Goal: Information Seeking & Learning: Learn about a topic

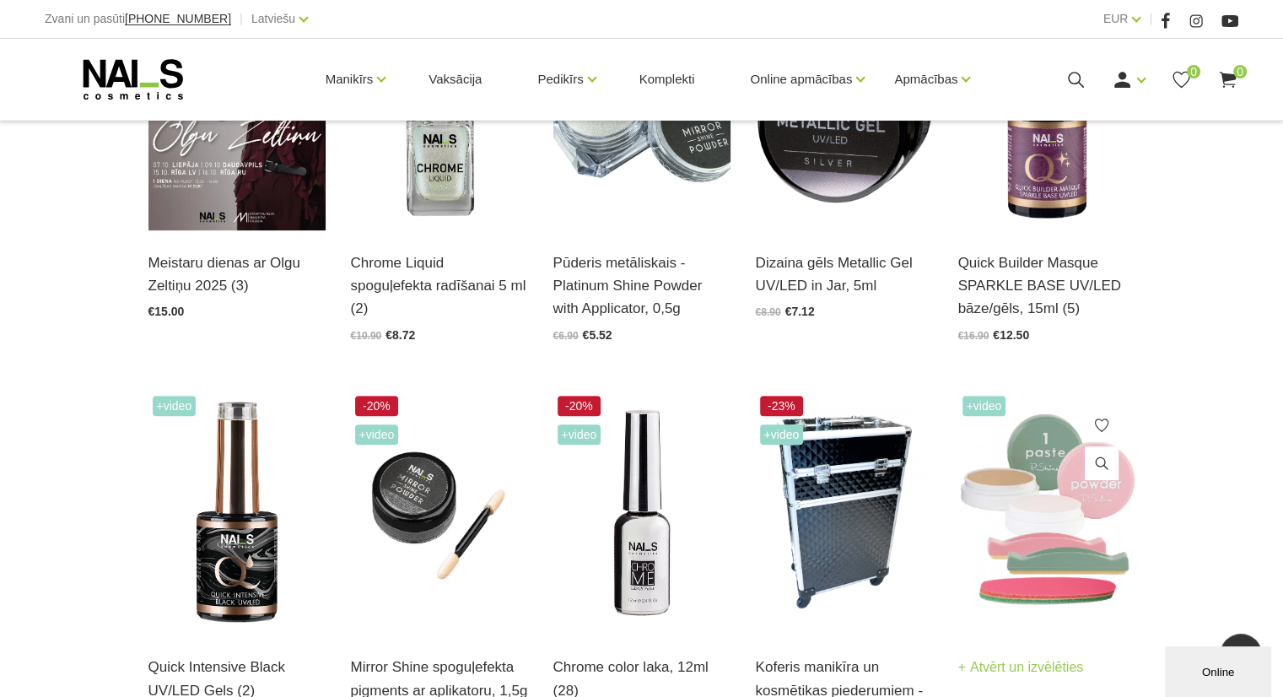
scroll to position [253, 0]
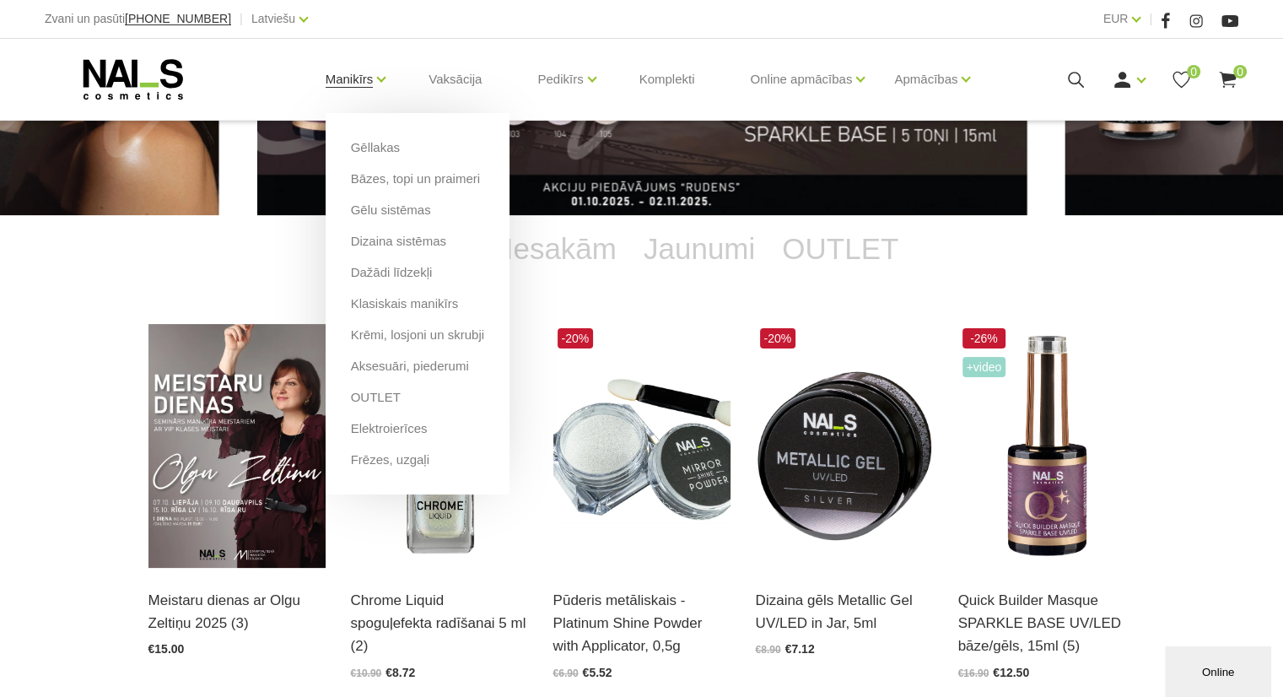
click at [342, 84] on link "Manikīrs" at bounding box center [349, 79] width 48 height 67
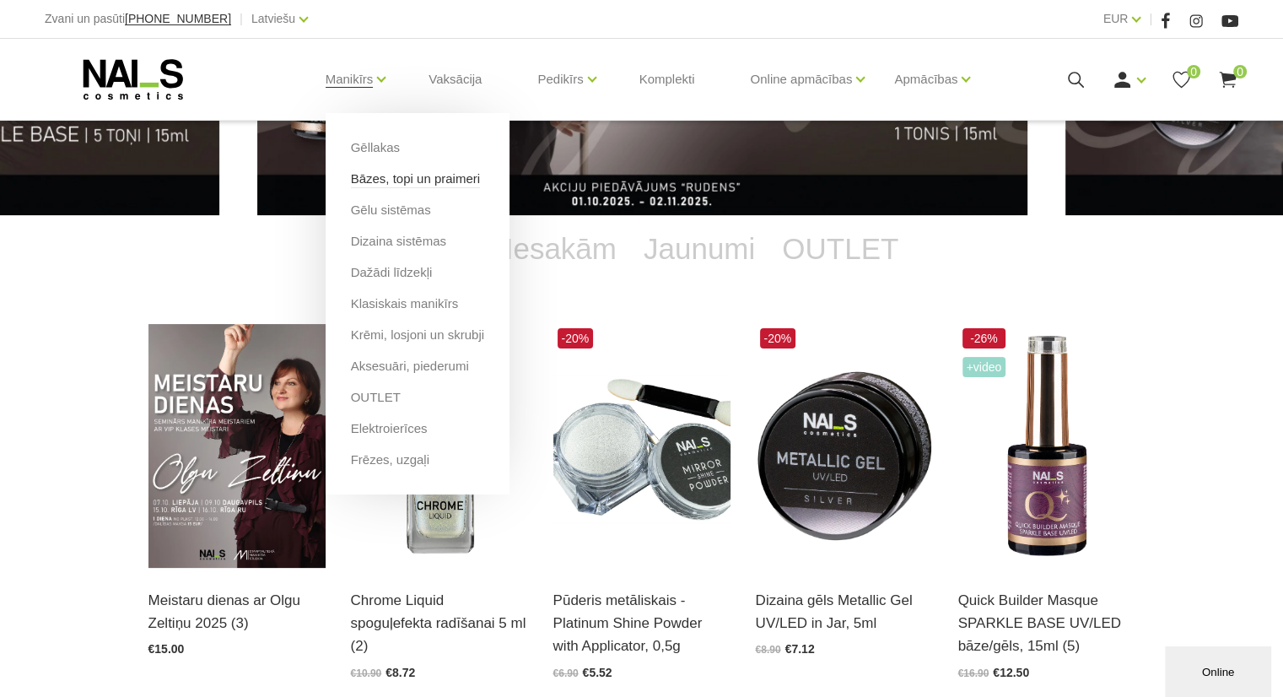
click at [406, 181] on link "Bāzes, topi un praimeri" at bounding box center [415, 178] width 129 height 19
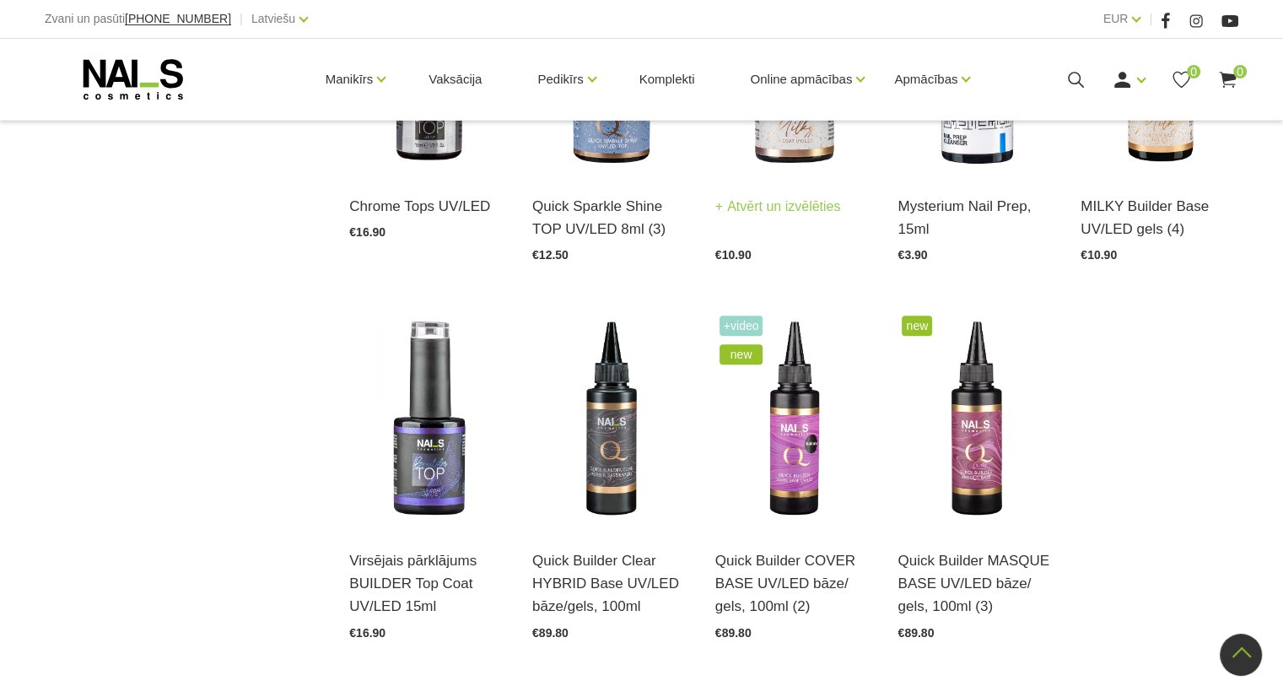
scroll to position [1855, 0]
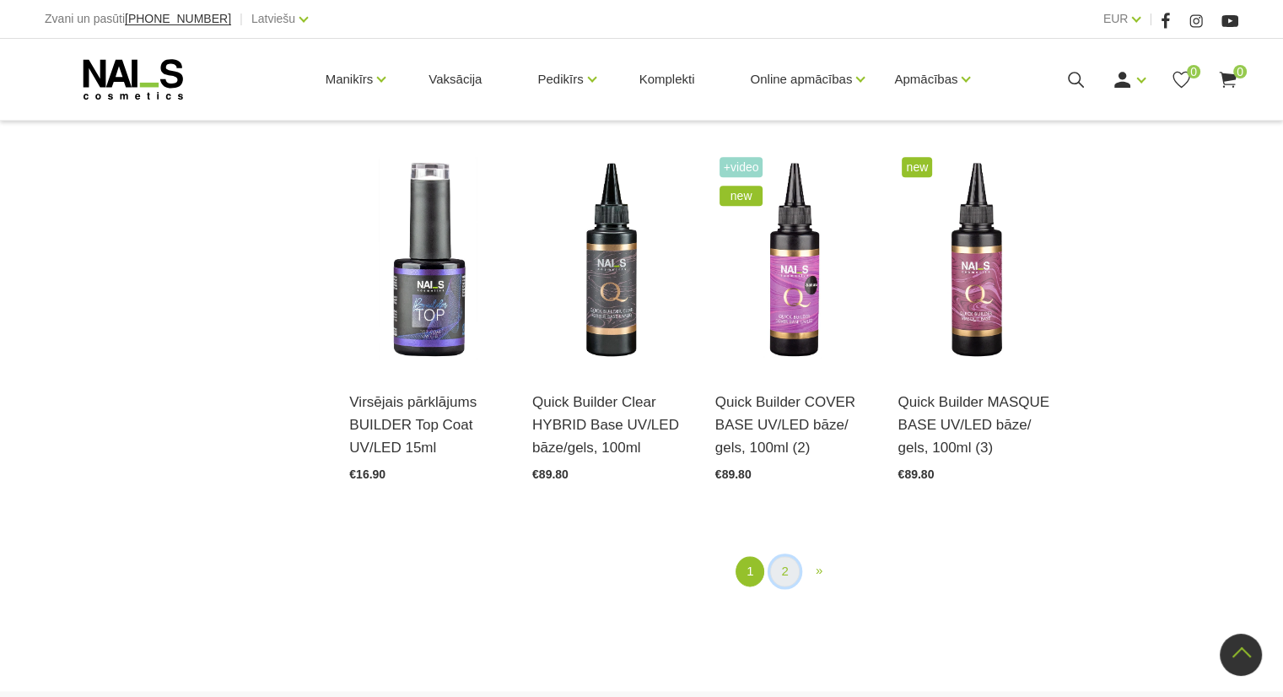
click at [794, 556] on link "2" at bounding box center [784, 571] width 29 height 31
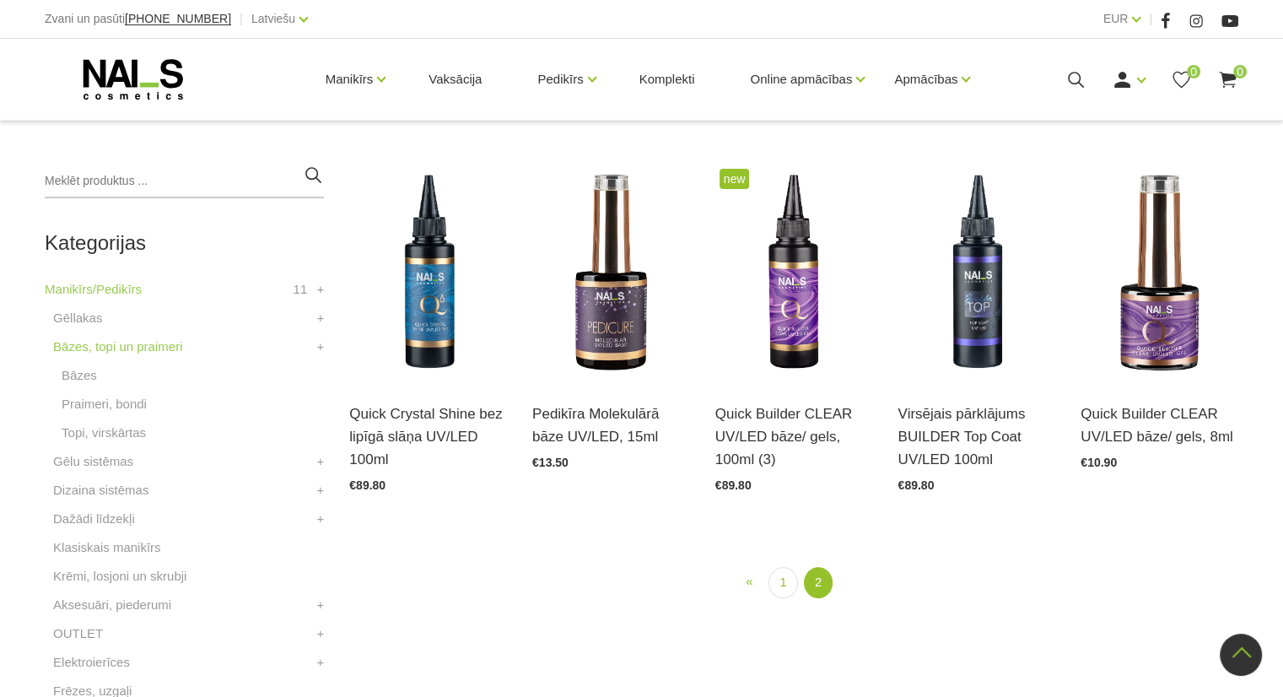
scroll to position [344, 0]
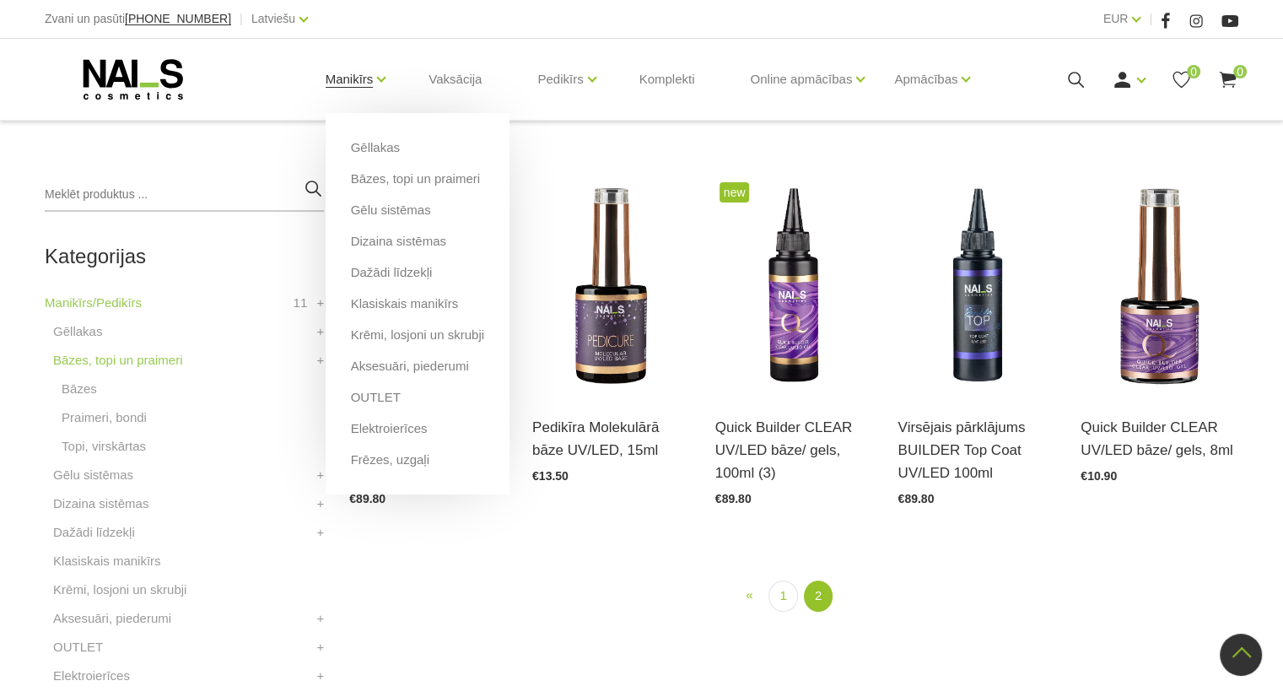
click at [334, 81] on link "Manikīrs" at bounding box center [349, 79] width 48 height 67
click at [387, 462] on link "Frēzes, uzgaļi" at bounding box center [390, 459] width 78 height 19
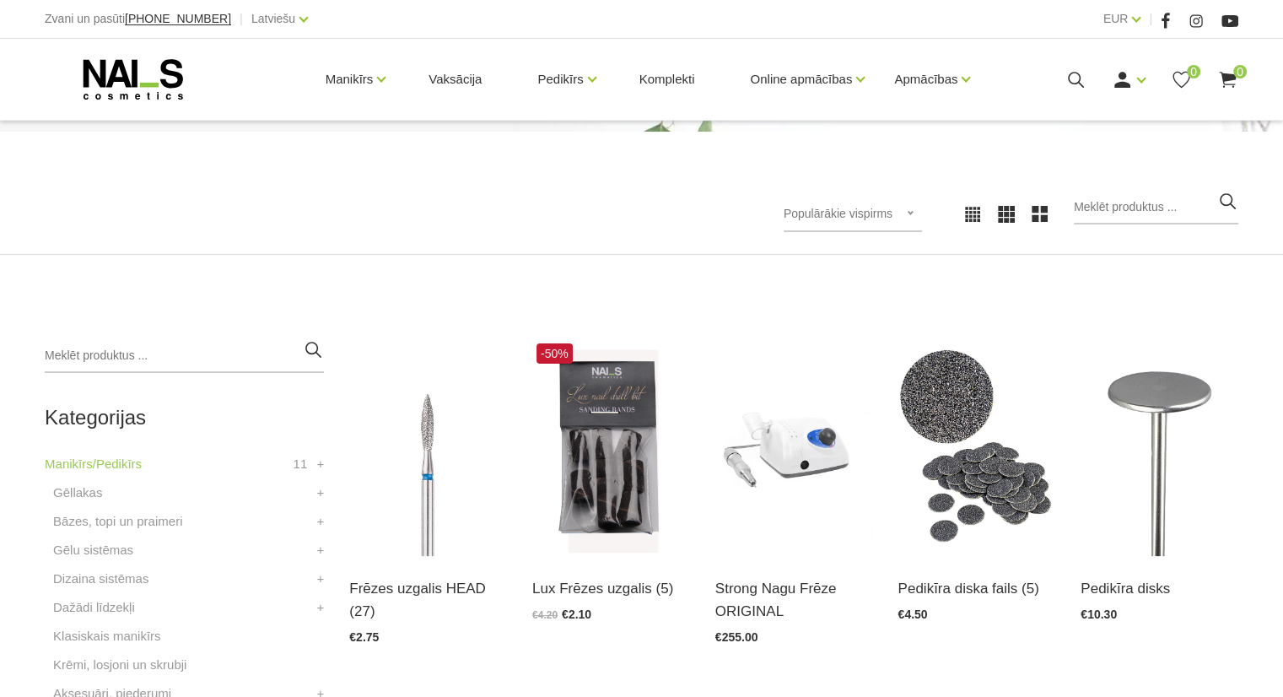
scroll to position [169, 0]
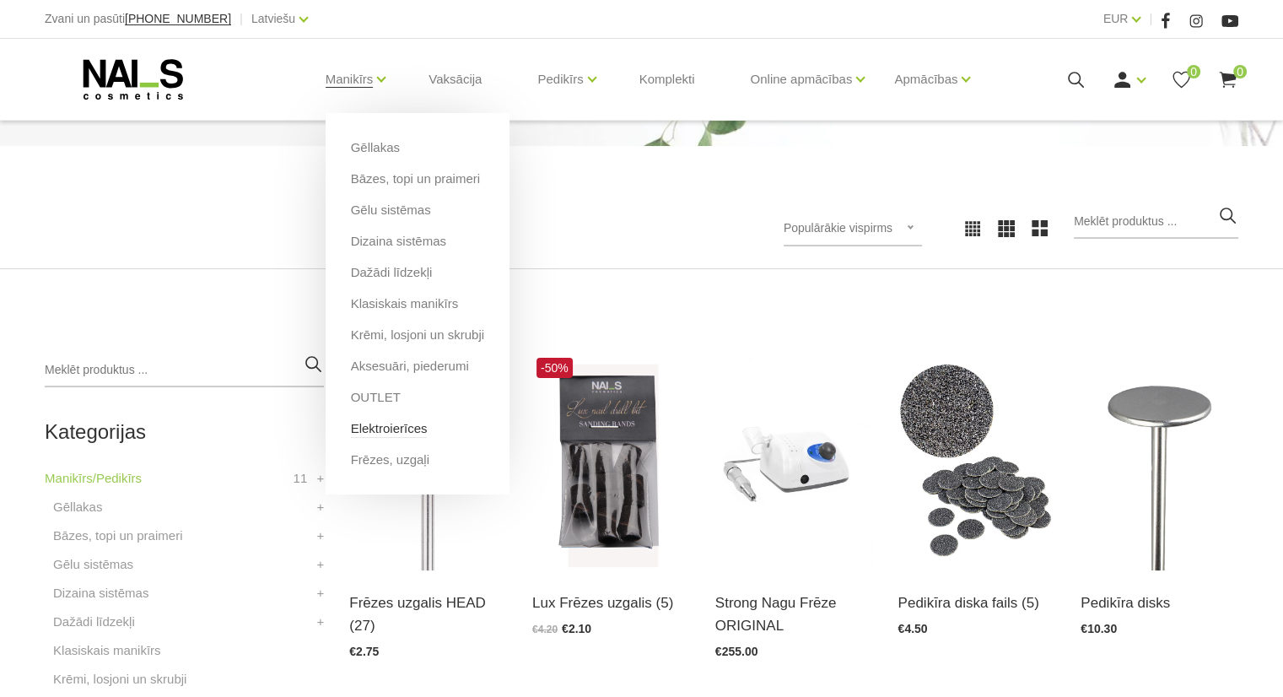
click at [400, 426] on link "Elektroierīces" at bounding box center [389, 428] width 77 height 19
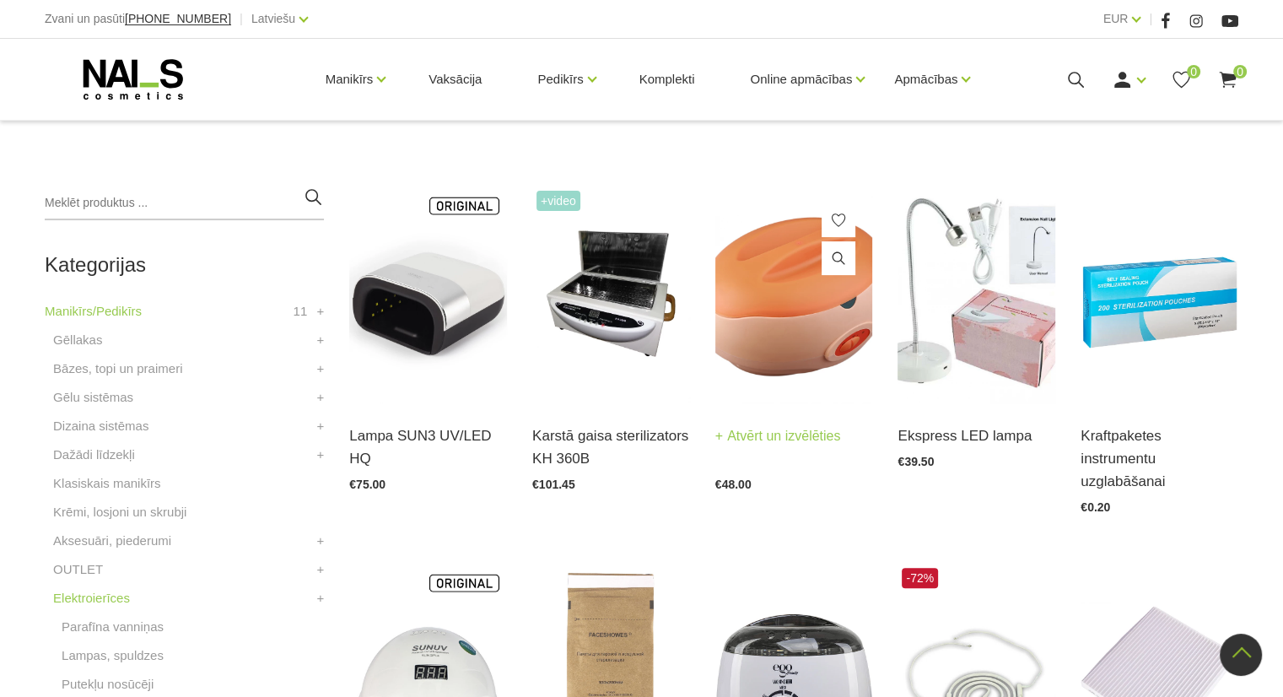
scroll to position [253, 0]
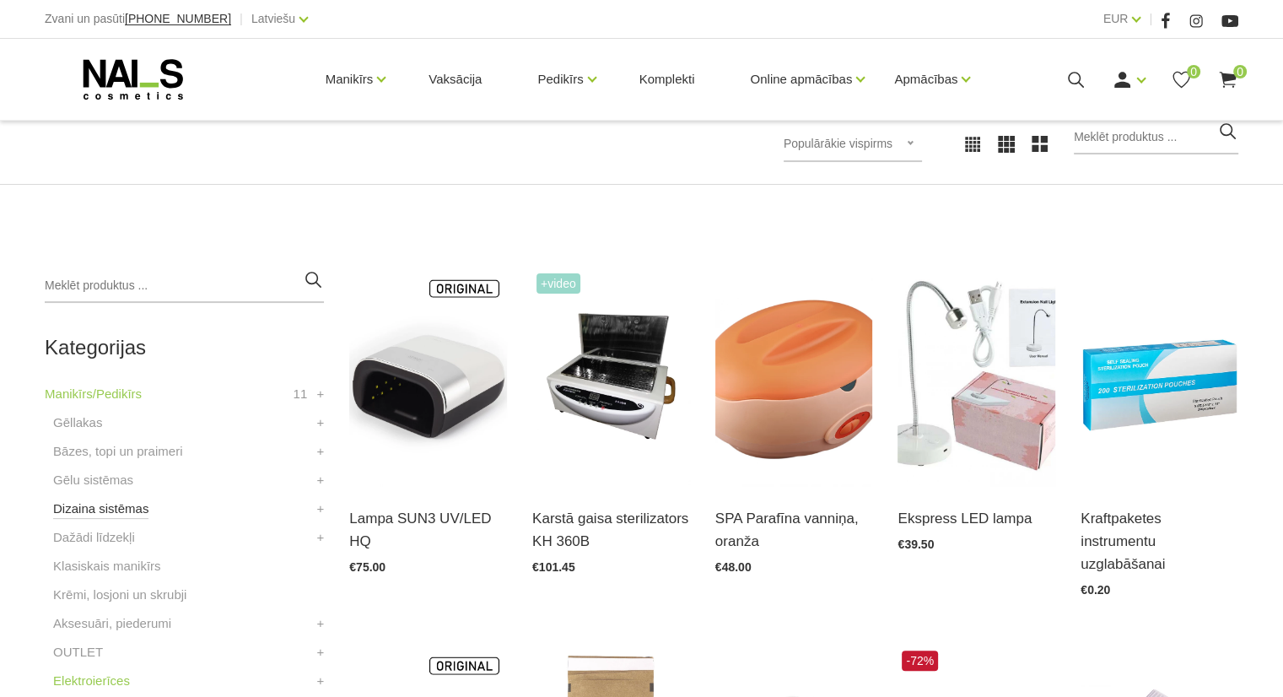
click at [125, 510] on link "Dizaina sistēmas" at bounding box center [100, 508] width 95 height 20
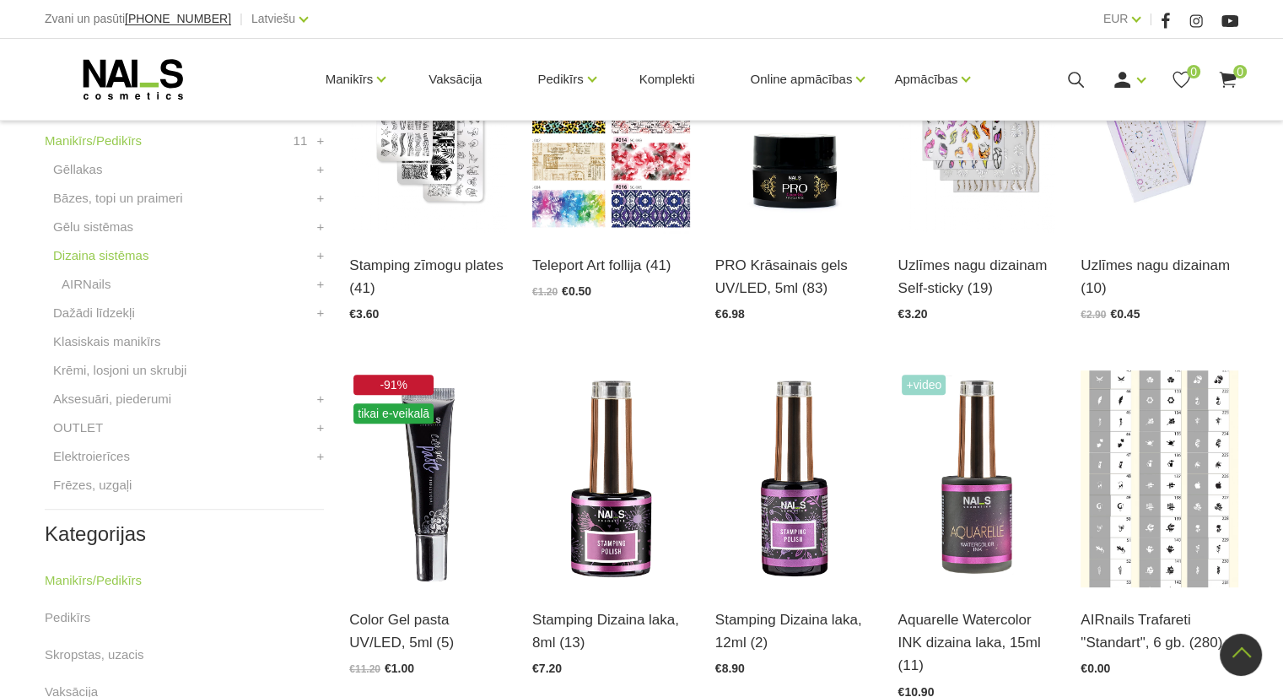
scroll to position [422, 0]
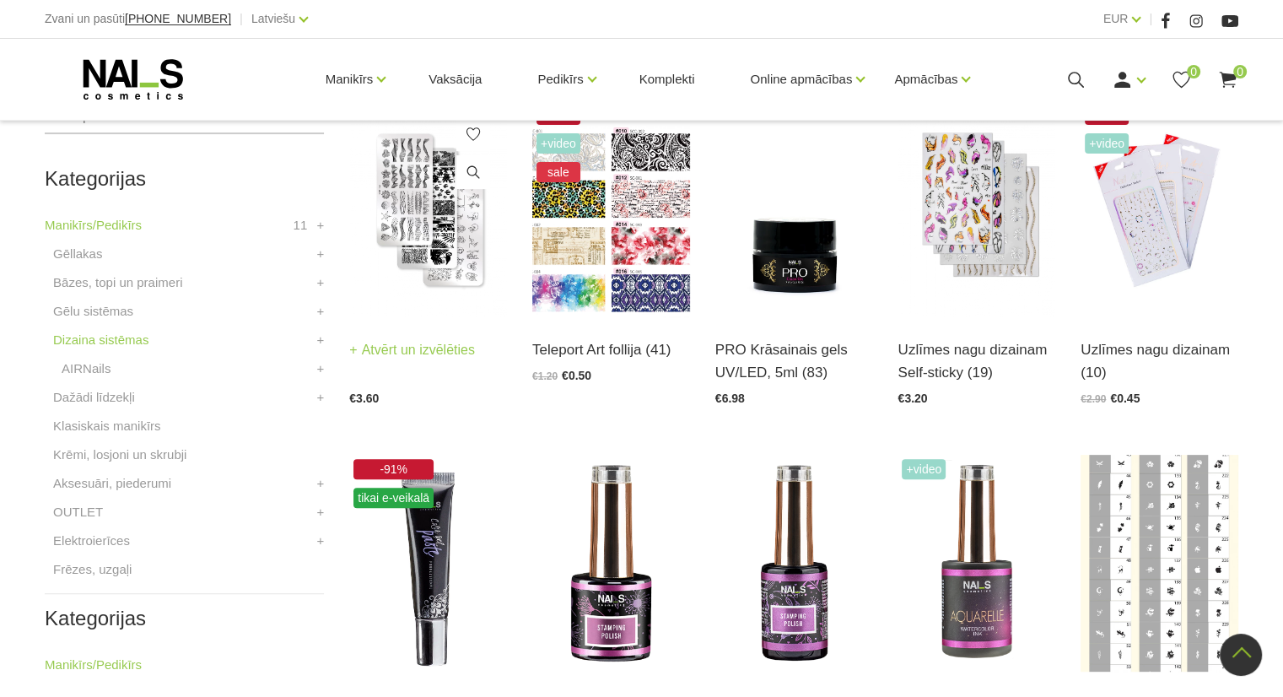
click at [418, 218] on img at bounding box center [428, 208] width 158 height 217
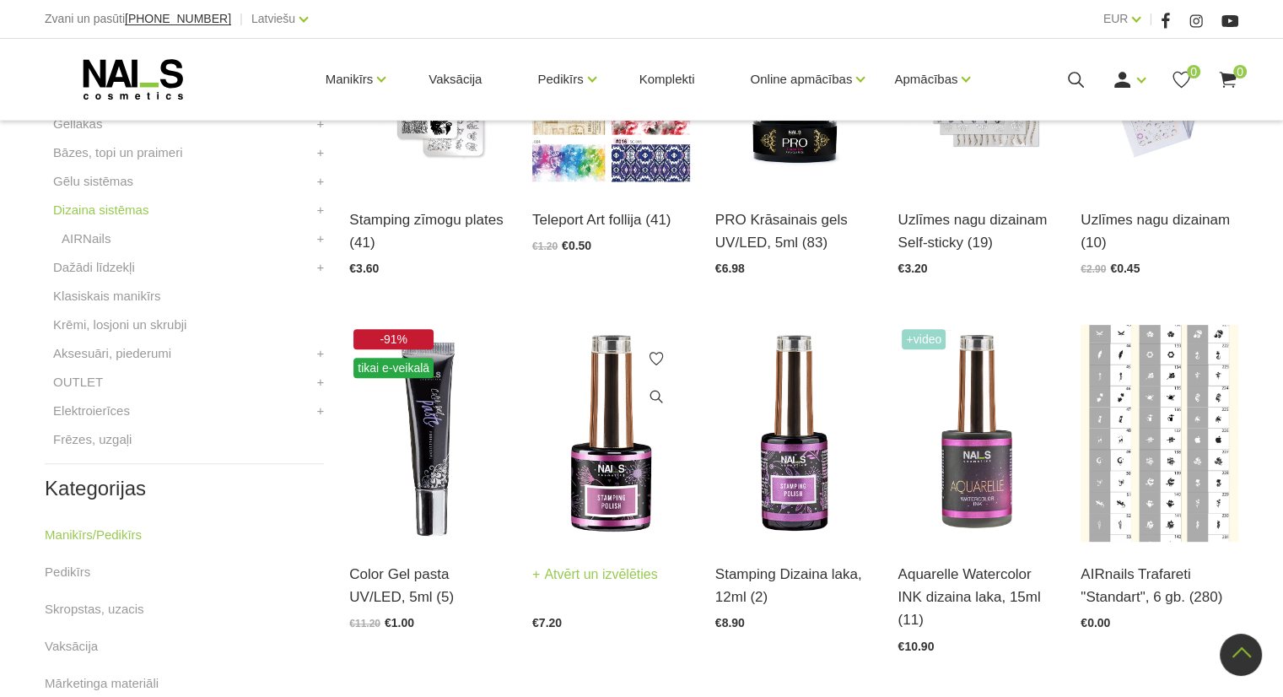
scroll to position [590, 0]
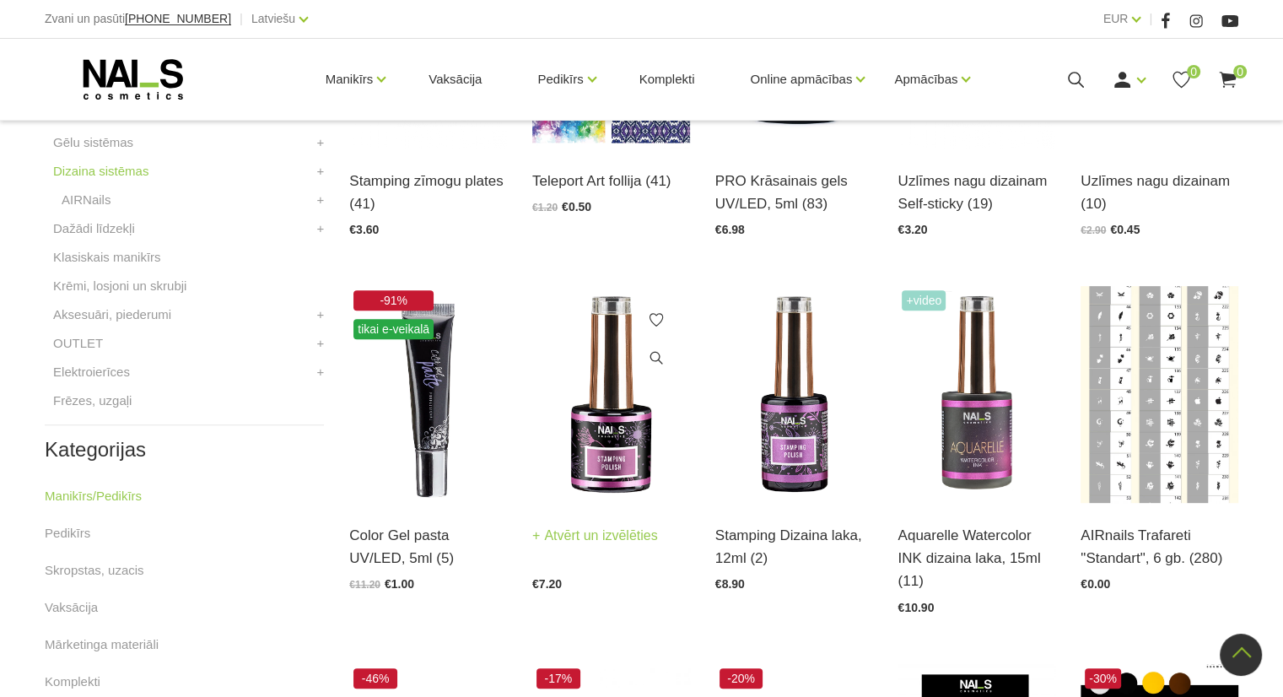
click at [617, 417] on img at bounding box center [611, 394] width 158 height 217
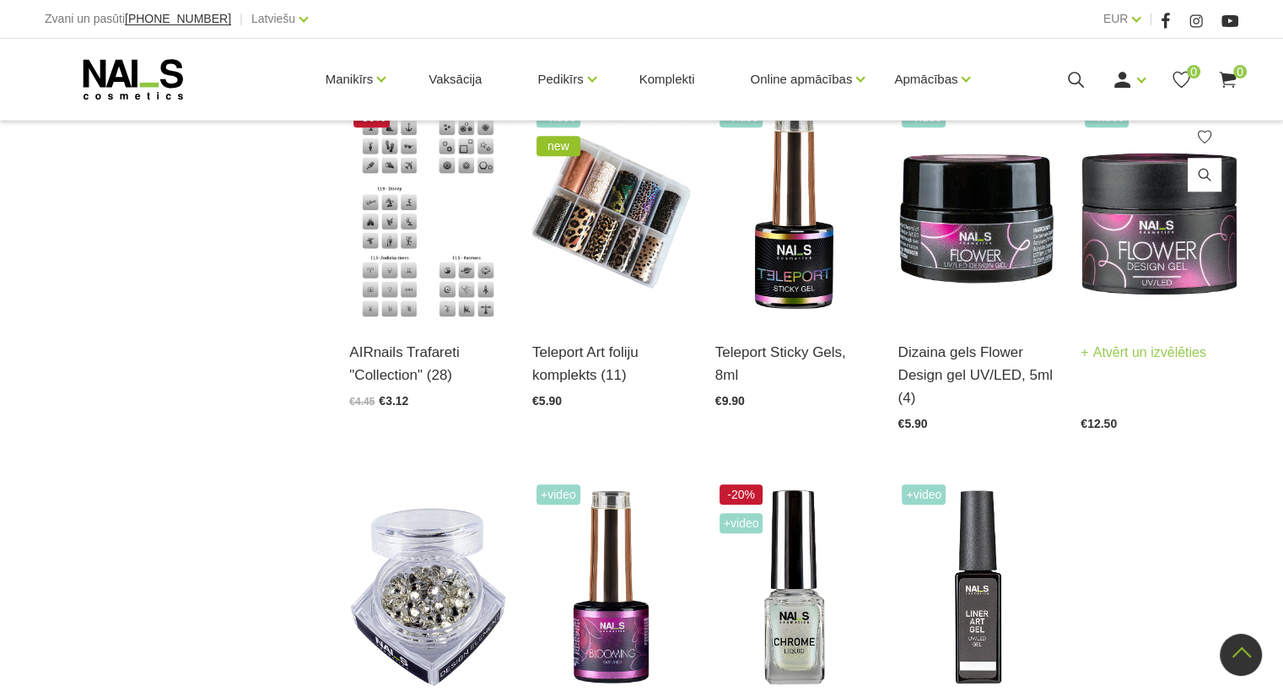
scroll to position [1602, 0]
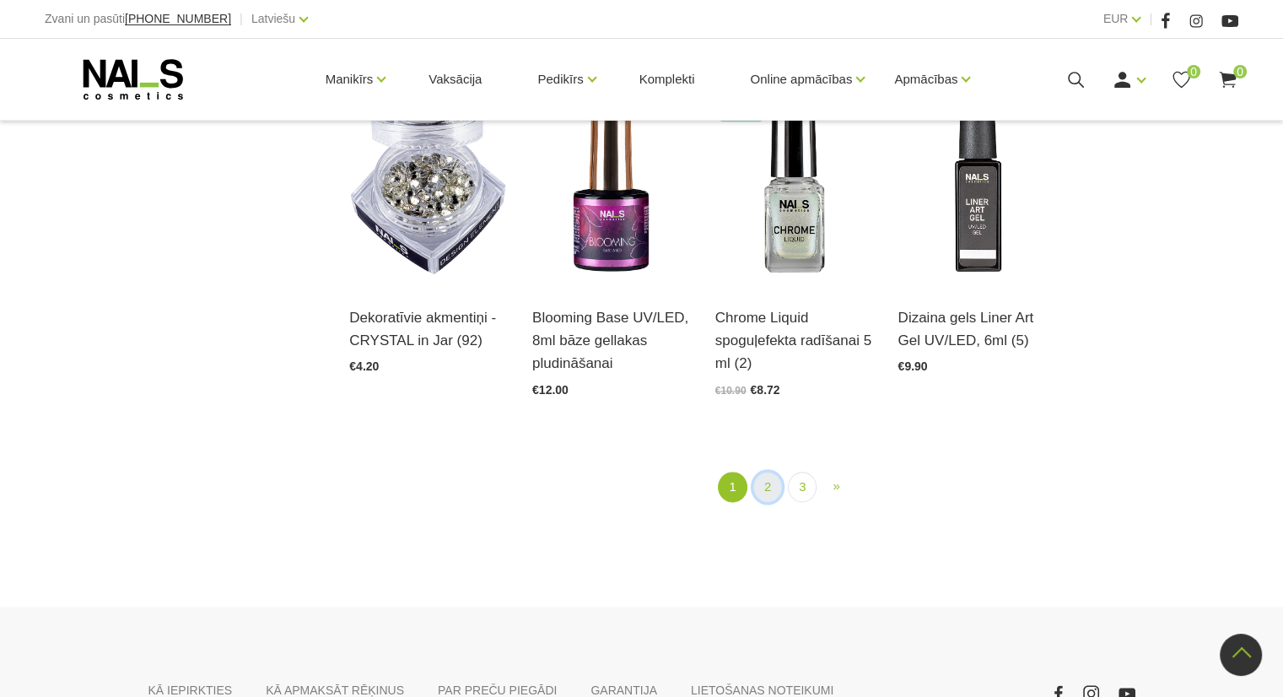
click at [767, 486] on link "2" at bounding box center [767, 486] width 29 height 31
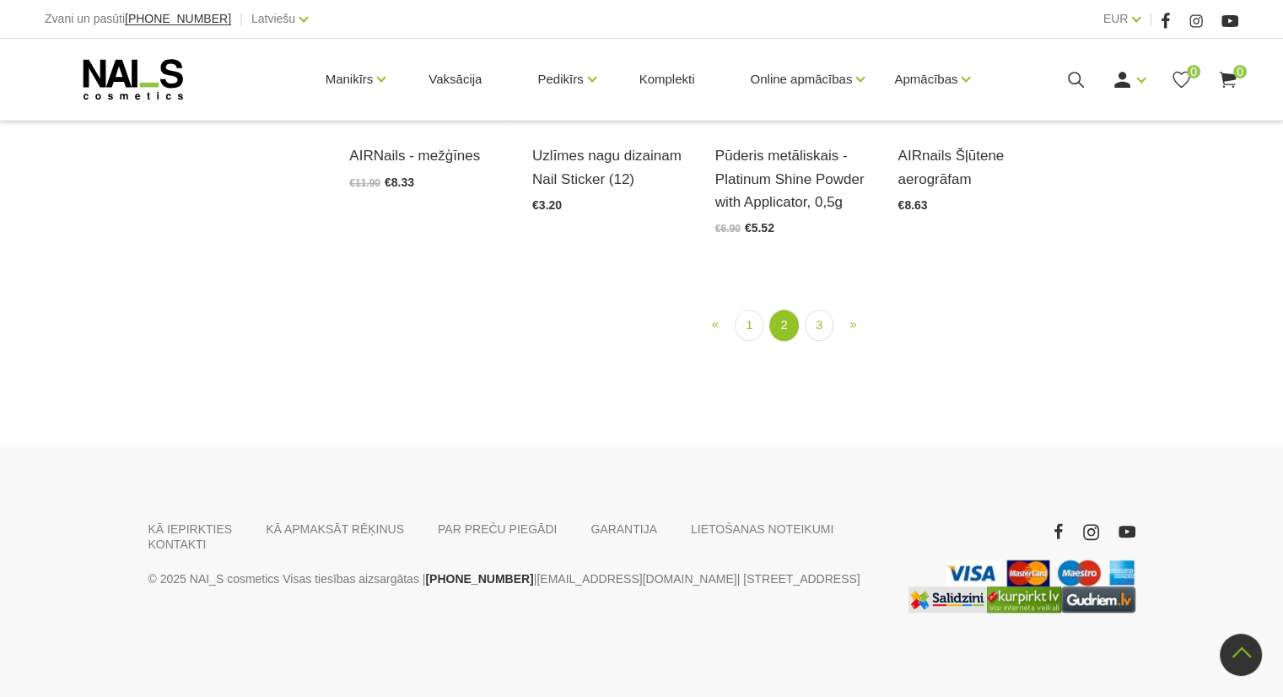
scroll to position [1778, 0]
click at [625, 124] on img at bounding box center [611, 15] width 158 height 217
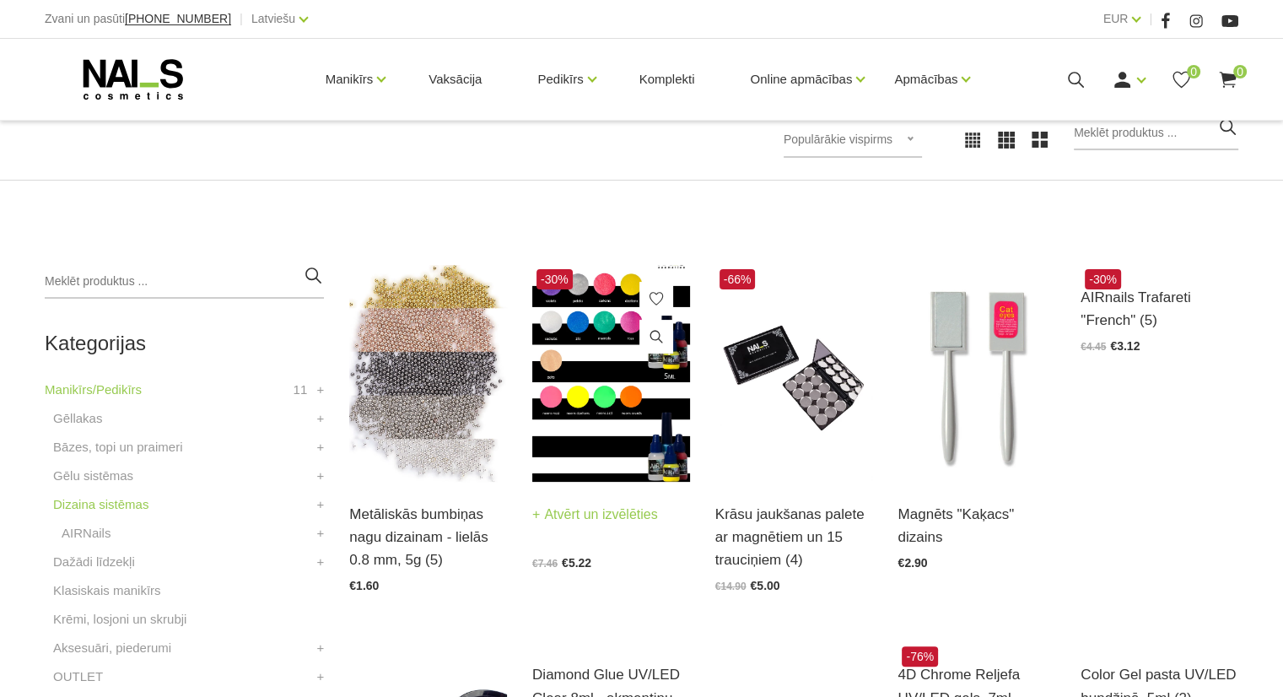
scroll to position [260, 0]
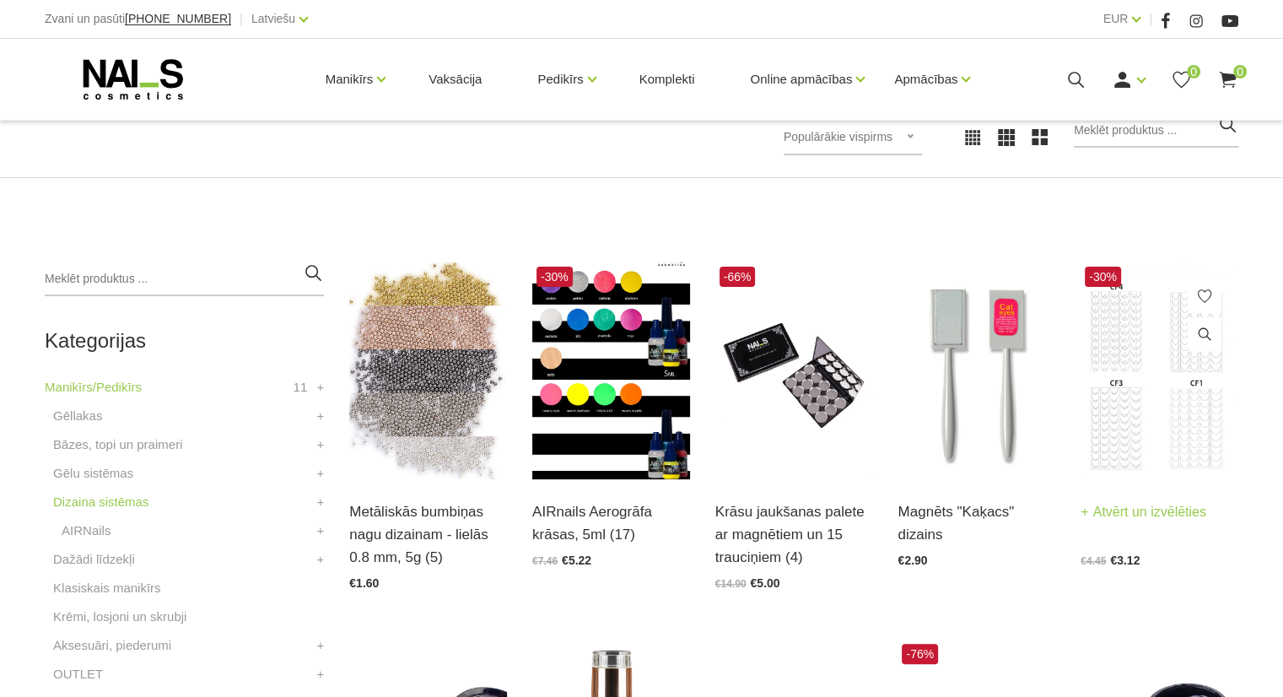
click at [1180, 315] on img at bounding box center [1159, 370] width 158 height 217
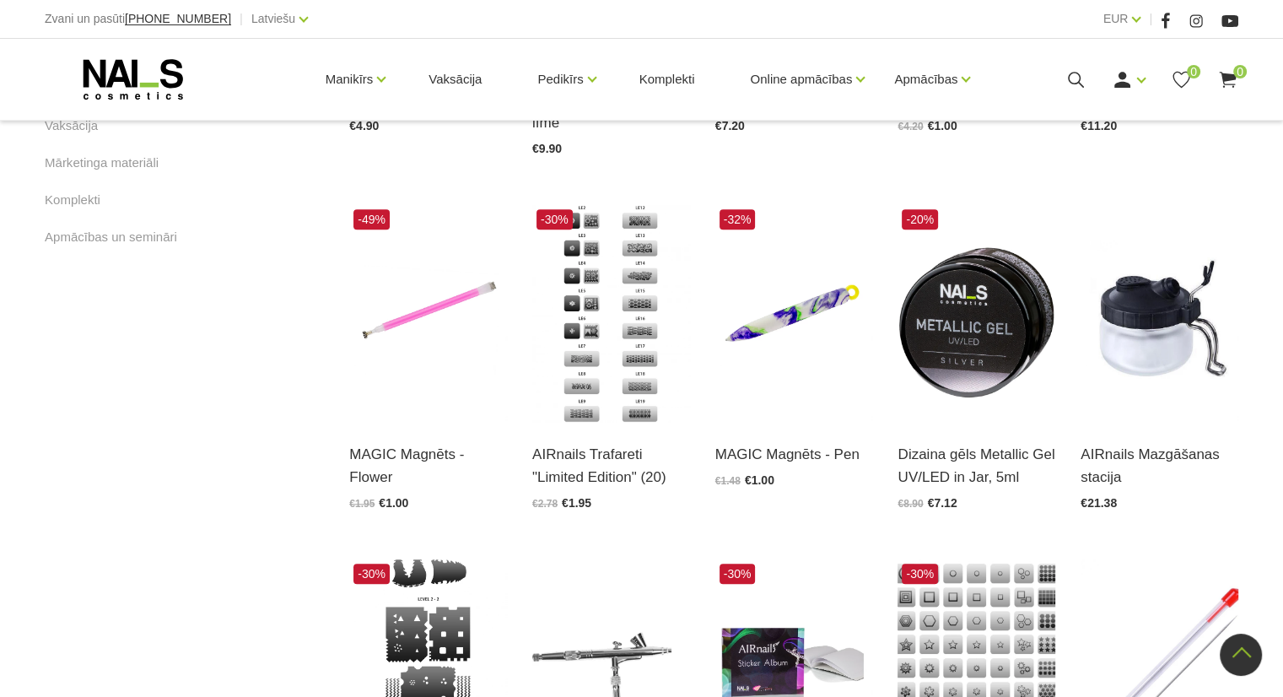
scroll to position [1103, 0]
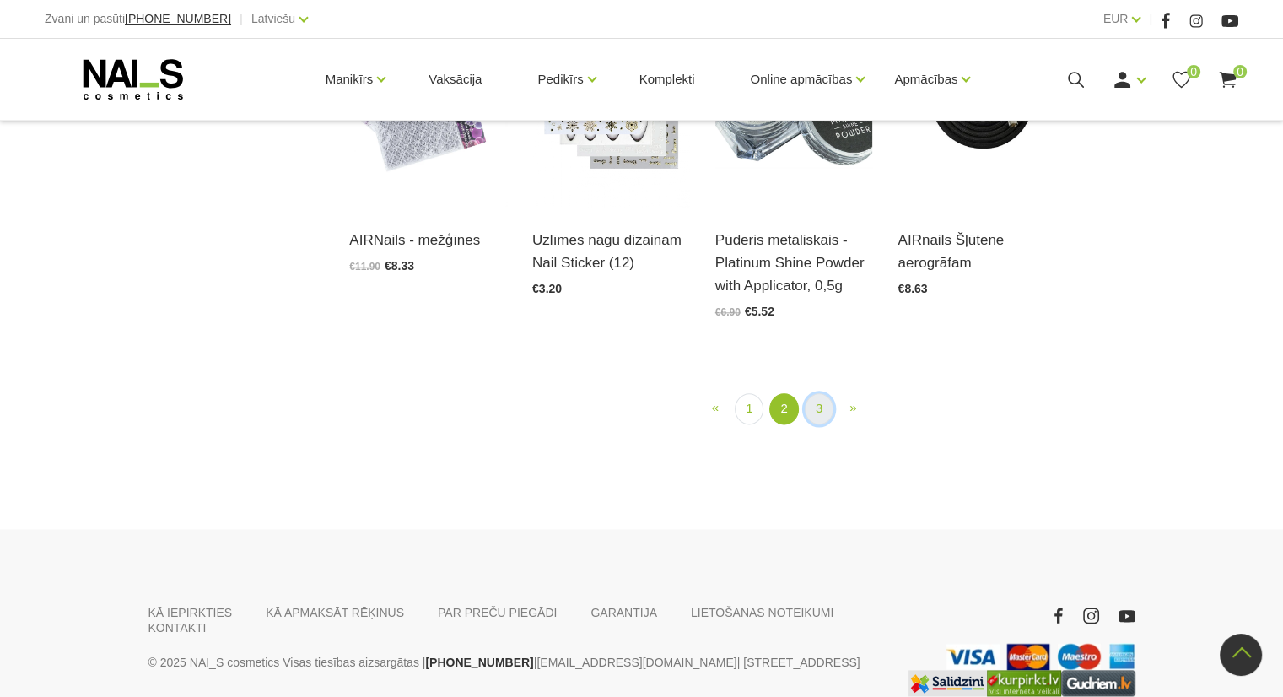
click at [815, 409] on link "3" at bounding box center [818, 408] width 29 height 31
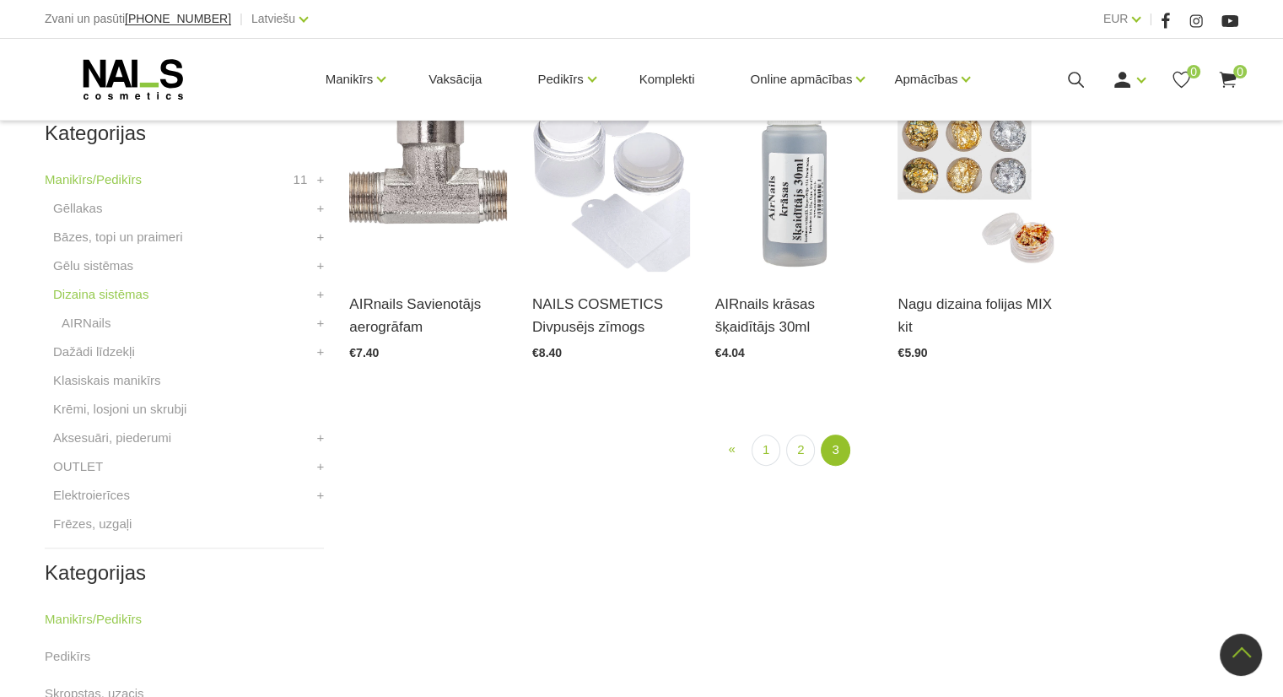
scroll to position [260, 0]
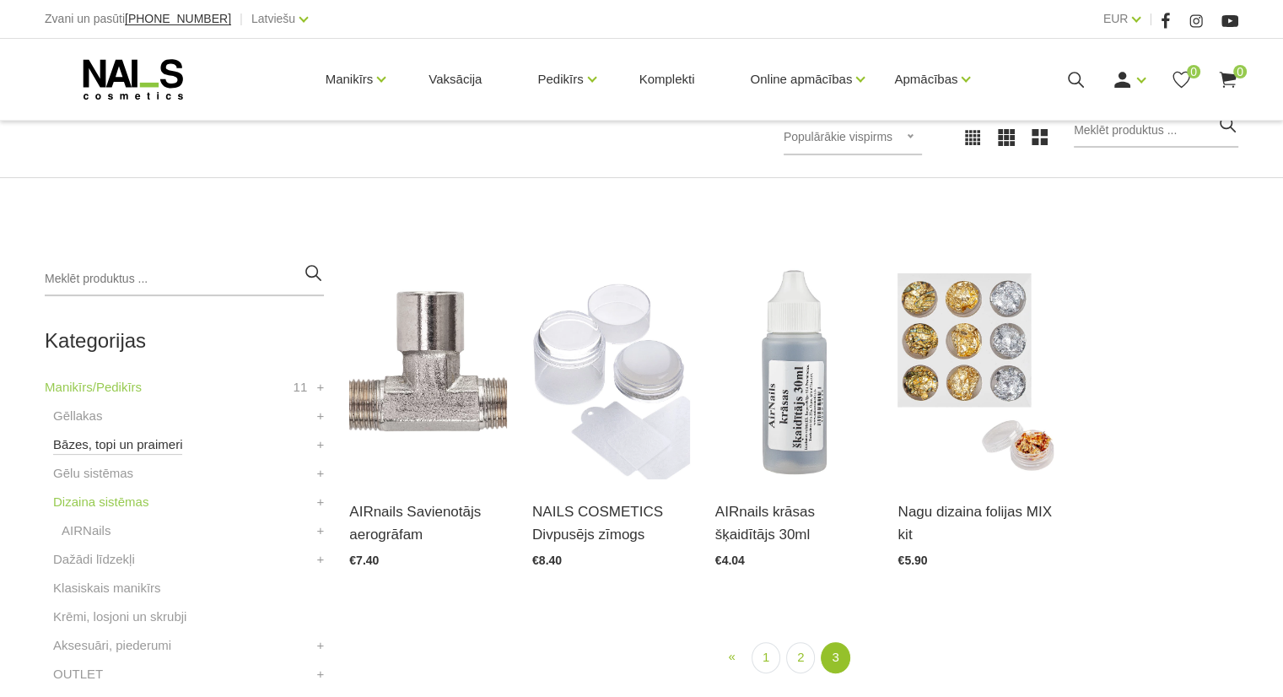
click at [109, 448] on link "Bāzes, topi un praimeri" at bounding box center [117, 444] width 129 height 20
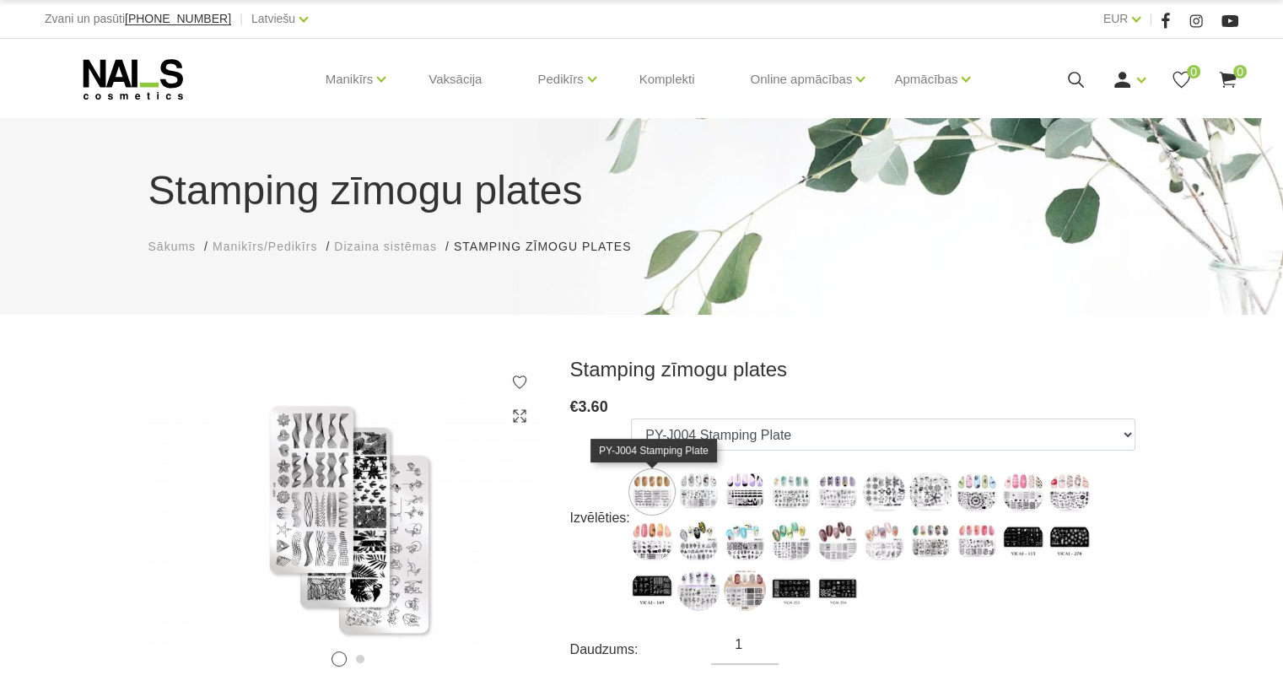
click at [668, 493] on img at bounding box center [652, 492] width 42 height 42
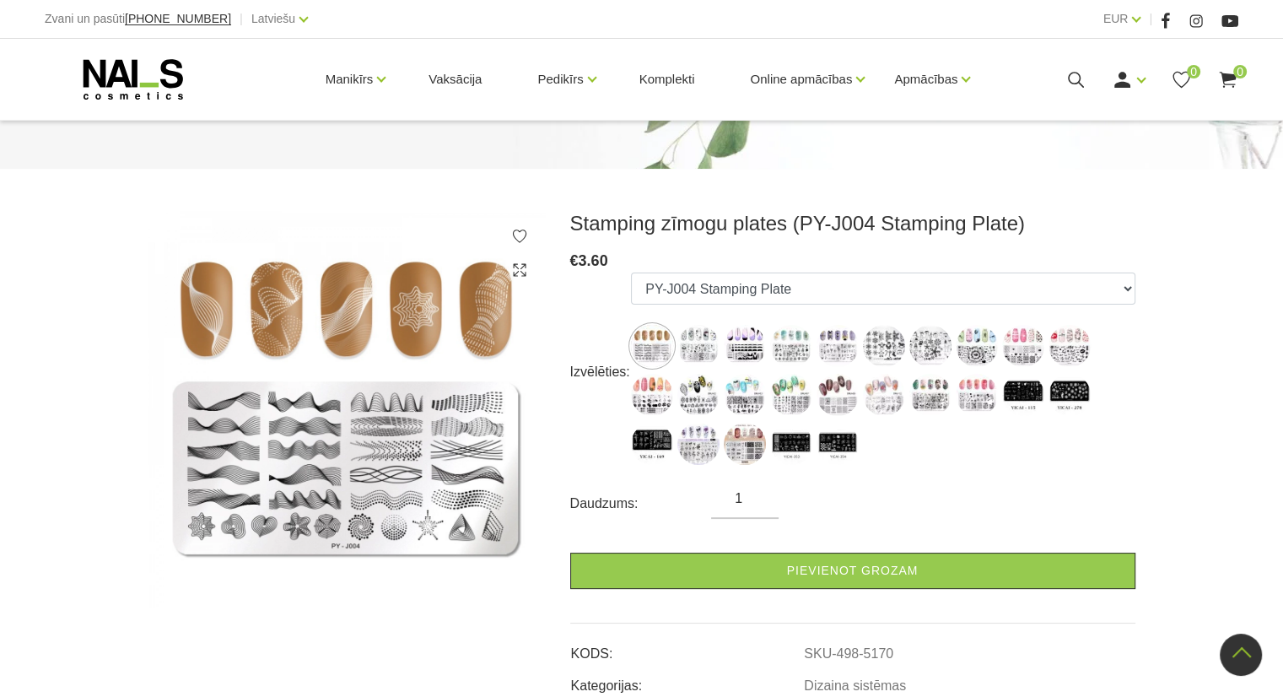
scroll to position [84, 0]
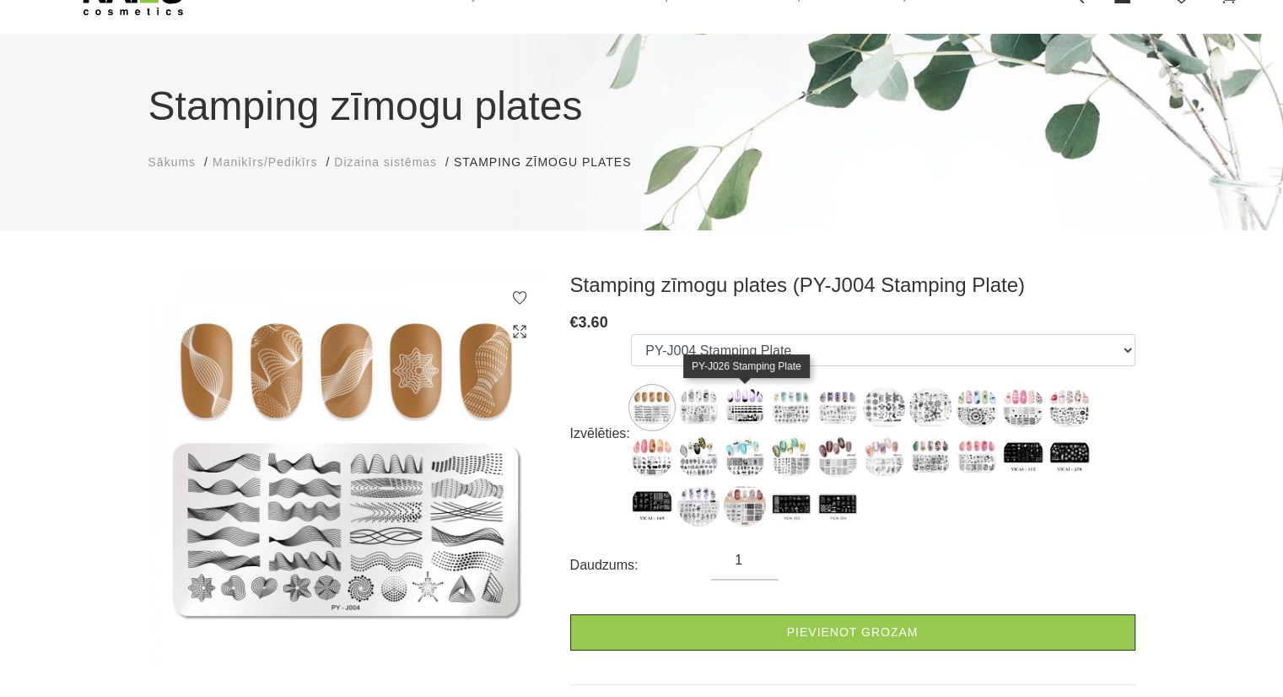
click at [741, 405] on img at bounding box center [745, 407] width 42 height 42
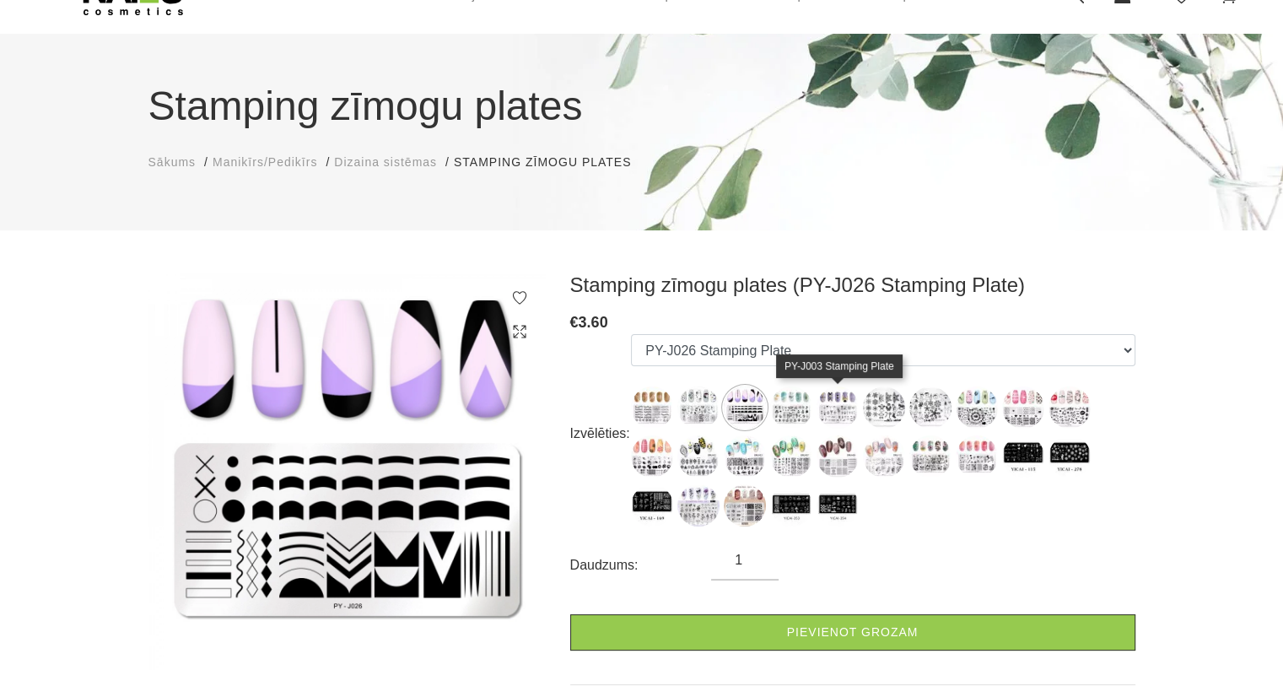
click at [834, 406] on img at bounding box center [837, 407] width 42 height 42
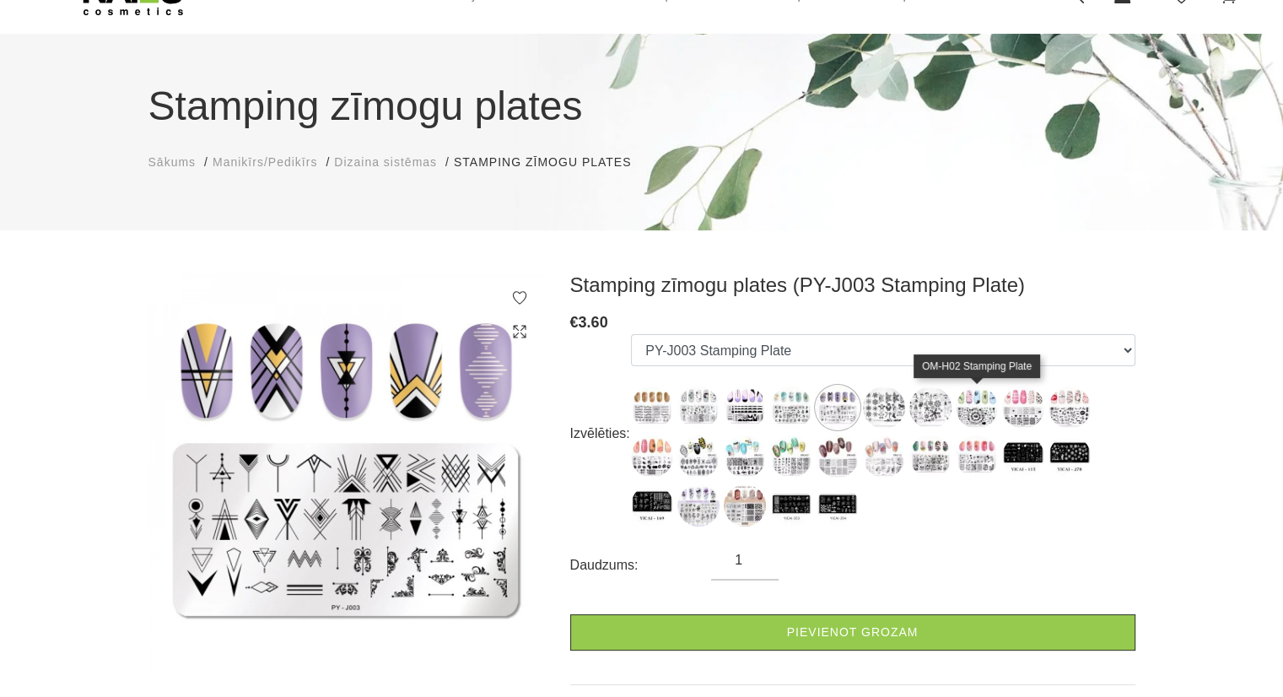
click at [989, 413] on img at bounding box center [976, 407] width 42 height 42
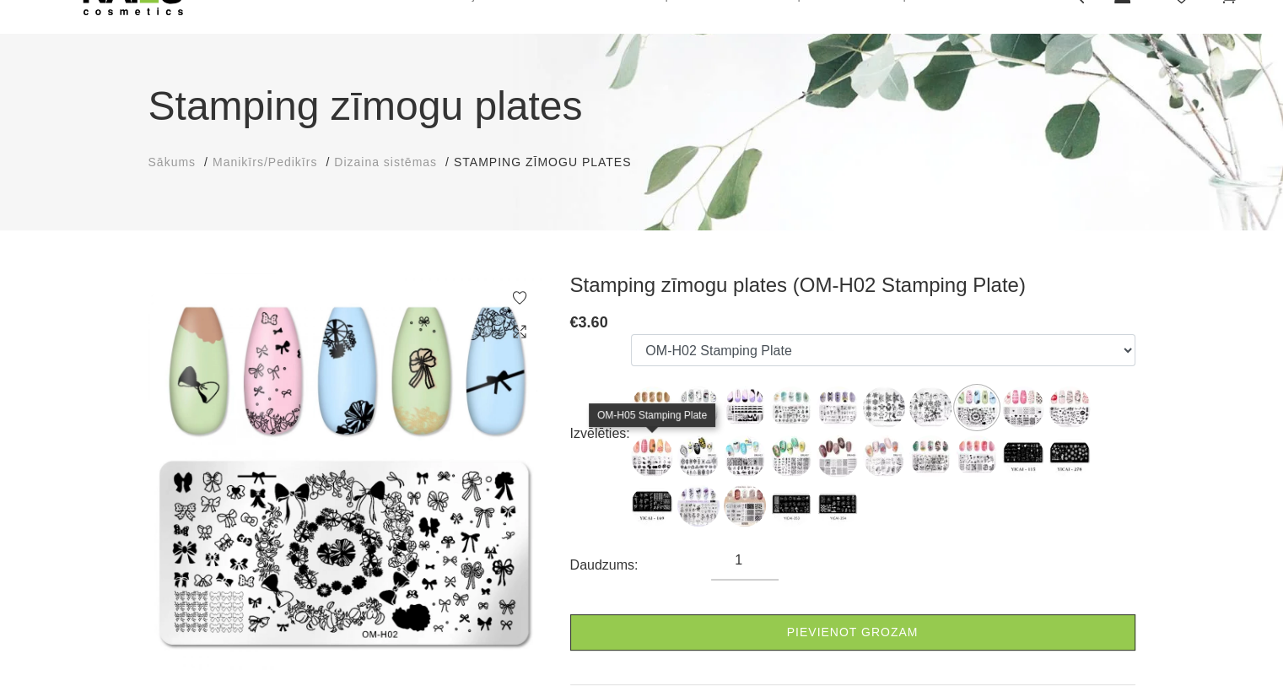
click at [632, 448] on img at bounding box center [652, 456] width 42 height 42
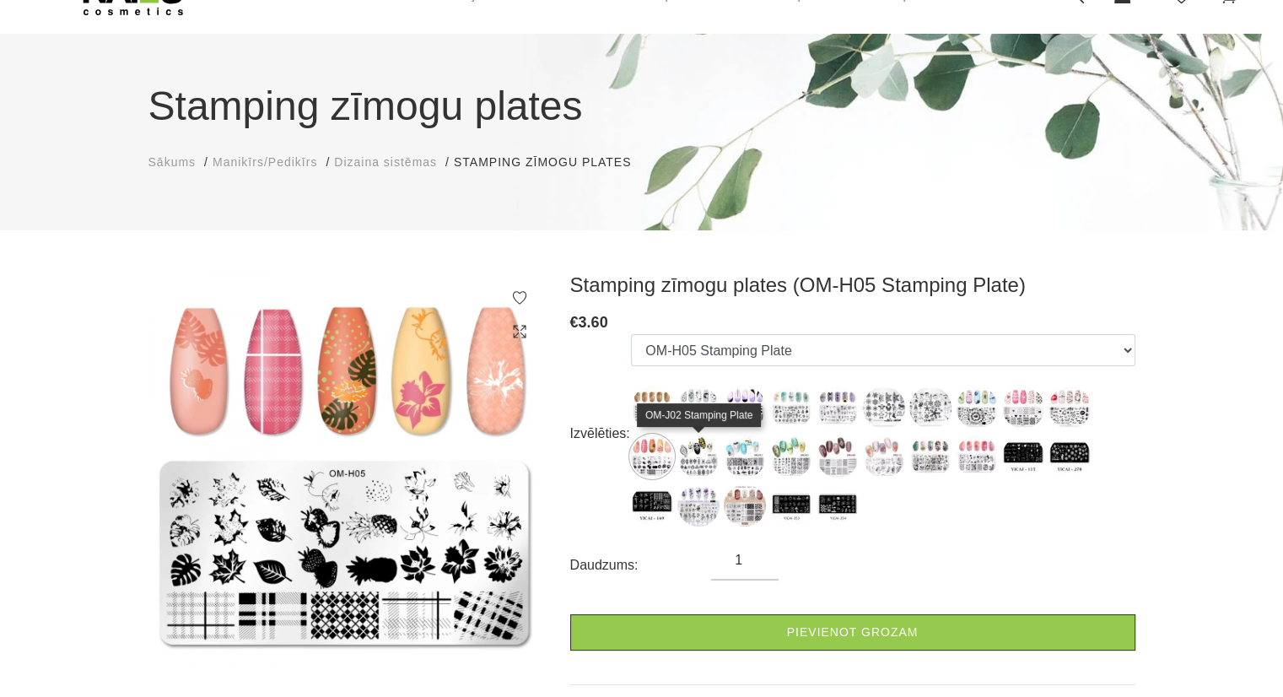
click at [702, 452] on img at bounding box center [698, 456] width 42 height 42
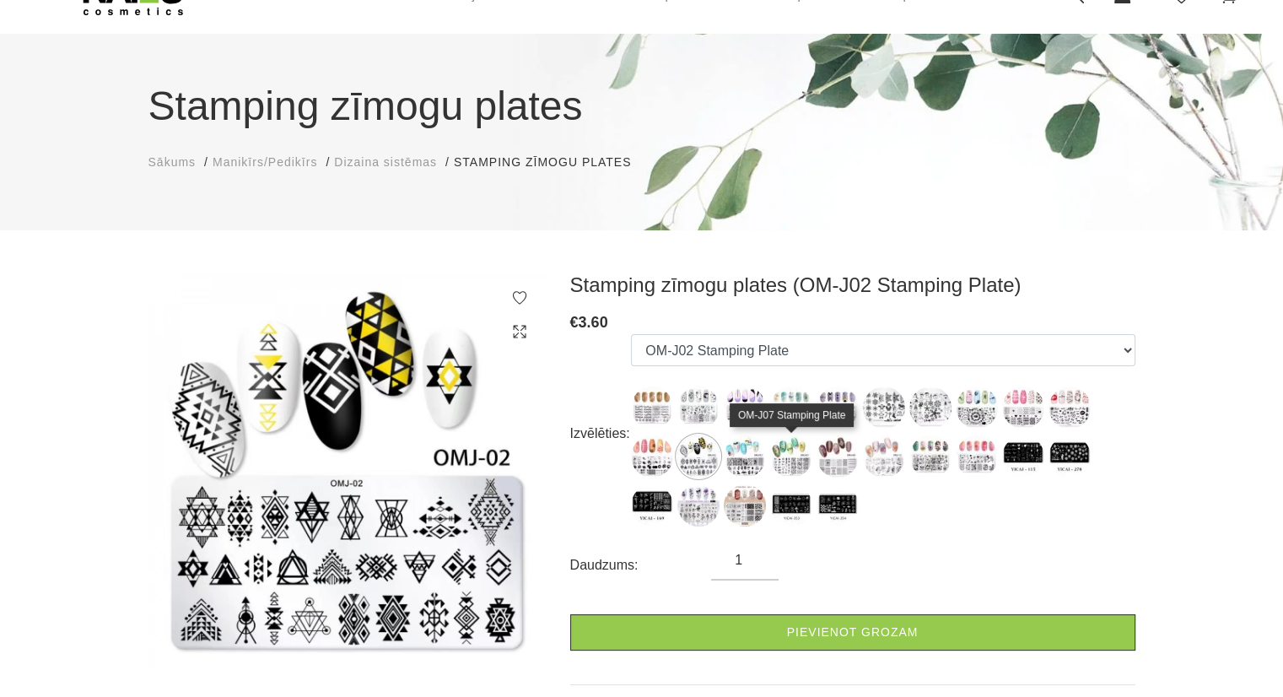
click at [803, 456] on img at bounding box center [791, 456] width 42 height 42
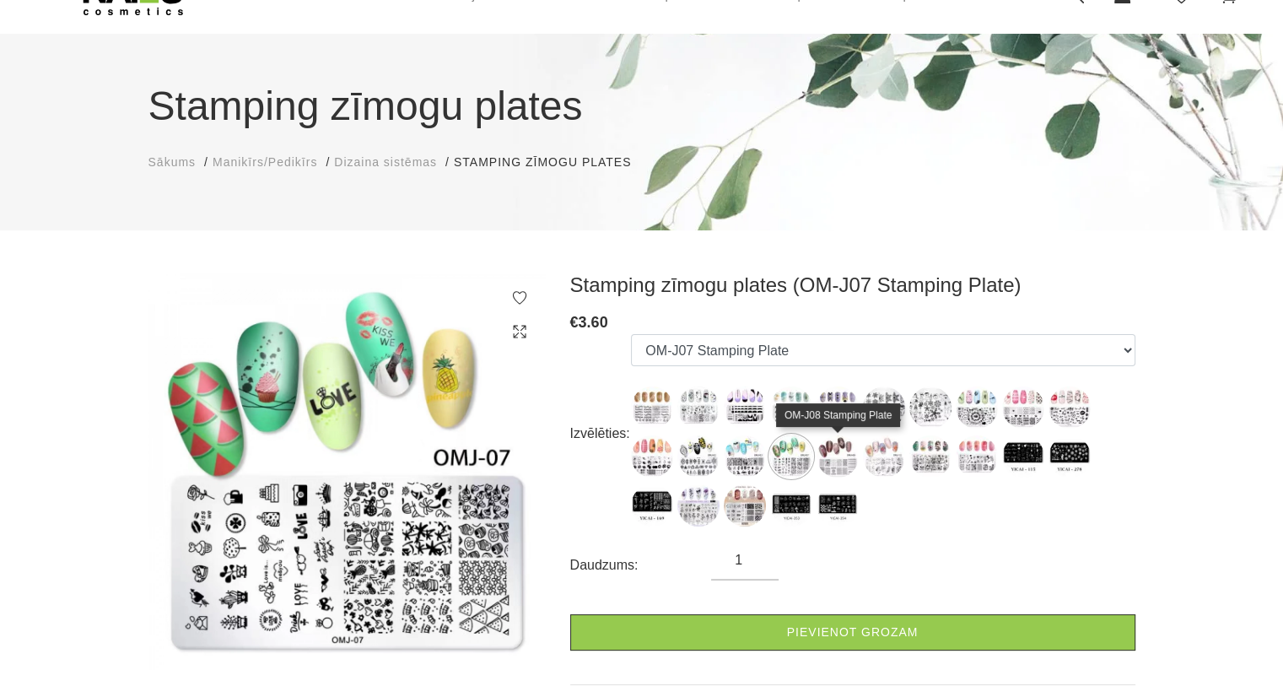
click at [843, 460] on img at bounding box center [837, 456] width 42 height 42
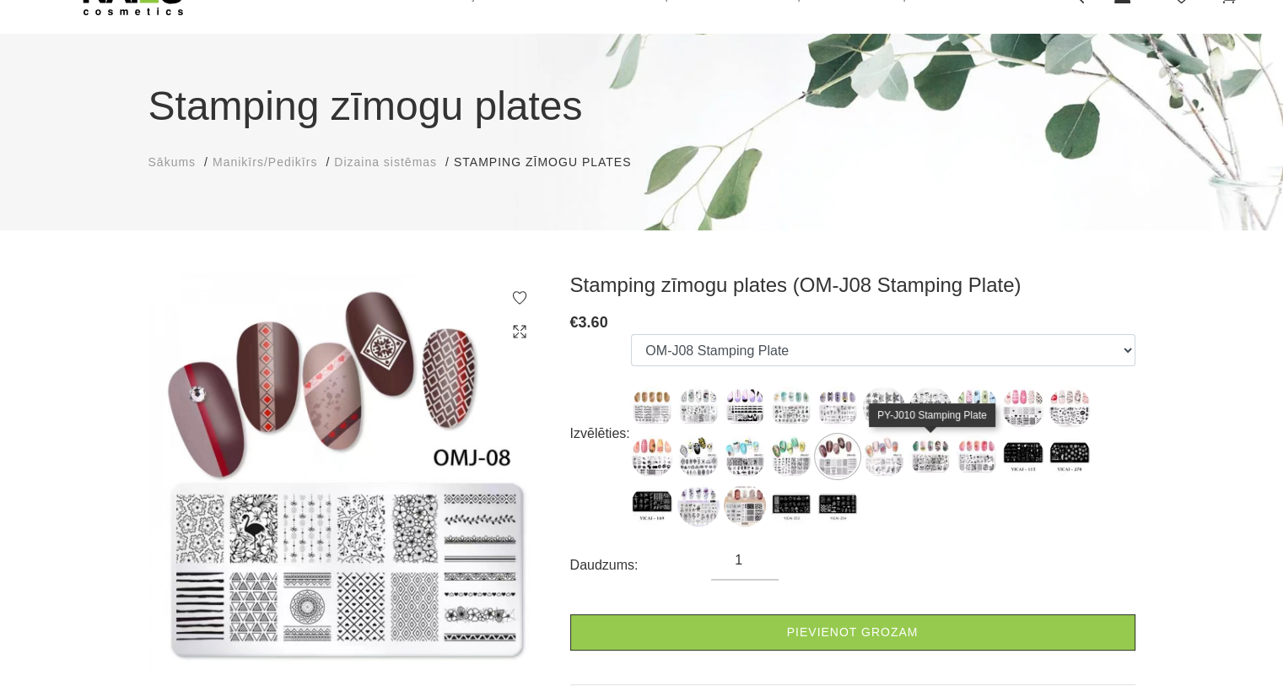
click at [911, 462] on img at bounding box center [930, 456] width 42 height 42
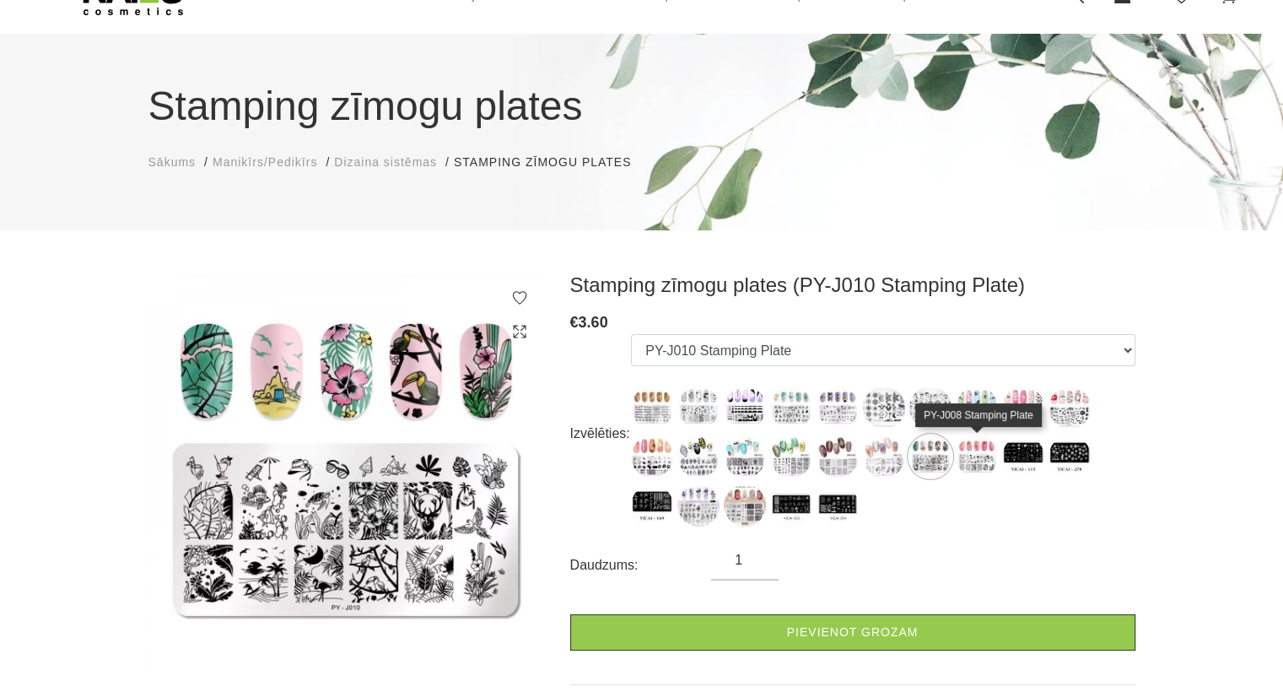
click at [978, 469] on img at bounding box center [976, 456] width 42 height 42
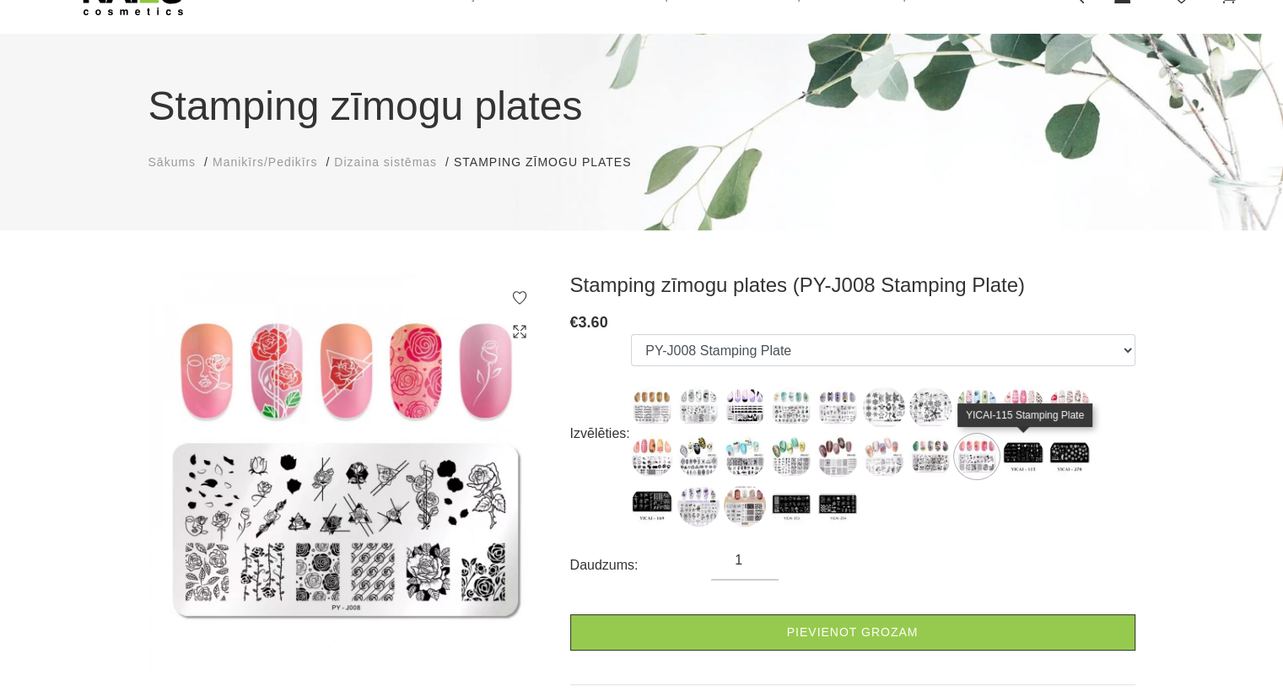
click at [1019, 449] on img at bounding box center [1023, 456] width 42 height 42
select select "5805"
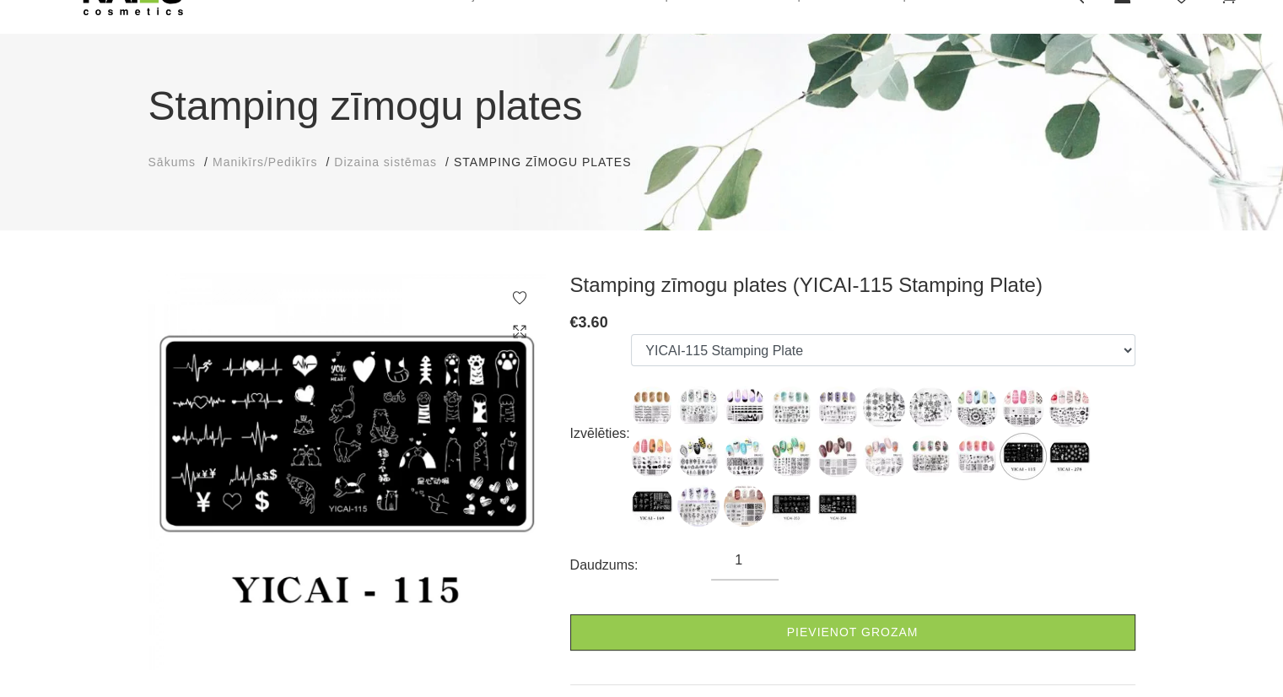
click at [1104, 451] on ul "PY-J004 Stamping Plate PY-J028 Stamping Plate PY-J026 Stamping Plate PY-J018 St…" at bounding box center [882, 433] width 503 height 199
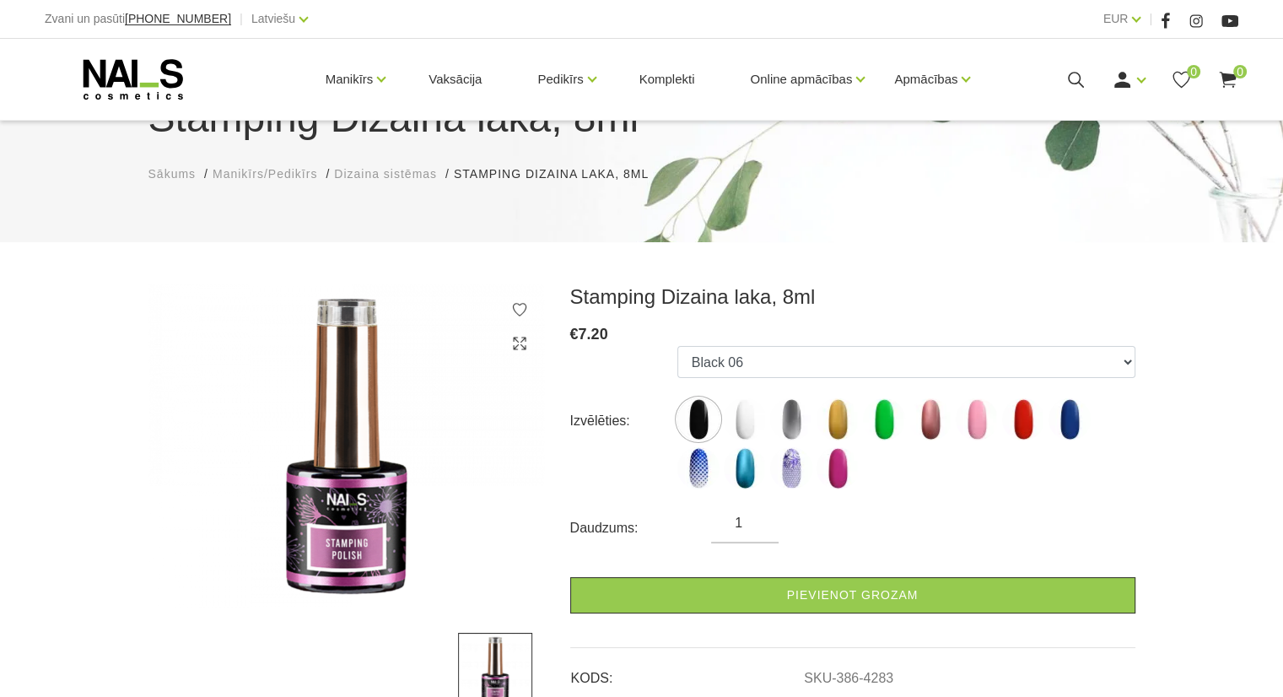
scroll to position [169, 0]
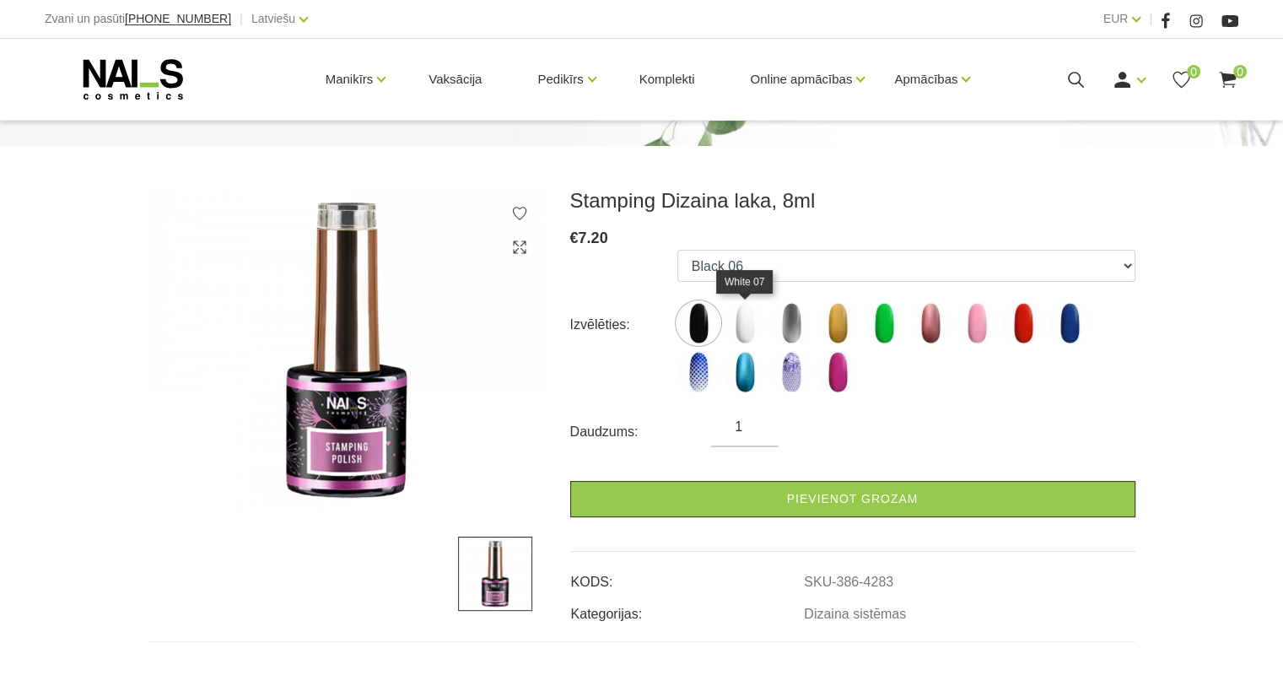
click at [749, 315] on img at bounding box center [745, 323] width 42 height 42
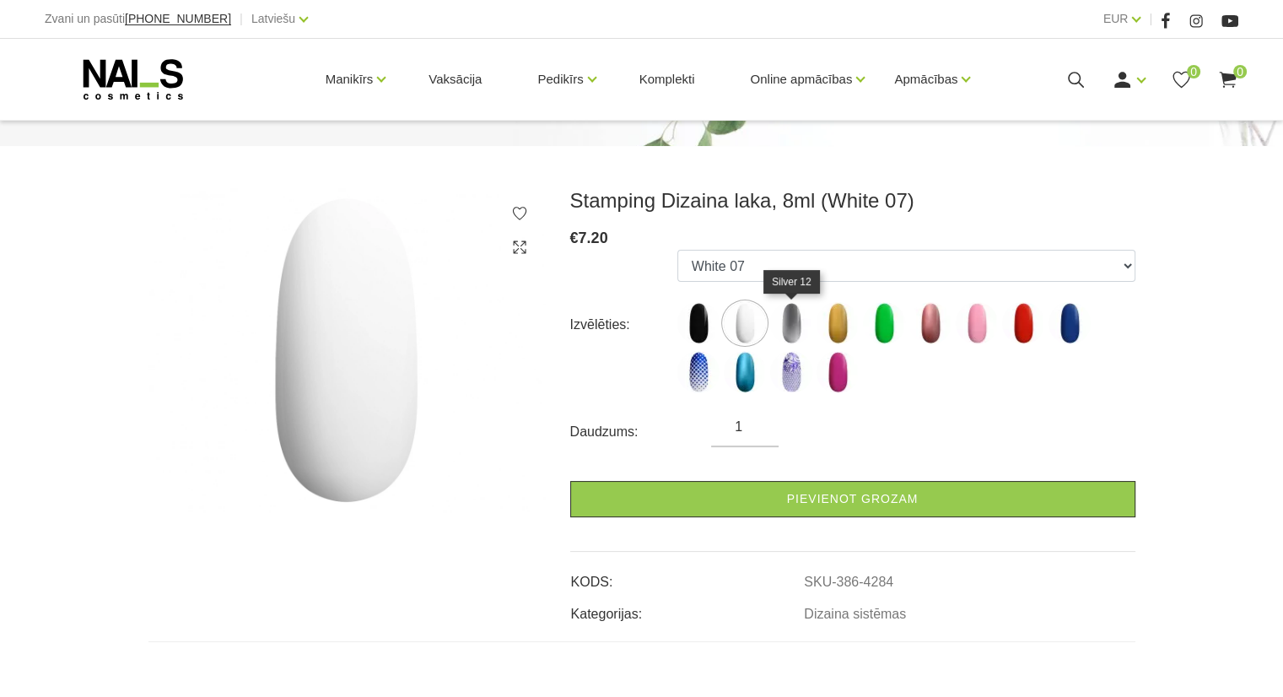
click at [786, 325] on img at bounding box center [791, 323] width 42 height 42
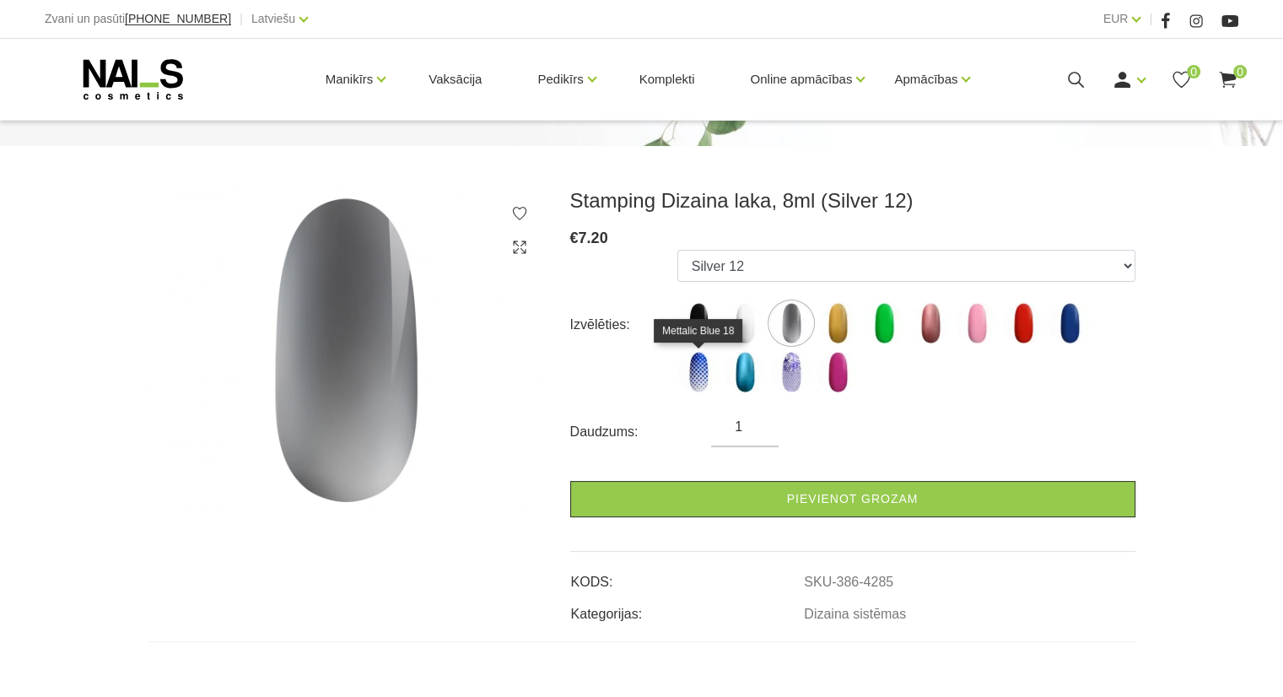
click at [688, 375] on img at bounding box center [698, 372] width 42 height 42
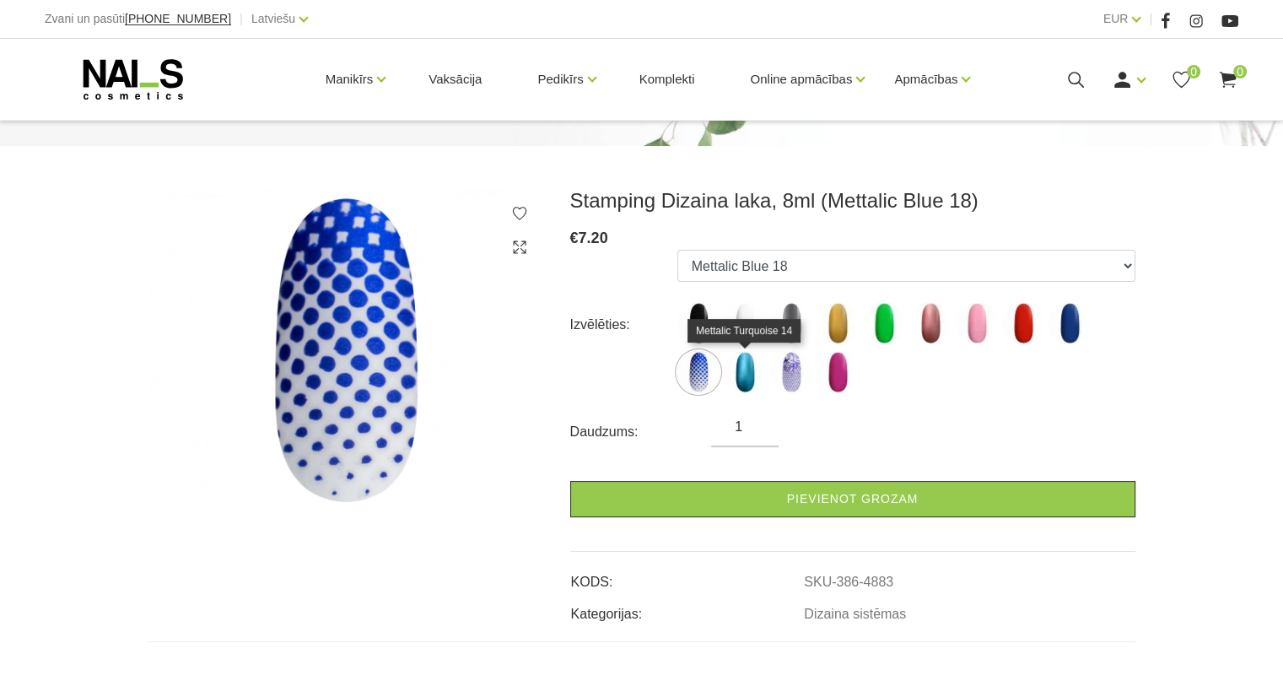
click at [736, 369] on img at bounding box center [745, 372] width 42 height 42
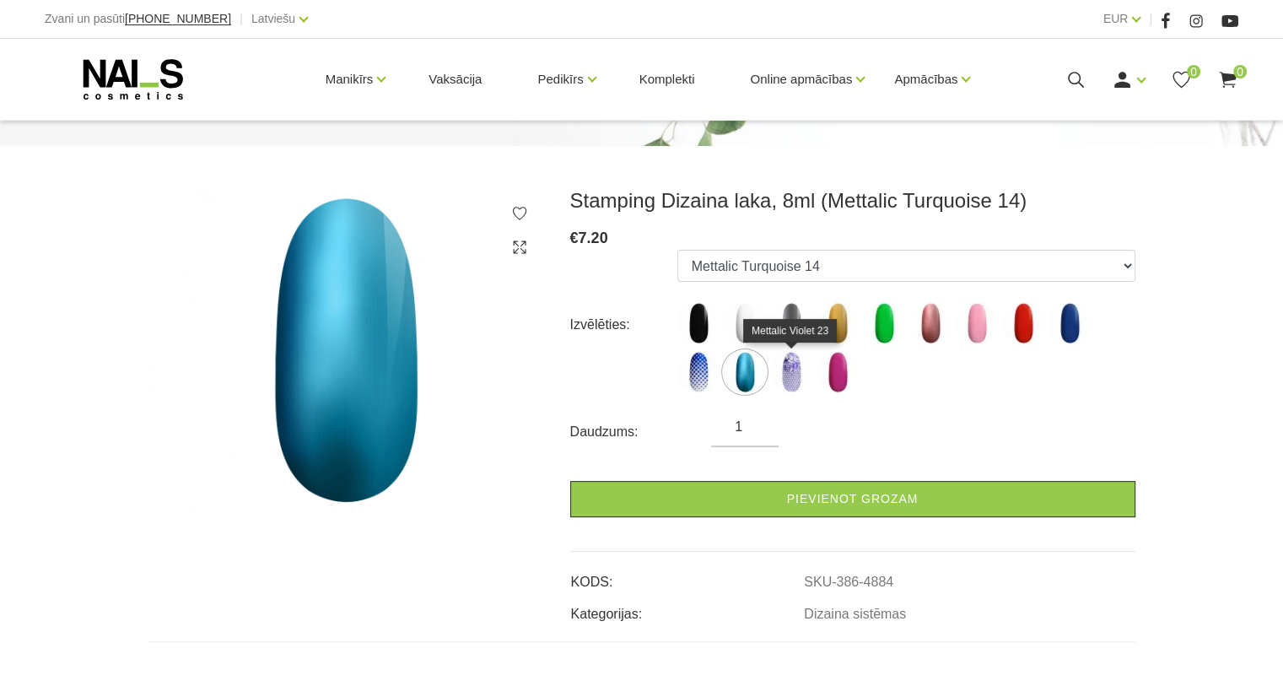
click at [783, 372] on img at bounding box center [791, 372] width 42 height 42
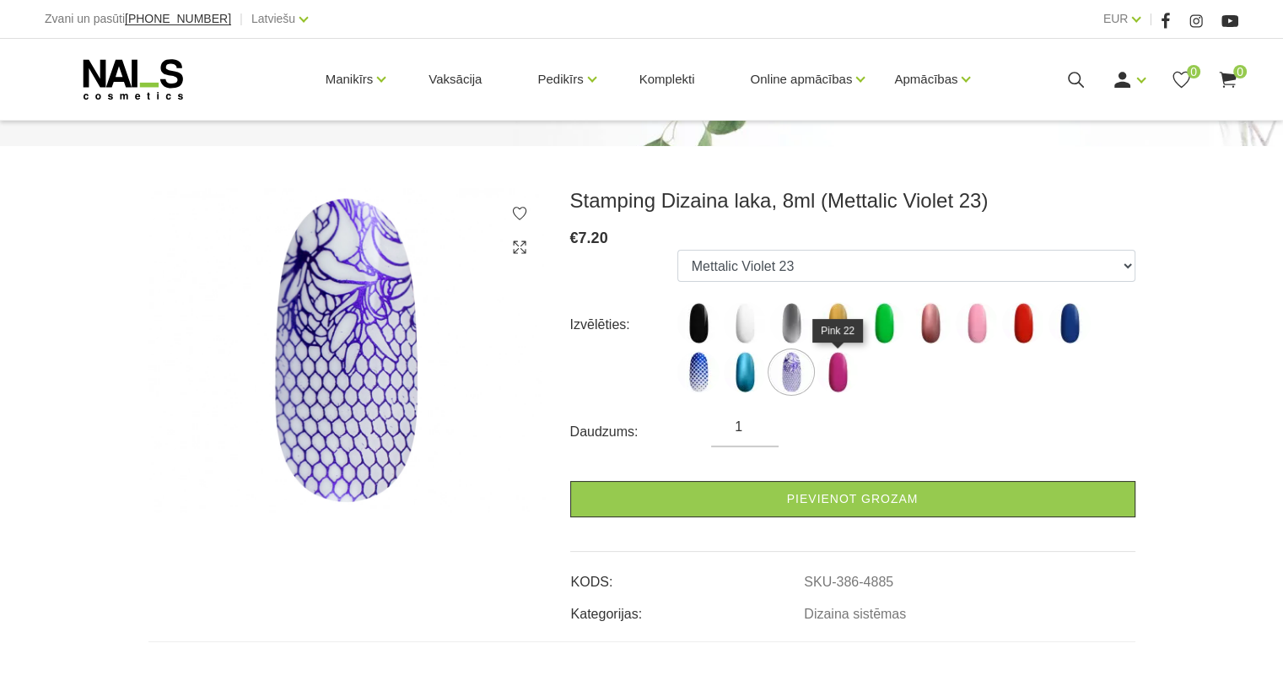
click at [835, 374] on img at bounding box center [837, 372] width 42 height 42
select select "4886"
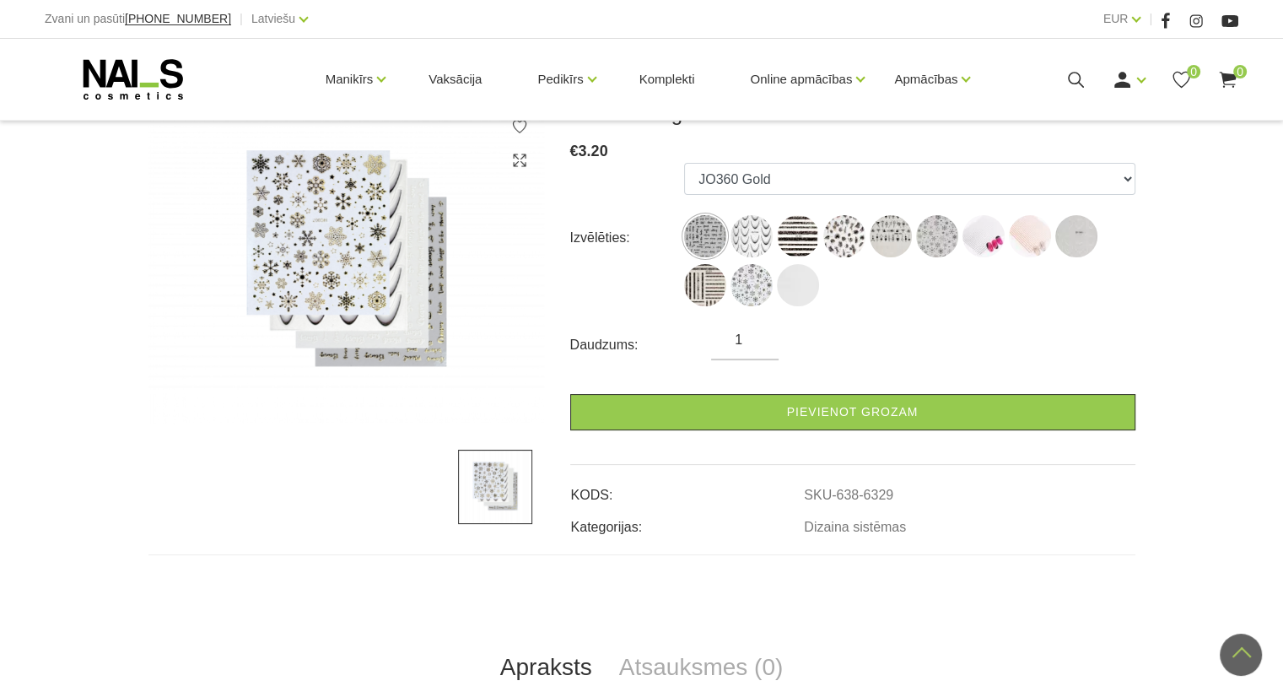
scroll to position [169, 0]
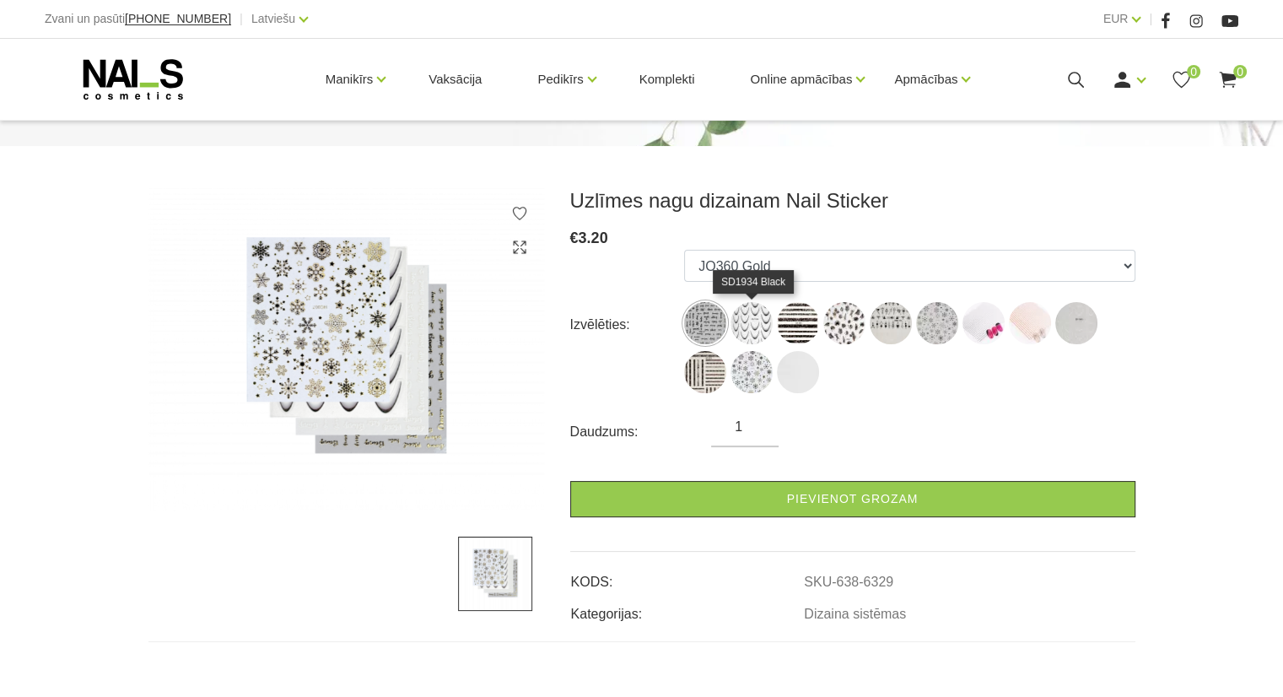
click at [762, 324] on img at bounding box center [751, 323] width 42 height 42
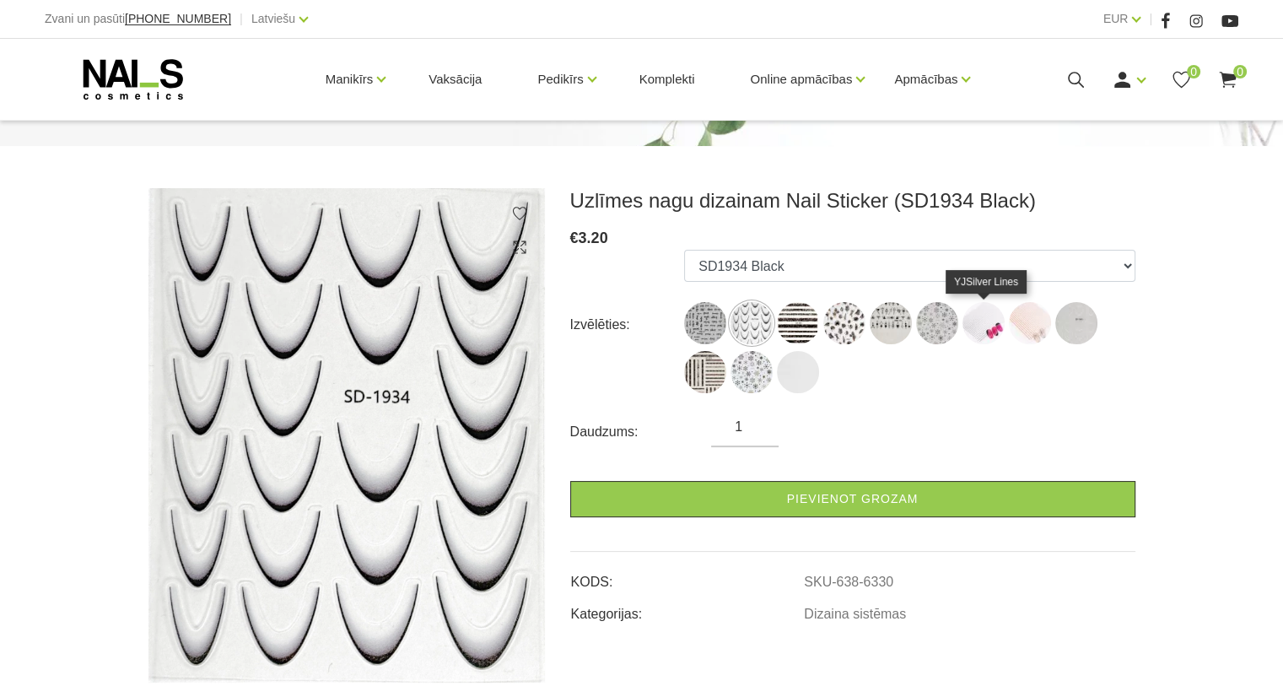
click at [991, 330] on img at bounding box center [983, 323] width 42 height 42
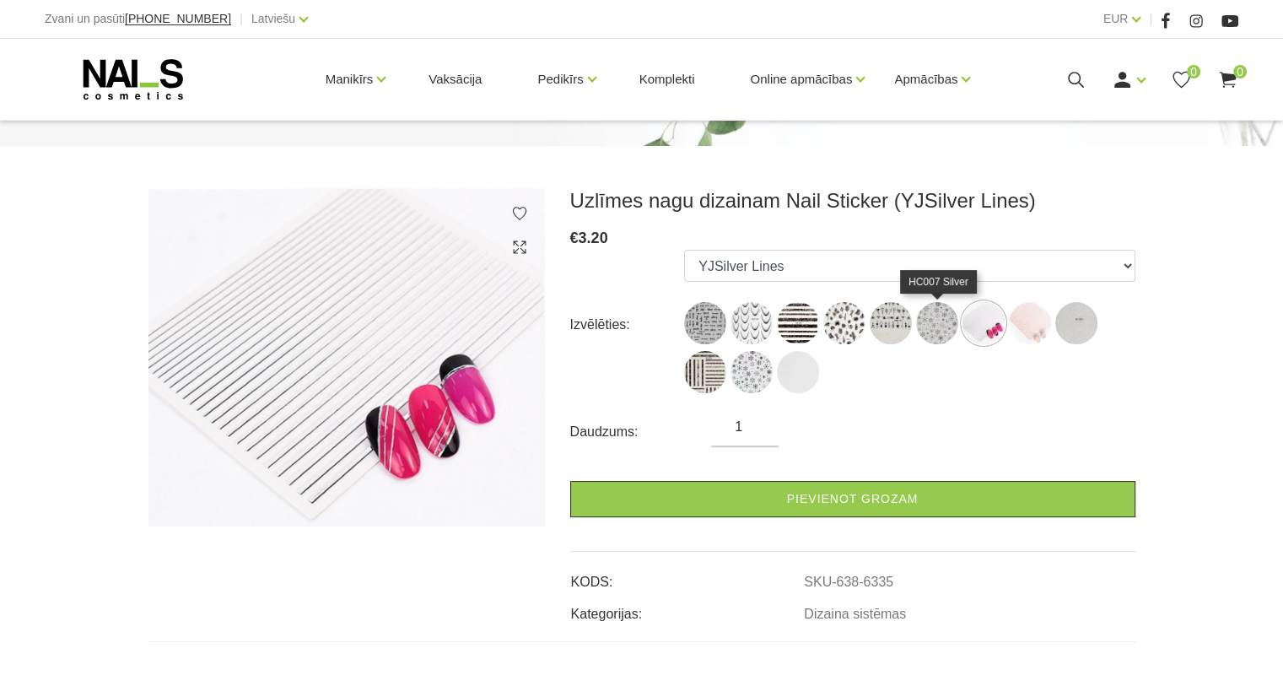
click at [933, 325] on img at bounding box center [937, 323] width 42 height 42
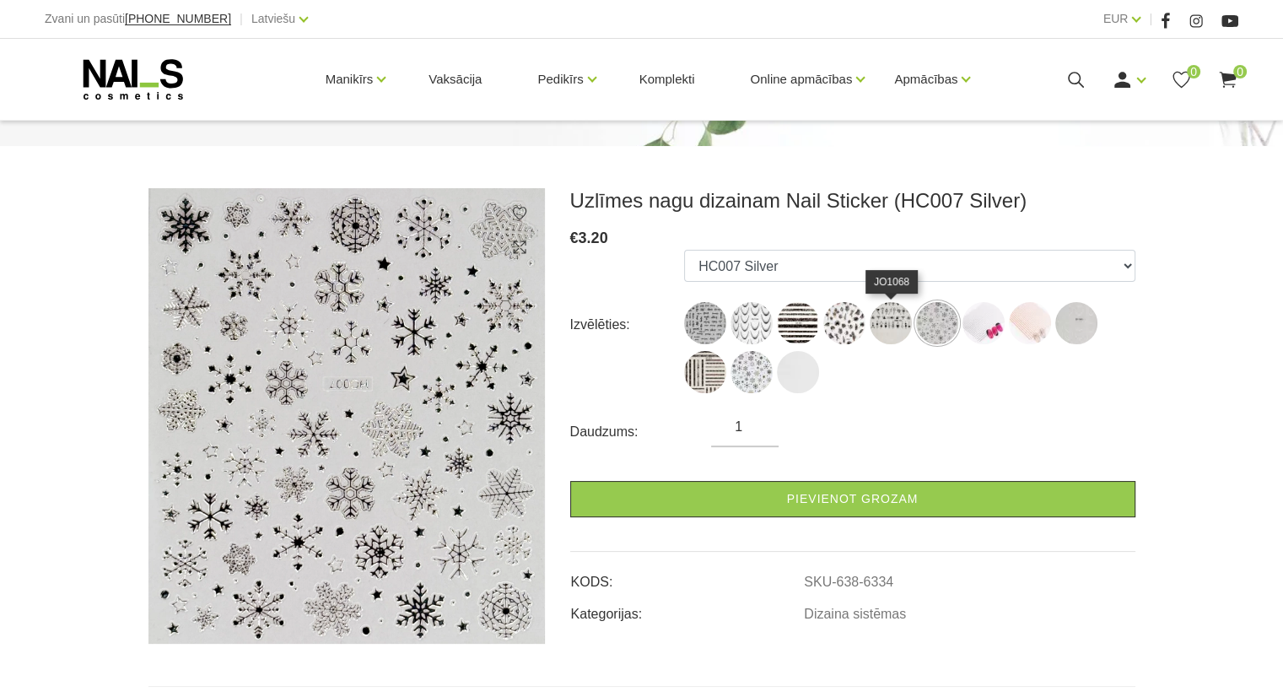
click at [877, 328] on img at bounding box center [890, 323] width 42 height 42
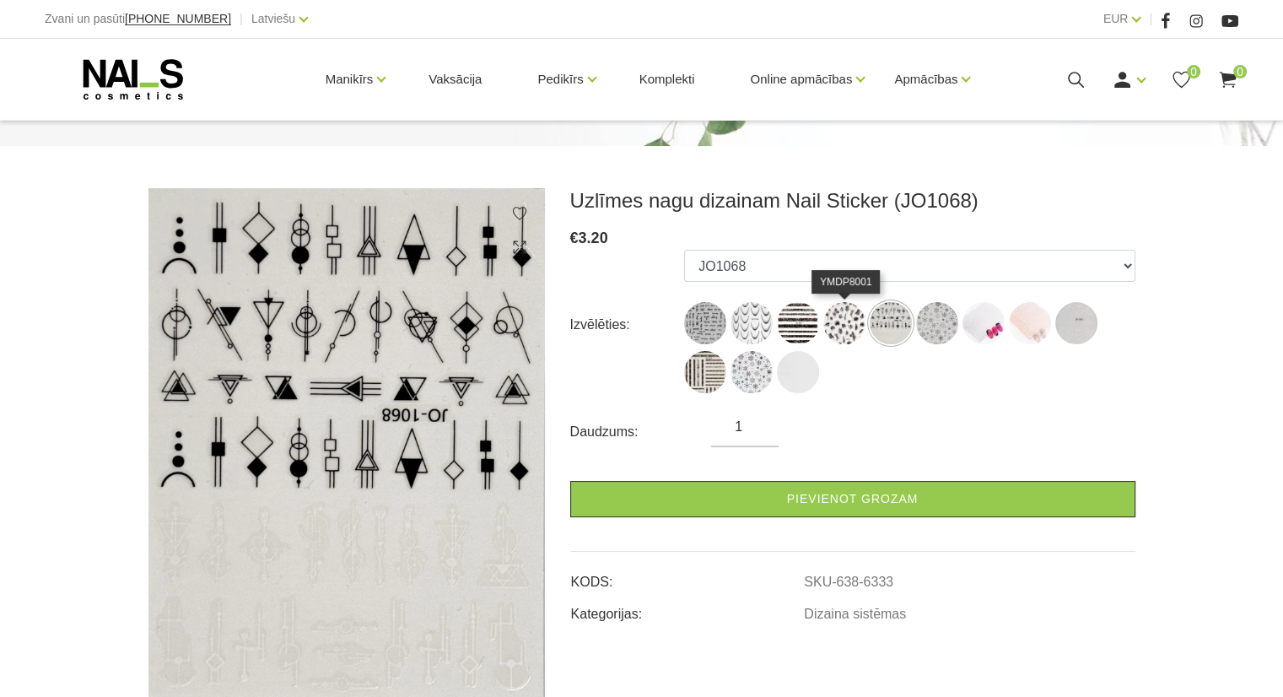
click at [844, 327] on img at bounding box center [844, 323] width 42 height 42
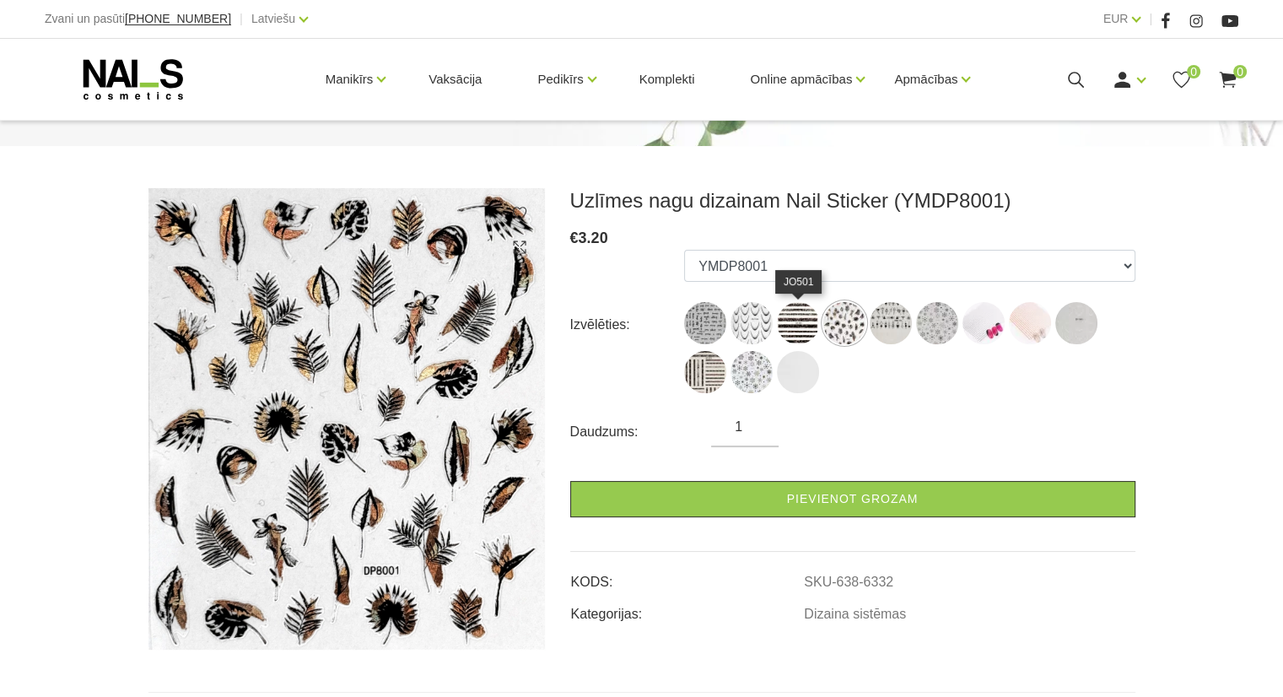
click at [809, 327] on img at bounding box center [798, 323] width 42 height 42
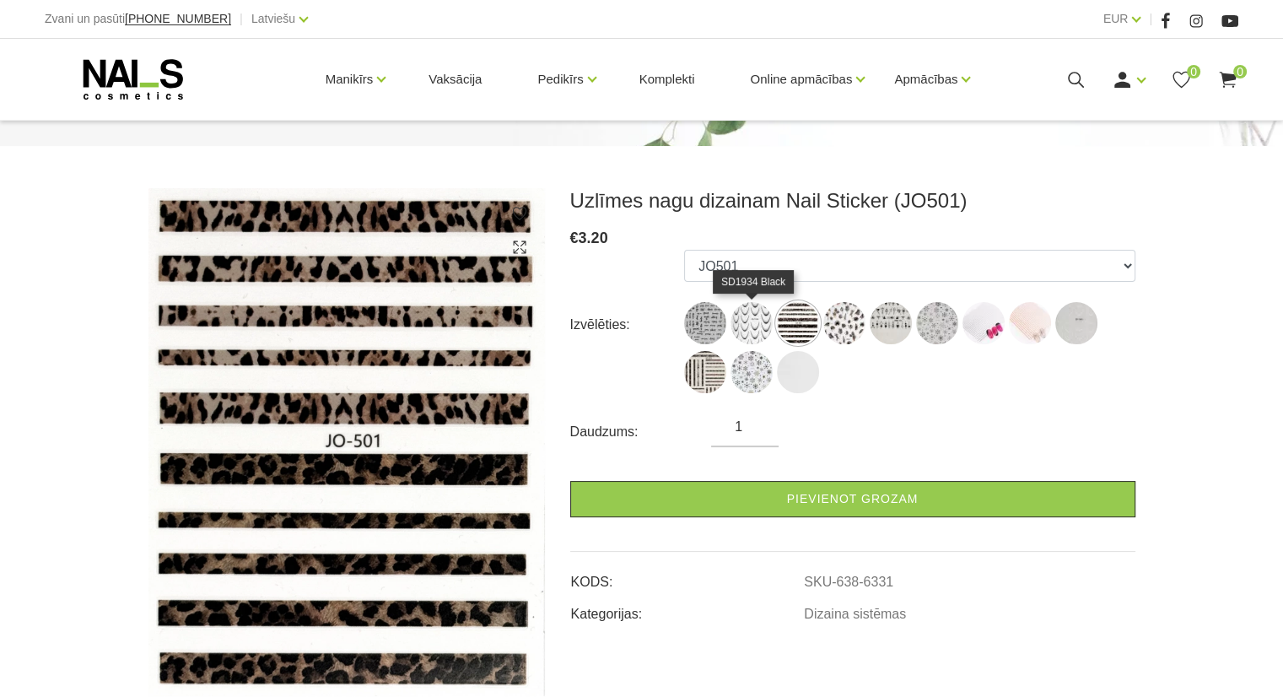
click at [752, 328] on img at bounding box center [751, 323] width 42 height 42
select select "6330"
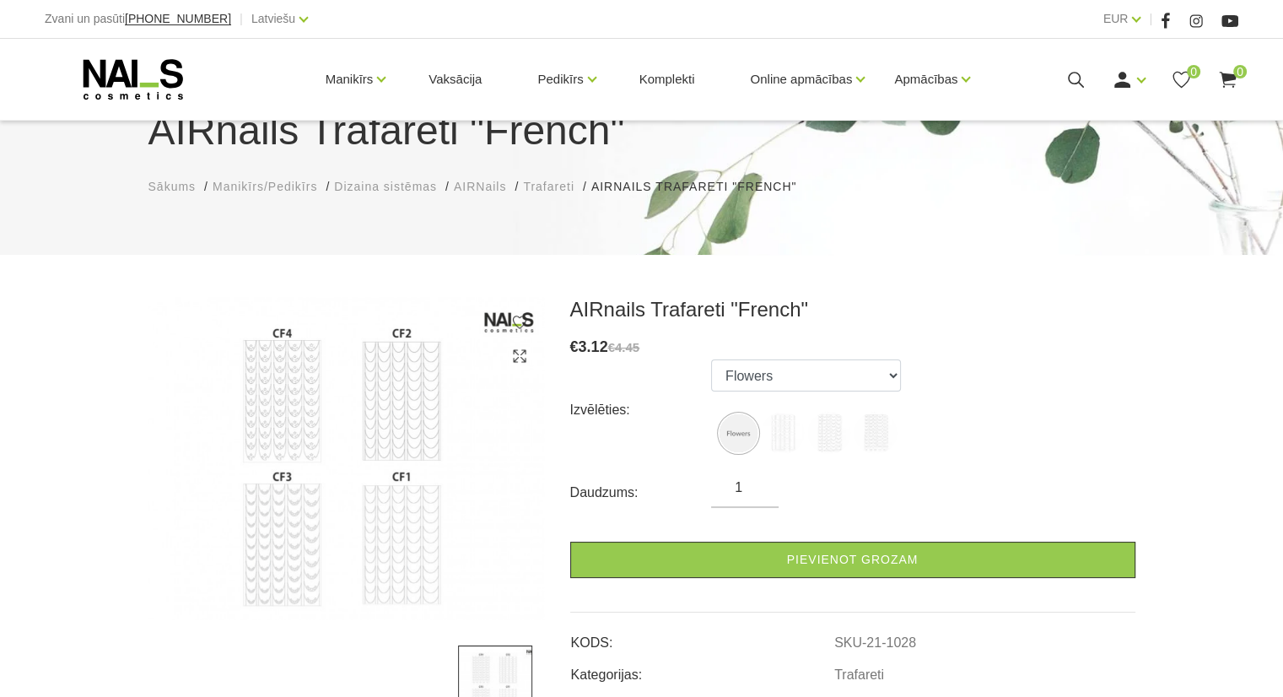
scroll to position [169, 0]
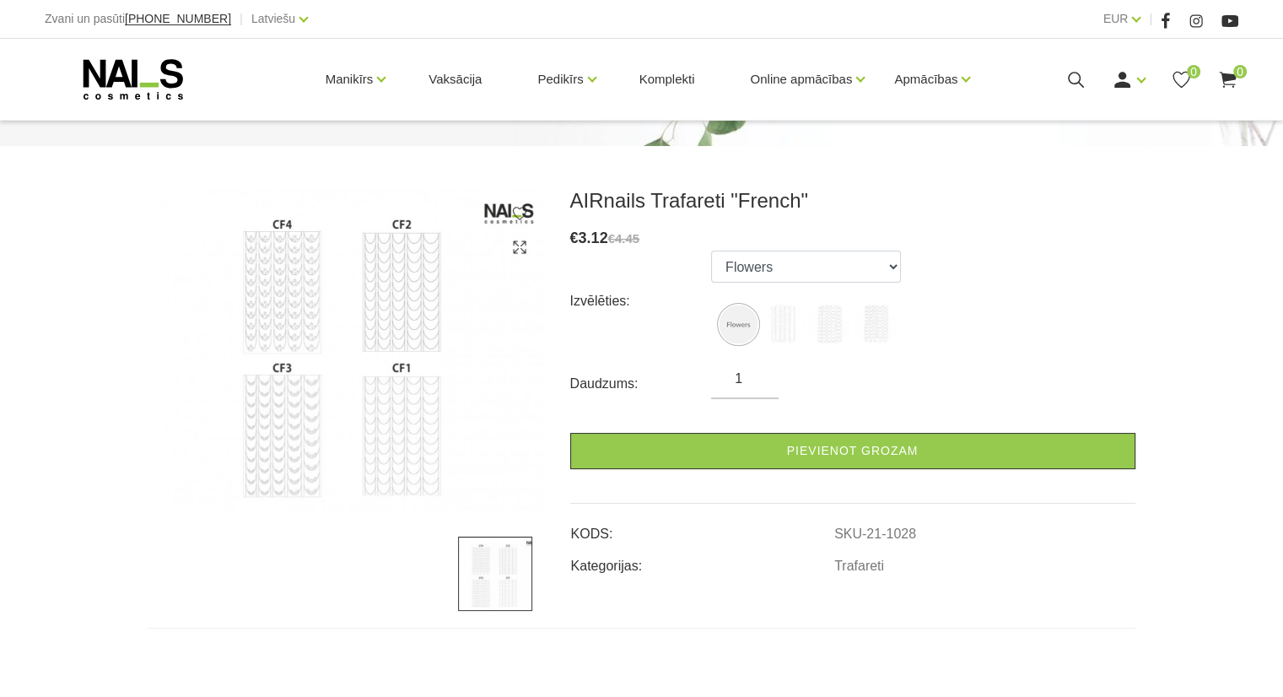
click at [375, 251] on img at bounding box center [346, 349] width 396 height 323
click at [398, 280] on img at bounding box center [346, 349] width 396 height 323
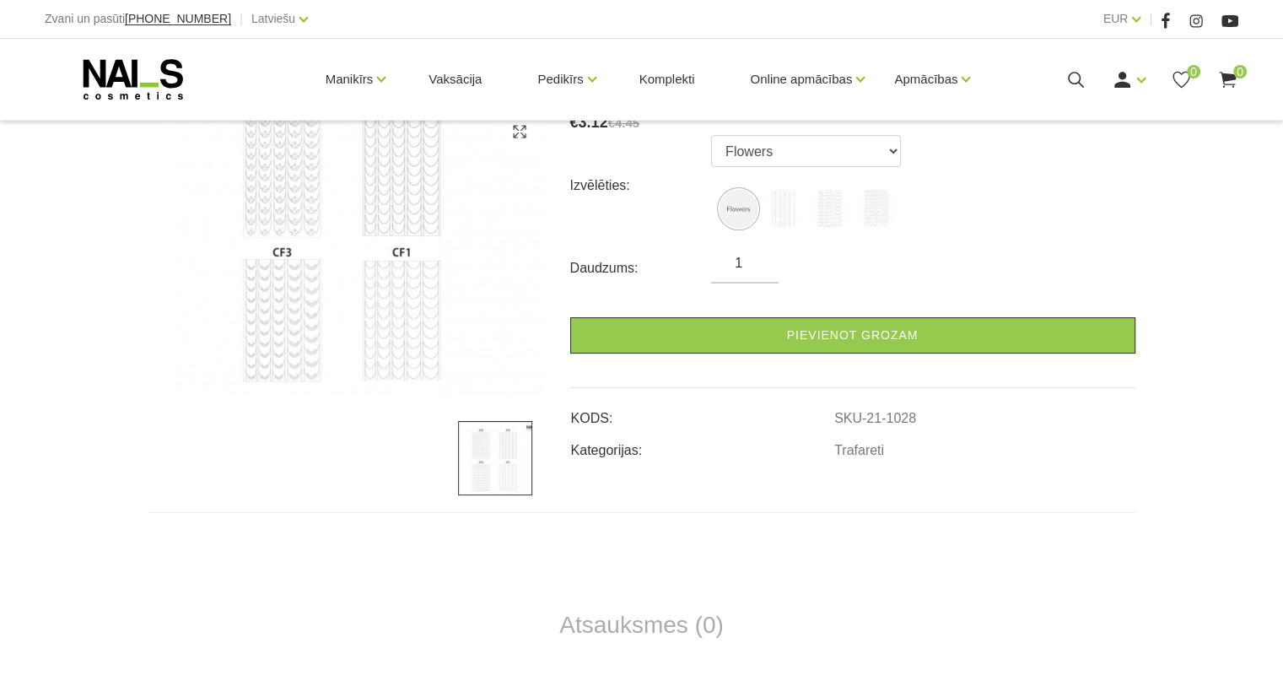
scroll to position [337, 0]
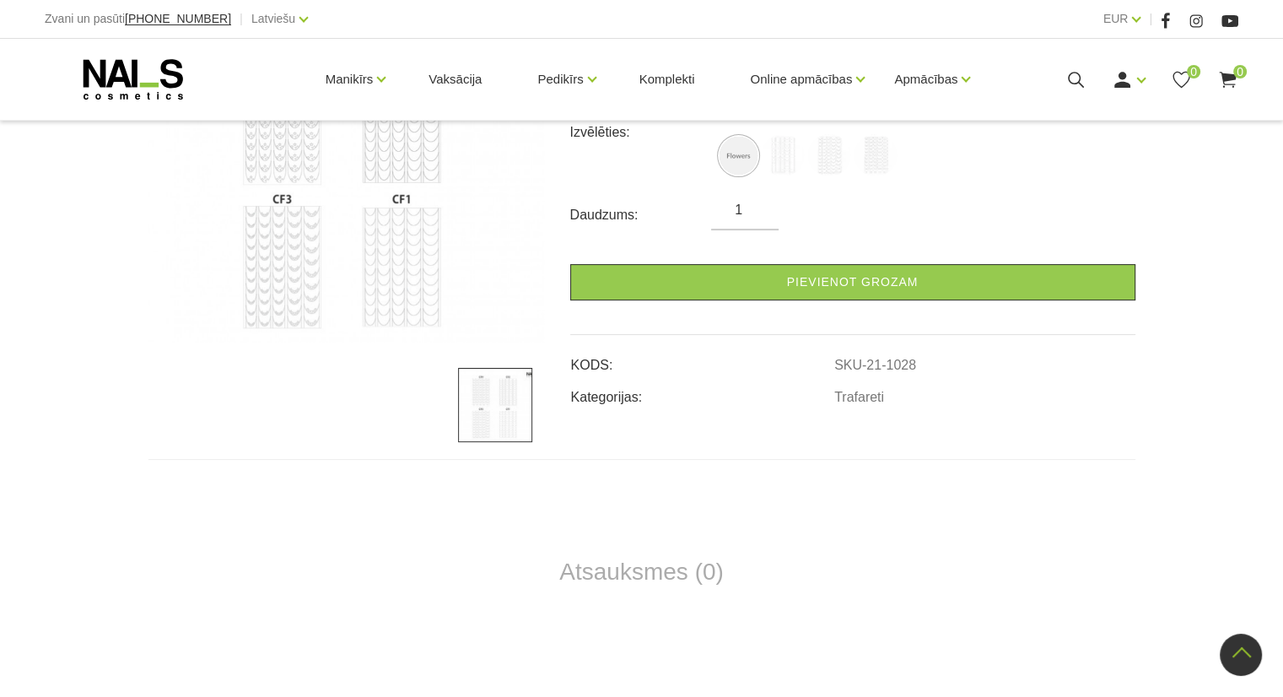
click at [509, 393] on img at bounding box center [495, 405] width 74 height 74
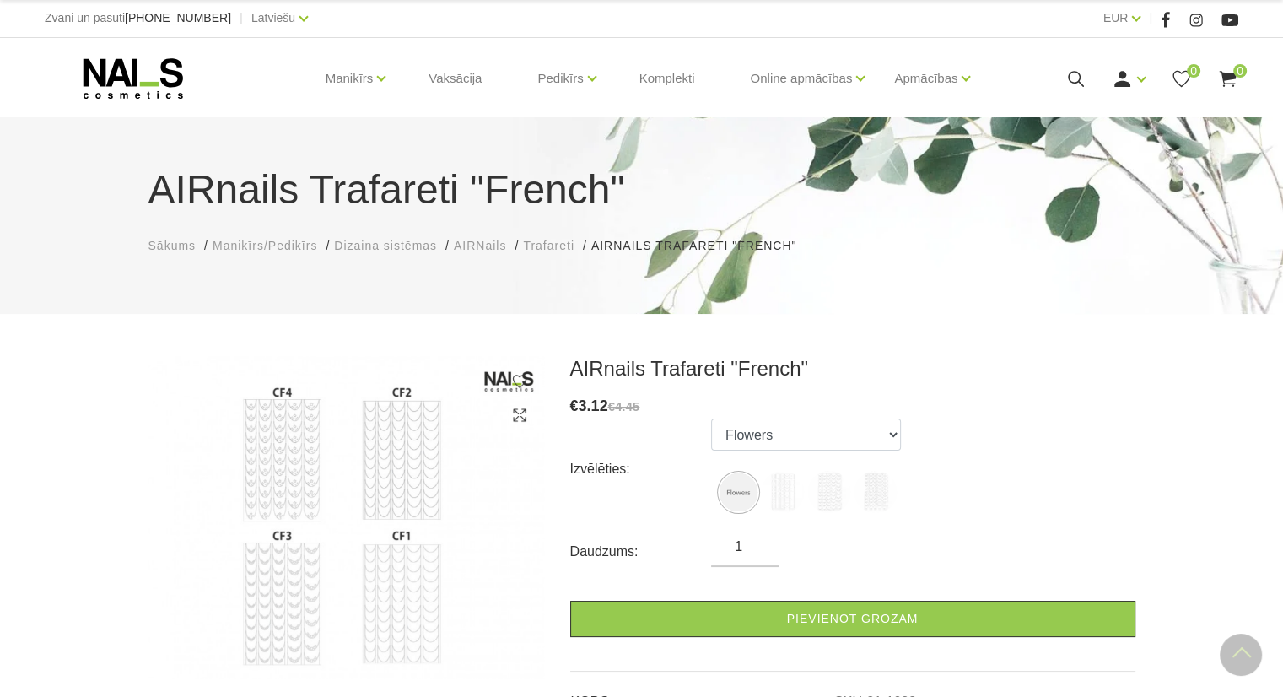
scroll to position [0, 0]
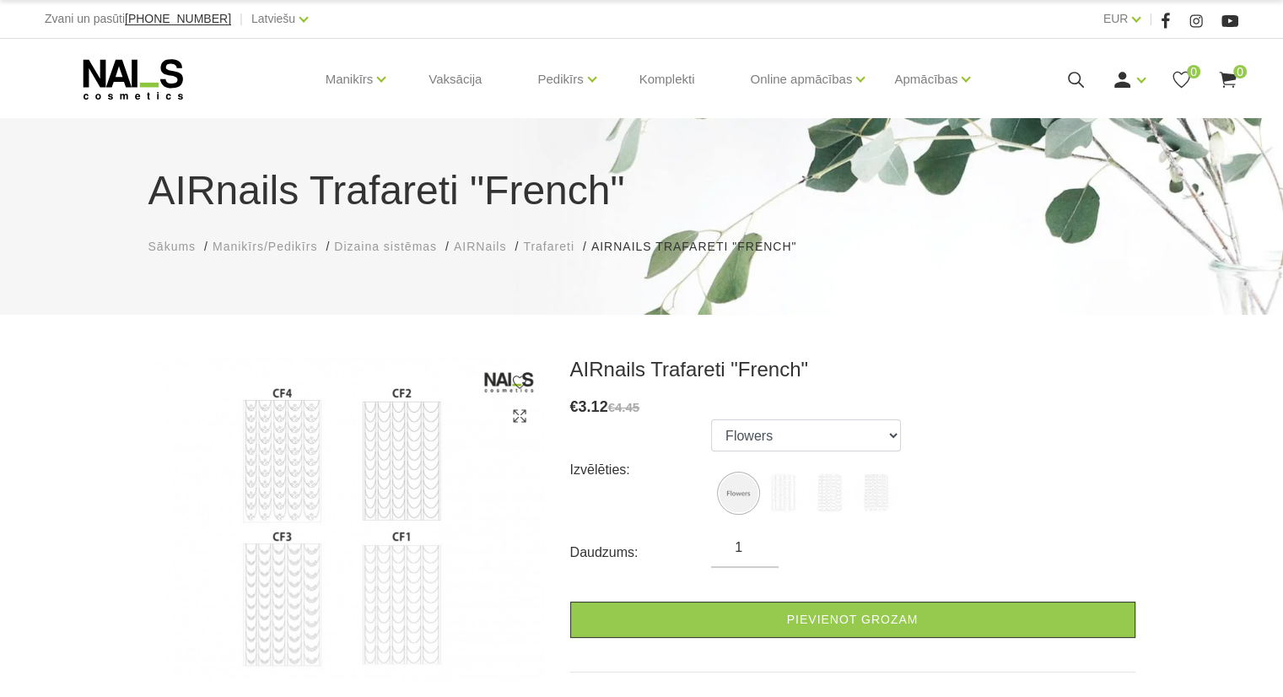
click at [418, 449] on img at bounding box center [346, 518] width 396 height 323
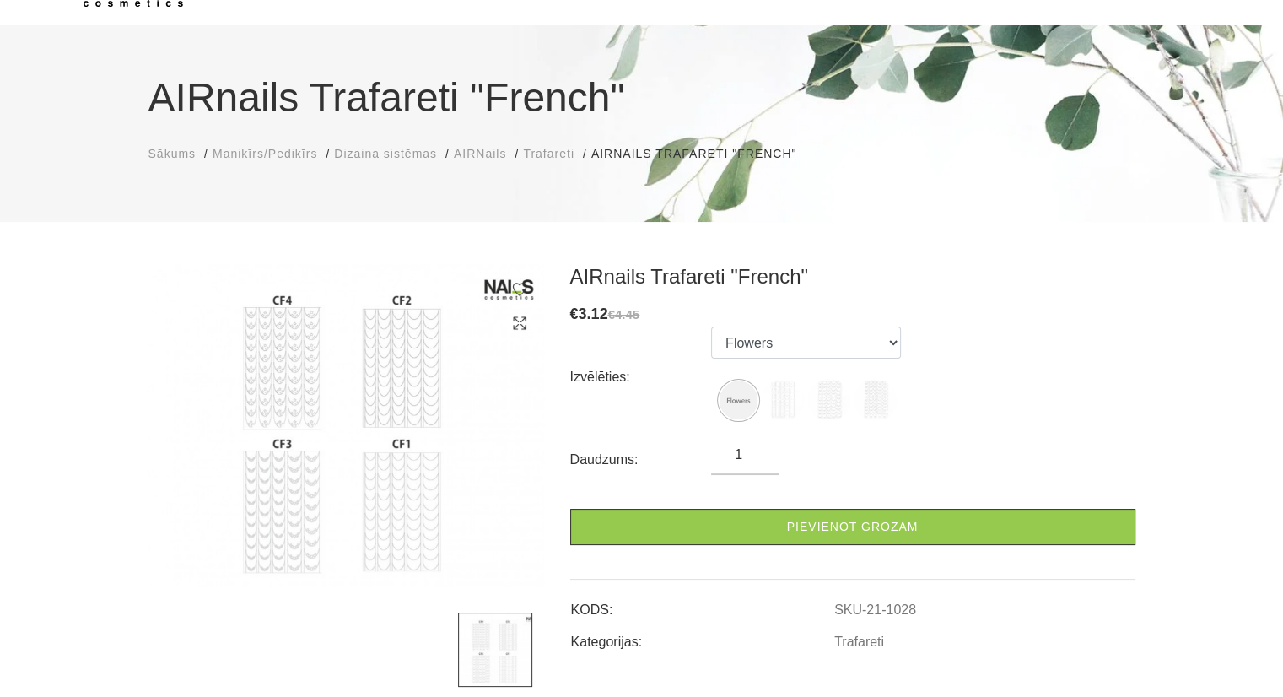
scroll to position [253, 0]
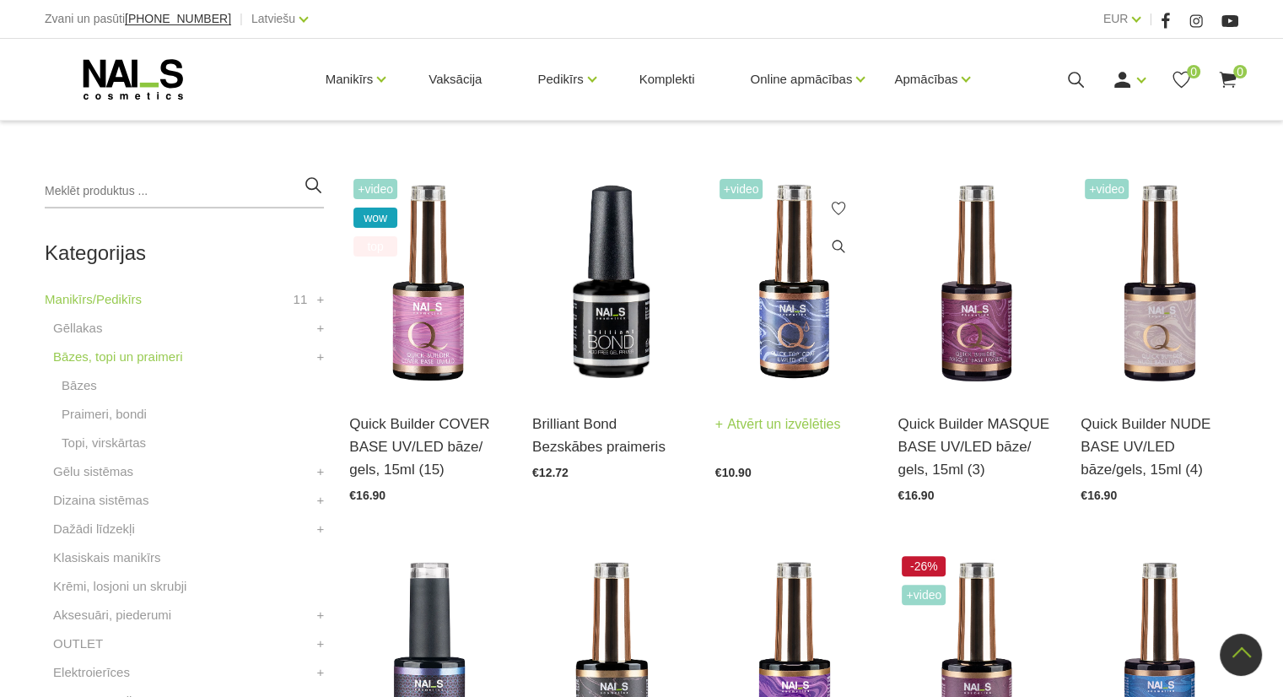
scroll to position [253, 0]
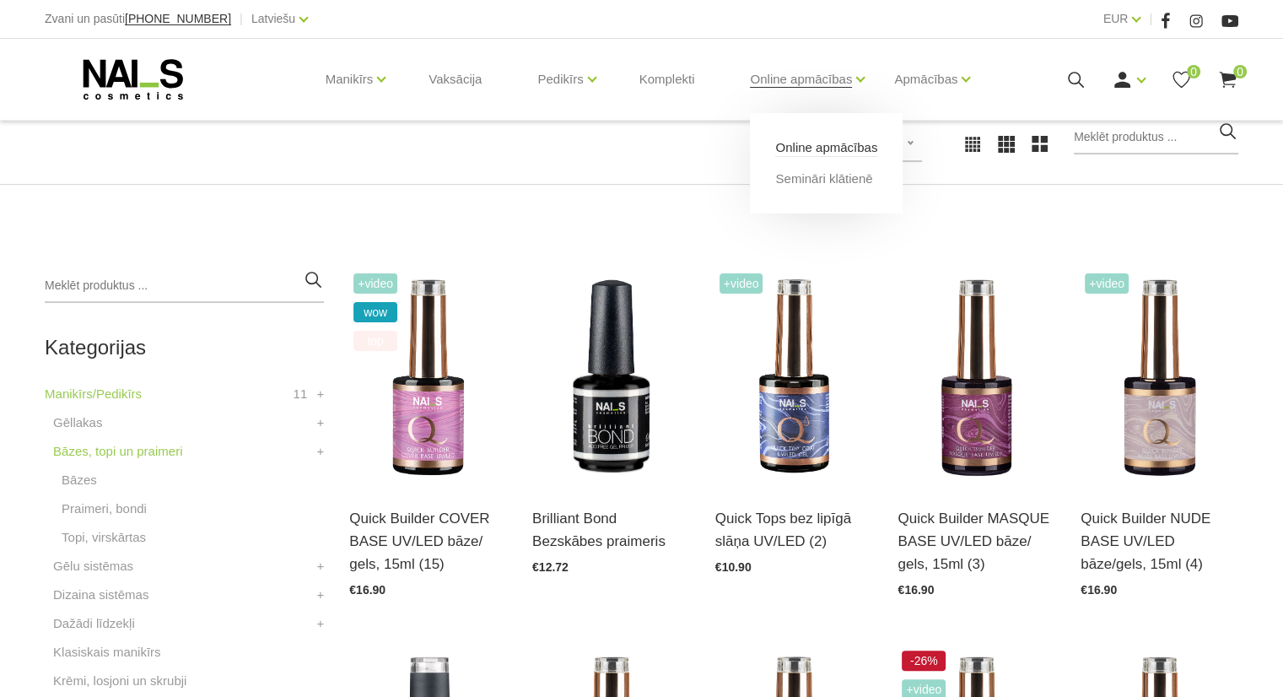
click at [804, 149] on link "Online apmācības" at bounding box center [826, 147] width 102 height 19
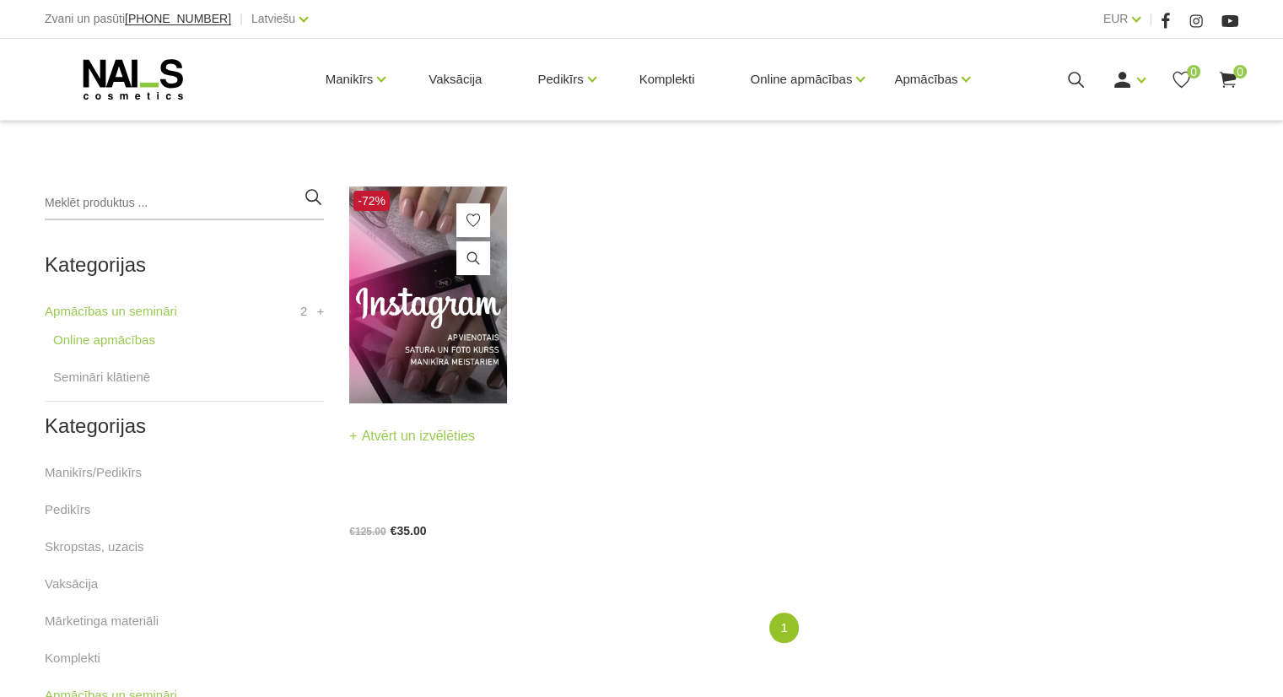
scroll to position [337, 0]
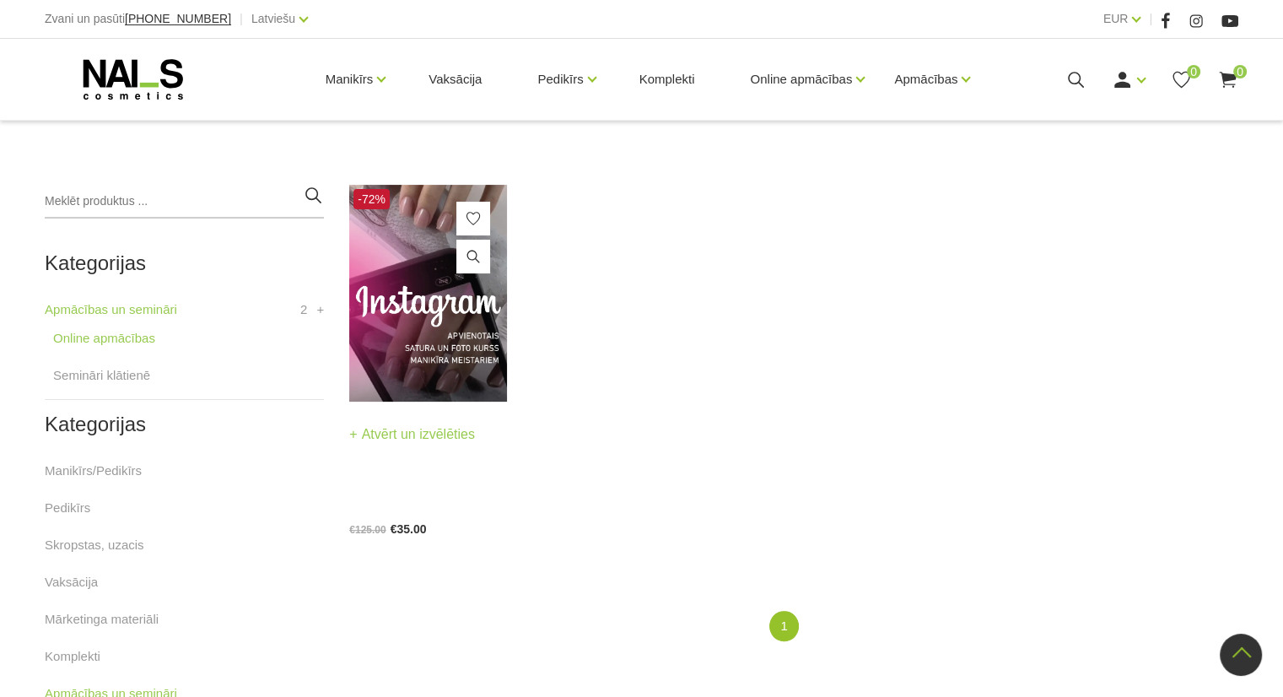
click at [429, 437] on link "Atvērt un izvēlēties" at bounding box center [412, 434] width 126 height 24
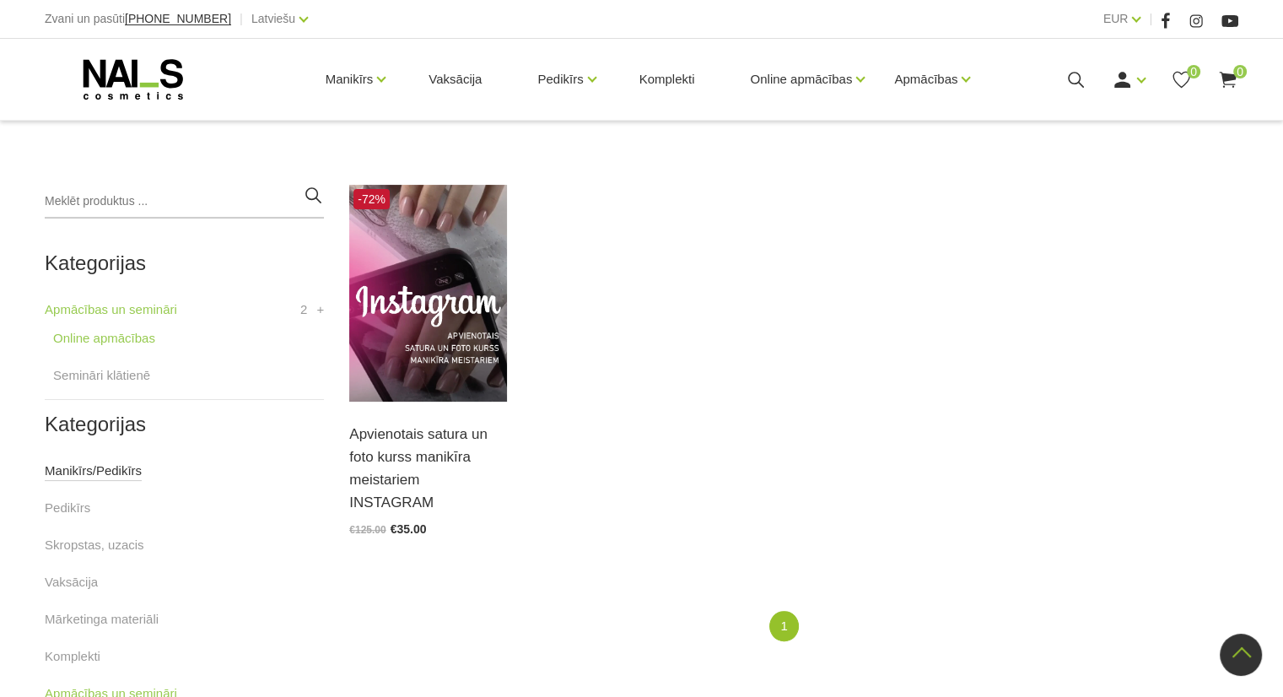
click at [92, 473] on link "Manikīrs/Pedikīrs" at bounding box center [93, 470] width 97 height 20
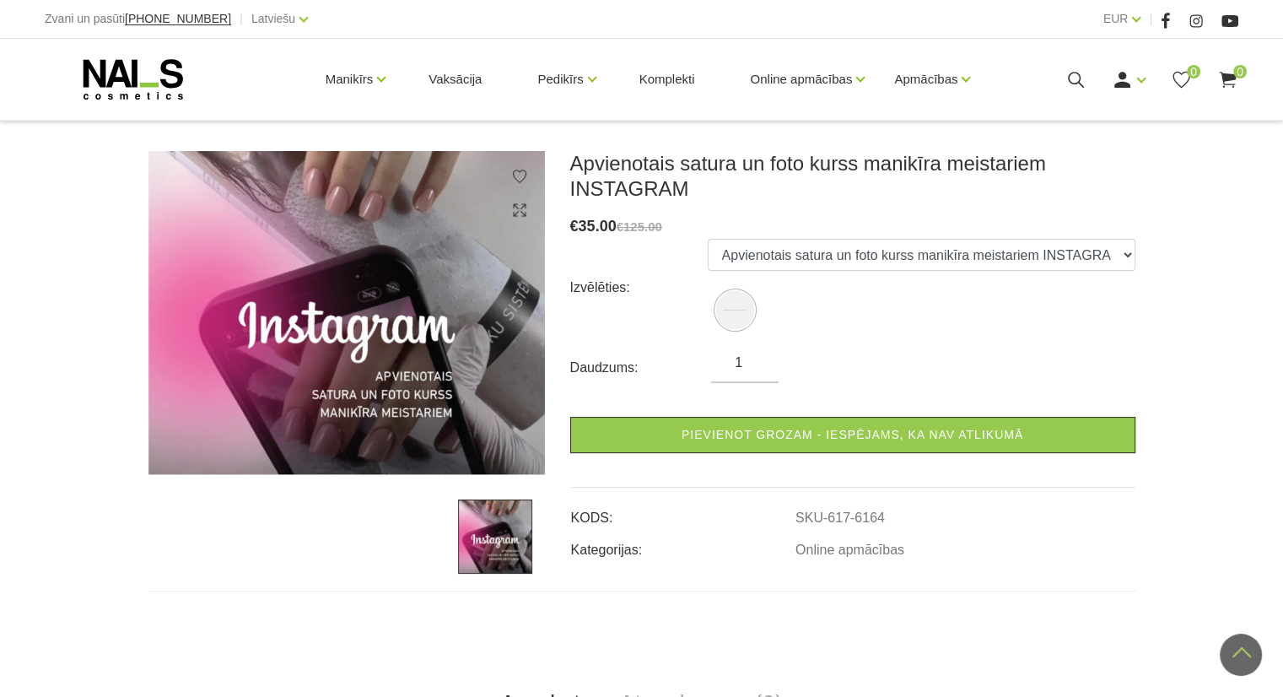
scroll to position [169, 0]
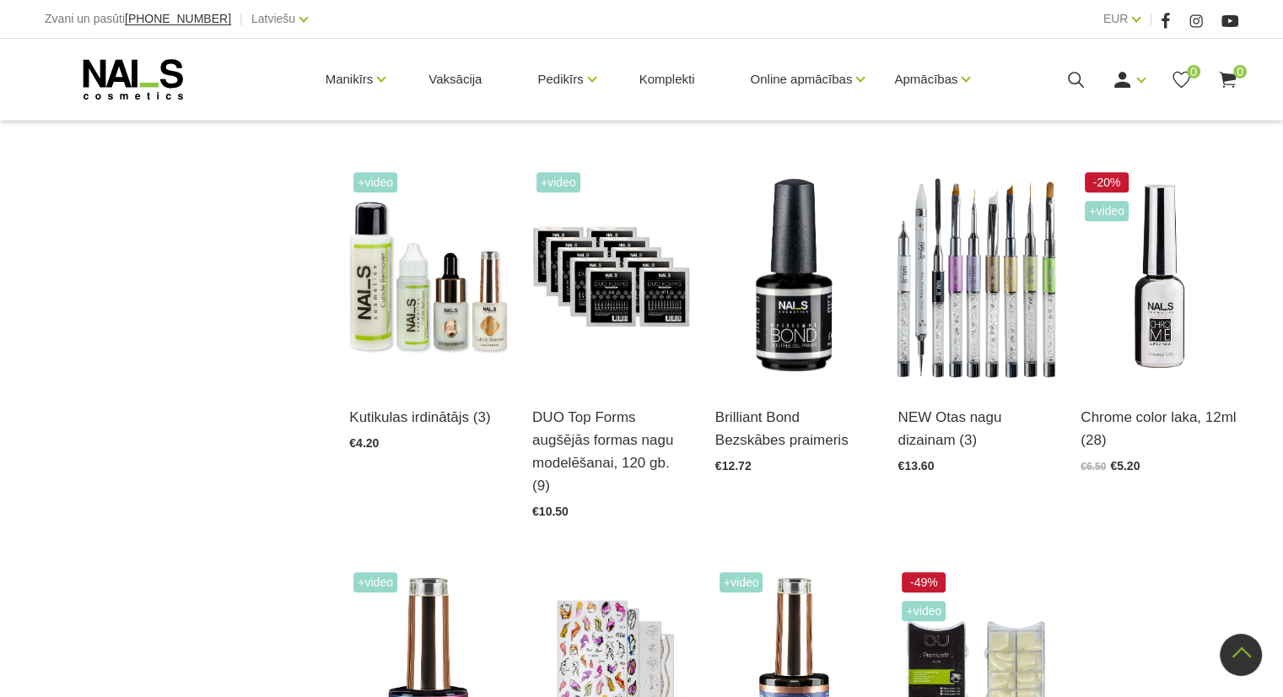
scroll to position [1518, 0]
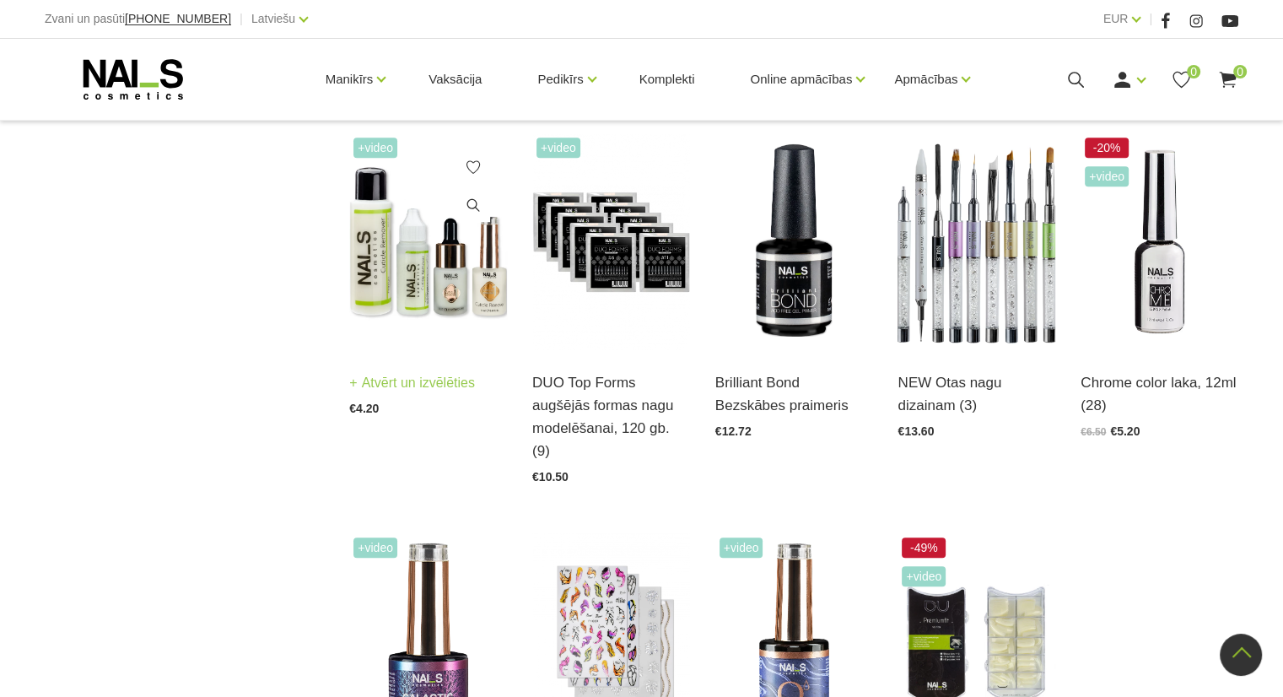
click at [451, 250] on img at bounding box center [428, 241] width 158 height 217
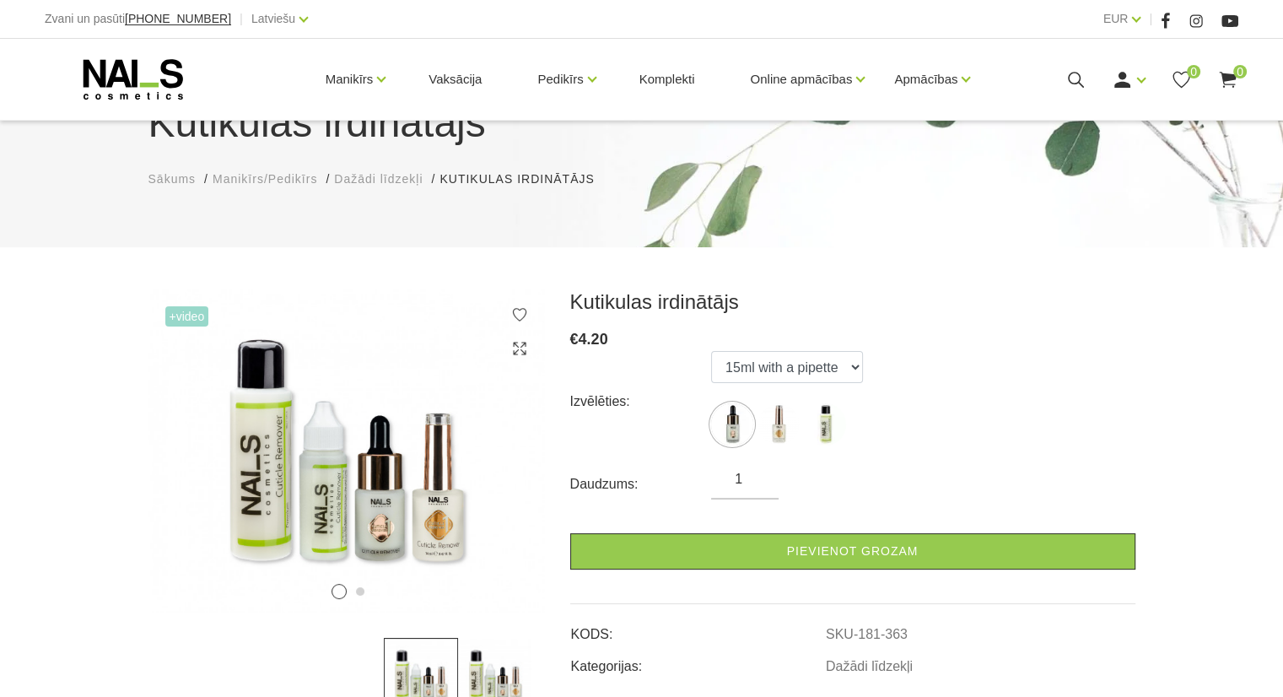
scroll to position [169, 0]
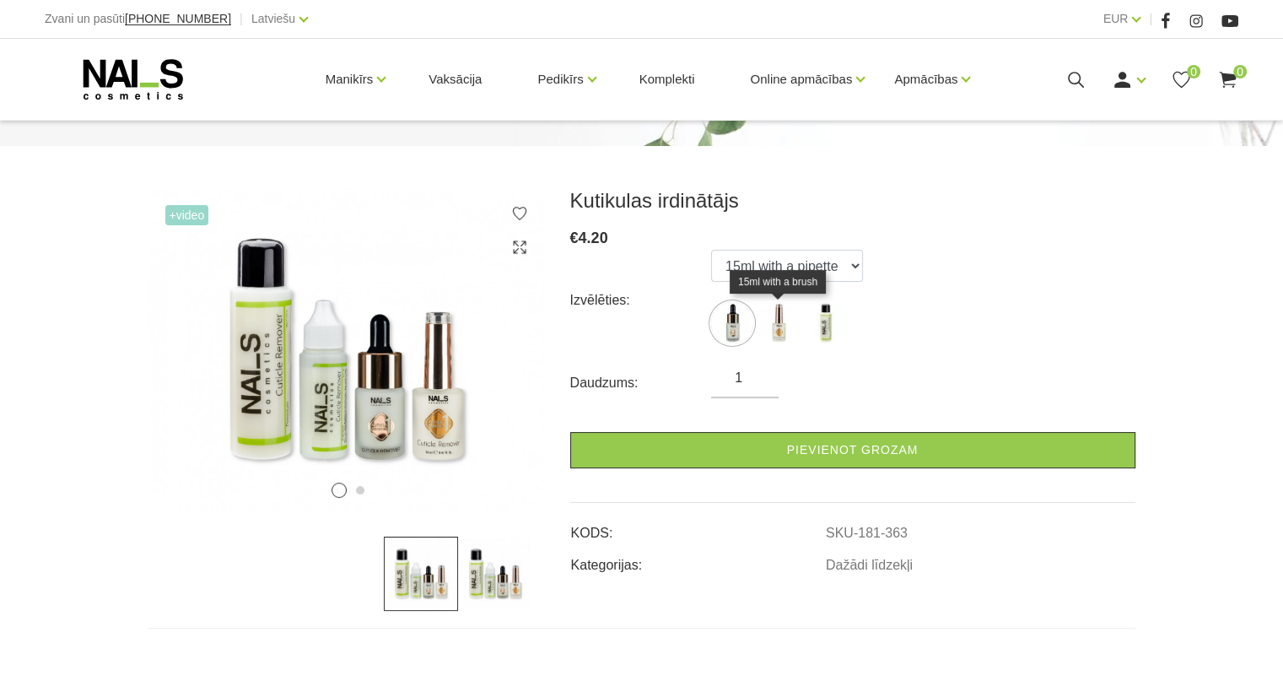
click at [775, 325] on img at bounding box center [778, 323] width 42 height 42
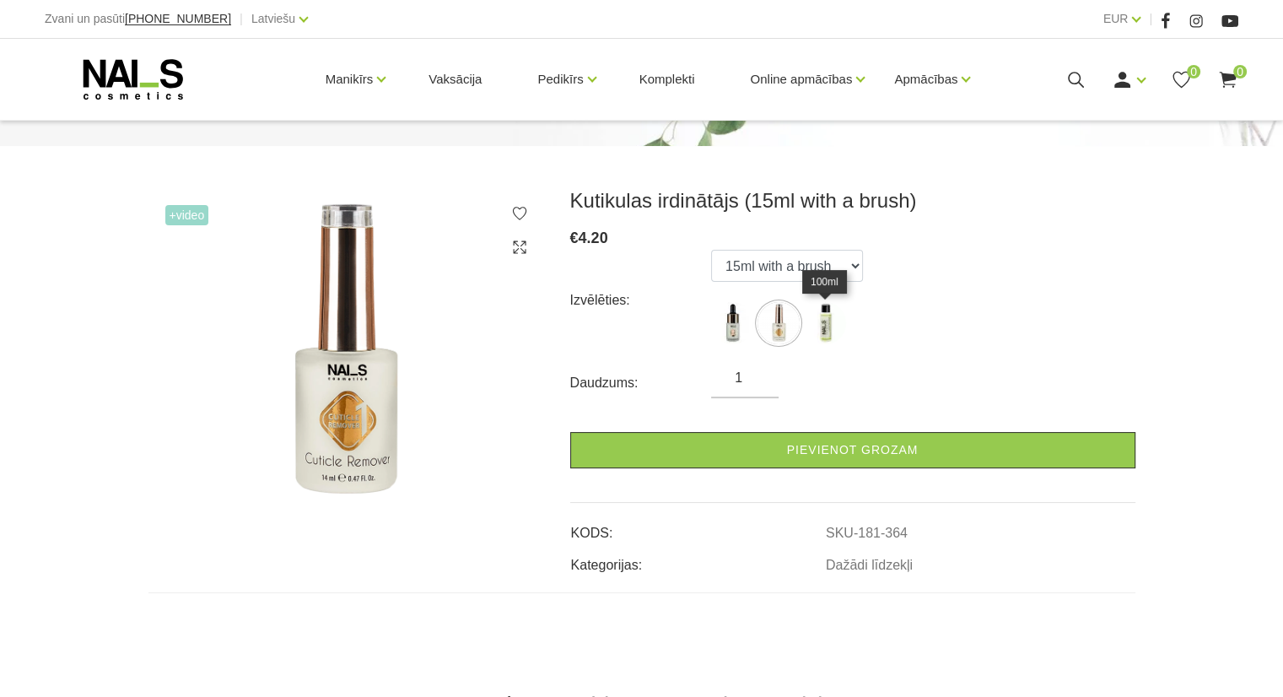
click at [833, 323] on img at bounding box center [825, 323] width 42 height 42
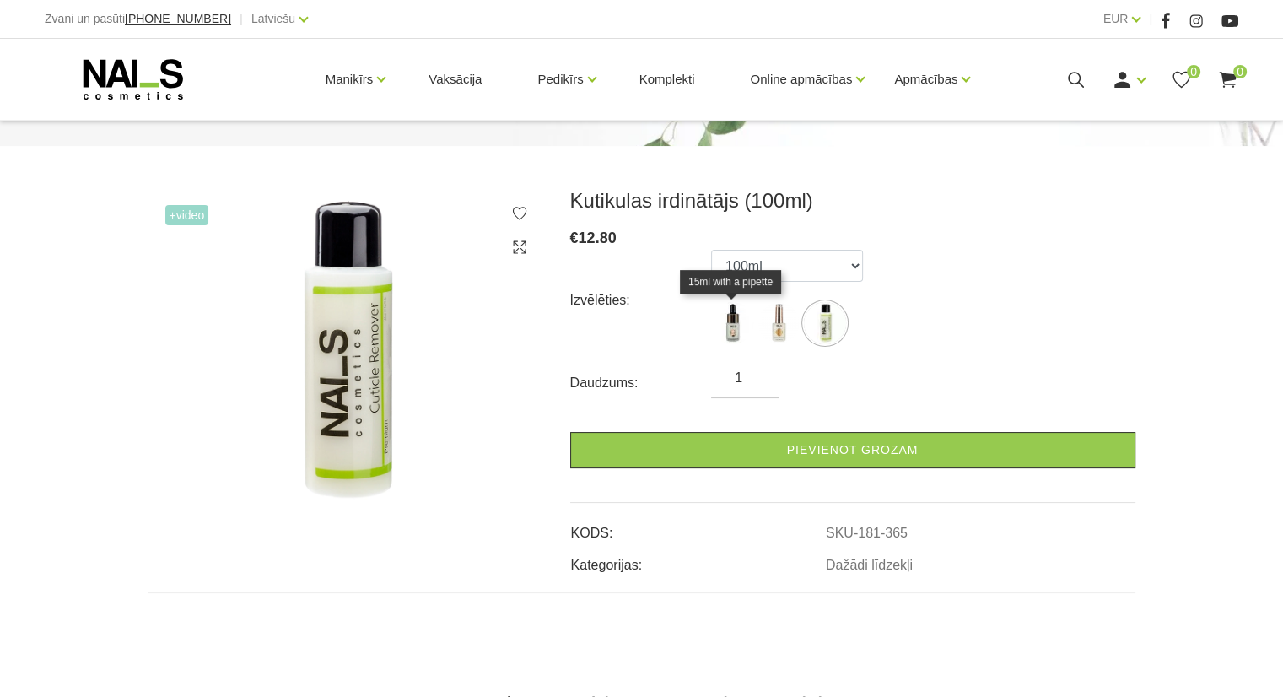
click at [740, 323] on img at bounding box center [732, 323] width 42 height 42
select select "363"
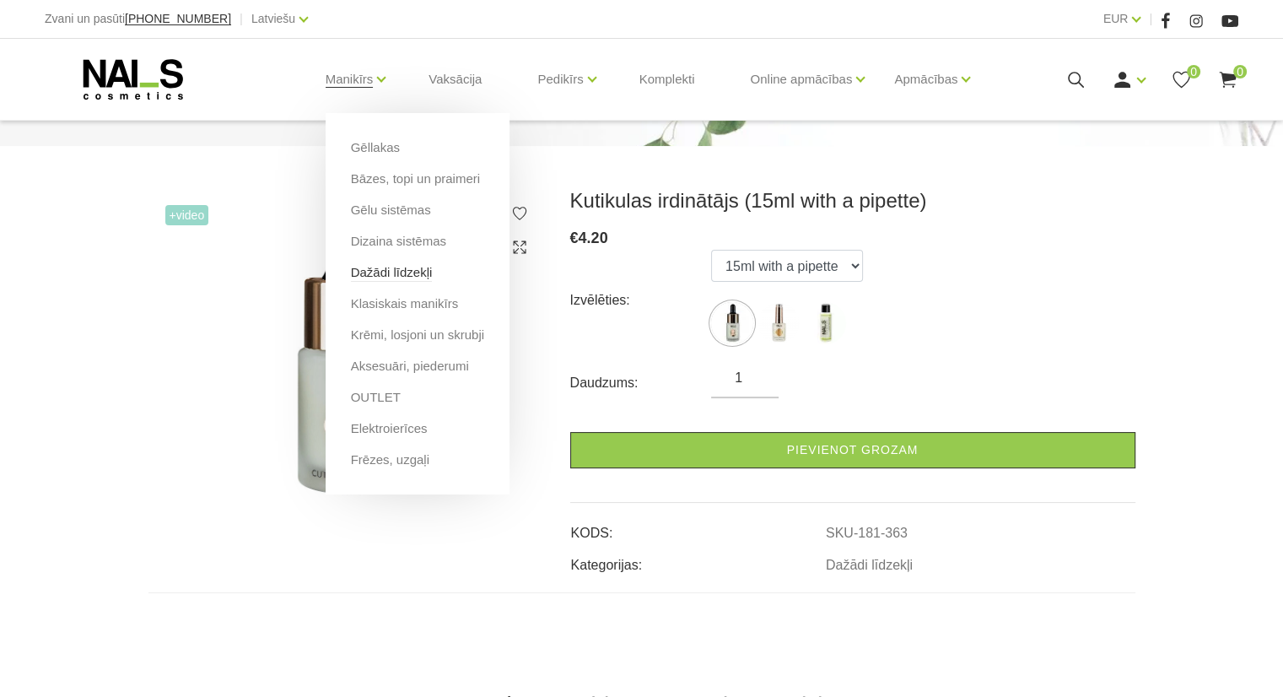
click at [388, 277] on link "Dažādi līdzekļi" at bounding box center [392, 272] width 82 height 19
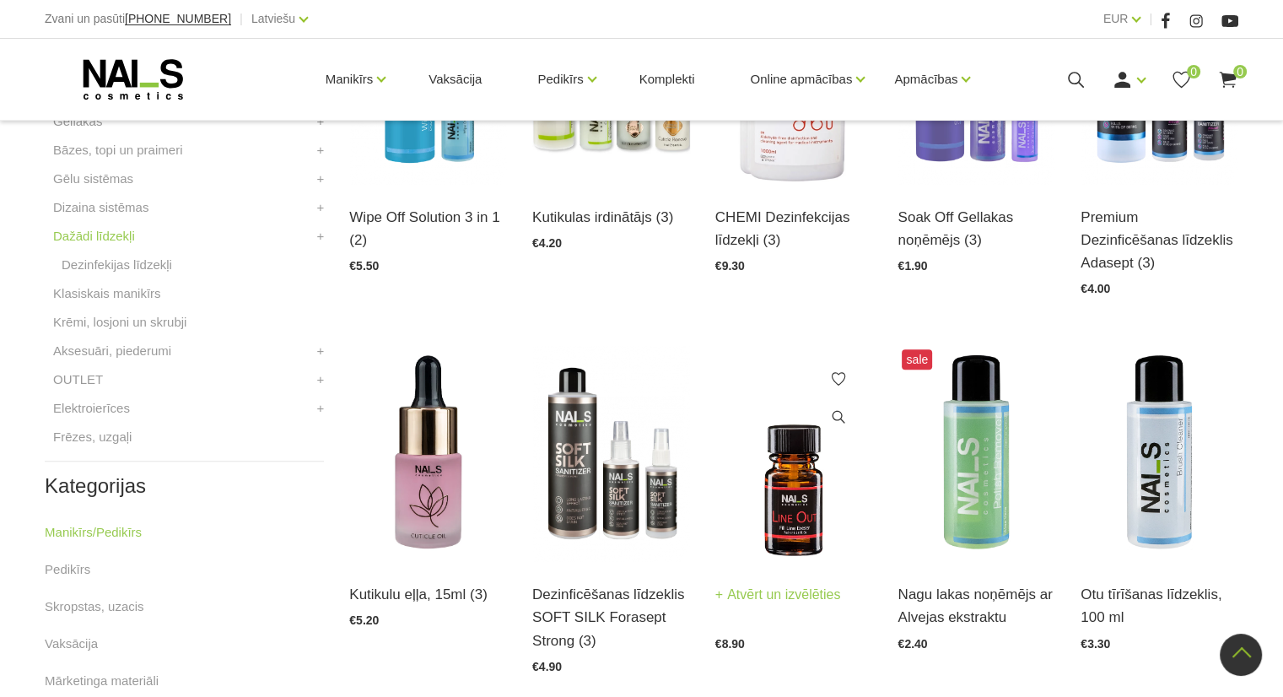
scroll to position [675, 0]
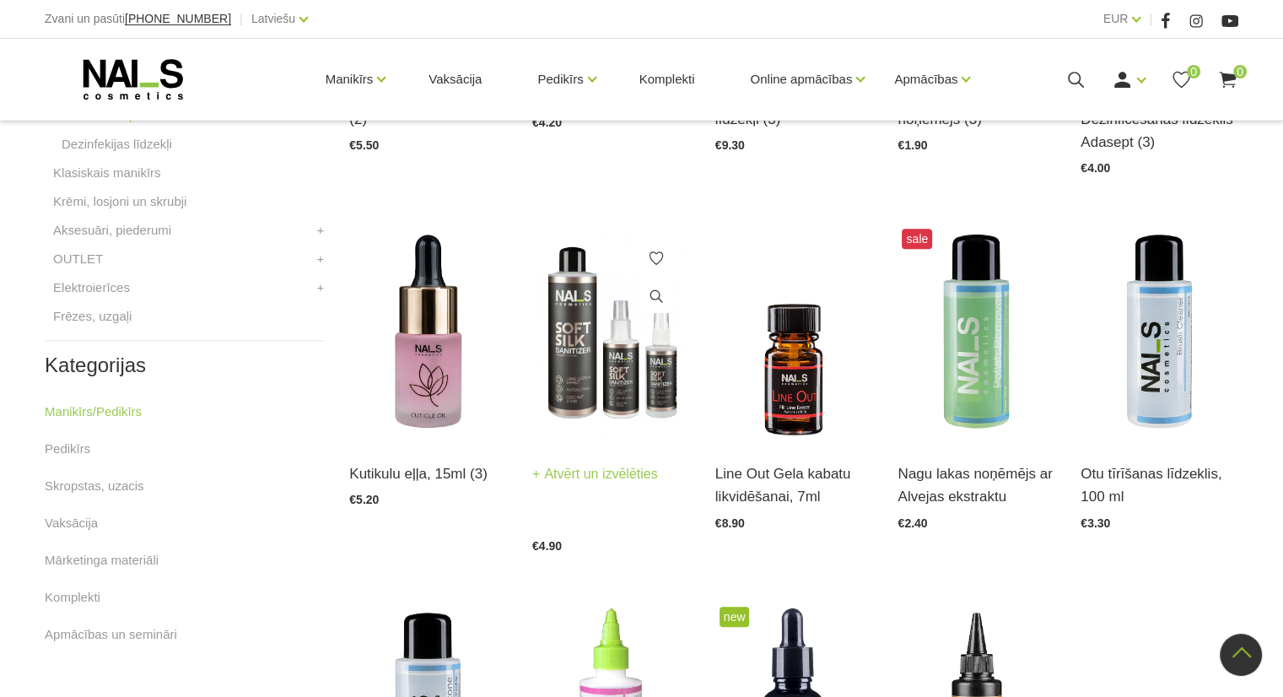
click at [635, 462] on link "Atvērt un izvēlēties" at bounding box center [595, 474] width 126 height 24
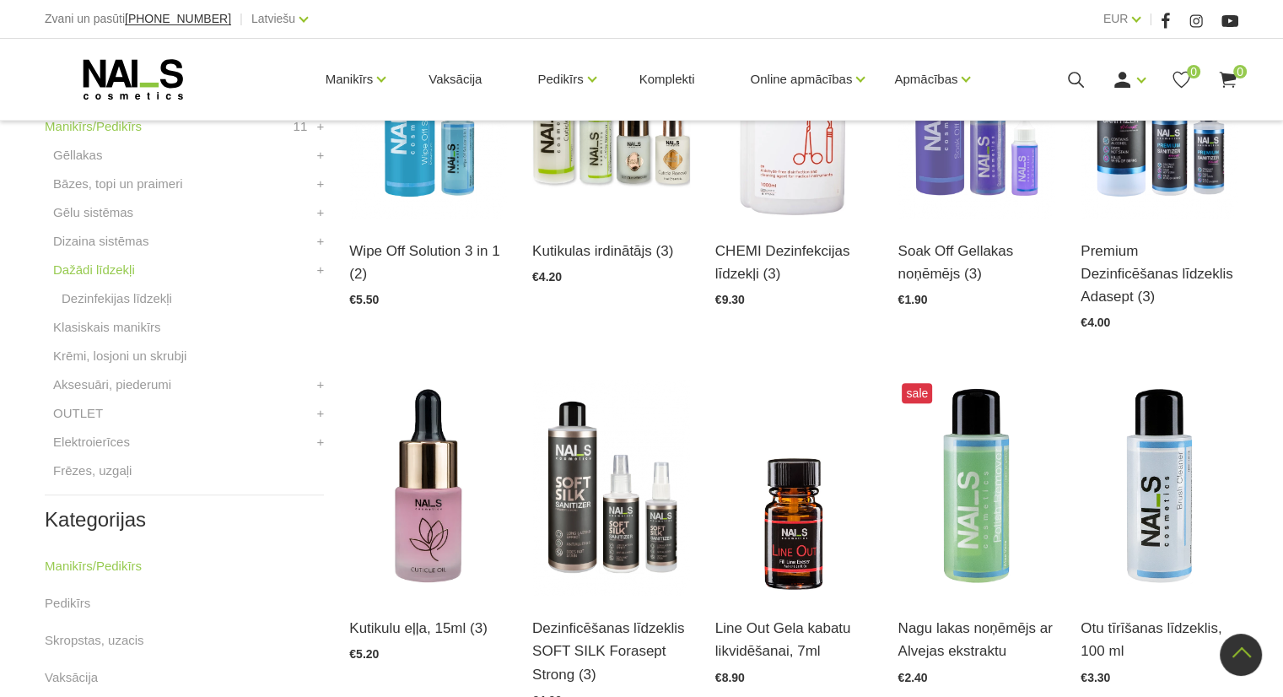
scroll to position [506, 0]
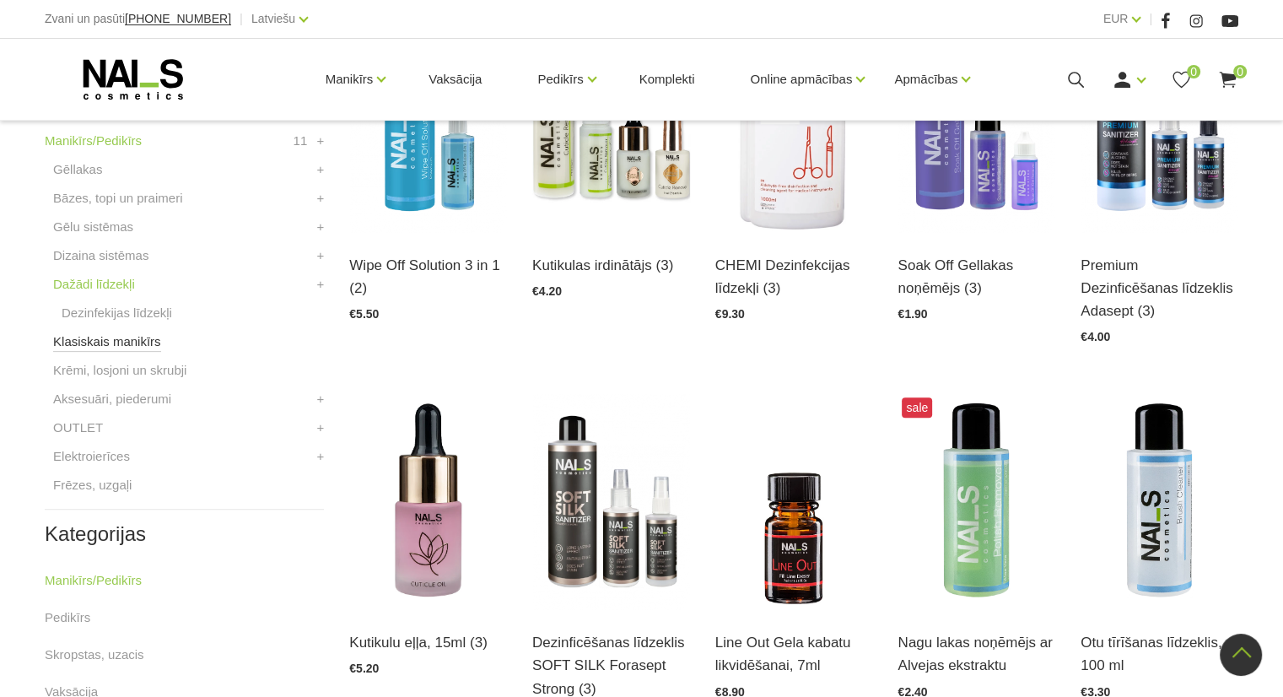
click at [116, 343] on link "Klasiskais manikīrs" at bounding box center [107, 341] width 108 height 20
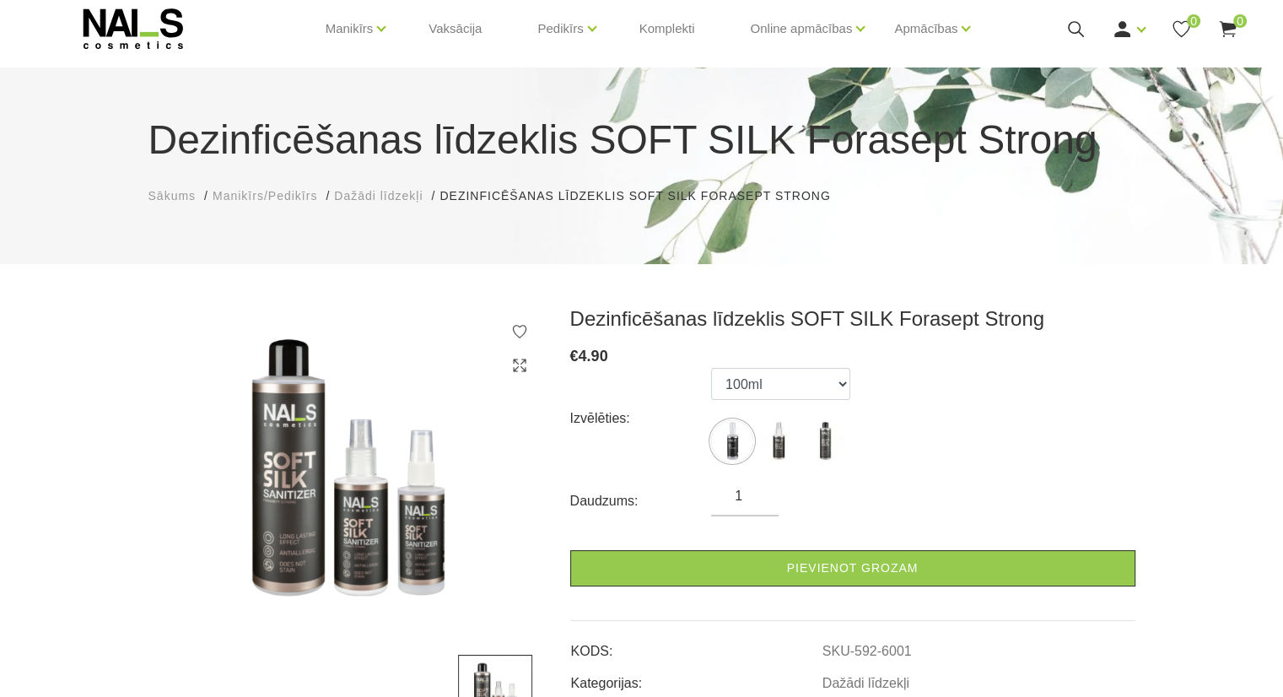
scroll to position [84, 0]
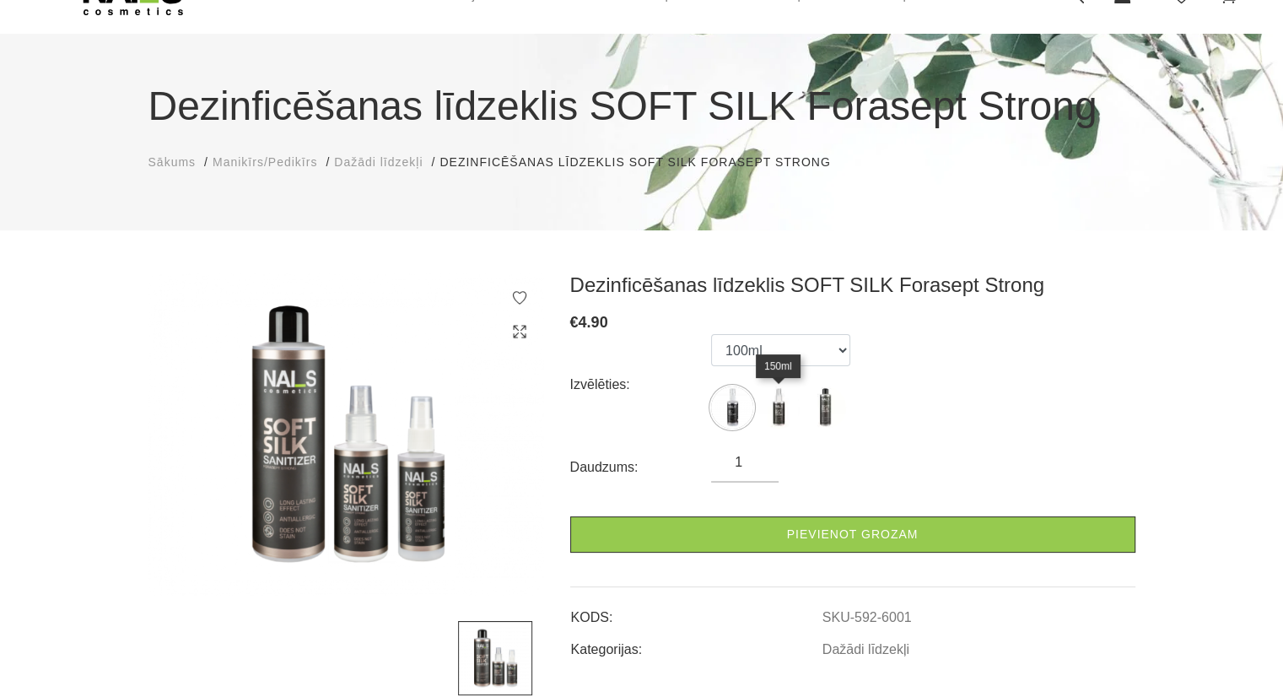
click at [784, 396] on img at bounding box center [778, 407] width 42 height 42
select select "6002"
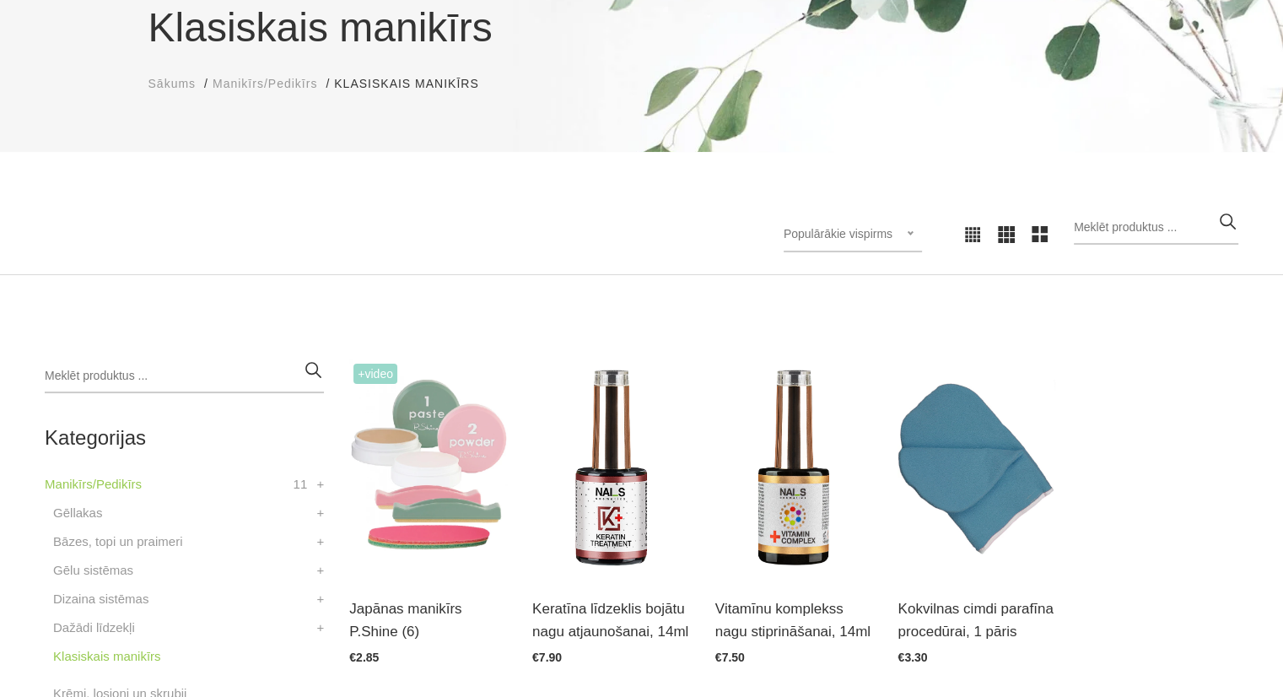
scroll to position [422, 0]
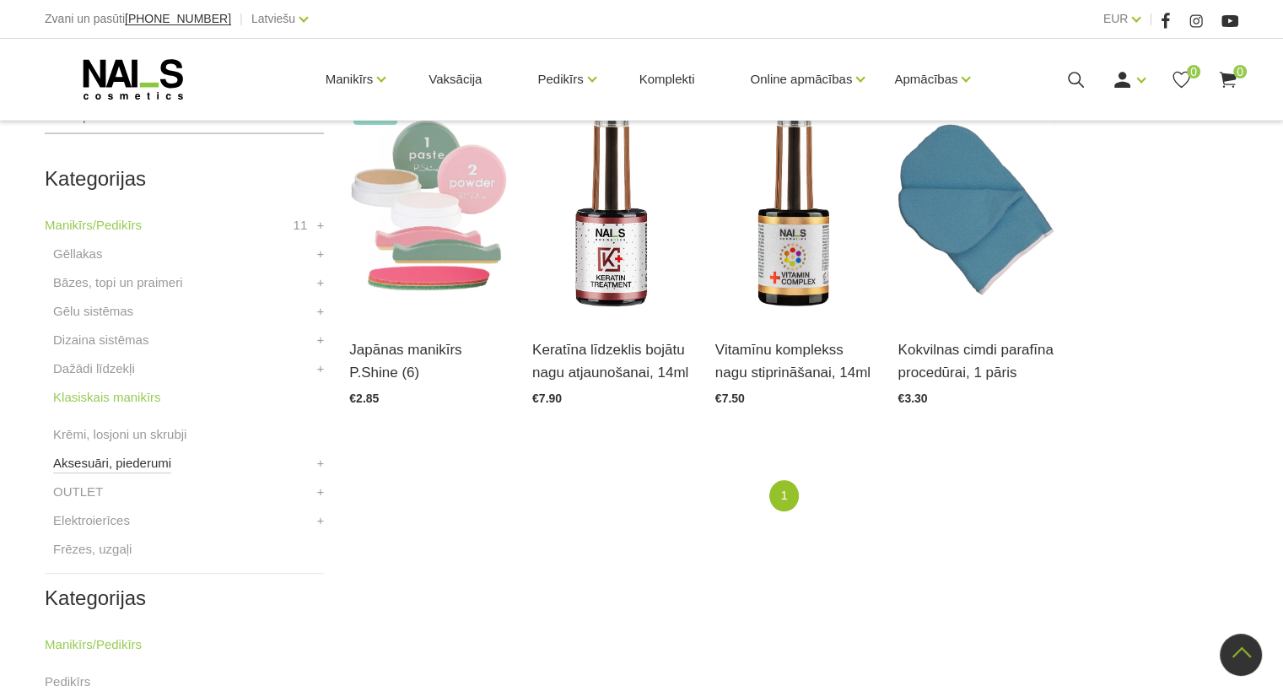
click at [88, 471] on link "Aksesuāri, piederumi" at bounding box center [112, 463] width 118 height 20
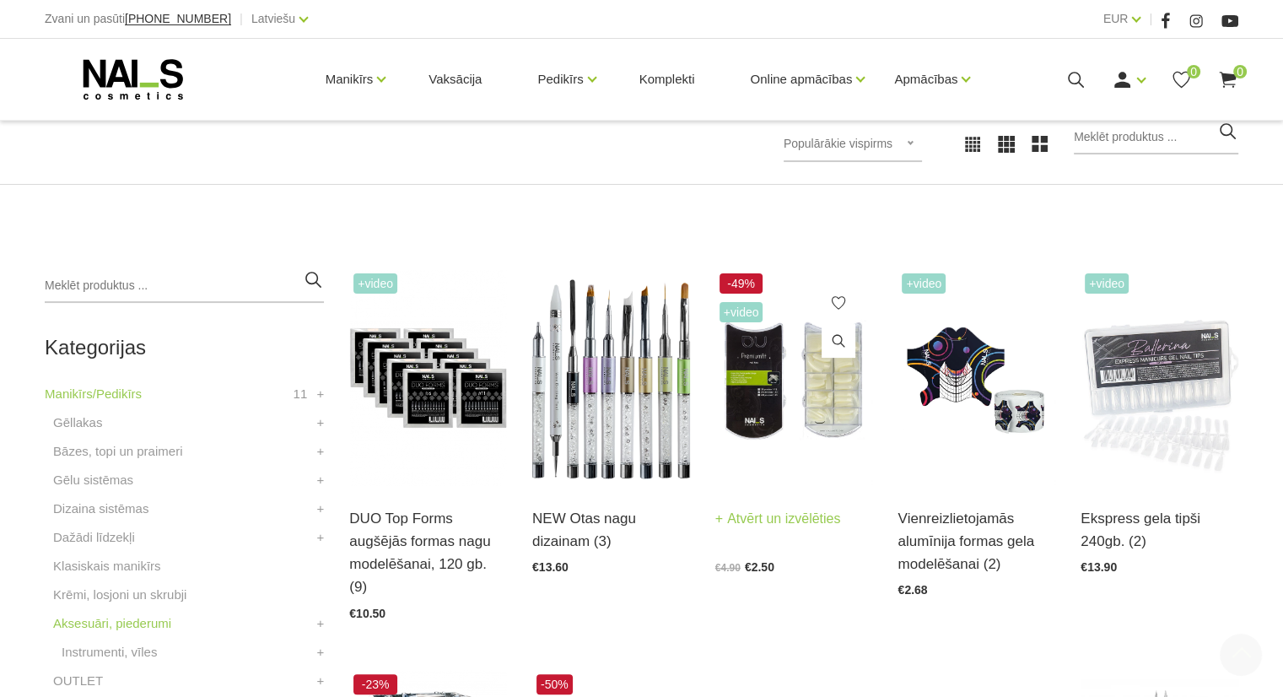
scroll to position [337, 0]
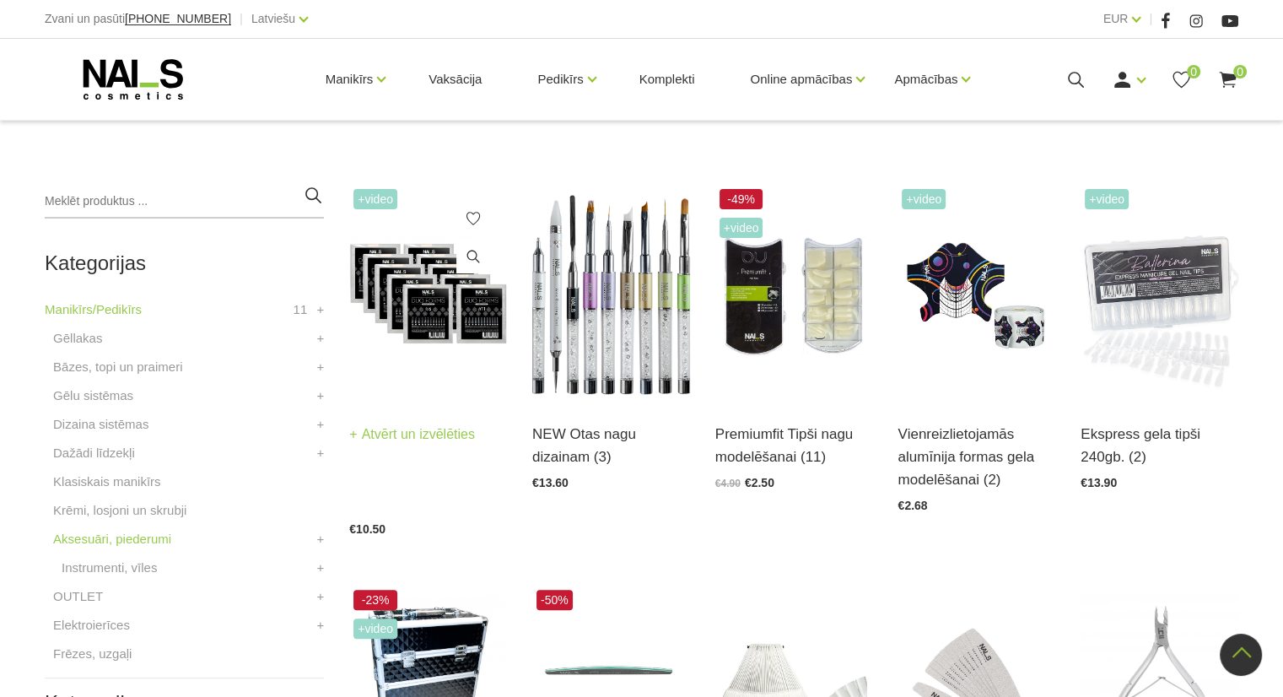
click at [437, 295] on img at bounding box center [428, 293] width 158 height 217
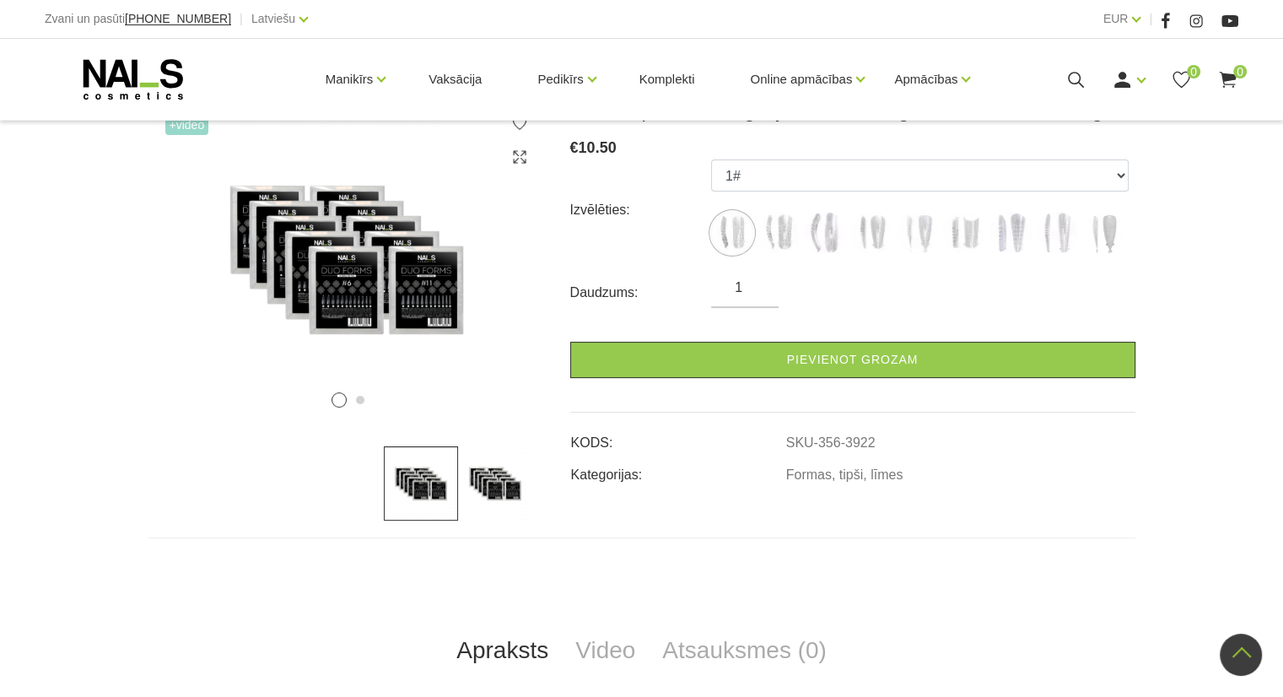
scroll to position [253, 0]
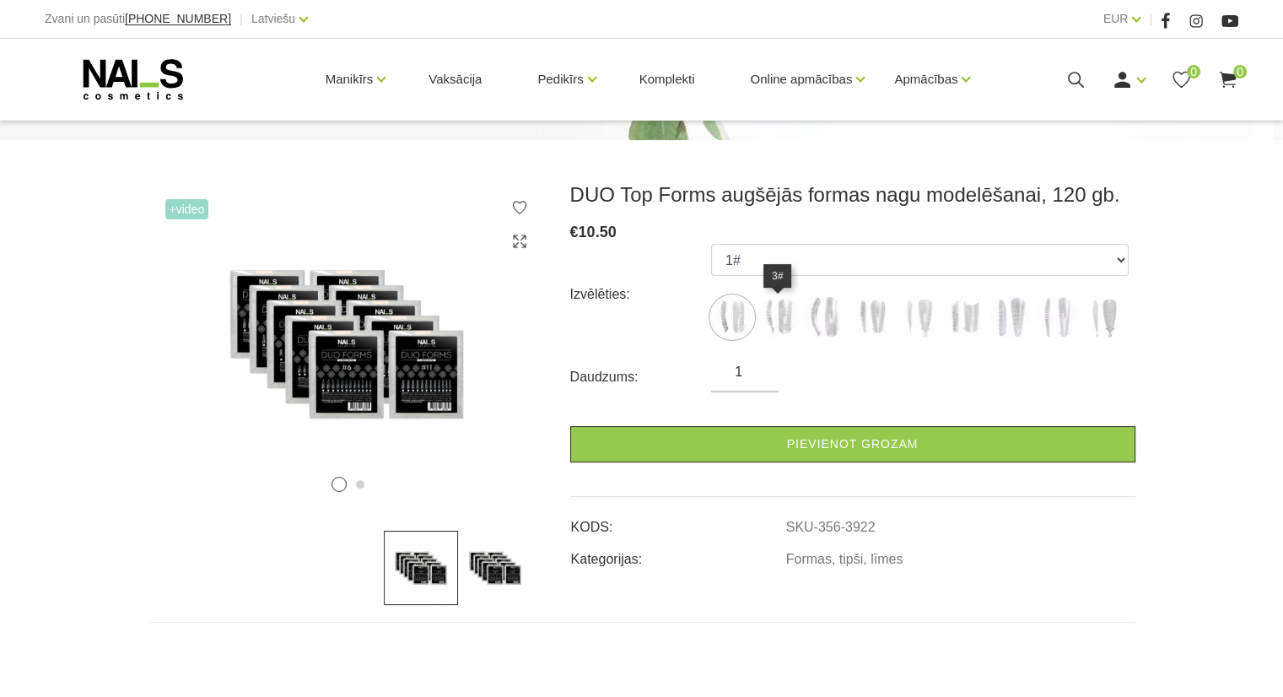
click at [784, 322] on img at bounding box center [778, 317] width 42 height 42
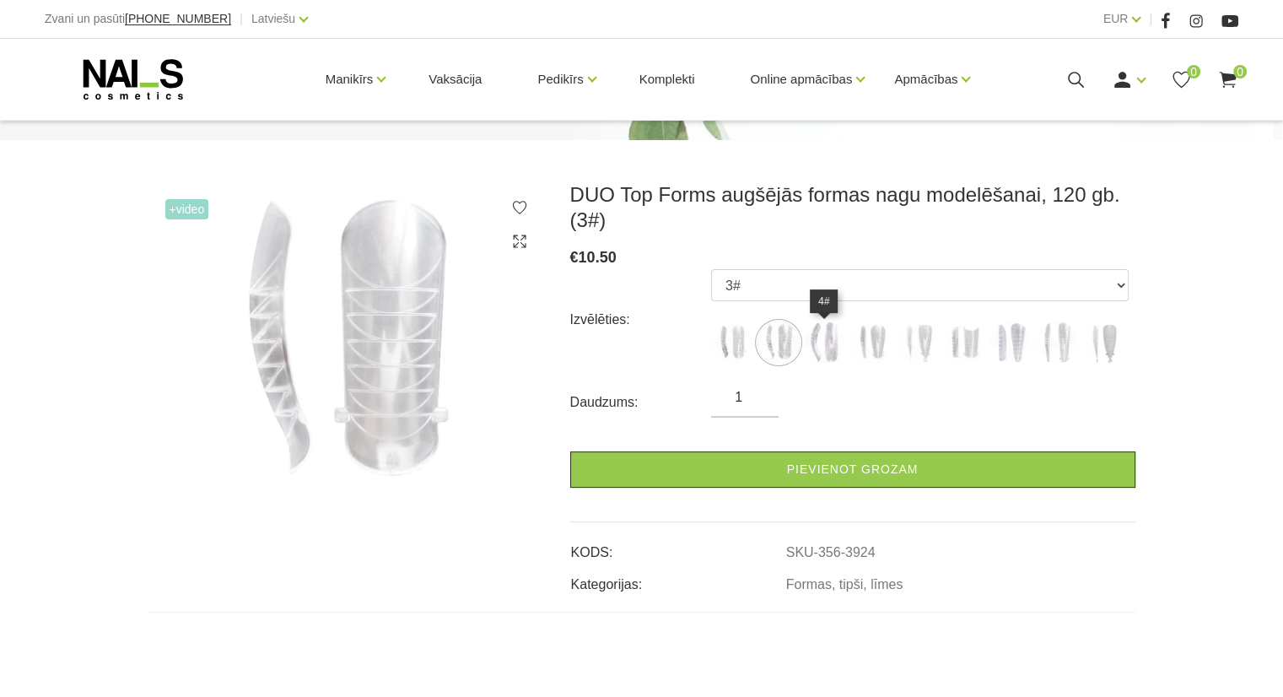
click at [851, 345] on img at bounding box center [871, 342] width 42 height 42
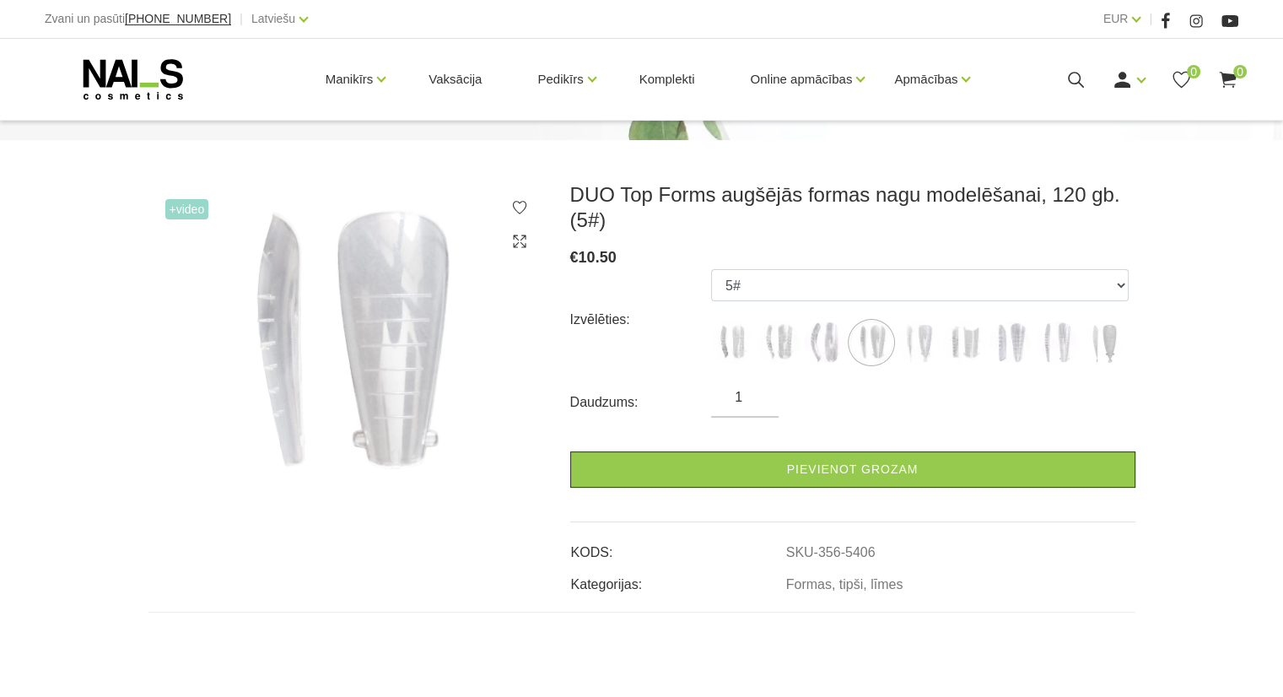
click at [943, 357] on label at bounding box center [964, 342] width 42 height 42
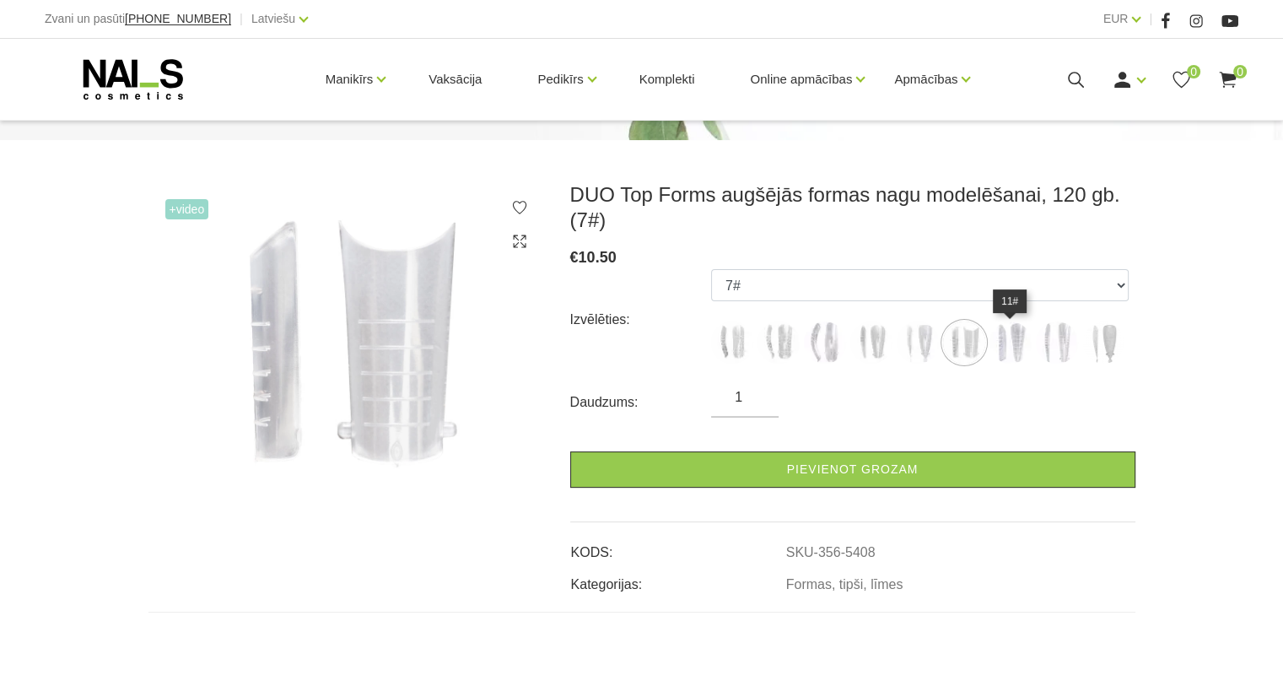
click at [1014, 348] on img at bounding box center [1010, 342] width 42 height 42
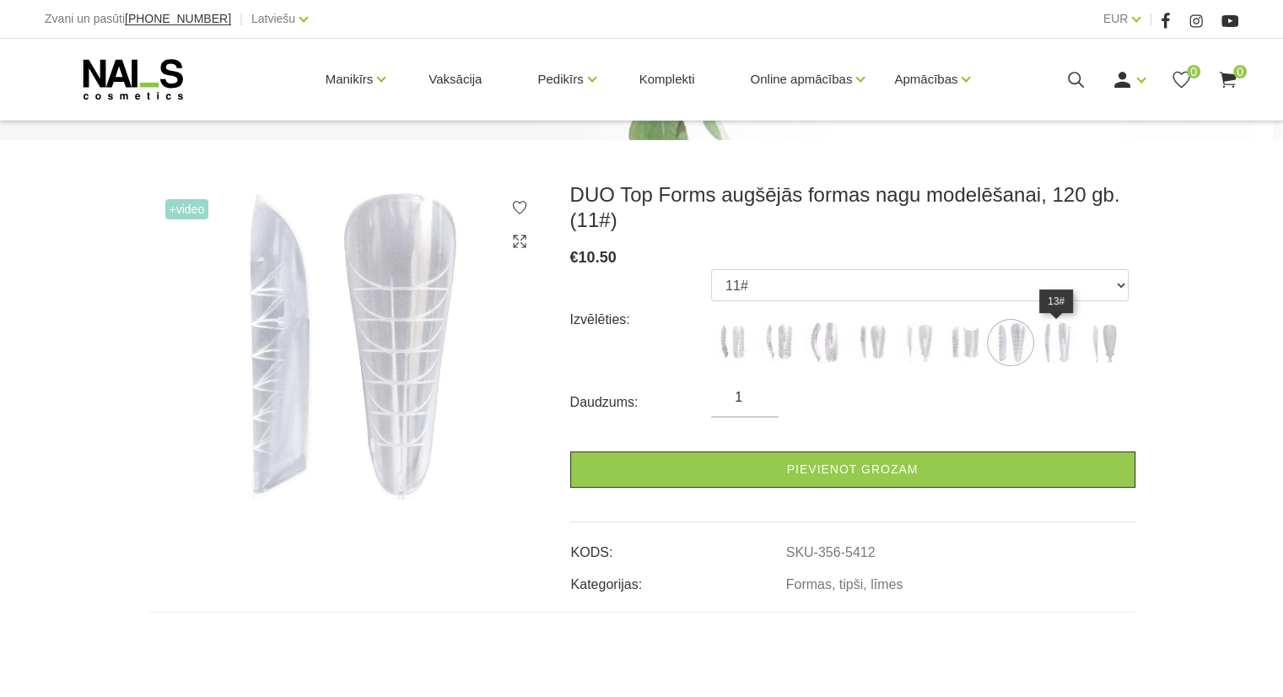
click at [1069, 352] on img at bounding box center [1057, 342] width 42 height 42
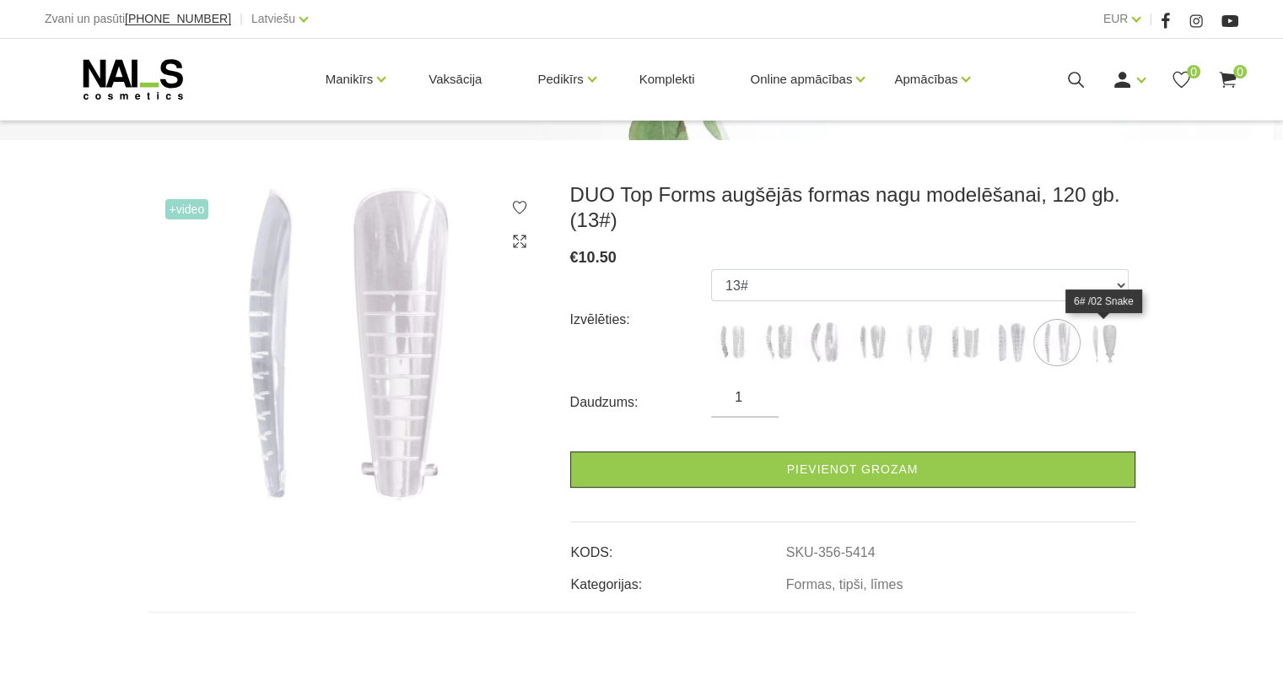
click at [1108, 350] on img at bounding box center [1103, 342] width 42 height 42
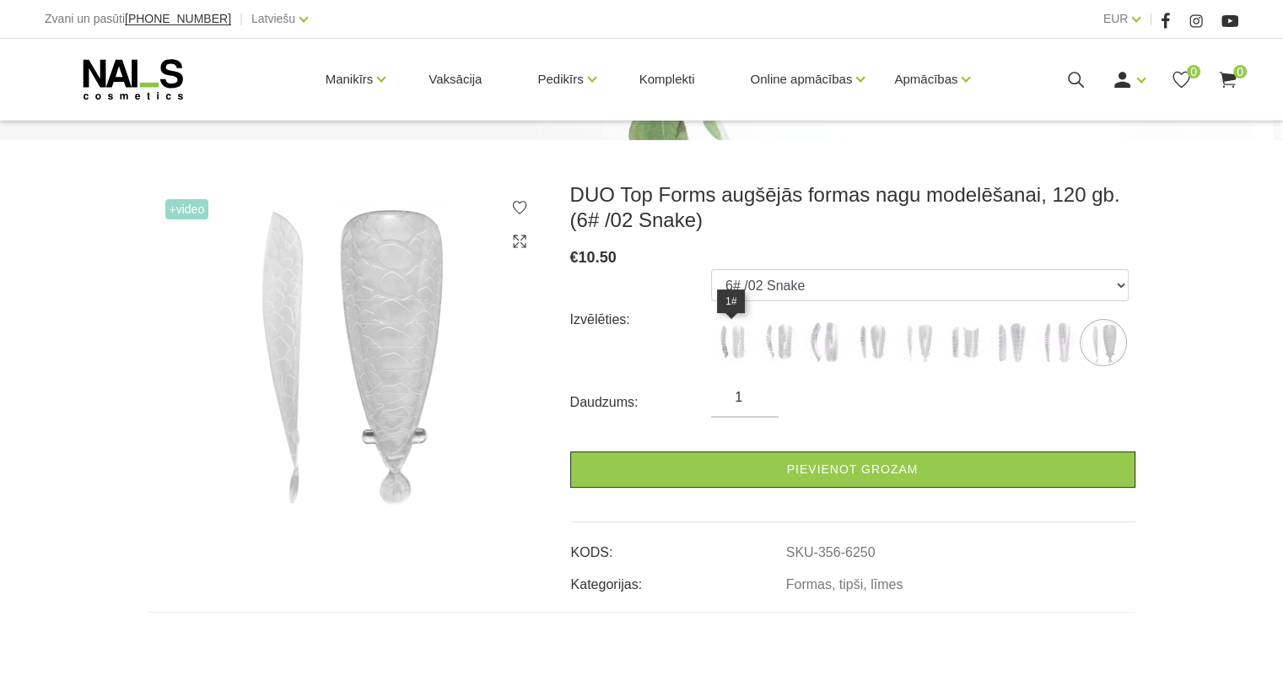
click at [724, 343] on img at bounding box center [732, 342] width 42 height 42
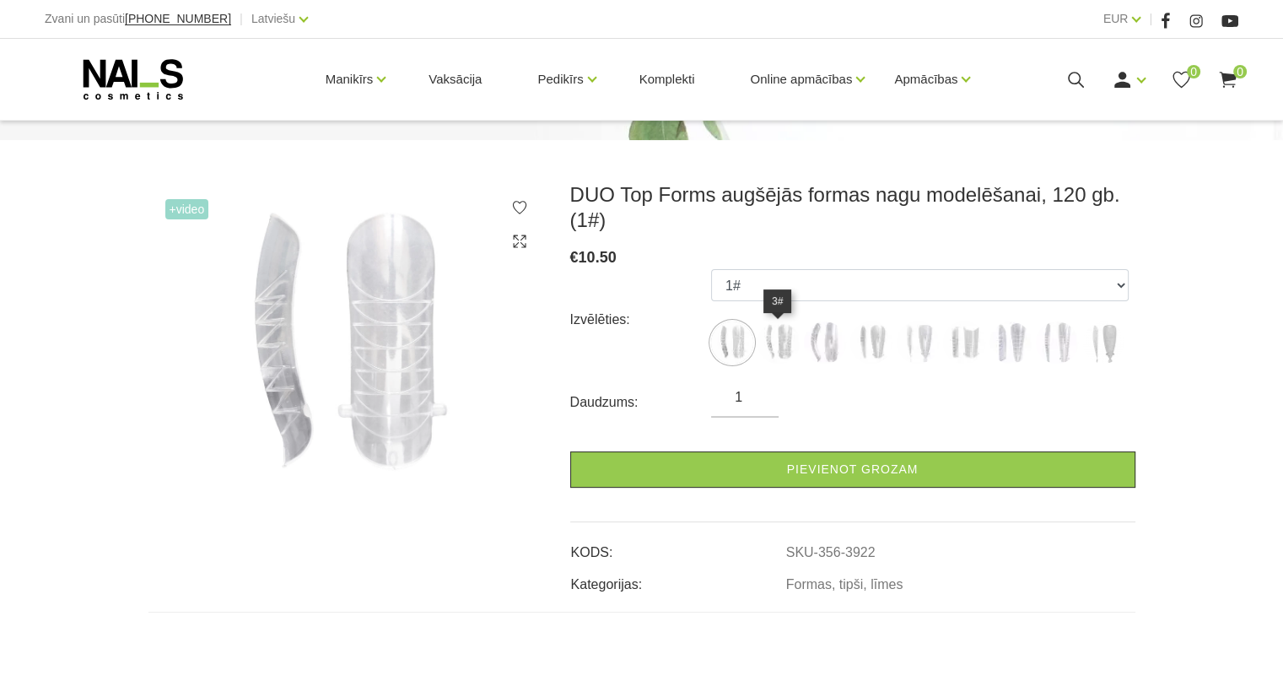
click at [786, 349] on img at bounding box center [778, 342] width 42 height 42
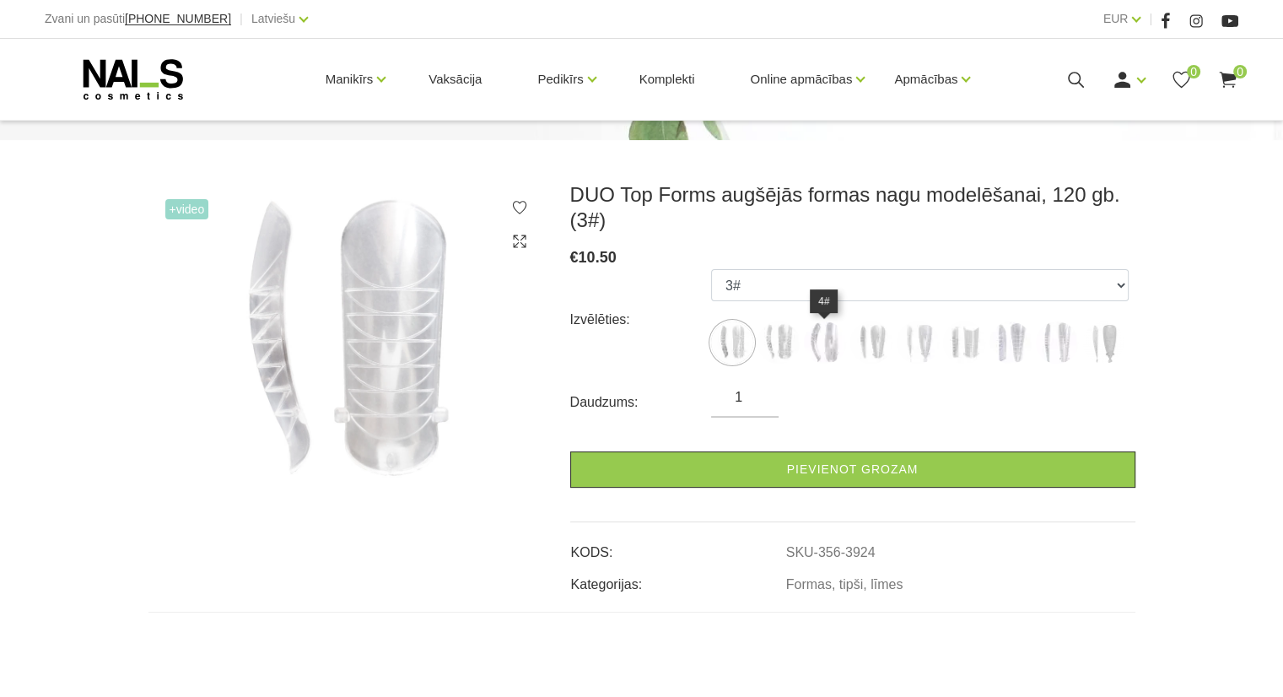
click at [824, 347] on img at bounding box center [825, 342] width 42 height 42
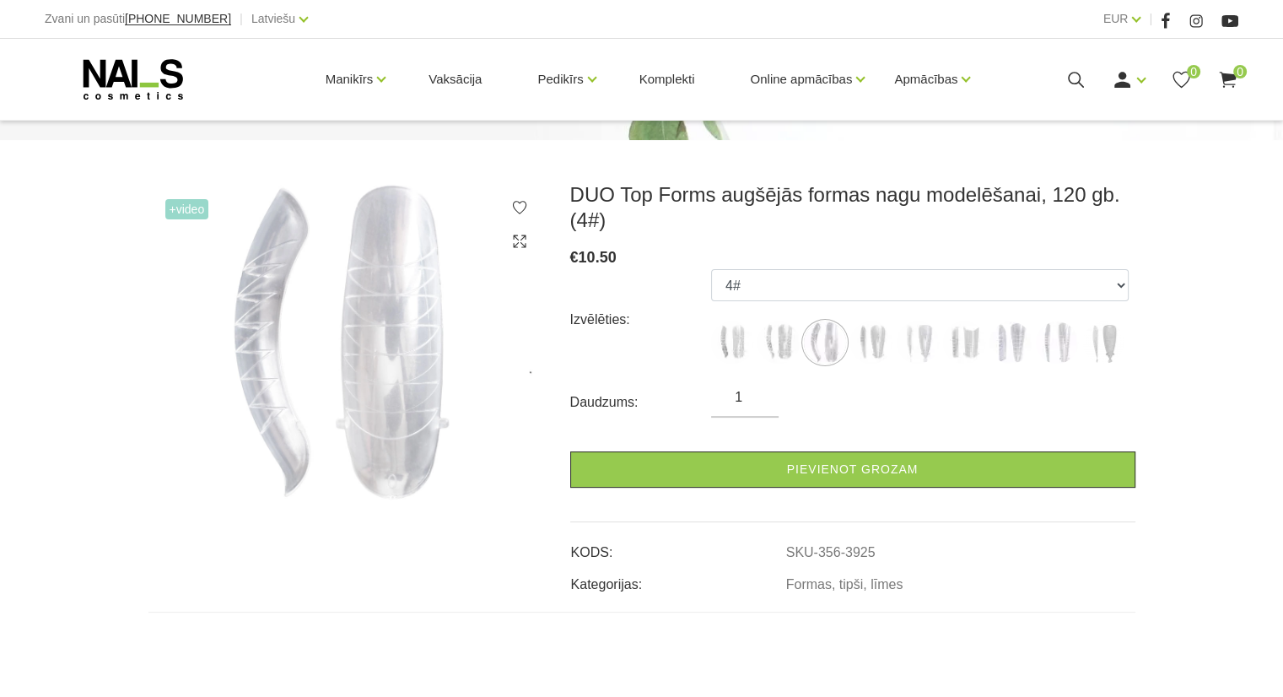
click at [824, 347] on img at bounding box center [825, 342] width 42 height 42
click at [867, 347] on img at bounding box center [871, 342] width 42 height 42
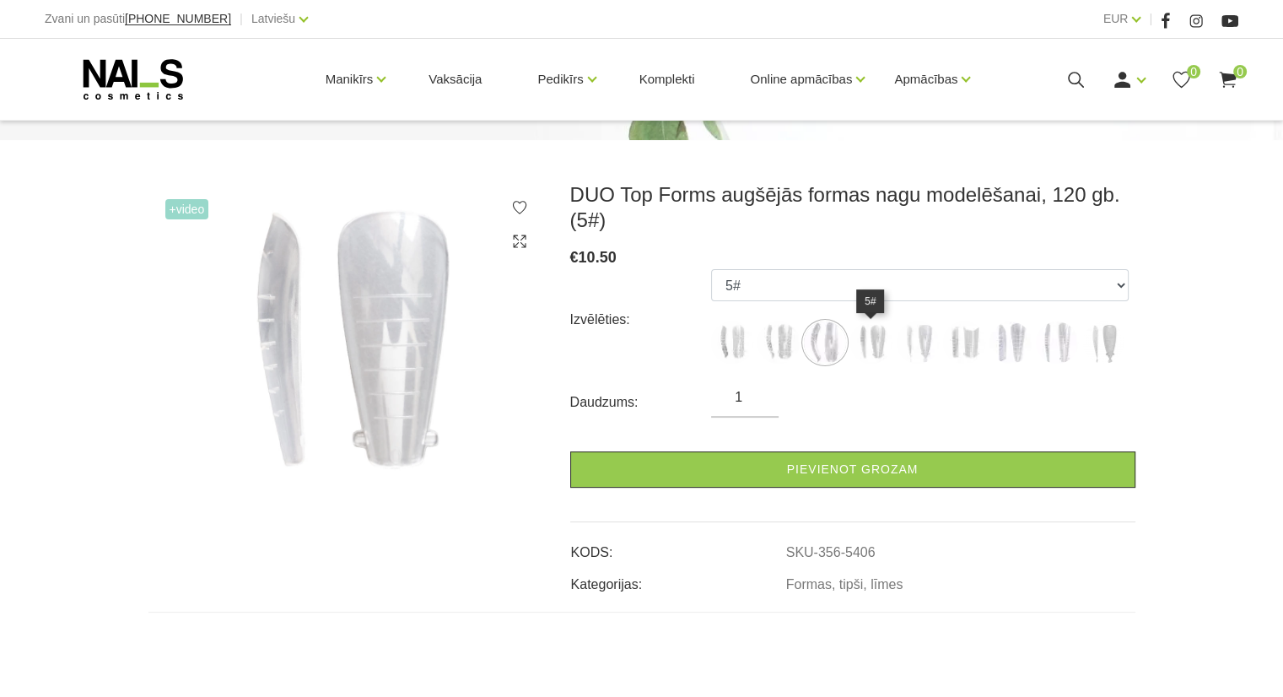
click at [880, 341] on img at bounding box center [871, 342] width 42 height 42
click at [881, 348] on img at bounding box center [871, 342] width 42 height 42
click at [923, 344] on img at bounding box center [917, 342] width 42 height 42
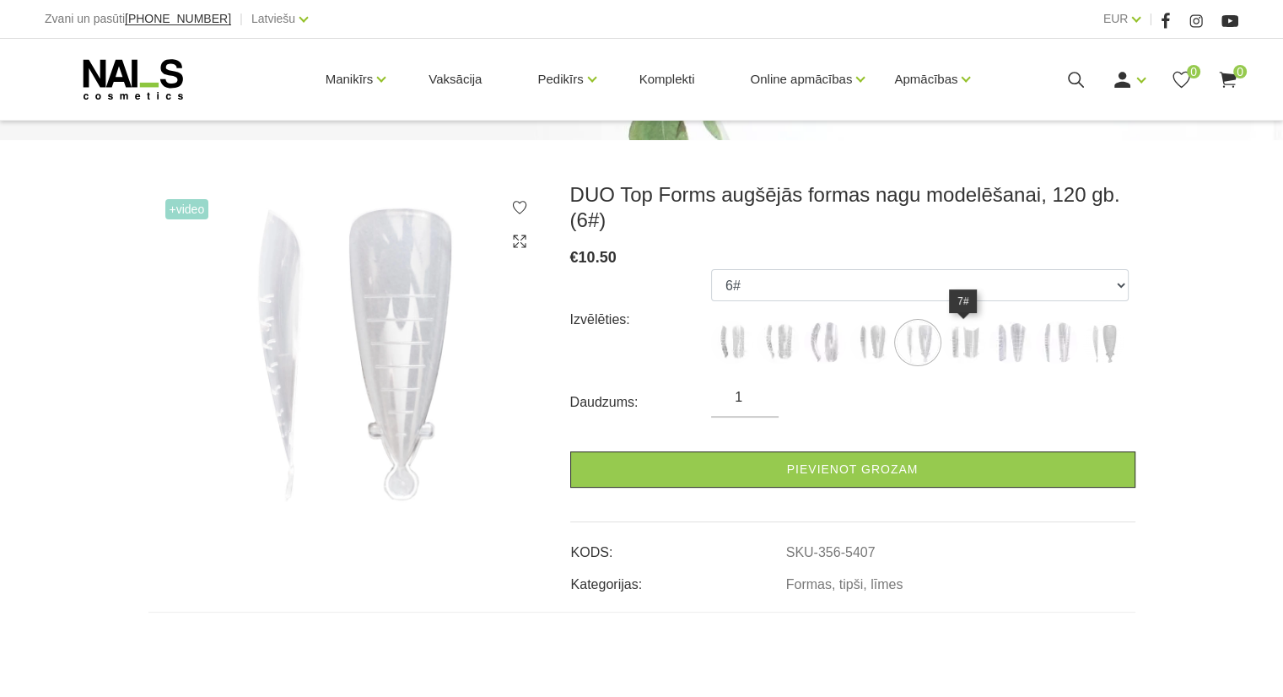
click at [955, 342] on img at bounding box center [964, 342] width 42 height 42
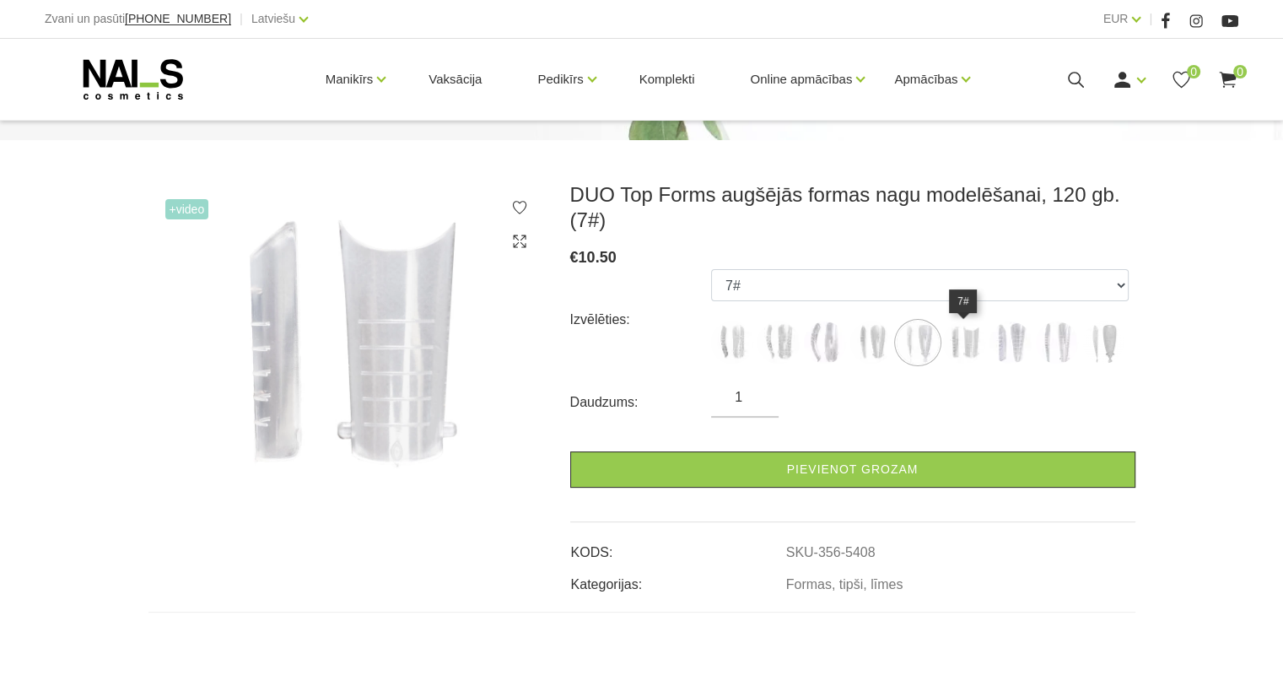
click at [963, 347] on img at bounding box center [964, 342] width 42 height 42
click at [961, 348] on img at bounding box center [964, 342] width 42 height 42
click at [921, 344] on img at bounding box center [917, 342] width 42 height 42
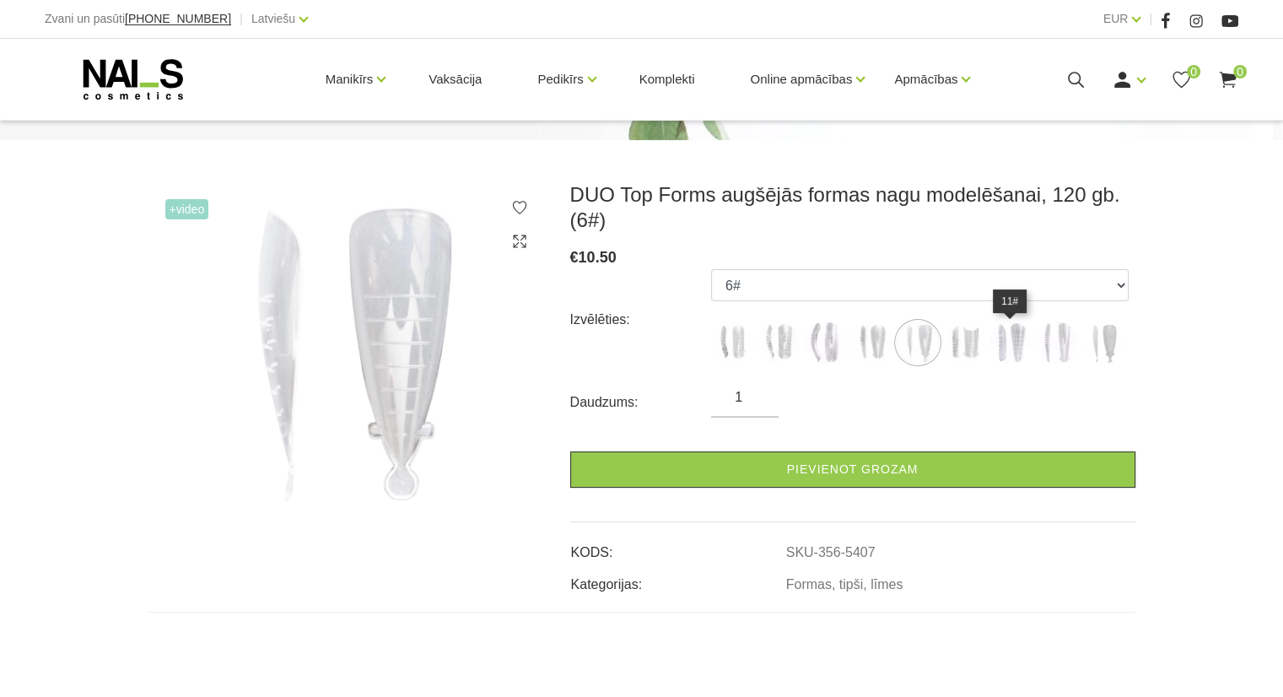
click at [1003, 348] on img at bounding box center [1010, 342] width 42 height 42
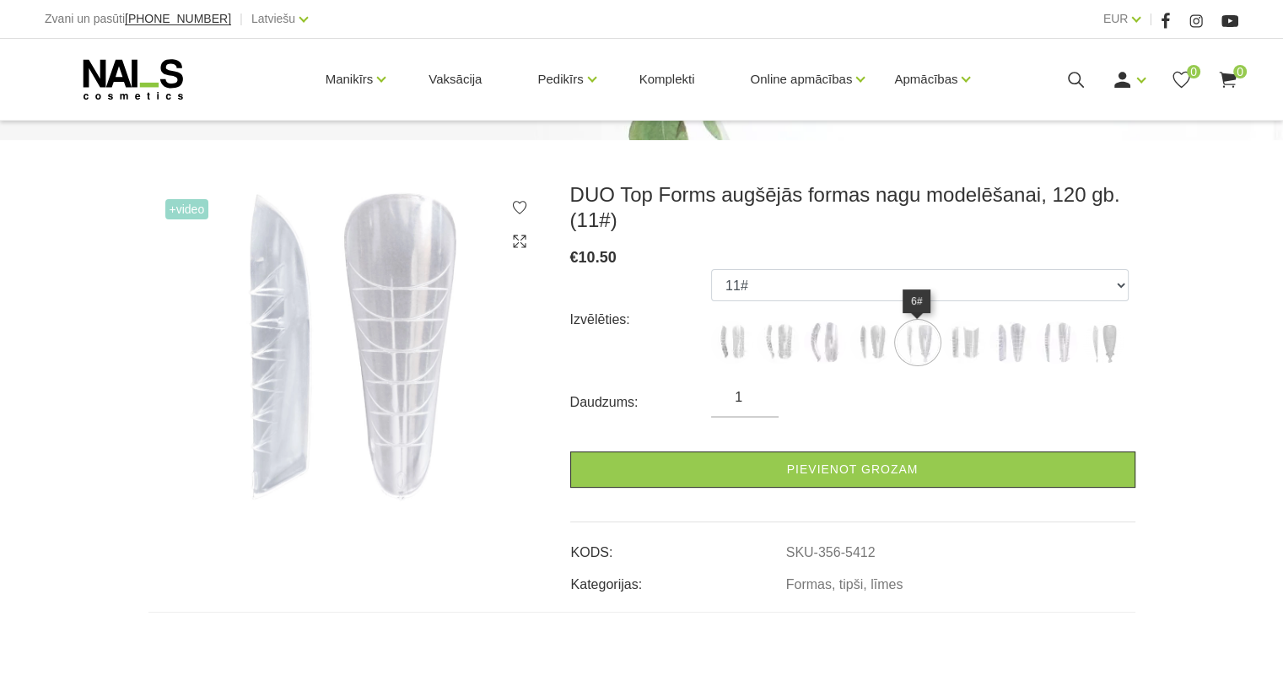
click at [918, 337] on img at bounding box center [917, 342] width 42 height 42
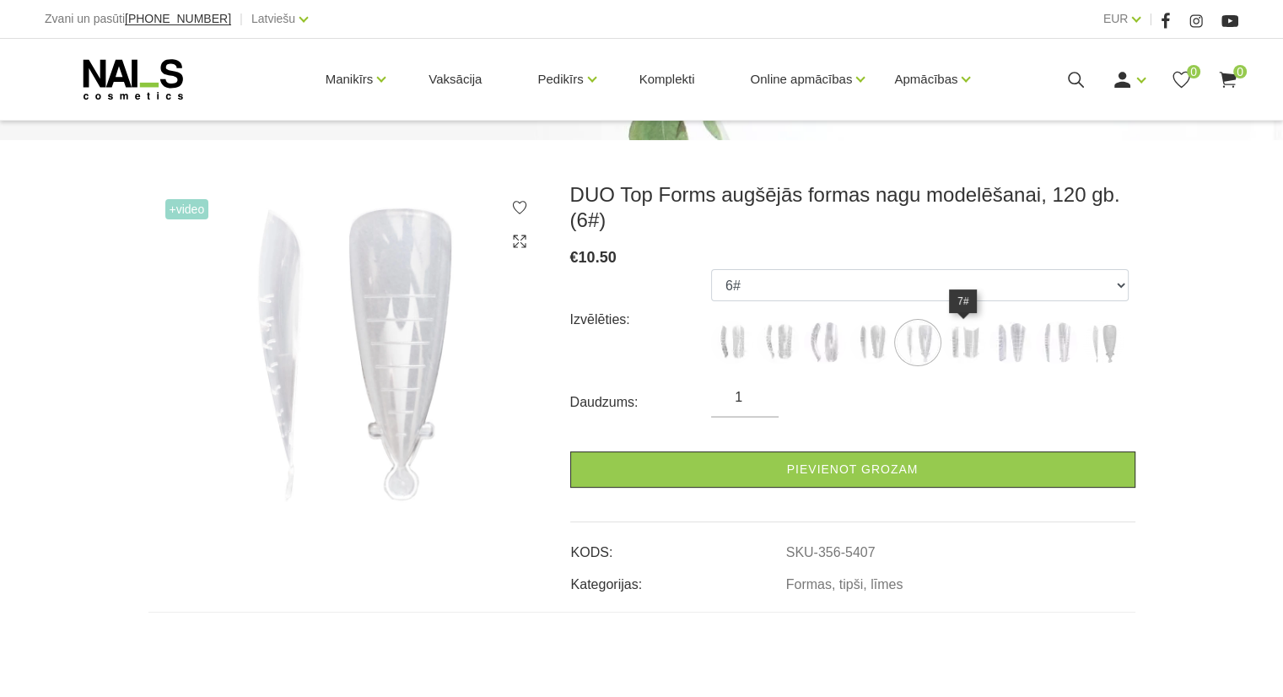
click at [955, 342] on img at bounding box center [964, 342] width 42 height 42
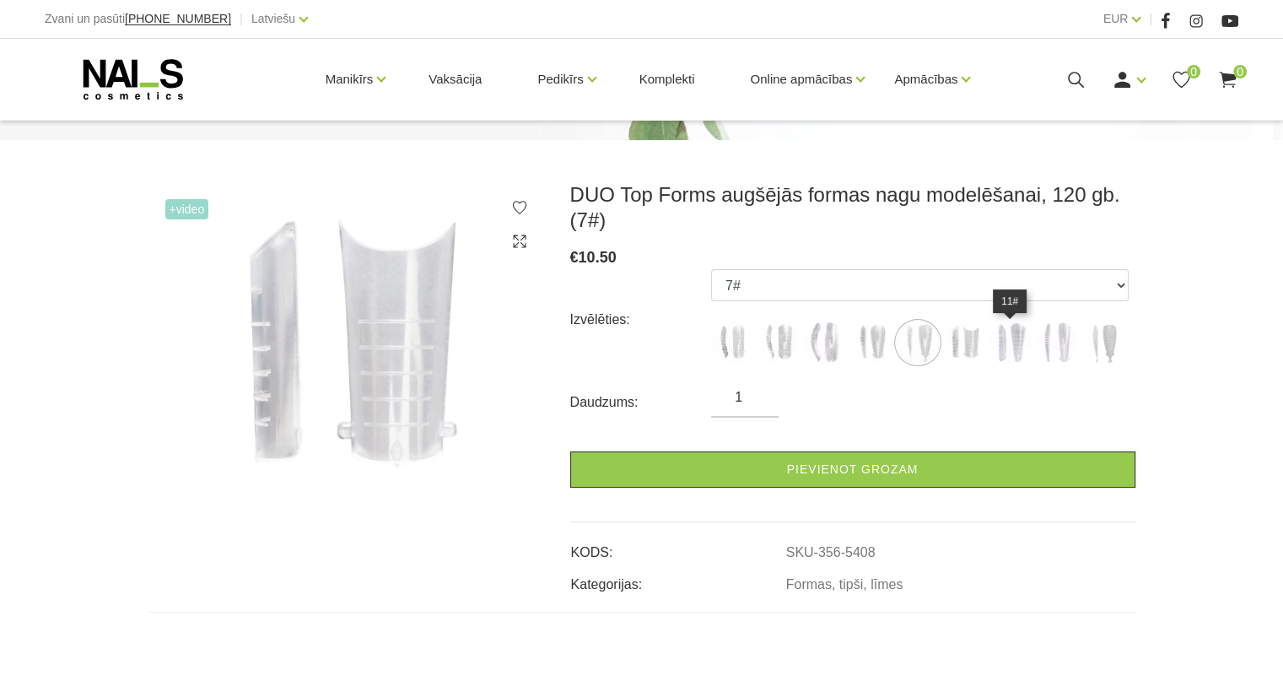
click at [995, 345] on img at bounding box center [1010, 342] width 42 height 42
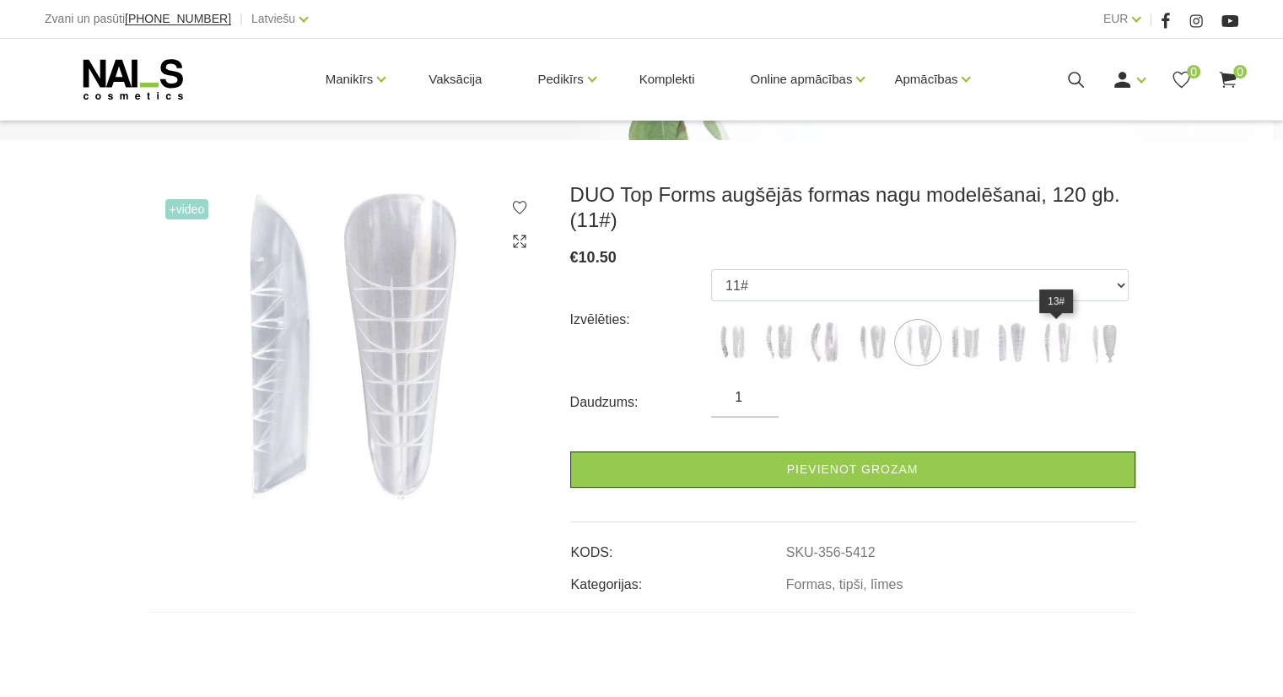
click at [1043, 346] on img at bounding box center [1057, 342] width 42 height 42
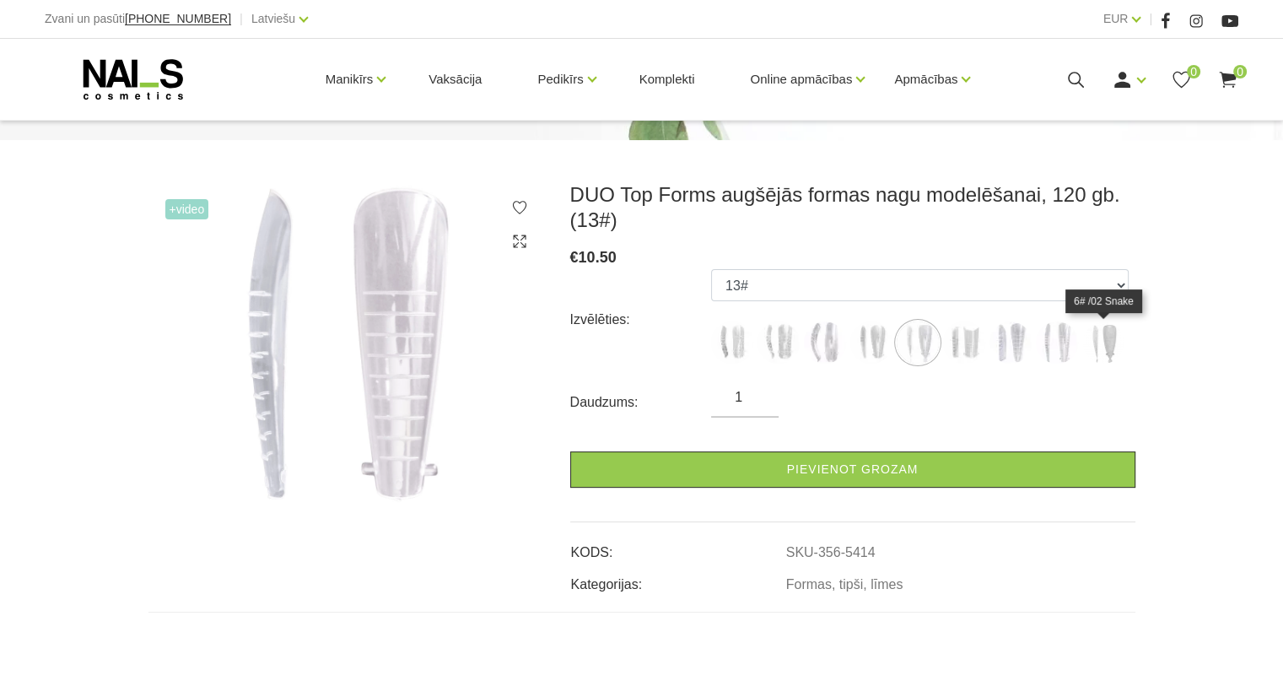
click at [1113, 352] on img at bounding box center [1103, 342] width 42 height 42
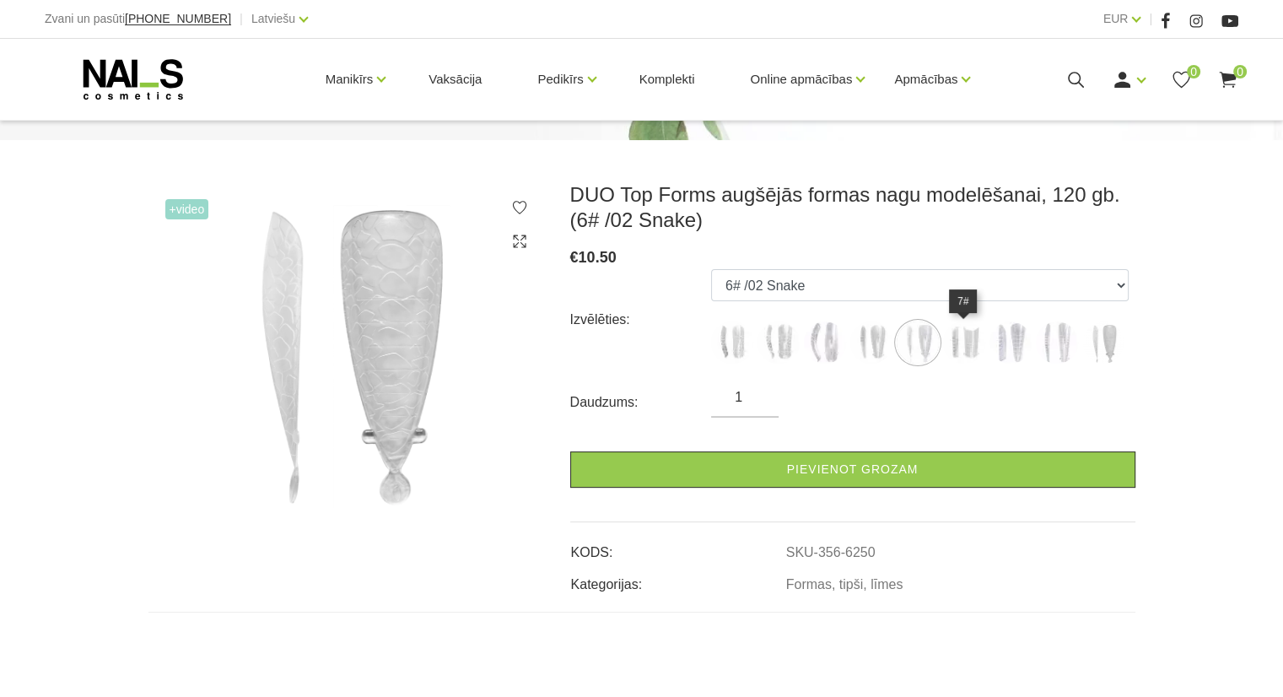
click at [954, 342] on img at bounding box center [964, 342] width 42 height 42
select select "5408"
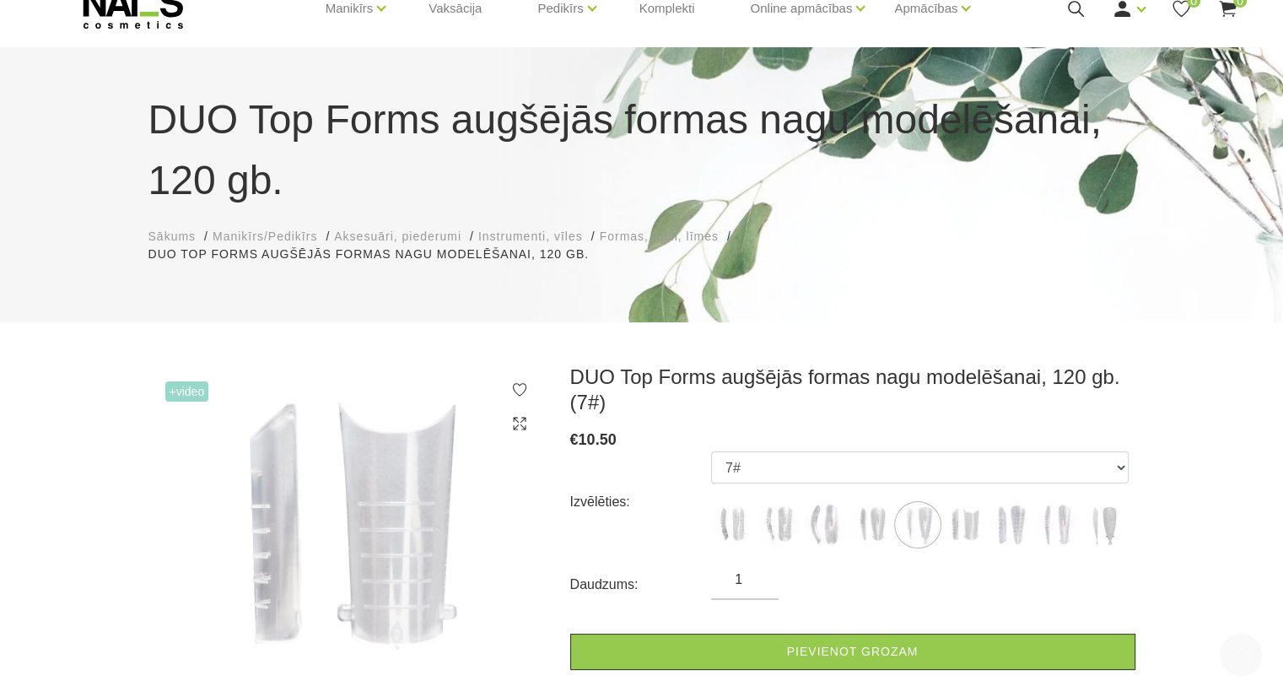
scroll to position [0, 0]
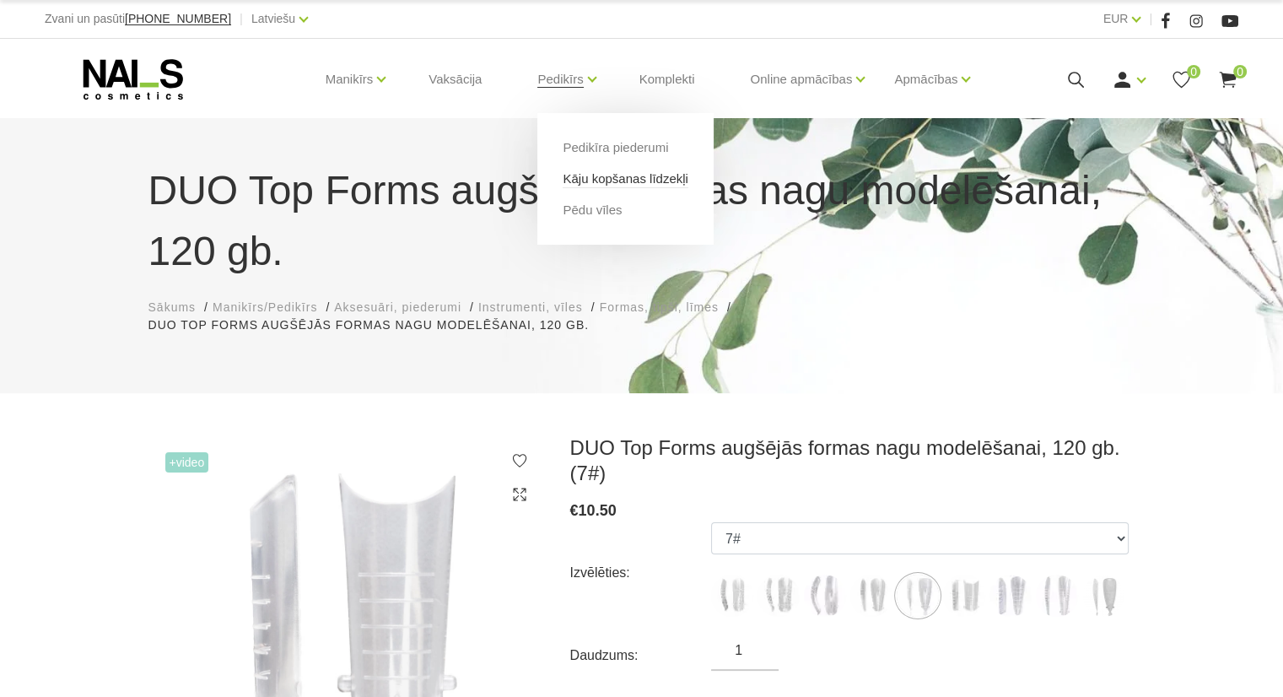
click at [644, 184] on link "Kāju kopšanas līdzekļi" at bounding box center [624, 178] width 125 height 19
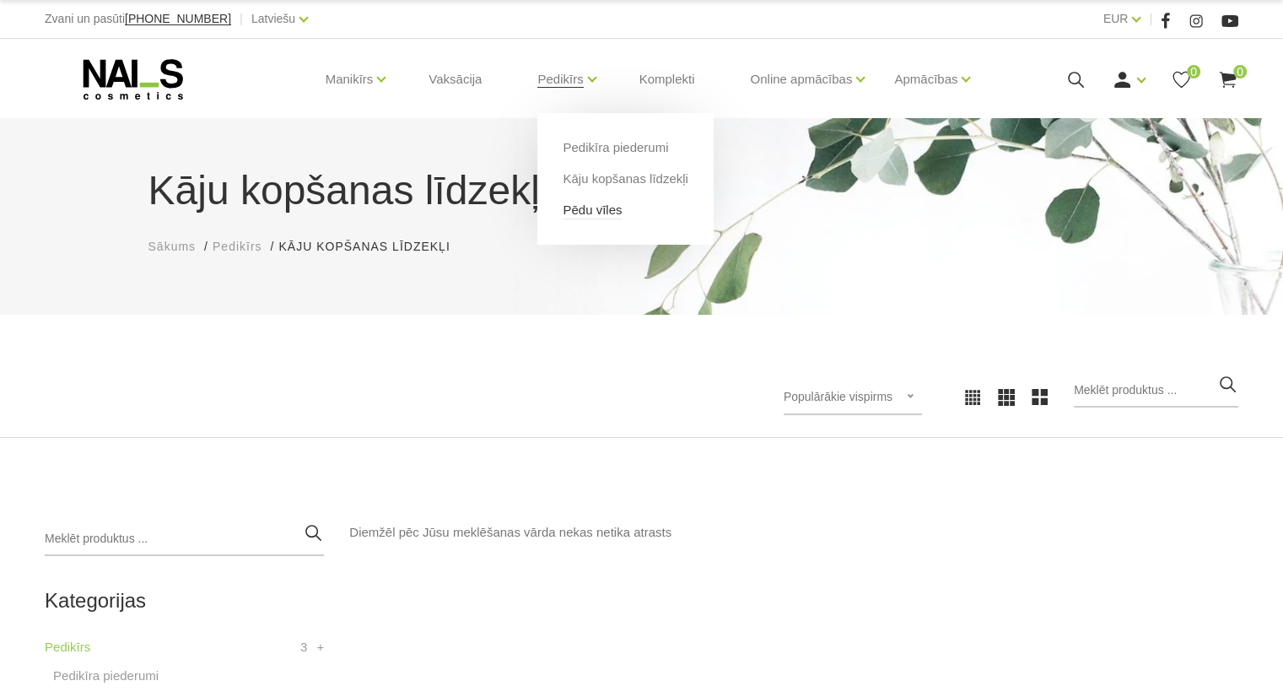
click at [589, 212] on link "Pēdu vīles" at bounding box center [591, 210] width 59 height 19
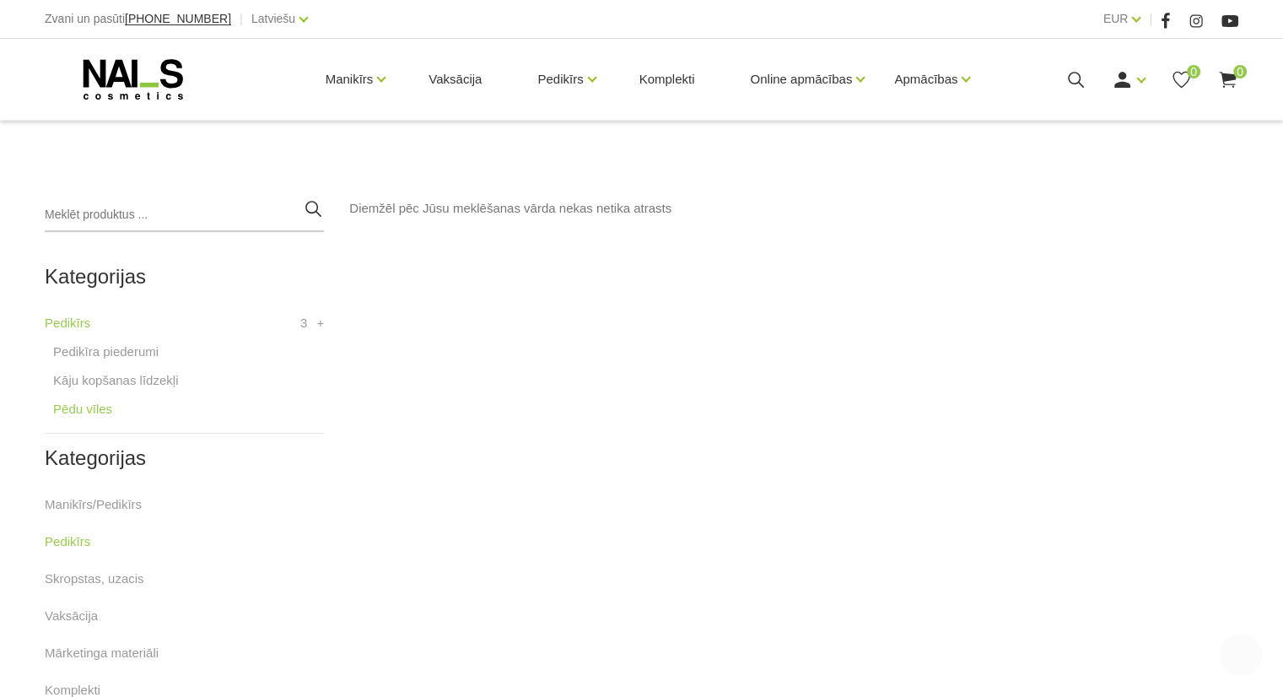
scroll to position [337, 0]
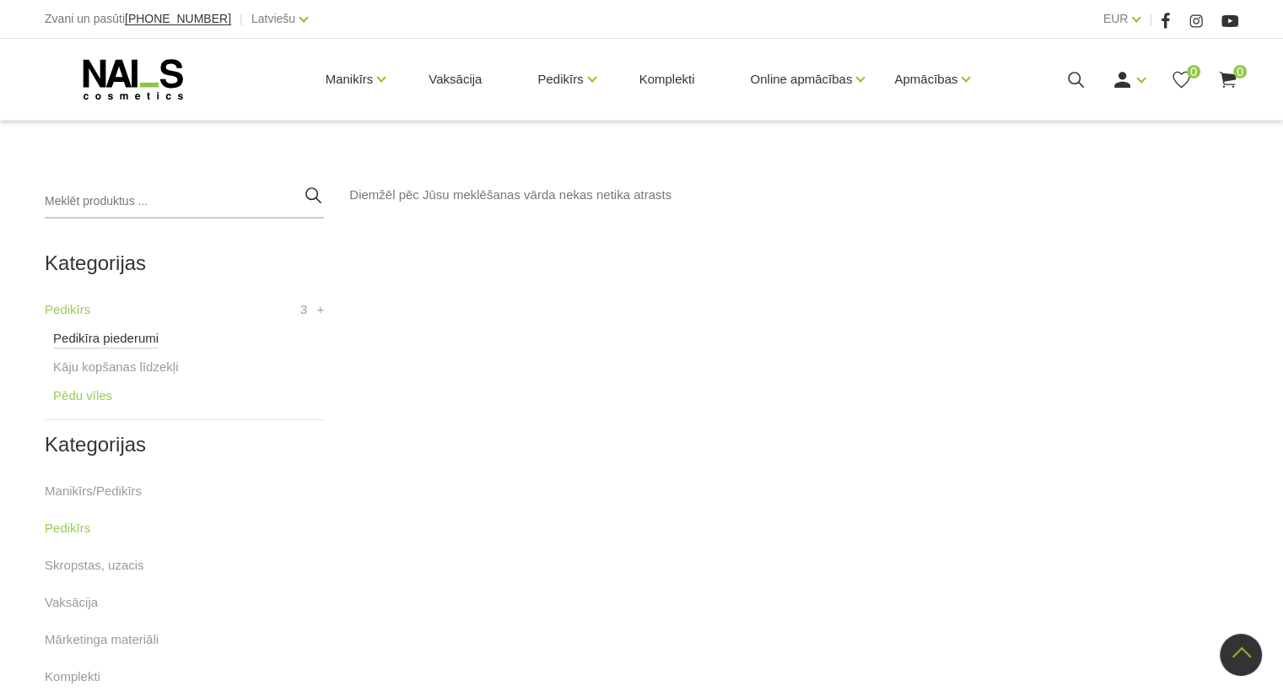
click at [130, 334] on link "Pedikīra piederumi" at bounding box center [105, 338] width 105 height 20
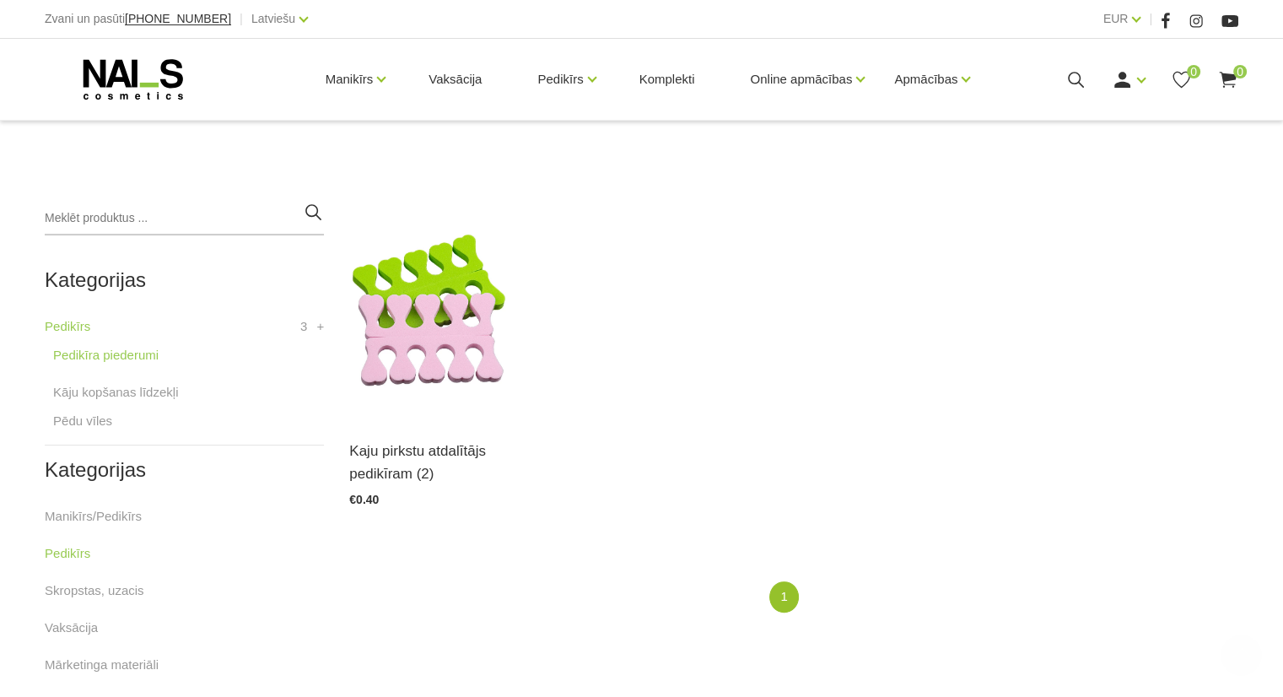
scroll to position [422, 0]
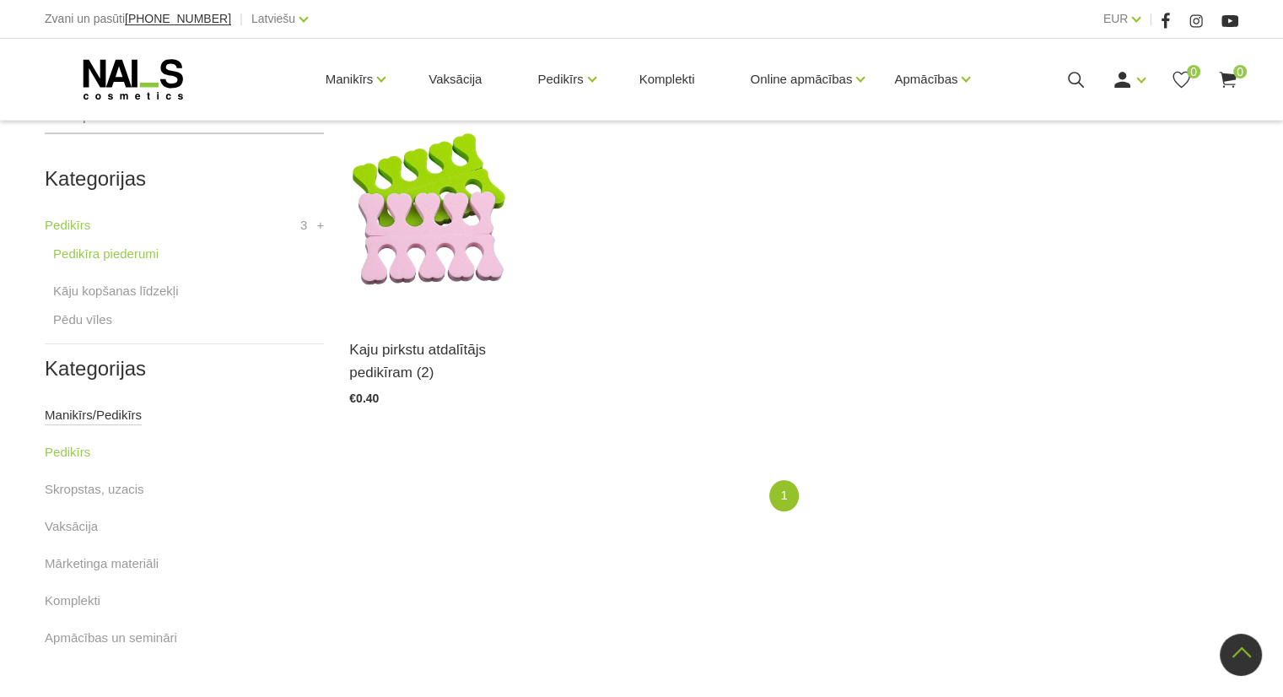
click at [102, 419] on link "Manikīrs/Pedikīrs" at bounding box center [93, 415] width 97 height 20
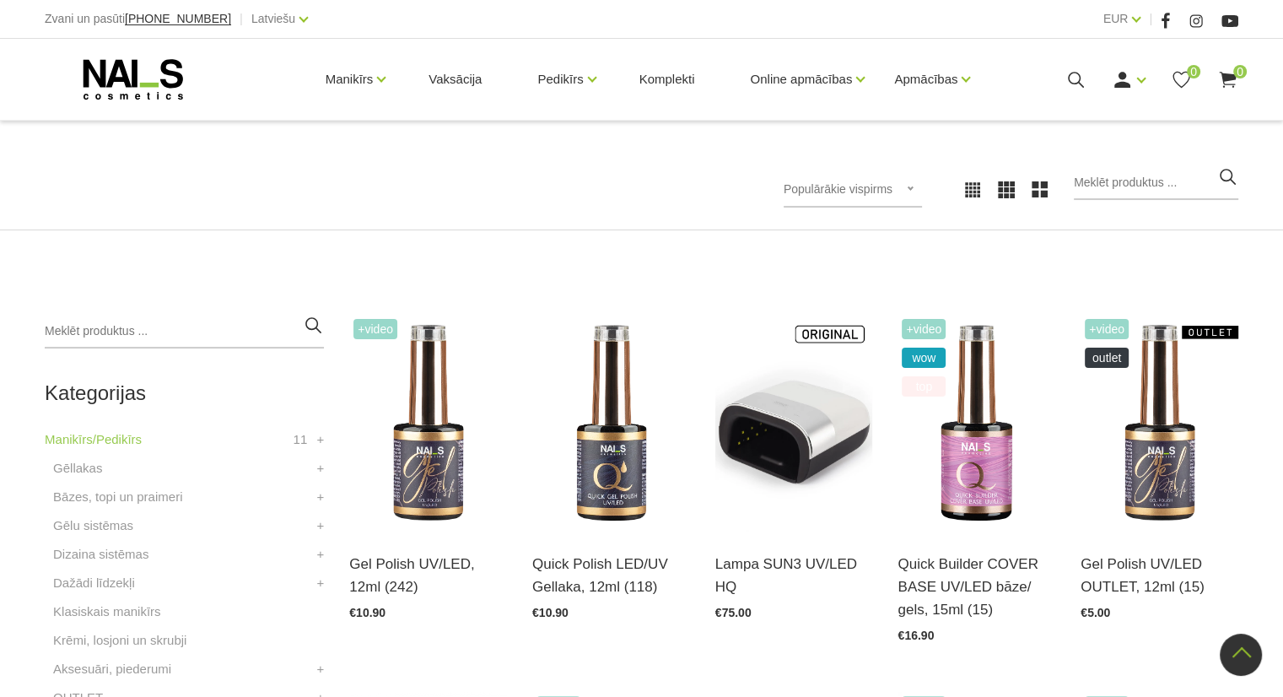
scroll to position [84, 0]
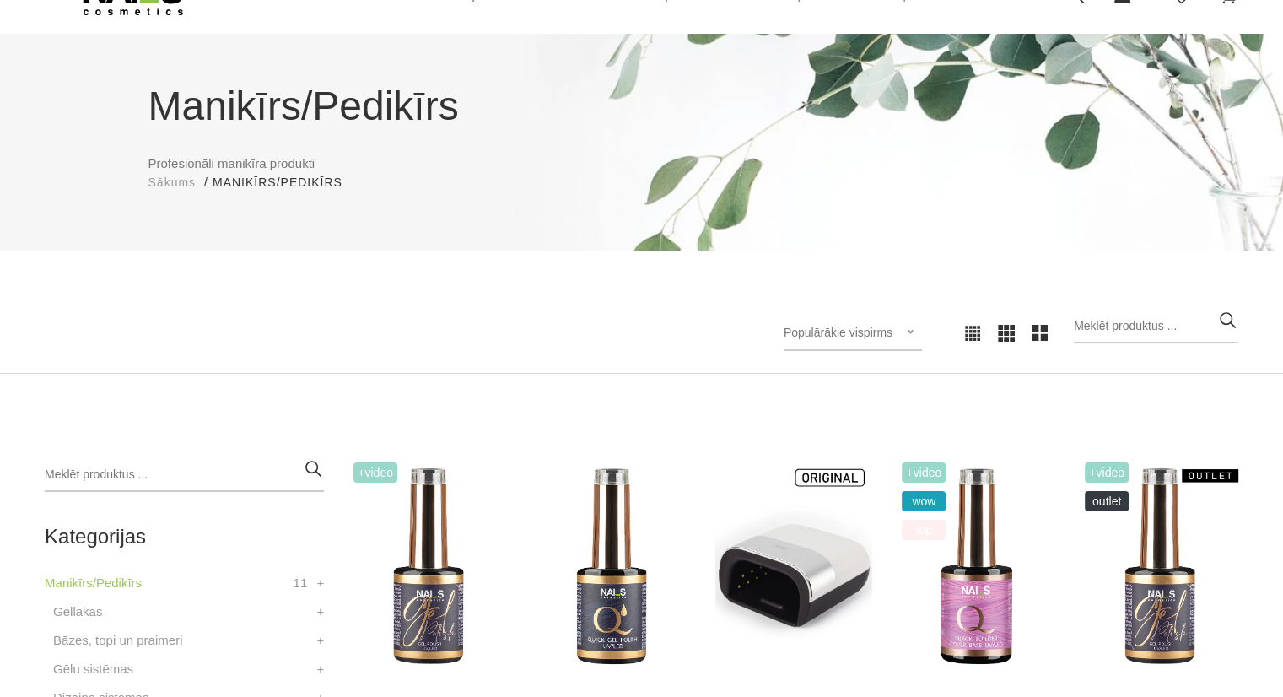
click at [922, 335] on div "Populārākie vispirms Populārākie vispirms Jaunumi Lētākais vispirms Dārgākais v…" at bounding box center [852, 332] width 138 height 35
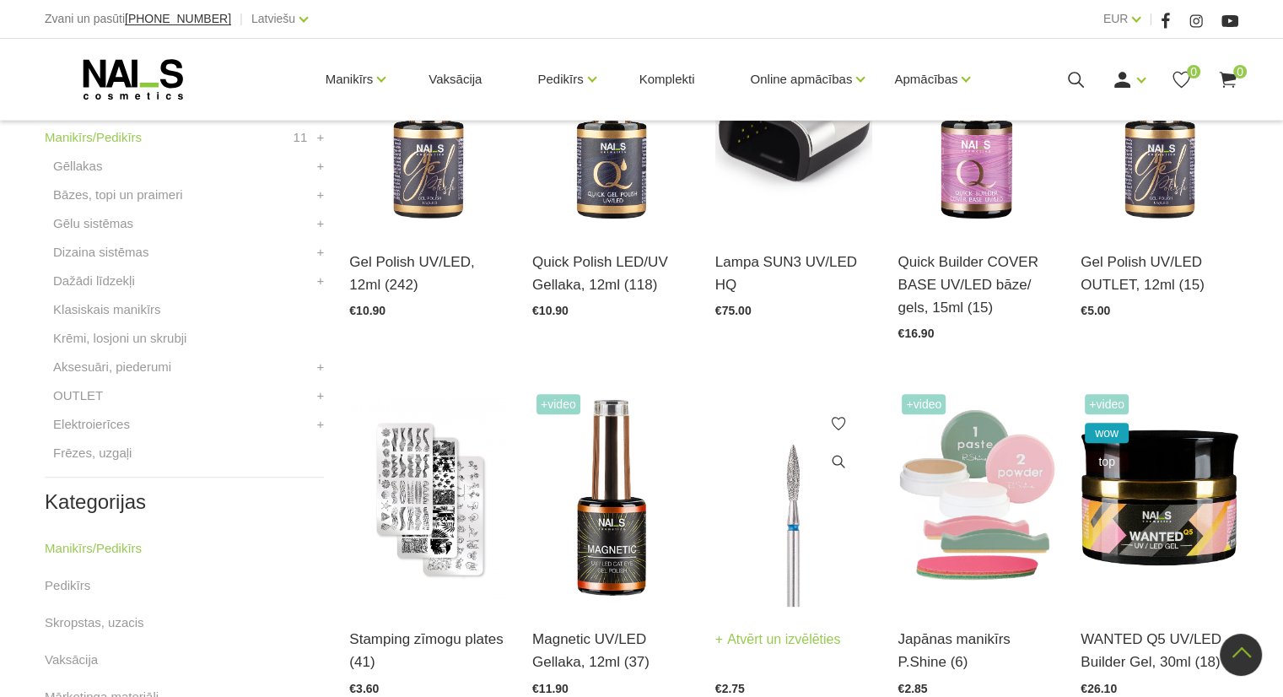
scroll to position [506, 0]
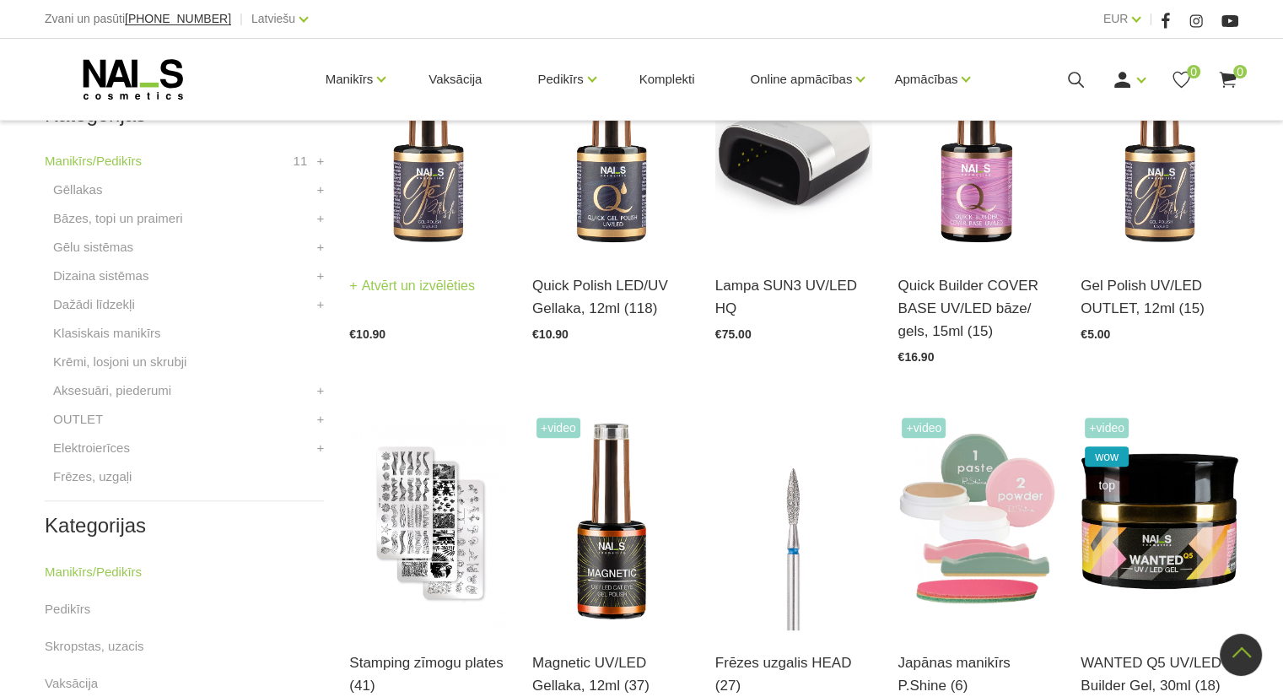
click at [431, 261] on div "Gel Polish UV/LED, 12ml (242) Atvērt un izvēlēties €10.90" at bounding box center [428, 296] width 158 height 87
click at [417, 203] on img at bounding box center [428, 144] width 158 height 217
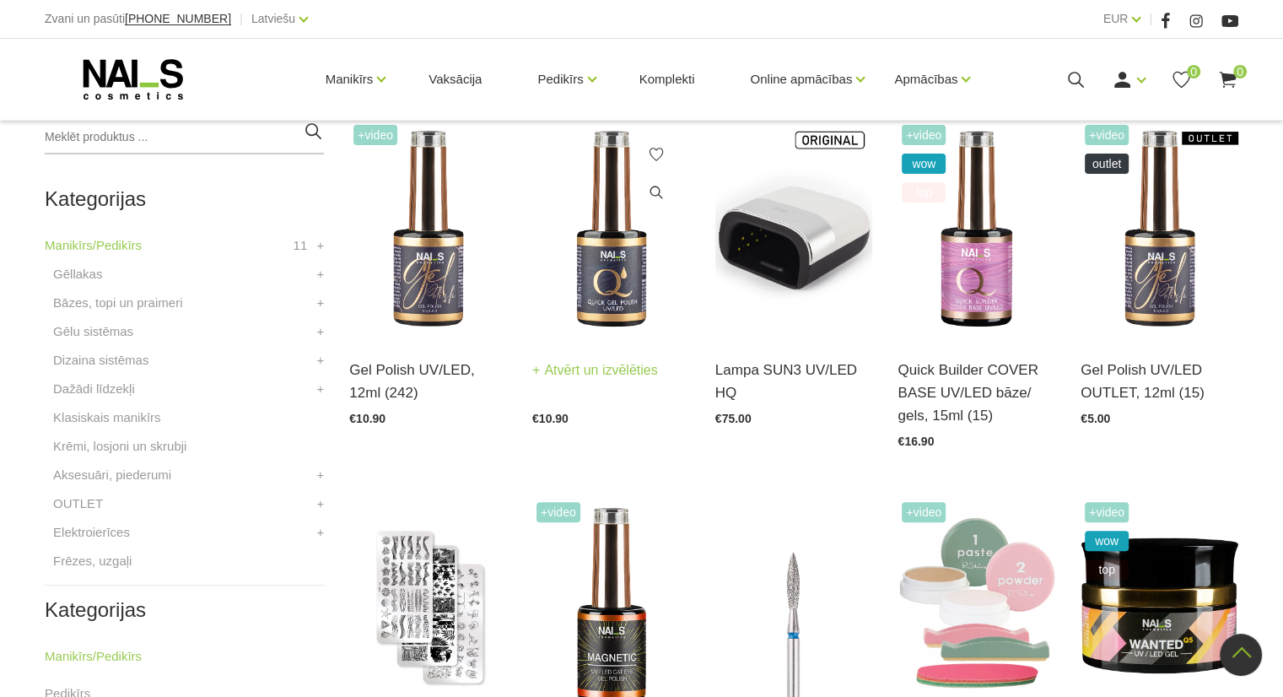
click at [607, 371] on link "Atvērt un izvēlēties" at bounding box center [595, 370] width 126 height 24
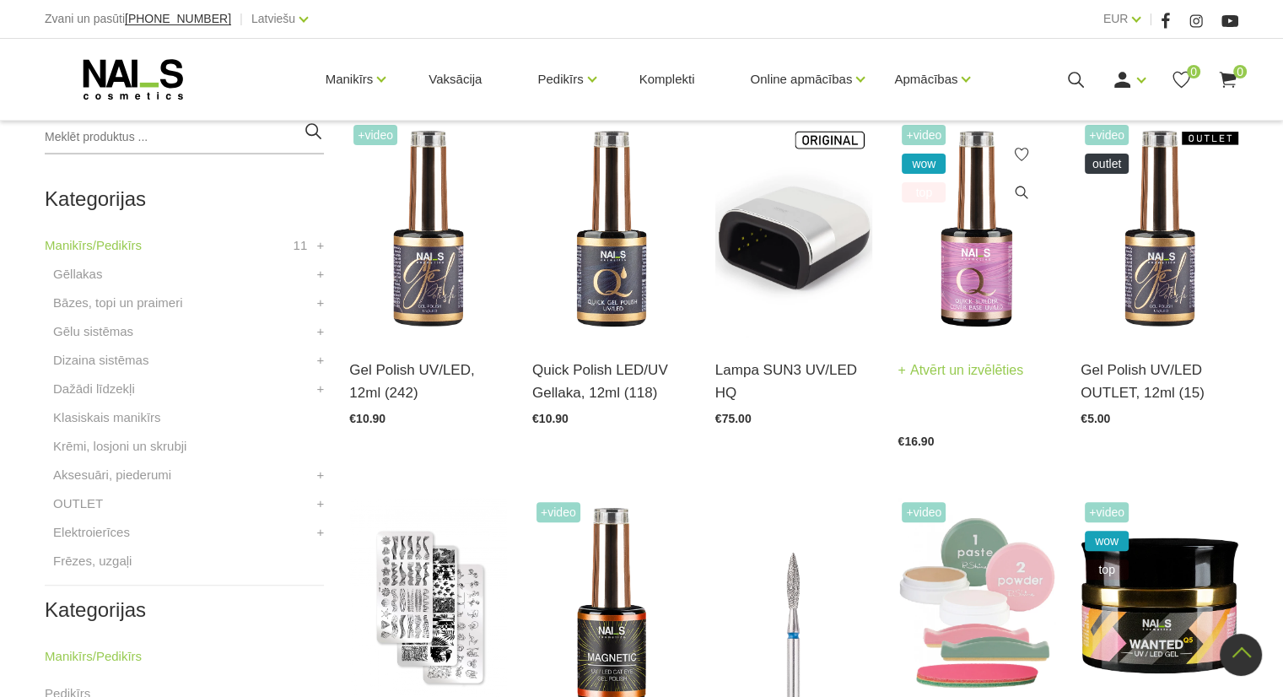
click at [954, 361] on link "Atvērt un izvēlēties" at bounding box center [960, 370] width 126 height 24
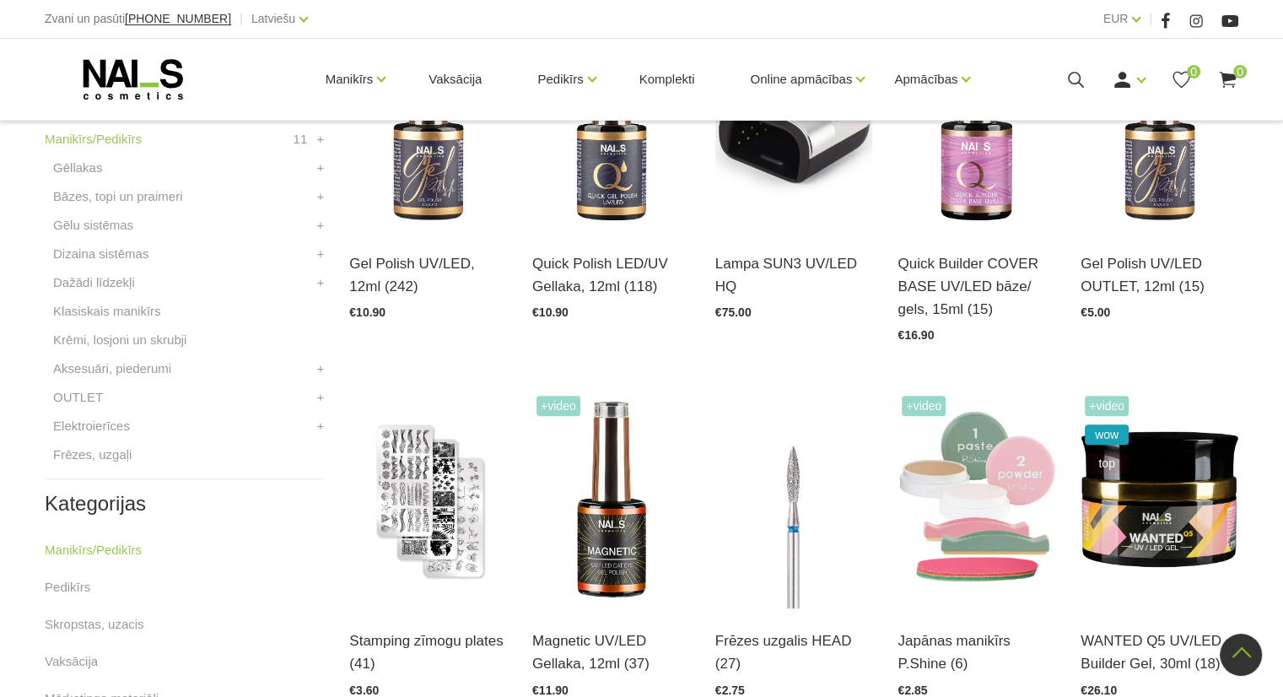
scroll to position [506, 0]
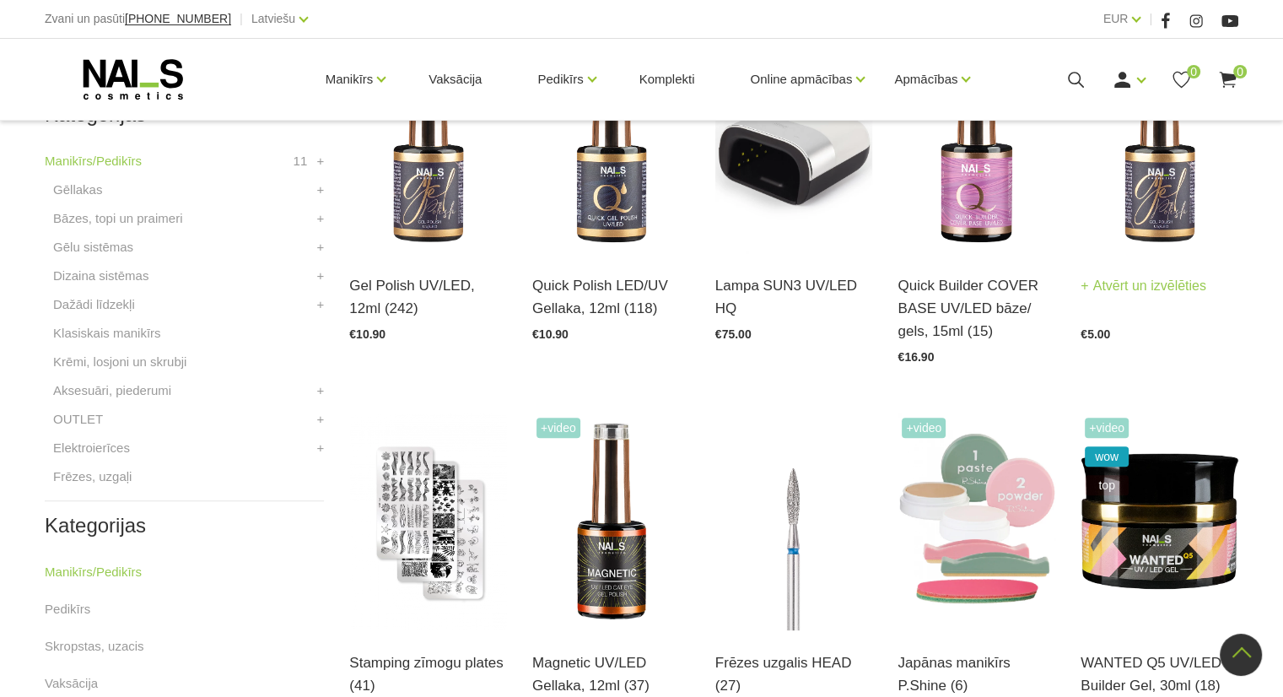
click at [1145, 288] on link "Atvērt un izvēlēties" at bounding box center [1143, 286] width 126 height 24
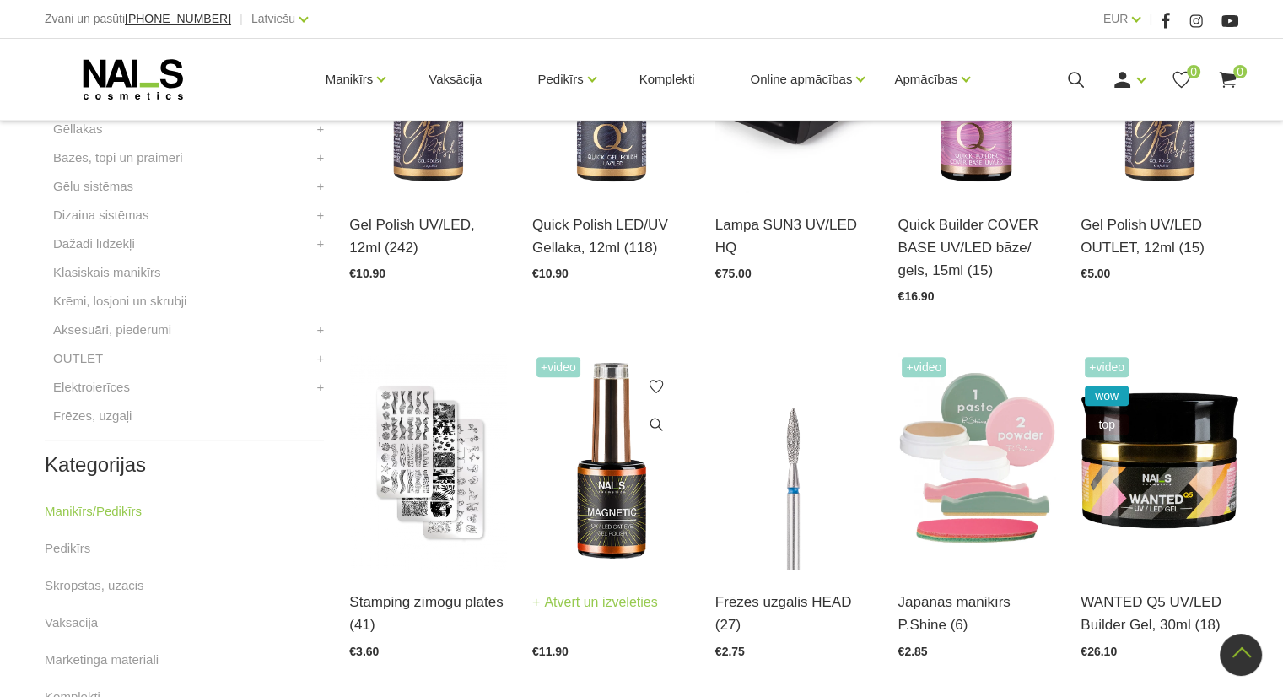
scroll to position [590, 0]
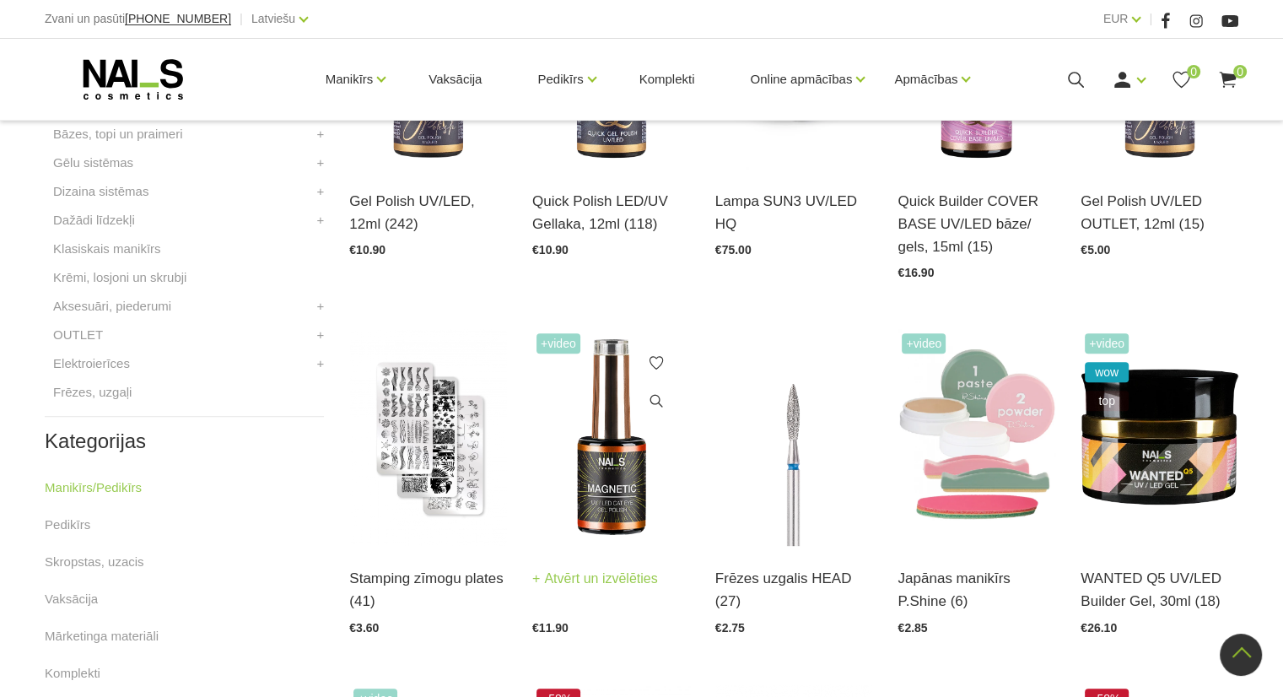
click at [564, 588] on link "Atvērt un izvēlēties" at bounding box center [595, 579] width 126 height 24
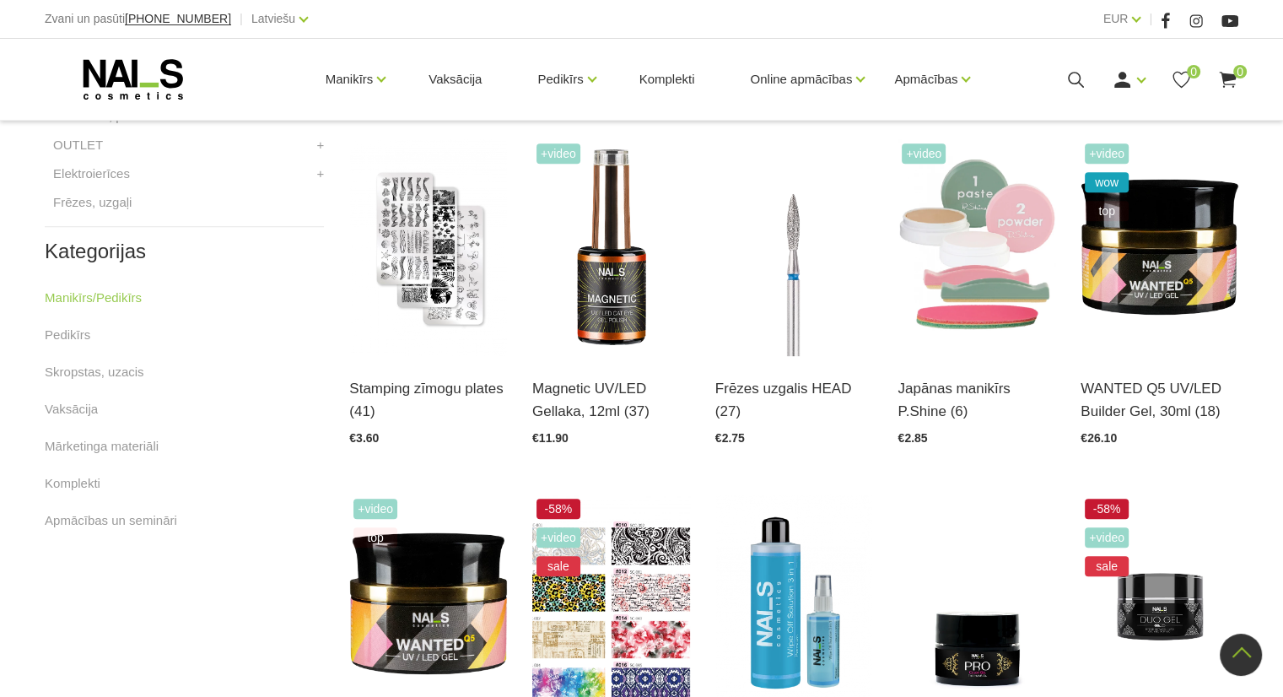
scroll to position [759, 0]
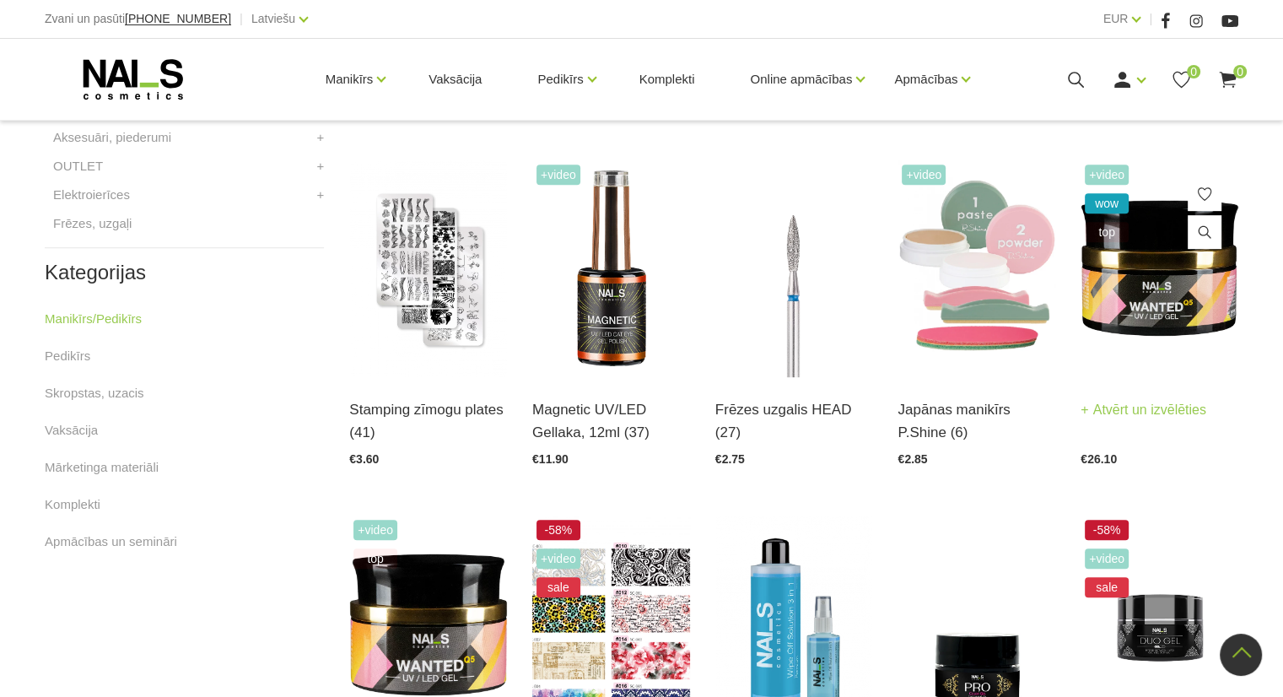
click at [1190, 415] on link "Atvērt un izvēlēties" at bounding box center [1143, 410] width 126 height 24
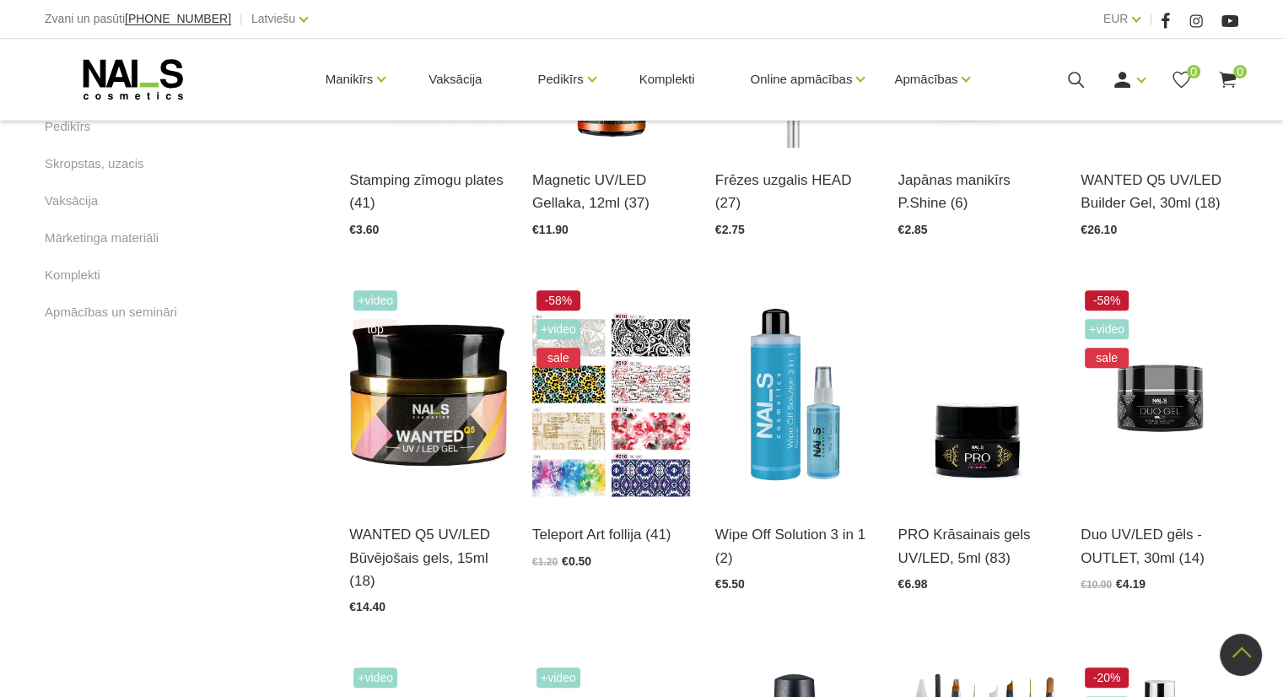
scroll to position [1012, 0]
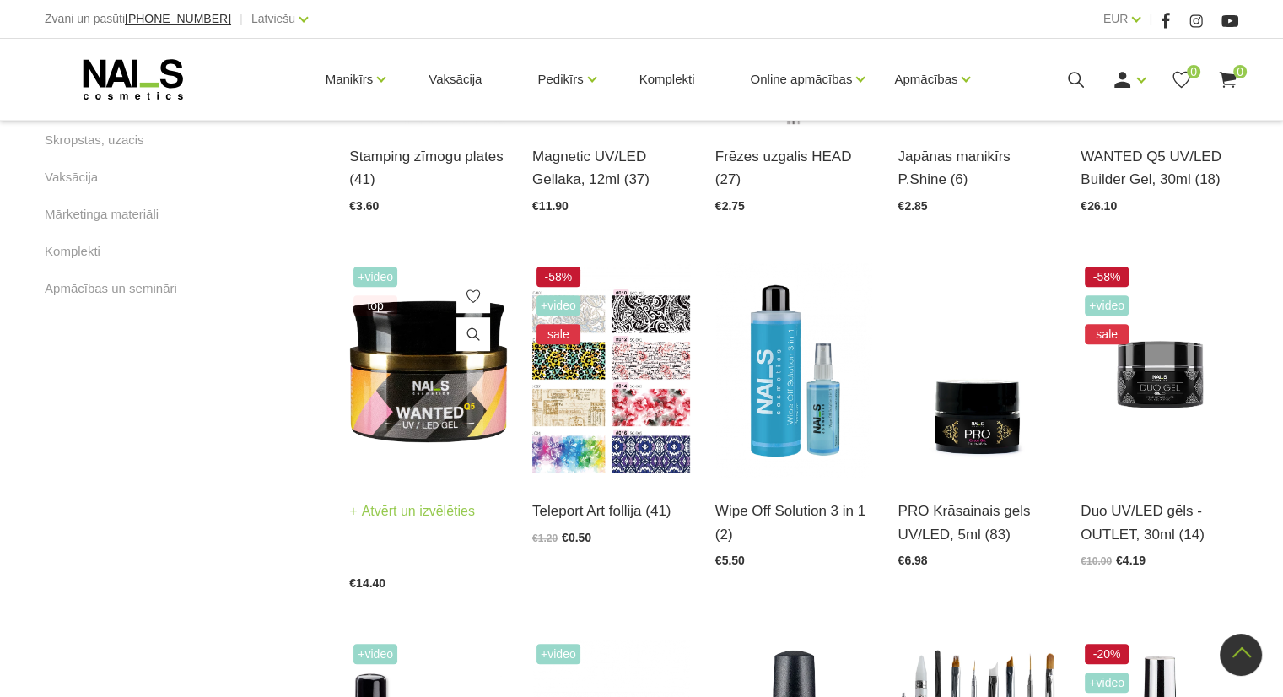
click at [443, 406] on img at bounding box center [428, 370] width 158 height 217
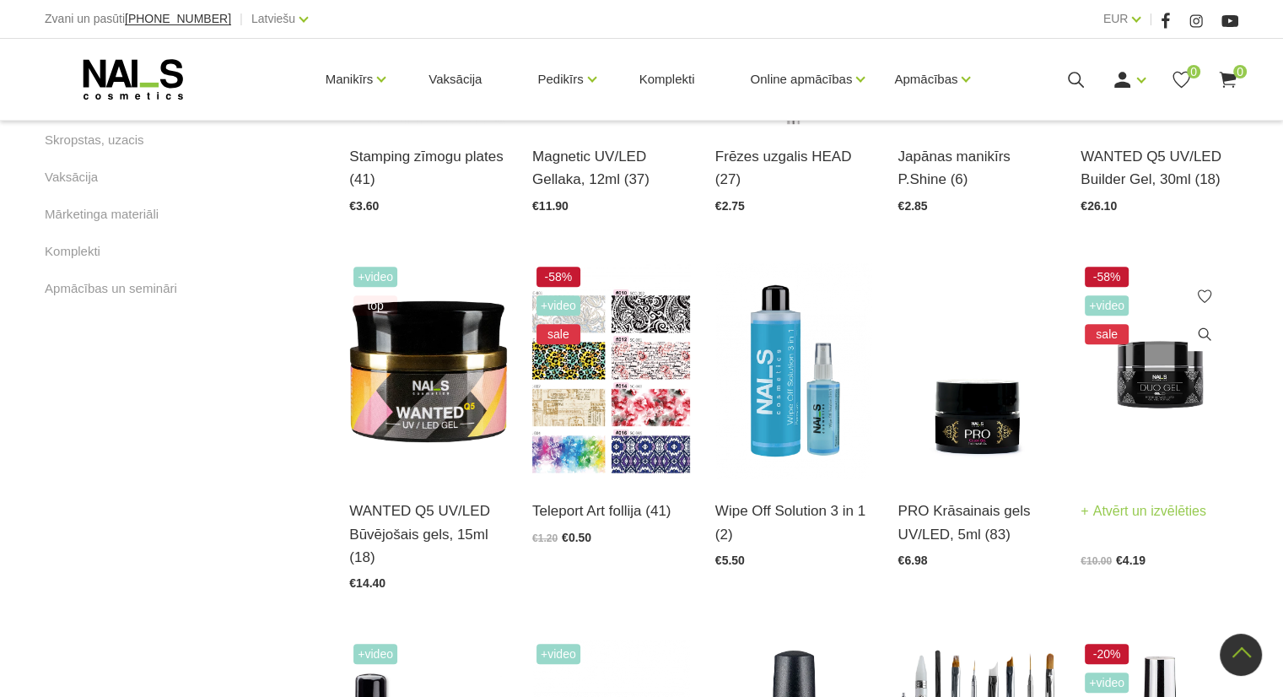
click at [1154, 390] on img at bounding box center [1159, 370] width 158 height 217
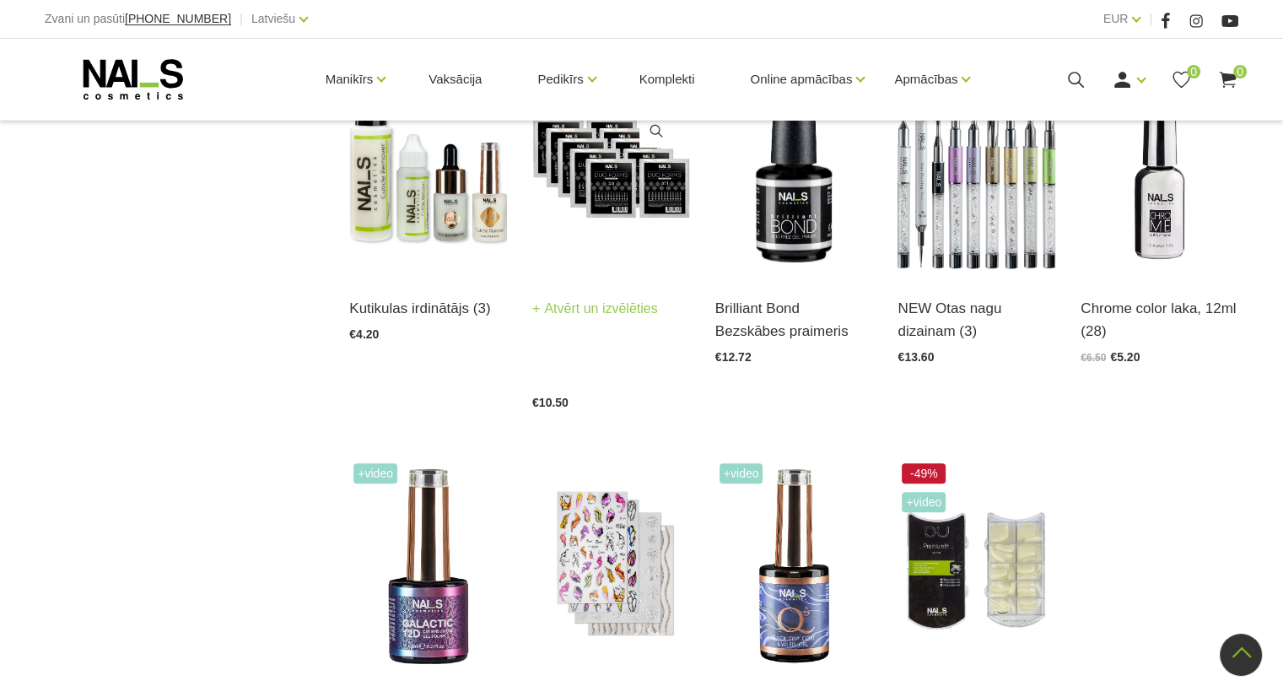
scroll to position [1687, 0]
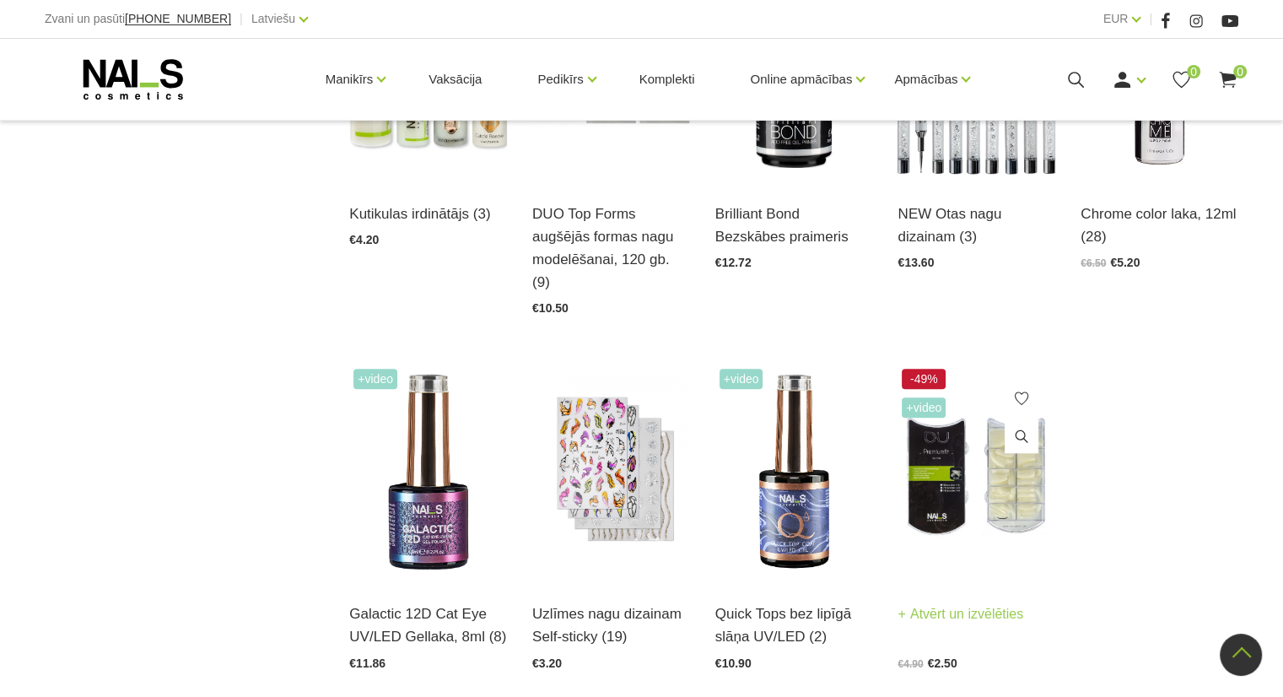
click at [960, 432] on img at bounding box center [976, 472] width 158 height 217
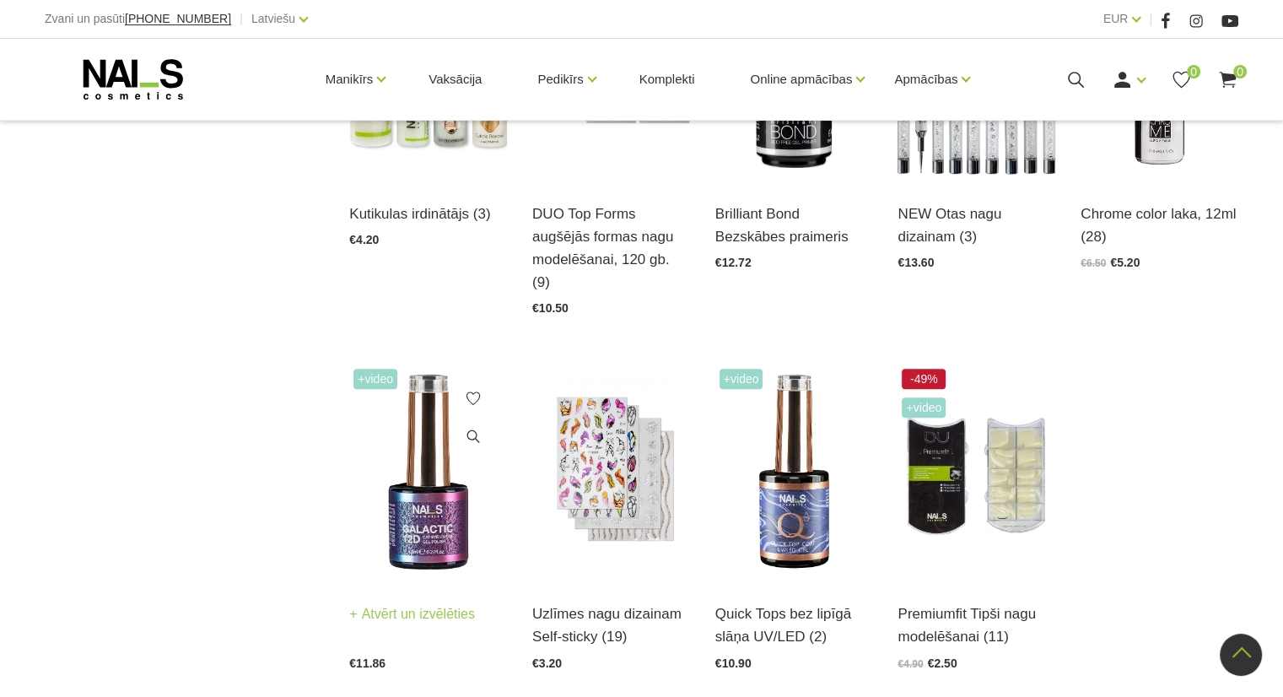
click at [429, 605] on div "Galactic 12D Cat Eye UV/LED Gellaka, 8ml (8) Atvērt un izvēlēties" at bounding box center [428, 625] width 158 height 46
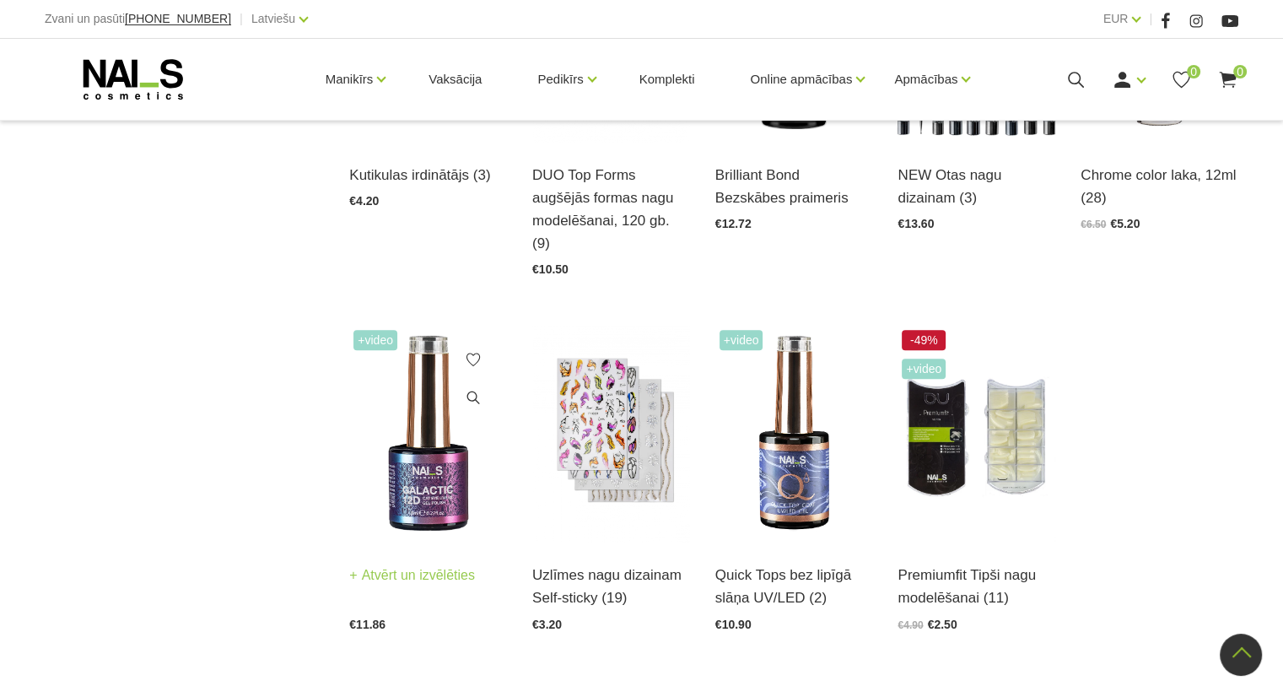
scroll to position [1771, 0]
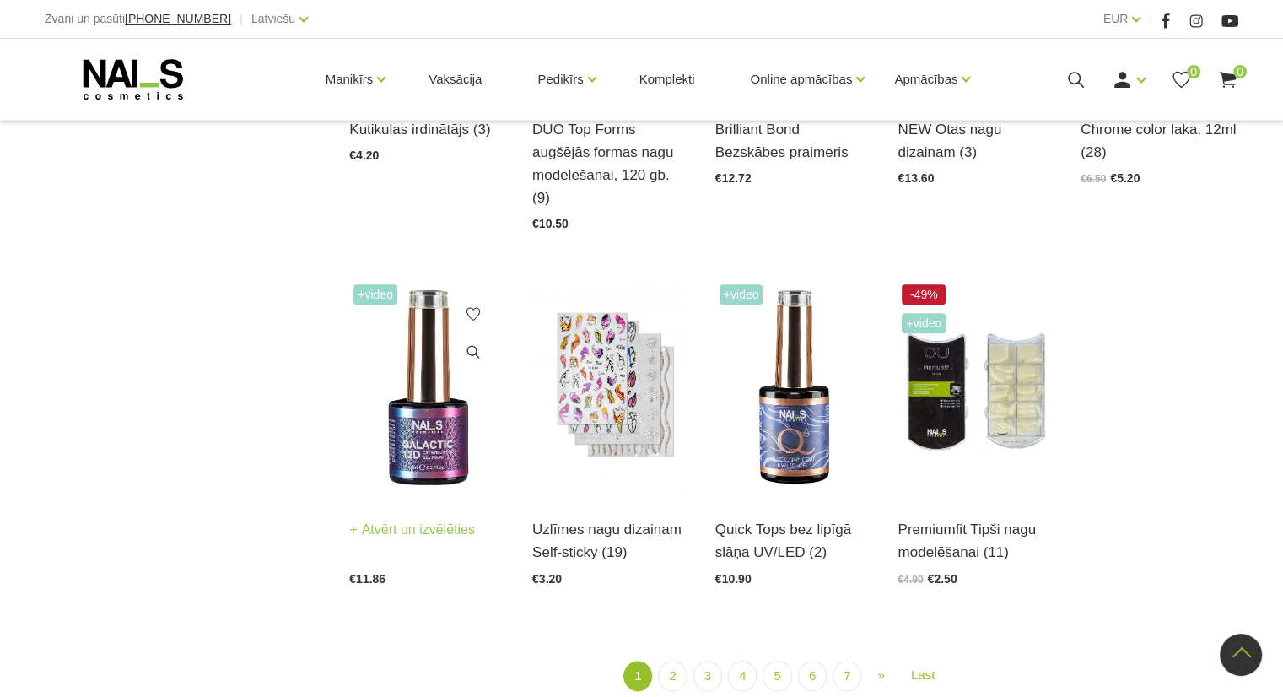
click at [406, 411] on img at bounding box center [428, 388] width 158 height 217
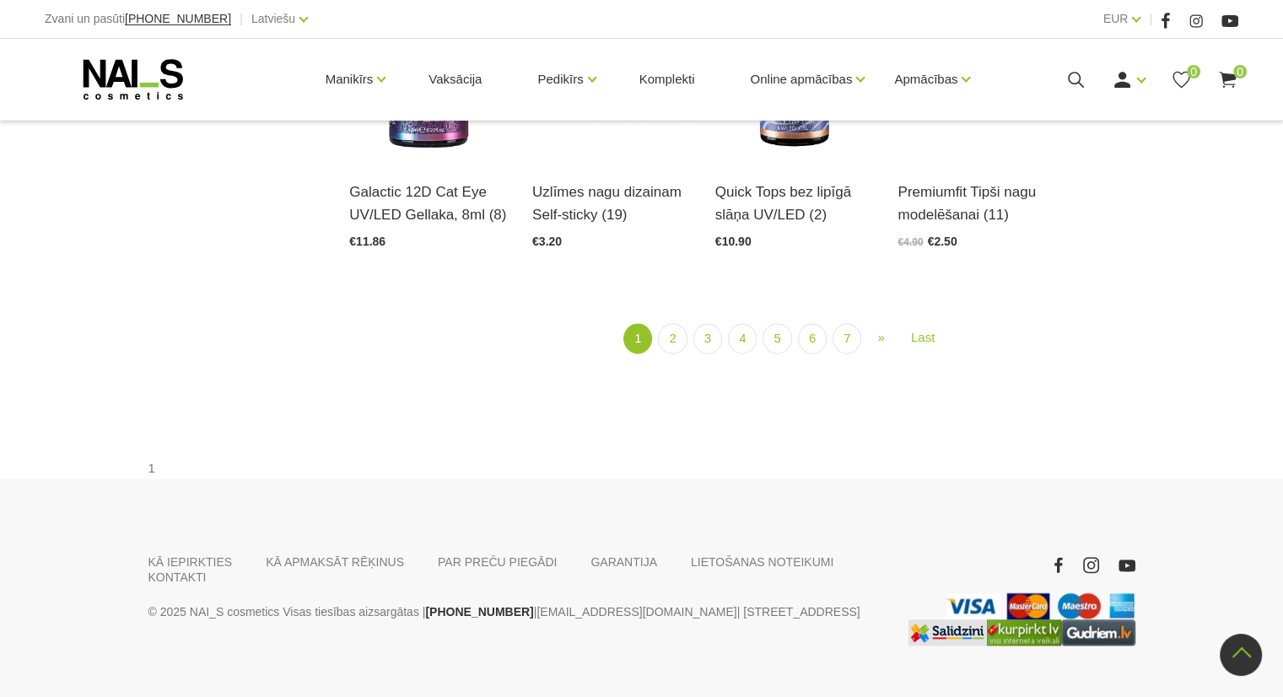
scroll to position [1687, 0]
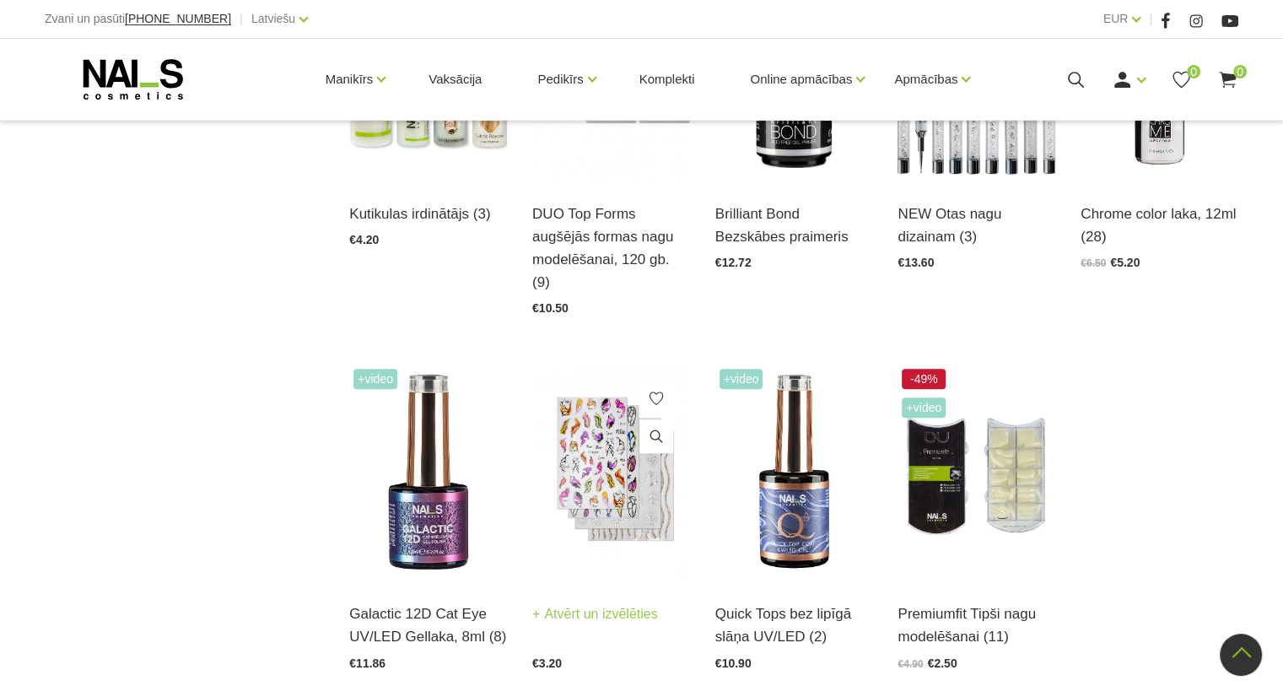
click at [620, 435] on img at bounding box center [611, 472] width 158 height 217
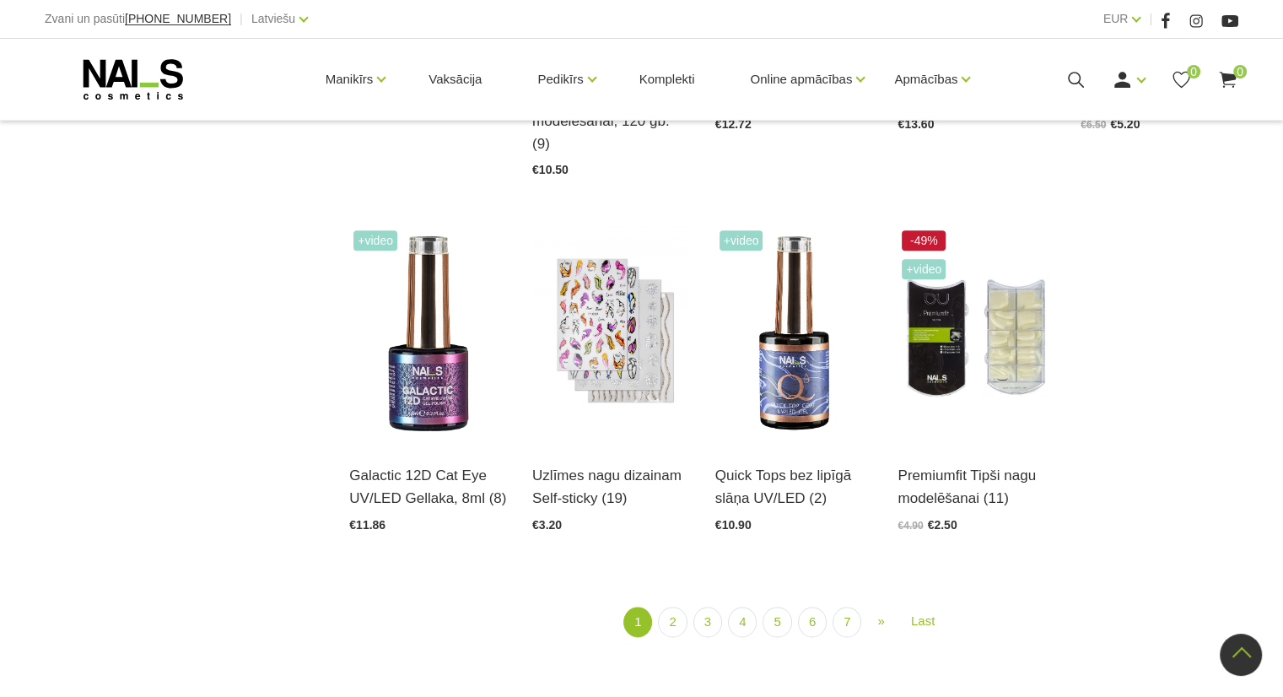
scroll to position [2024, 0]
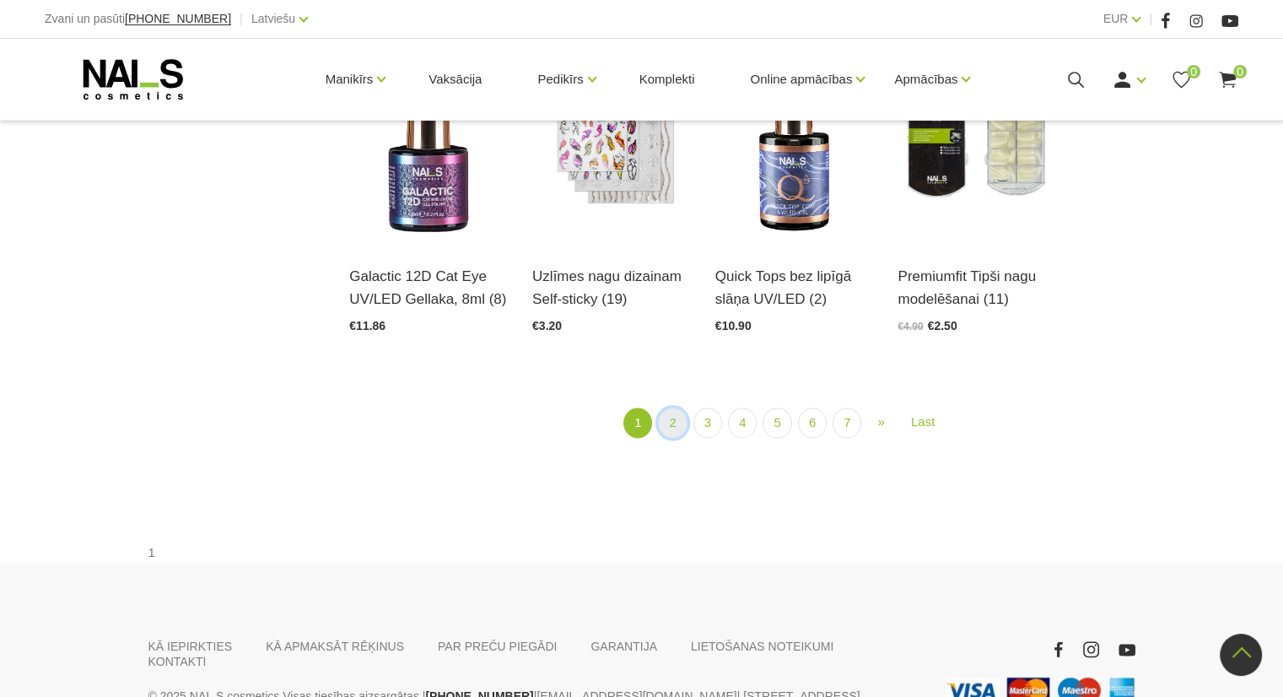
click at [679, 407] on link "2" at bounding box center [672, 422] width 29 height 31
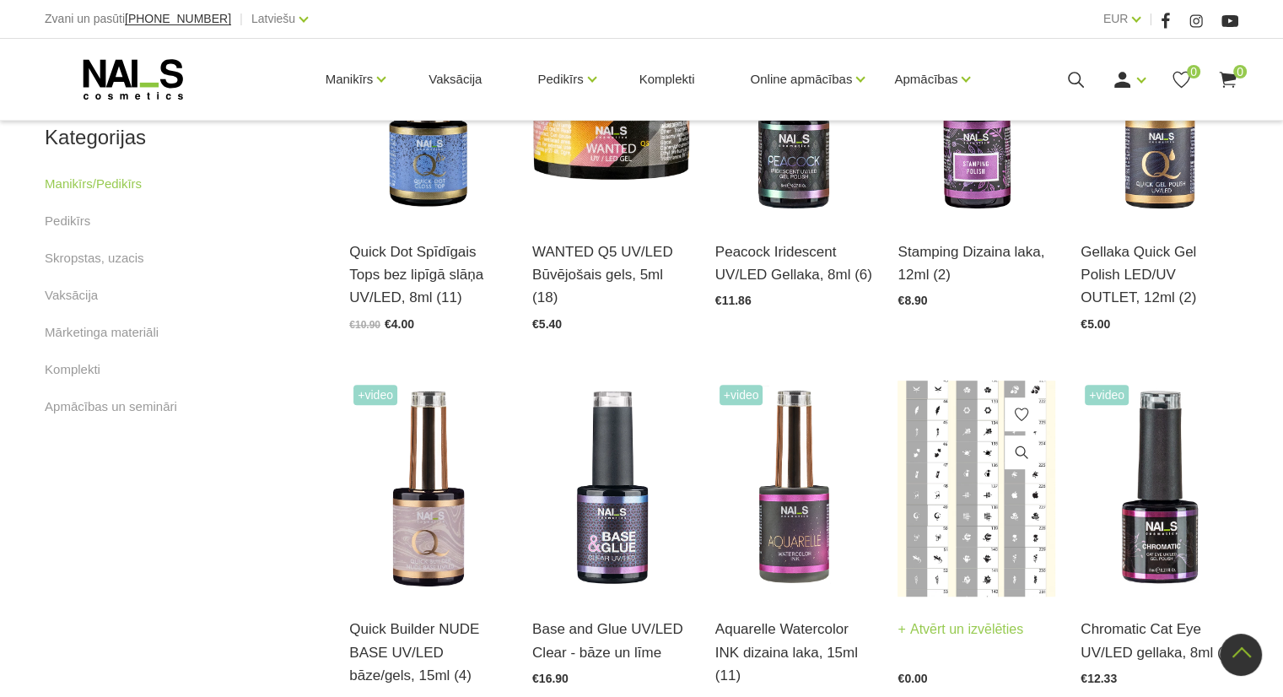
scroll to position [1012, 0]
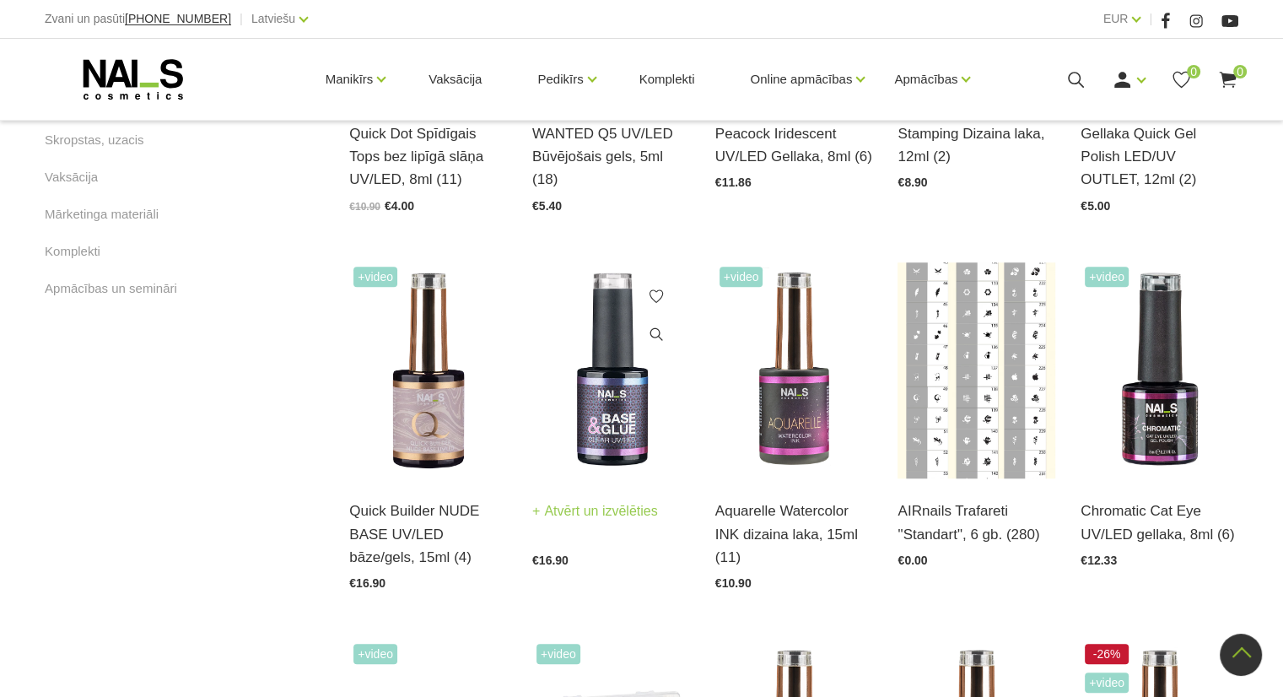
click at [637, 545] on div "Base and Glue UV/LED Clear - bāze un līme Atvērt un izvēlēties" at bounding box center [611, 522] width 158 height 46
click at [623, 442] on img at bounding box center [611, 370] width 158 height 217
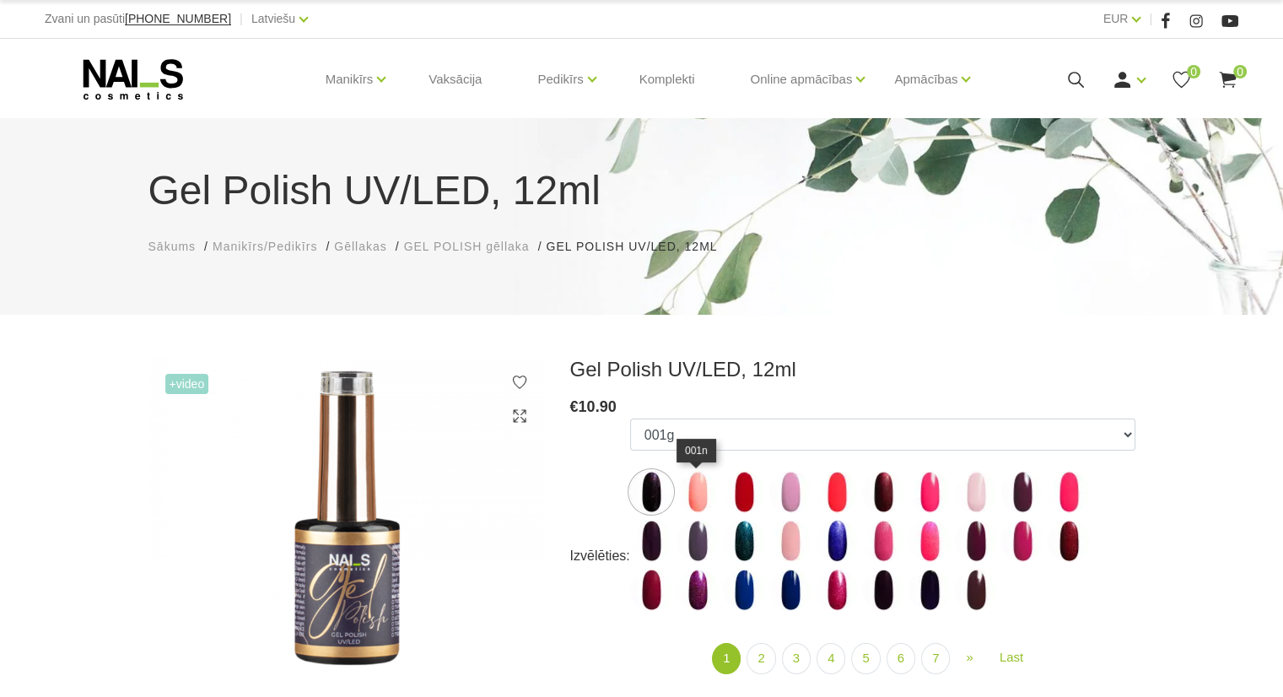
click at [705, 483] on img at bounding box center [697, 492] width 42 height 42
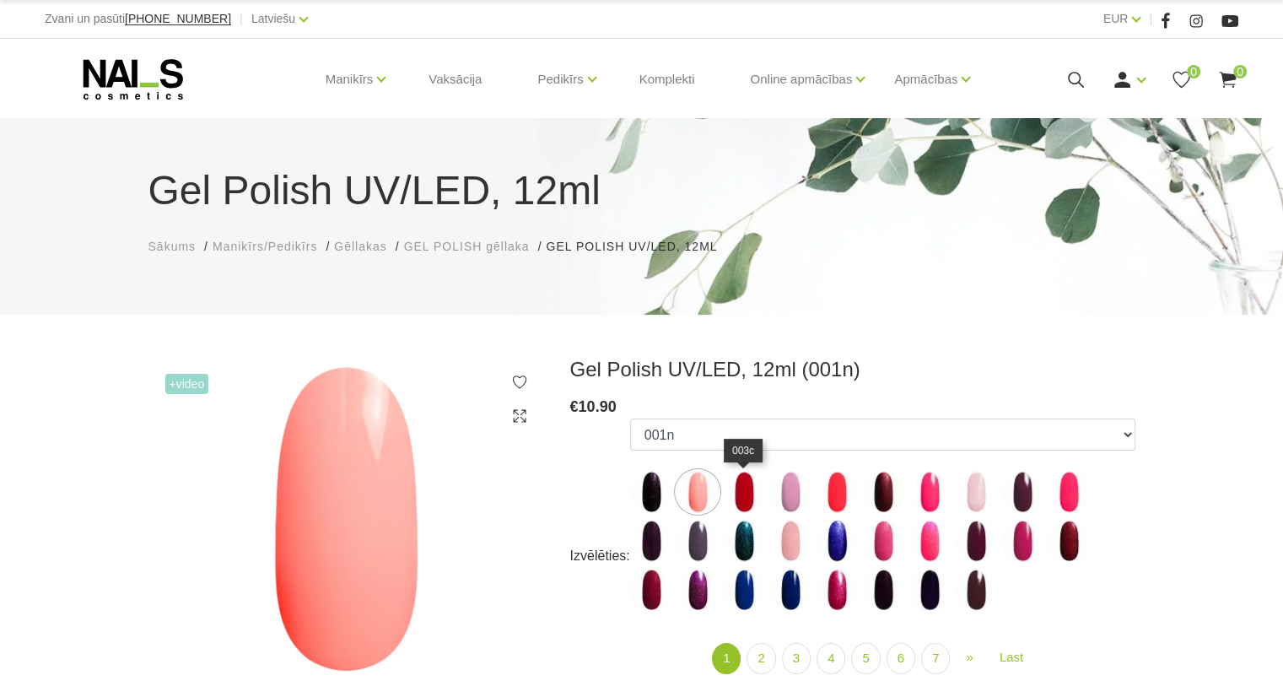
click at [749, 488] on img at bounding box center [744, 492] width 42 height 42
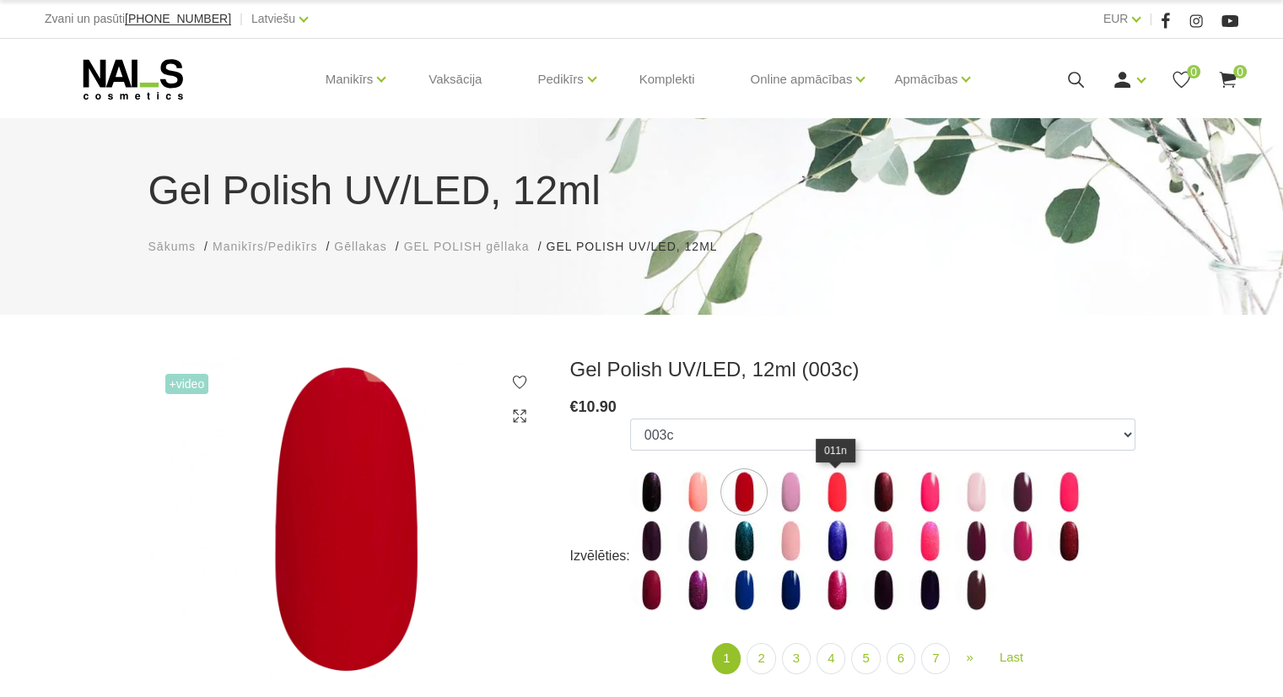
click at [835, 492] on img at bounding box center [836, 492] width 42 height 42
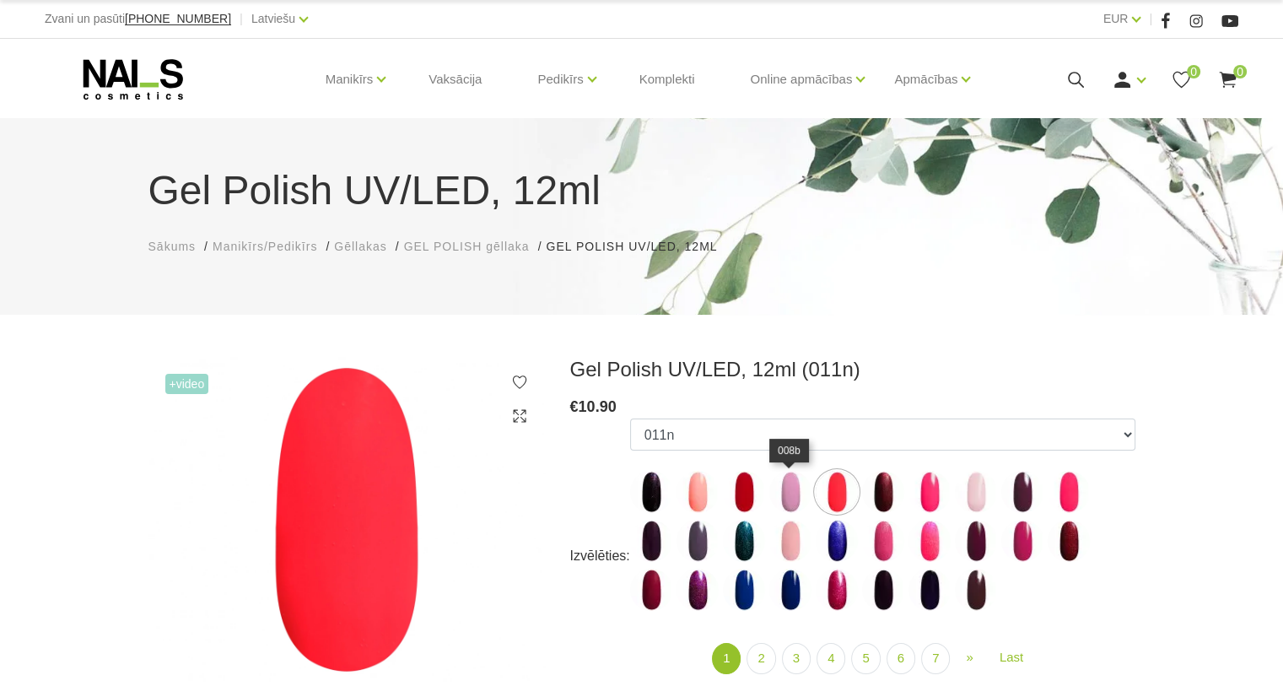
click at [793, 493] on img at bounding box center [790, 492] width 42 height 42
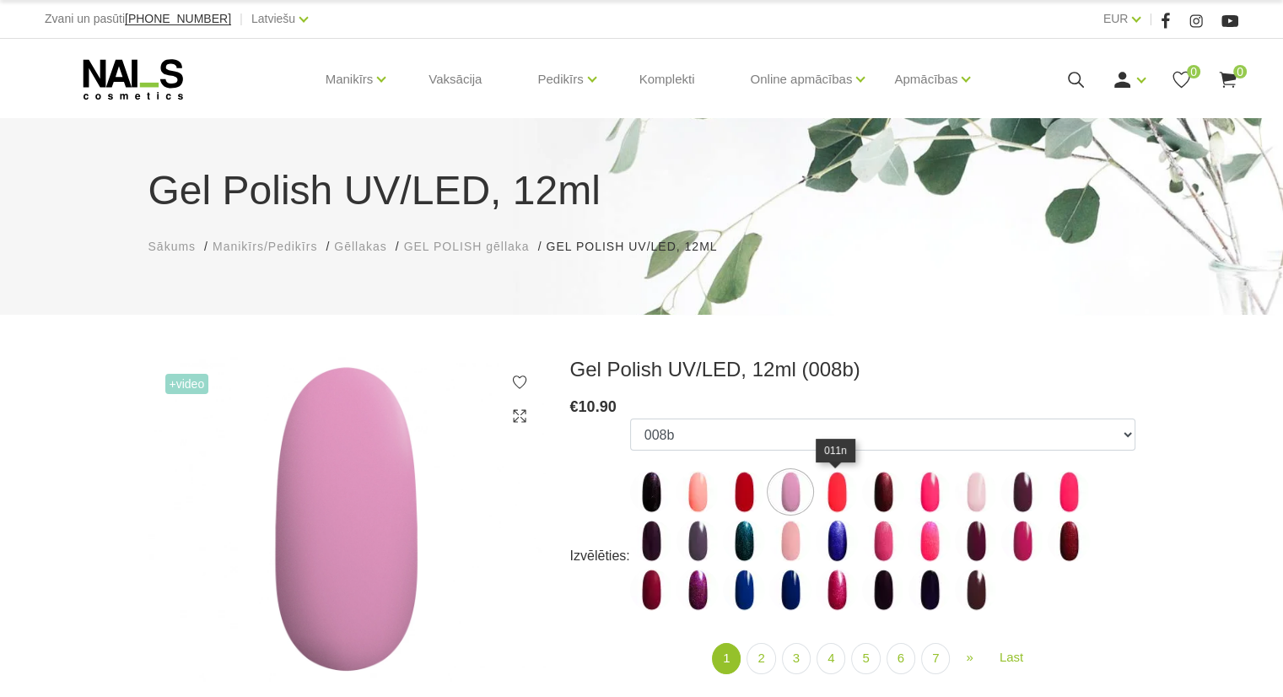
click at [839, 494] on img at bounding box center [836, 492] width 42 height 42
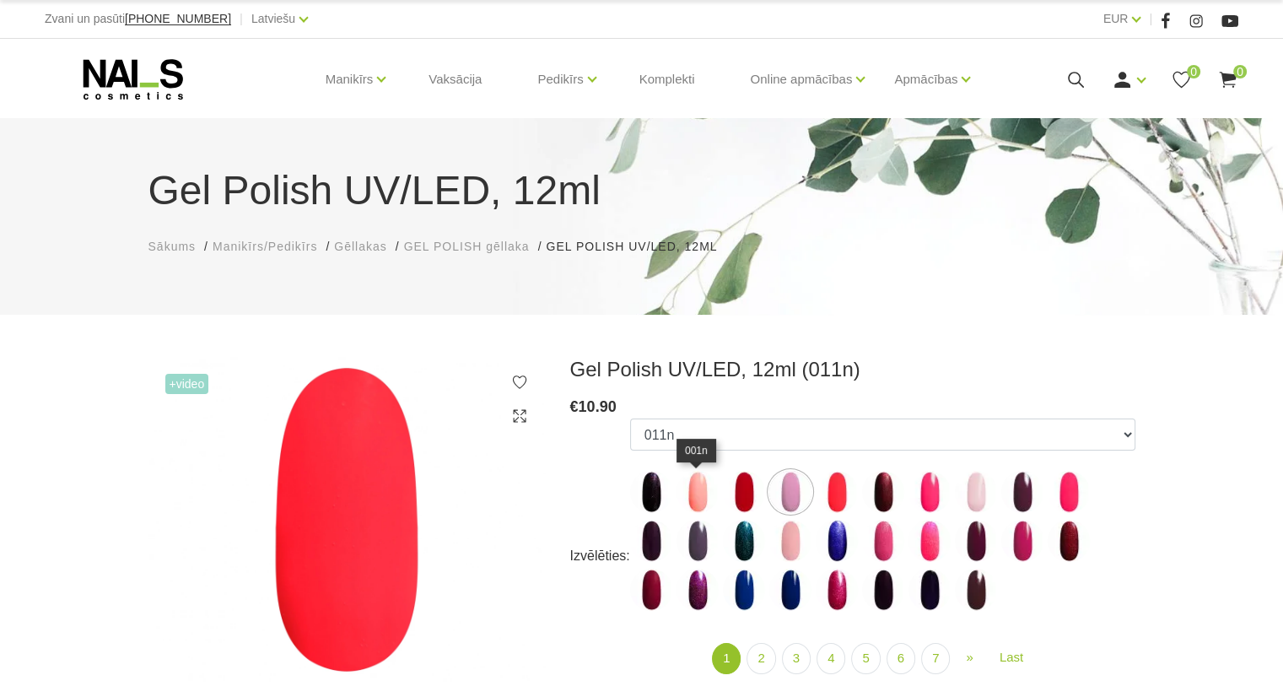
click at [691, 493] on img at bounding box center [697, 492] width 42 height 42
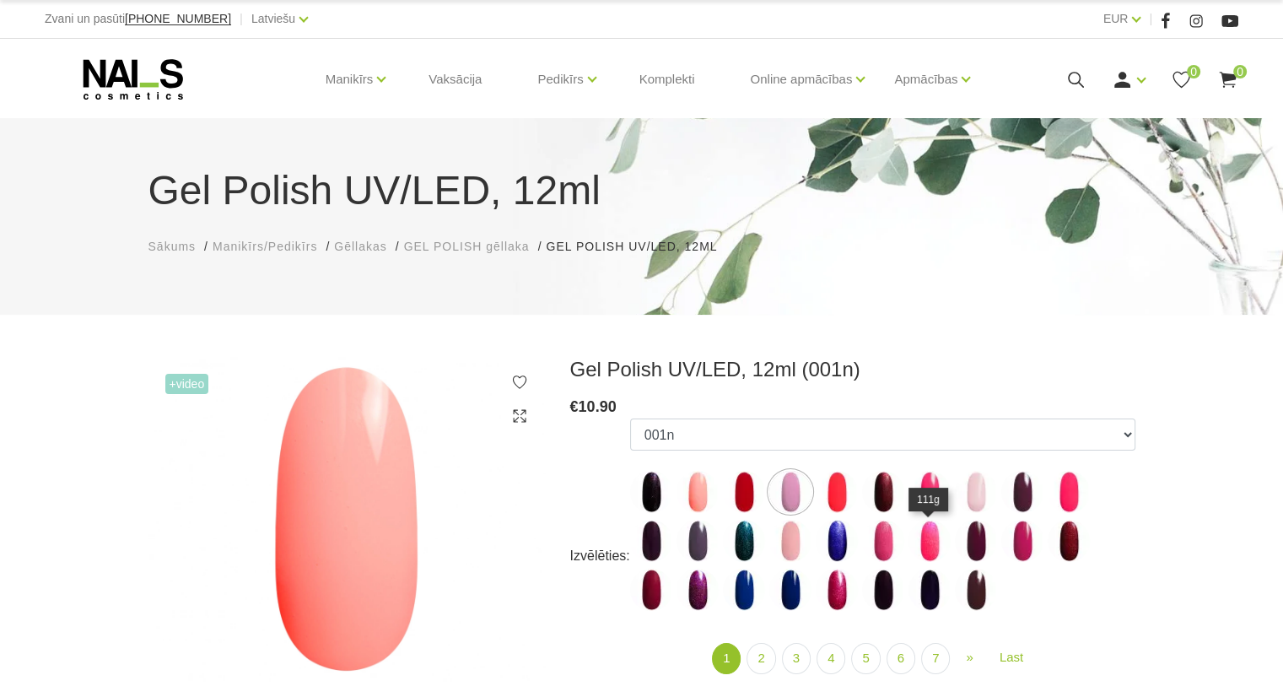
click at [923, 546] on img at bounding box center [929, 540] width 42 height 42
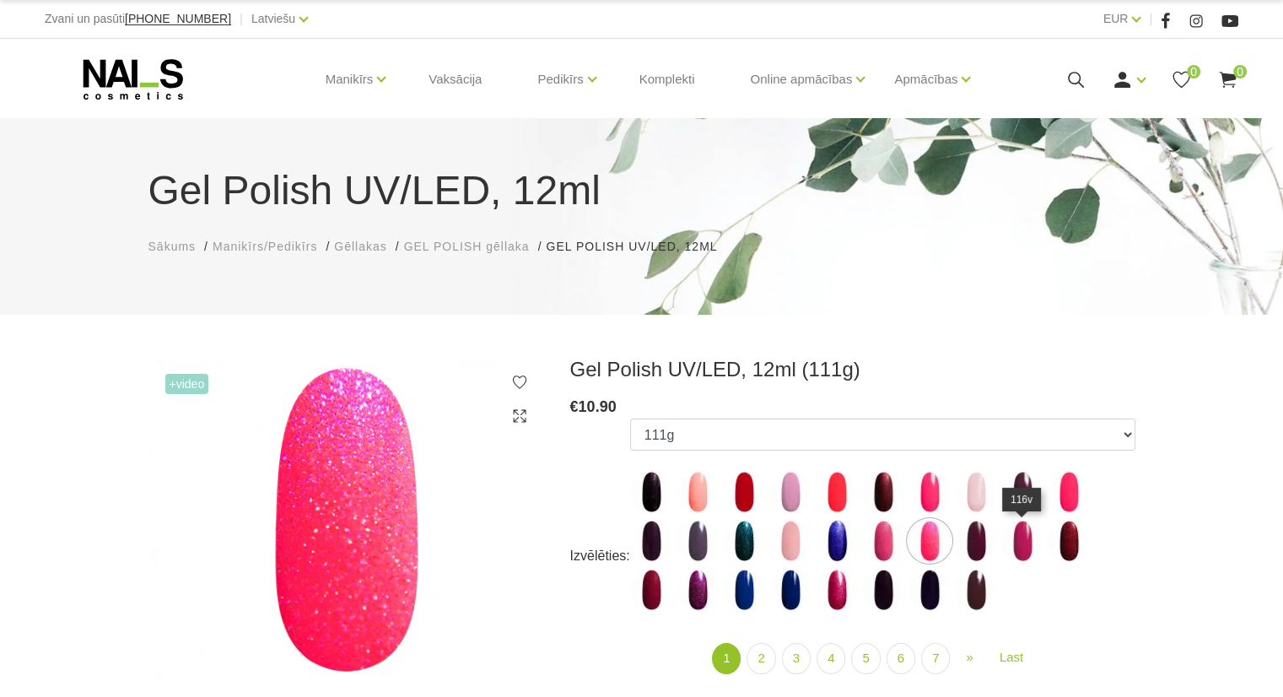
click at [1017, 544] on img at bounding box center [1022, 540] width 42 height 42
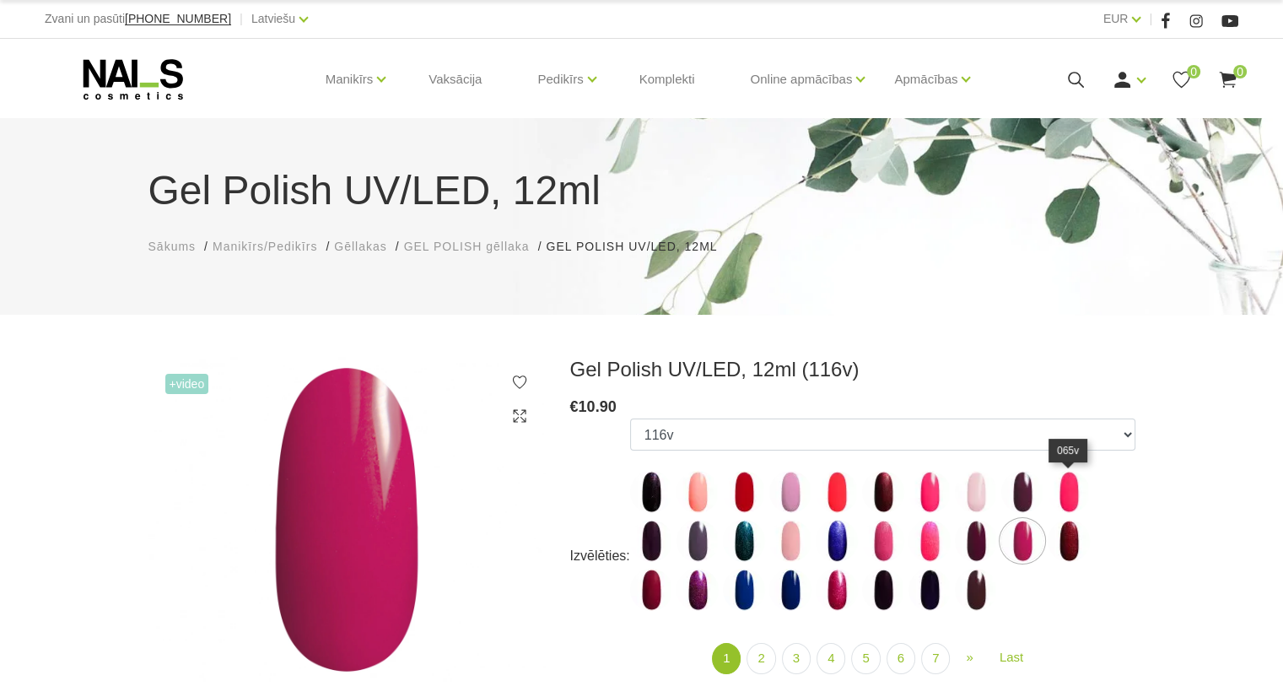
click at [1066, 501] on img at bounding box center [1068, 492] width 42 height 42
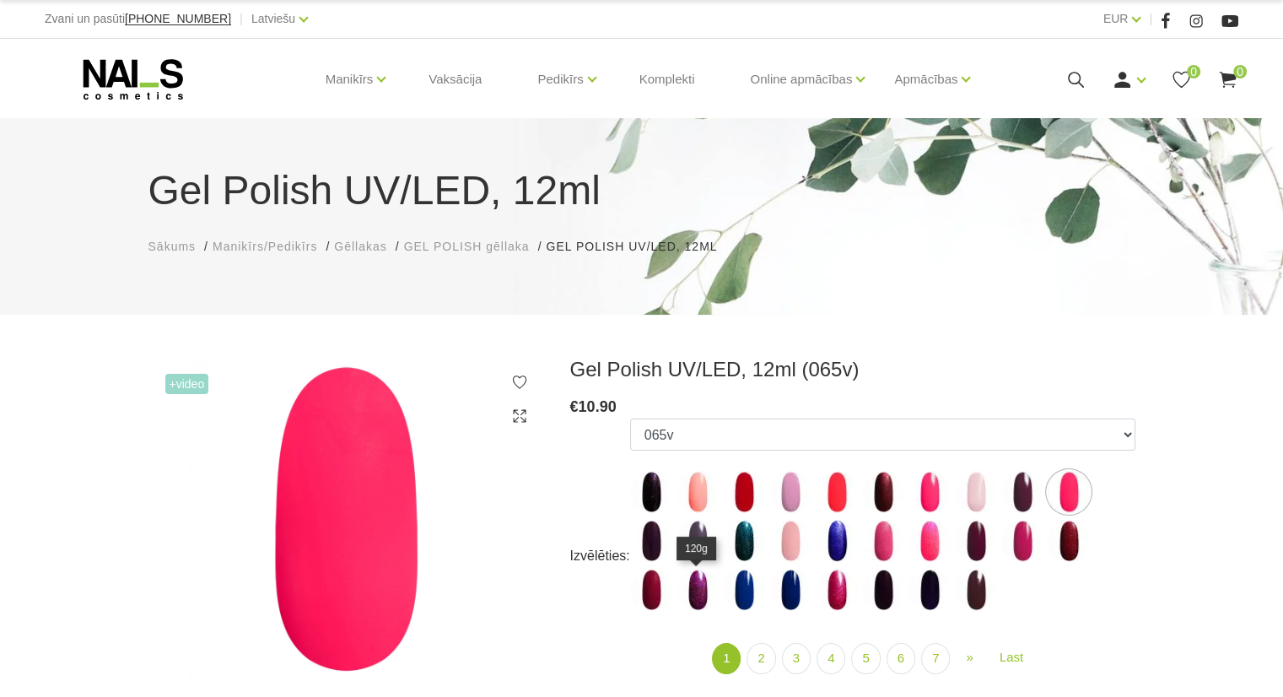
click at [699, 595] on img at bounding box center [697, 589] width 42 height 42
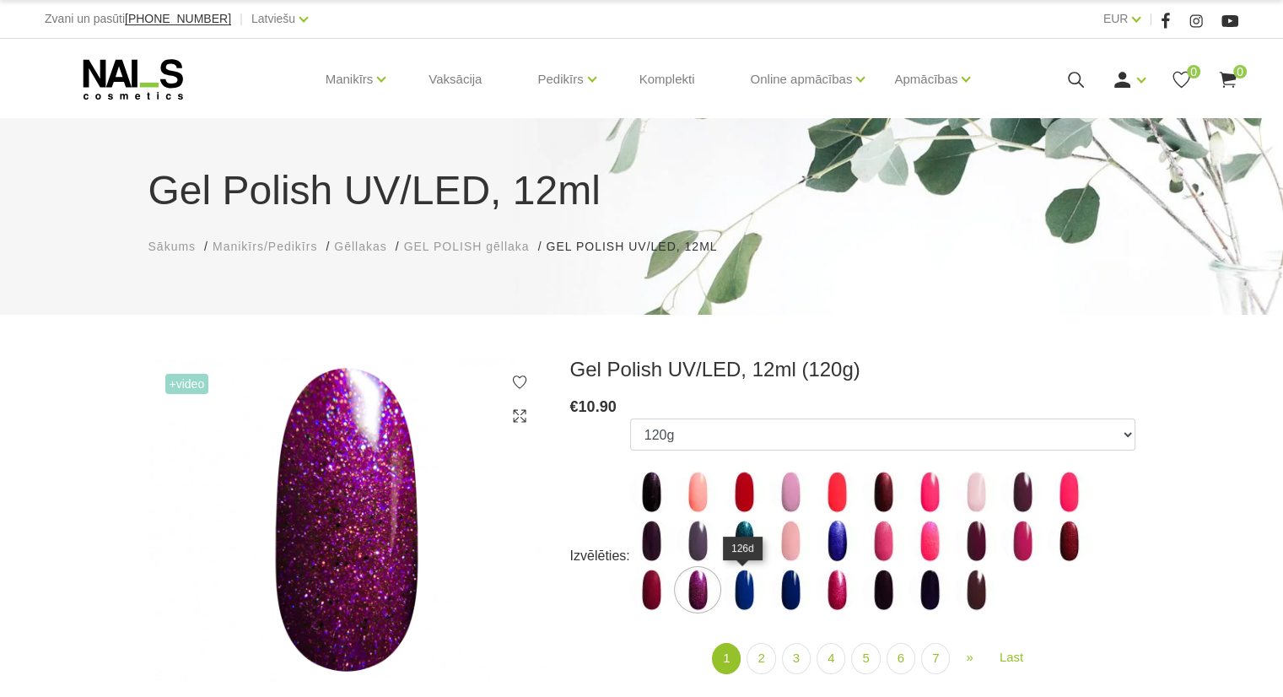
click at [752, 593] on img at bounding box center [744, 589] width 42 height 42
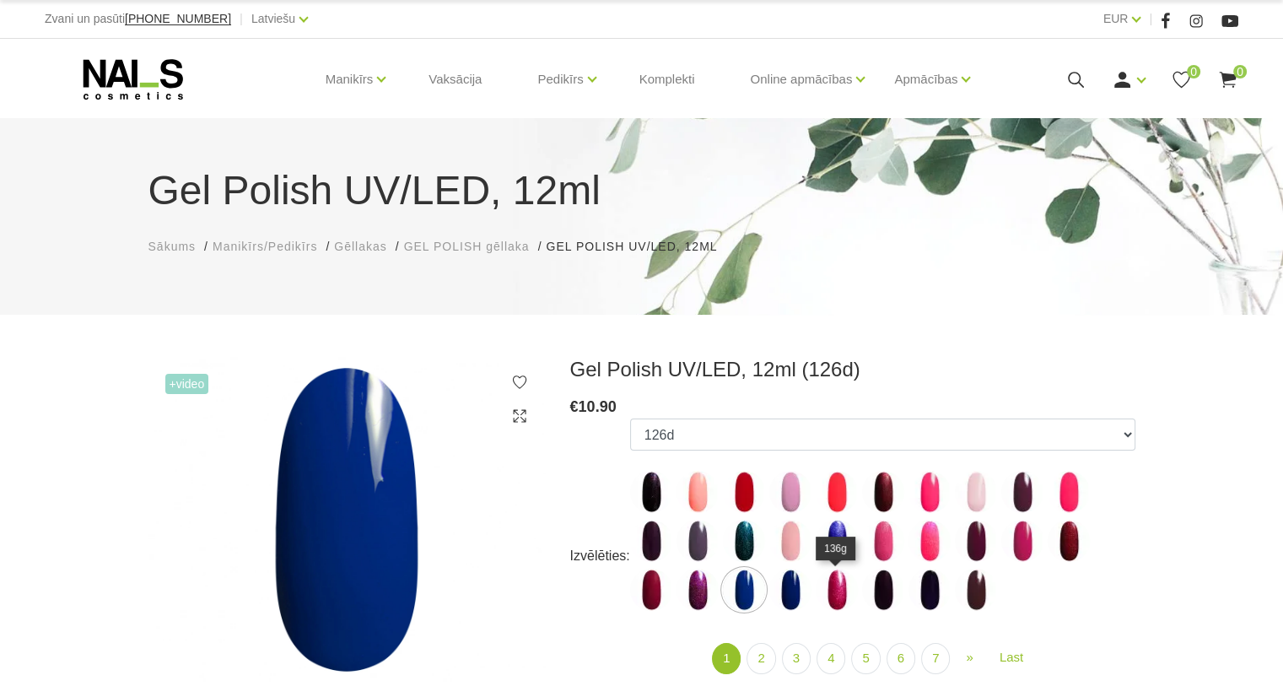
click at [823, 601] on img at bounding box center [836, 589] width 42 height 42
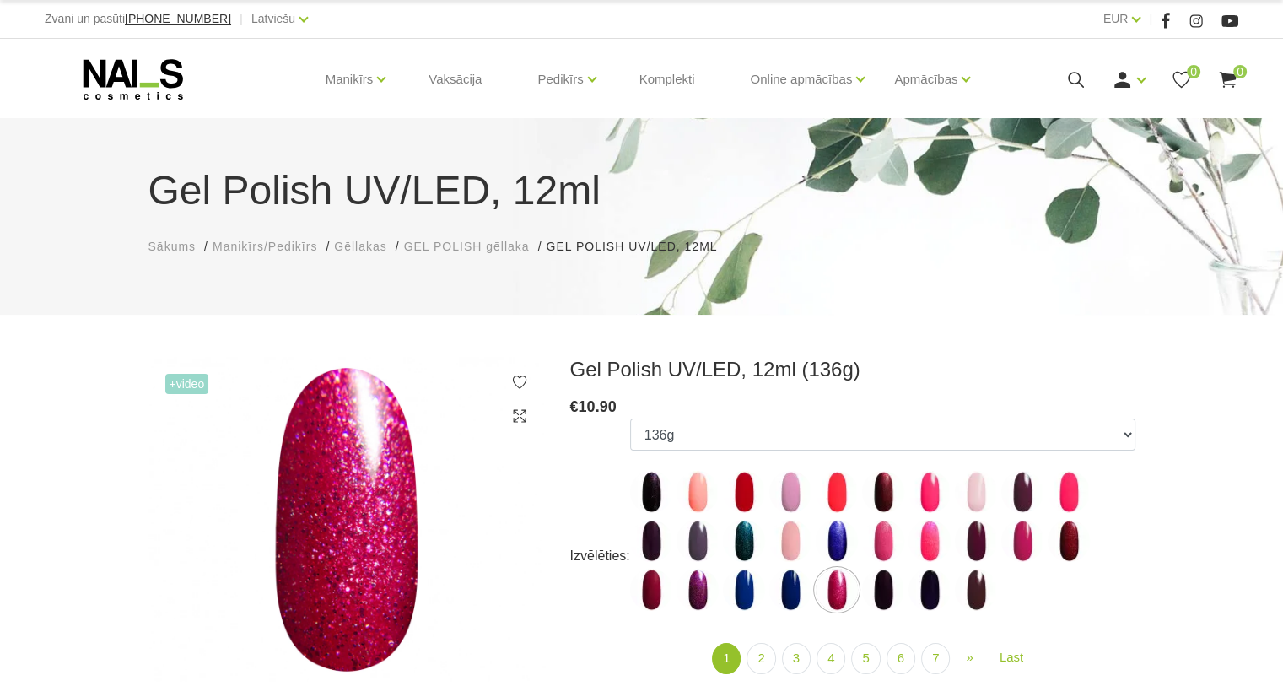
click at [901, 601] on label at bounding box center [883, 589] width 42 height 42
click at [932, 601] on img at bounding box center [929, 589] width 42 height 42
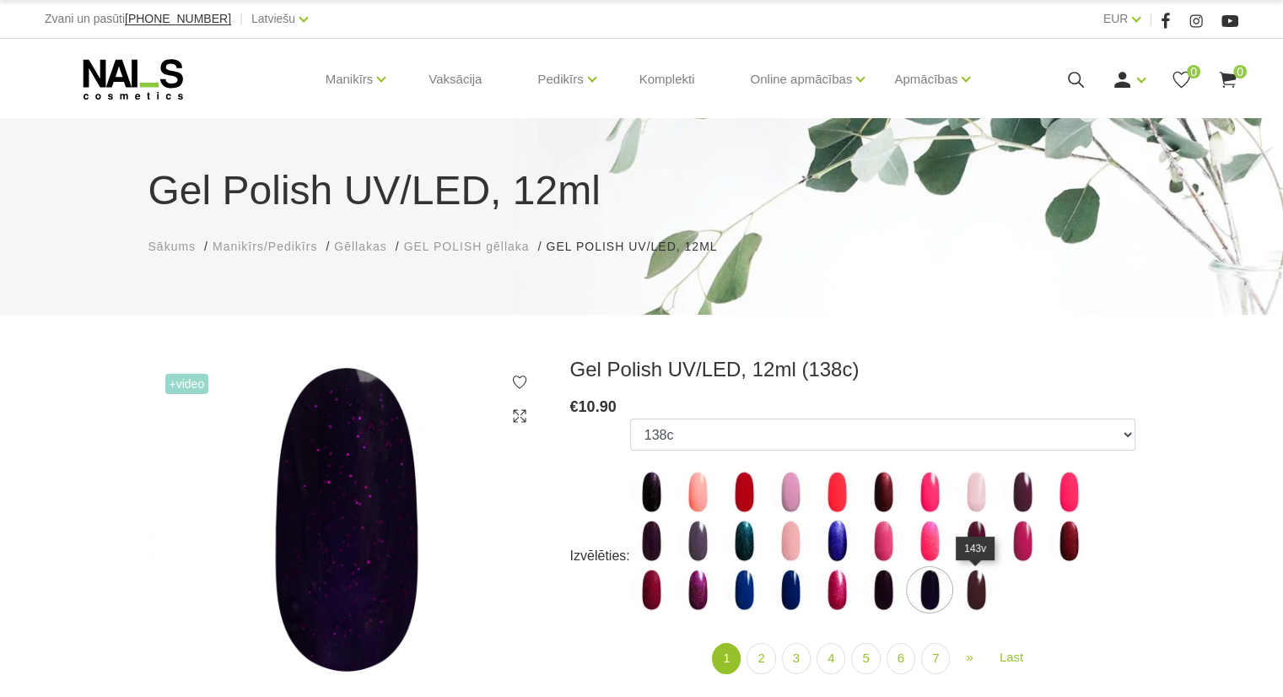
click at [947, 584] on img at bounding box center [929, 589] width 42 height 42
click at [975, 588] on img at bounding box center [976, 589] width 42 height 42
select select "4039"
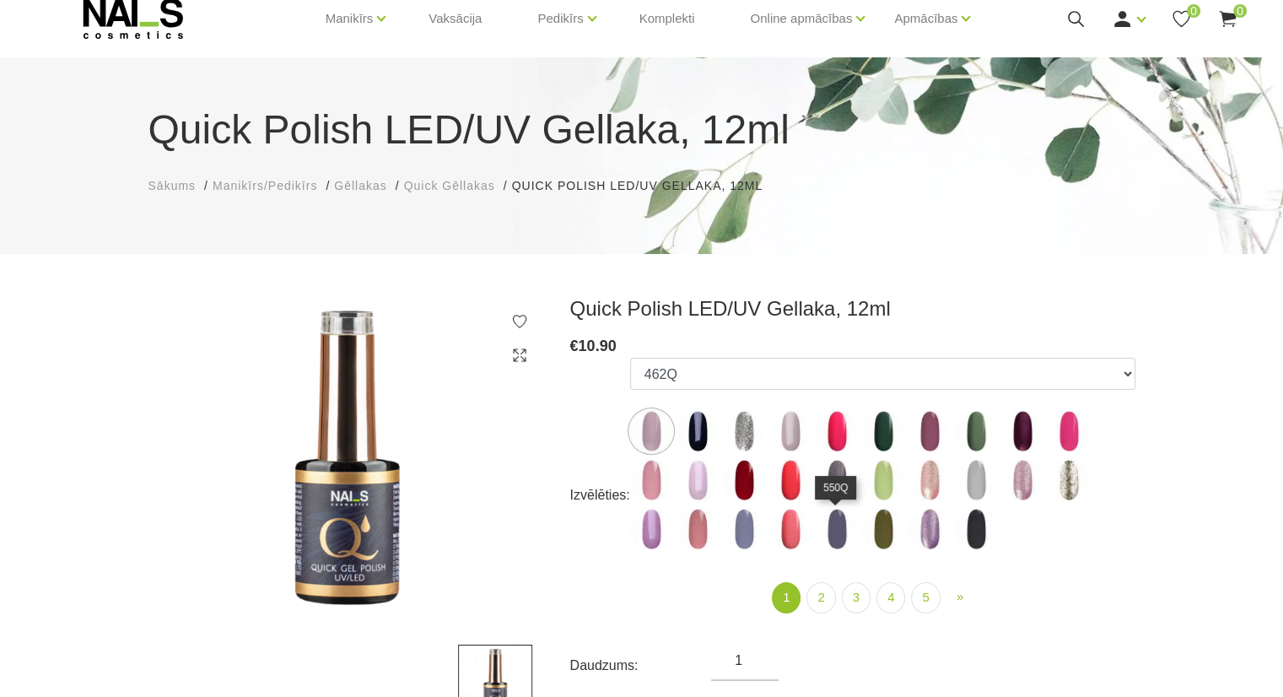
scroll to position [84, 0]
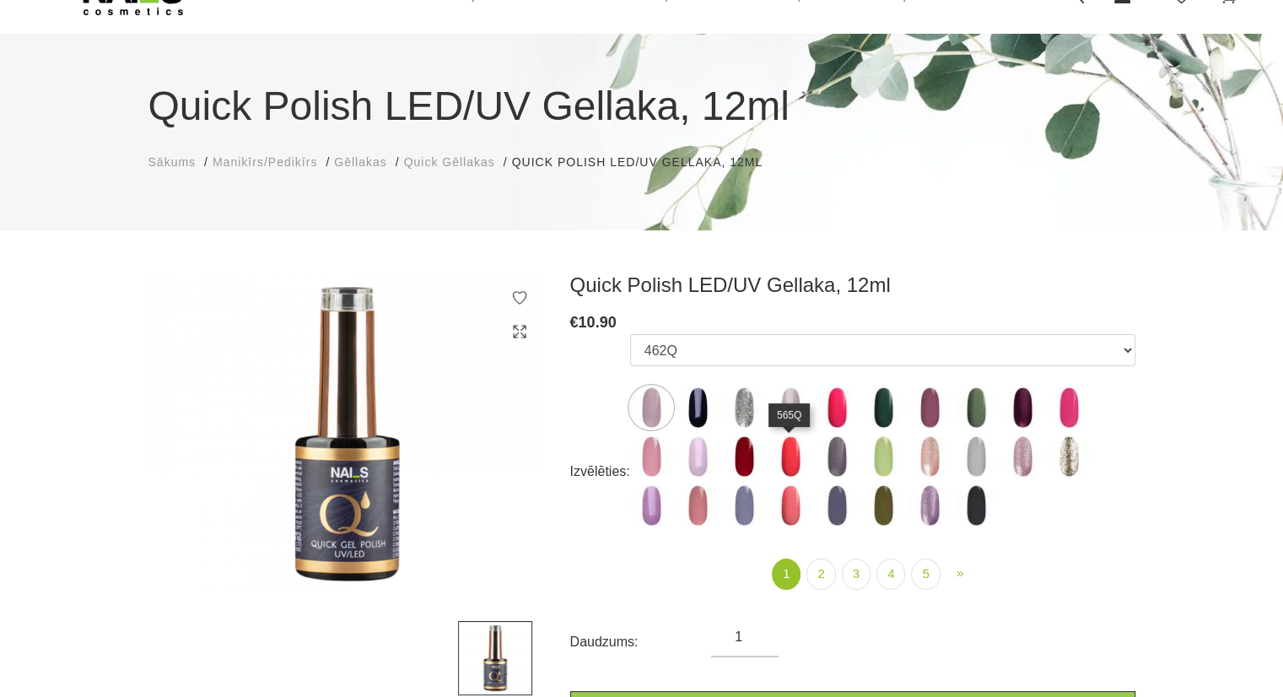
click at [790, 455] on img at bounding box center [790, 456] width 42 height 42
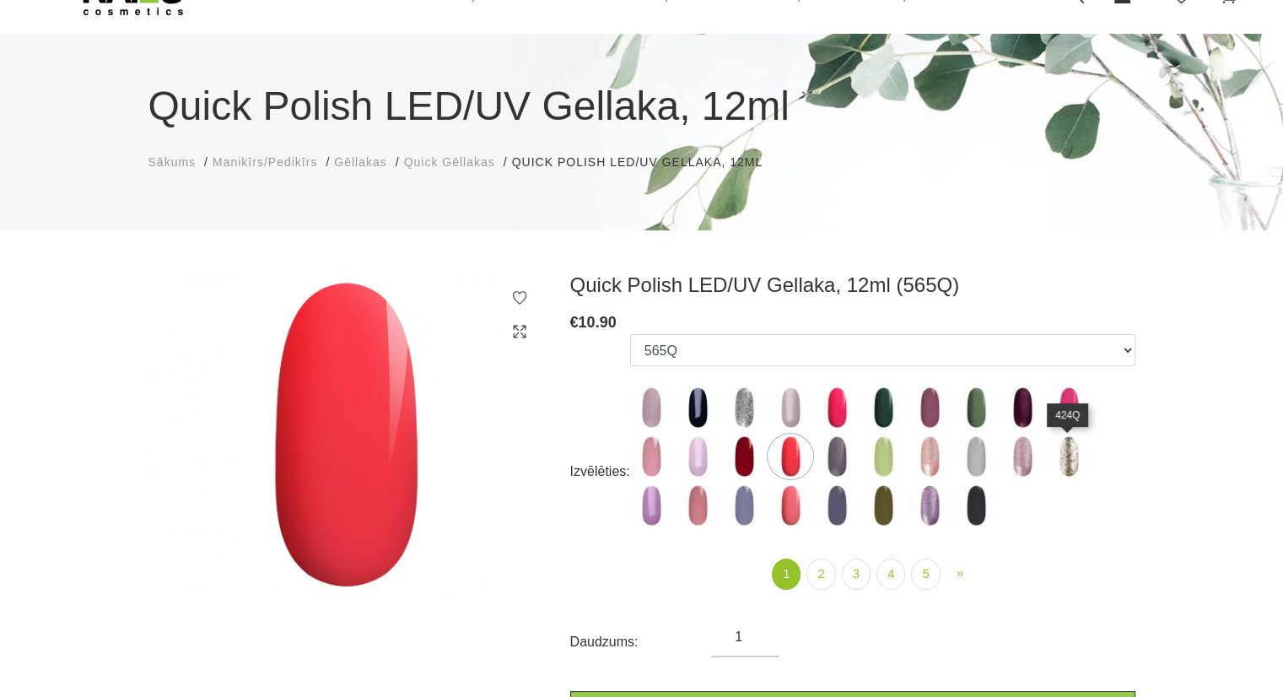
click at [1053, 456] on img at bounding box center [1068, 456] width 42 height 42
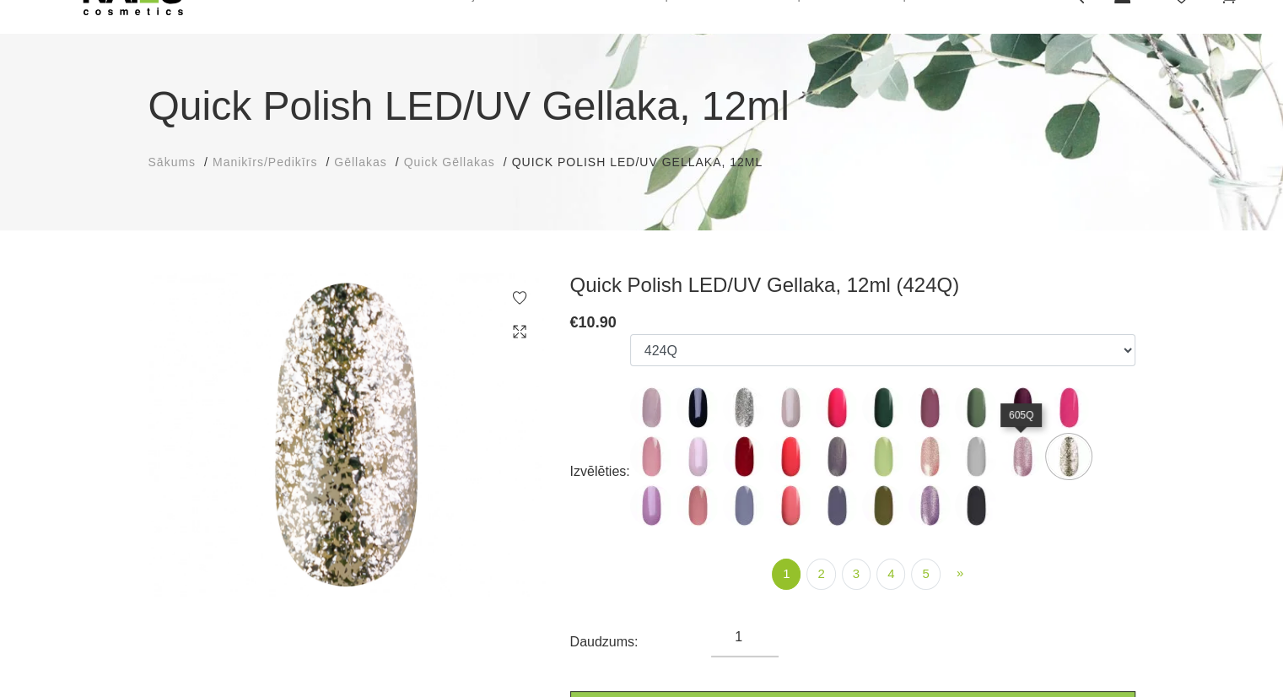
click at [1031, 457] on img at bounding box center [1022, 456] width 42 height 42
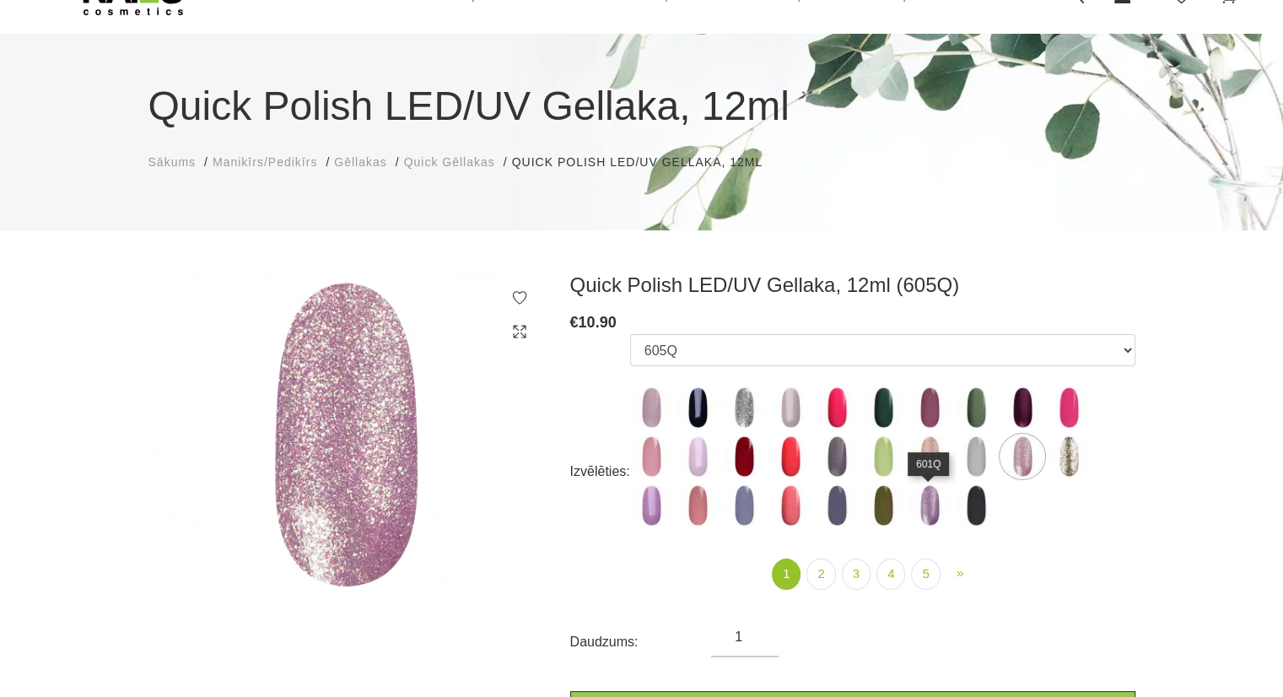
click at [935, 511] on img at bounding box center [929, 505] width 42 height 42
select select "4367"
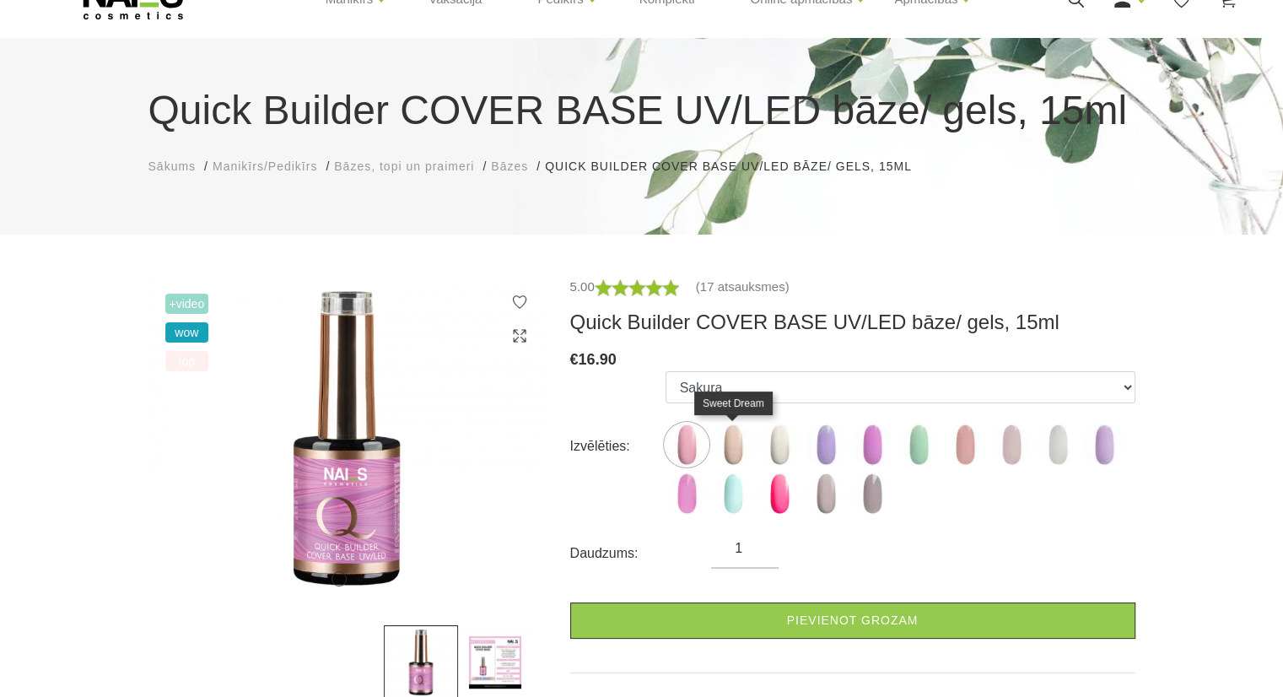
scroll to position [169, 0]
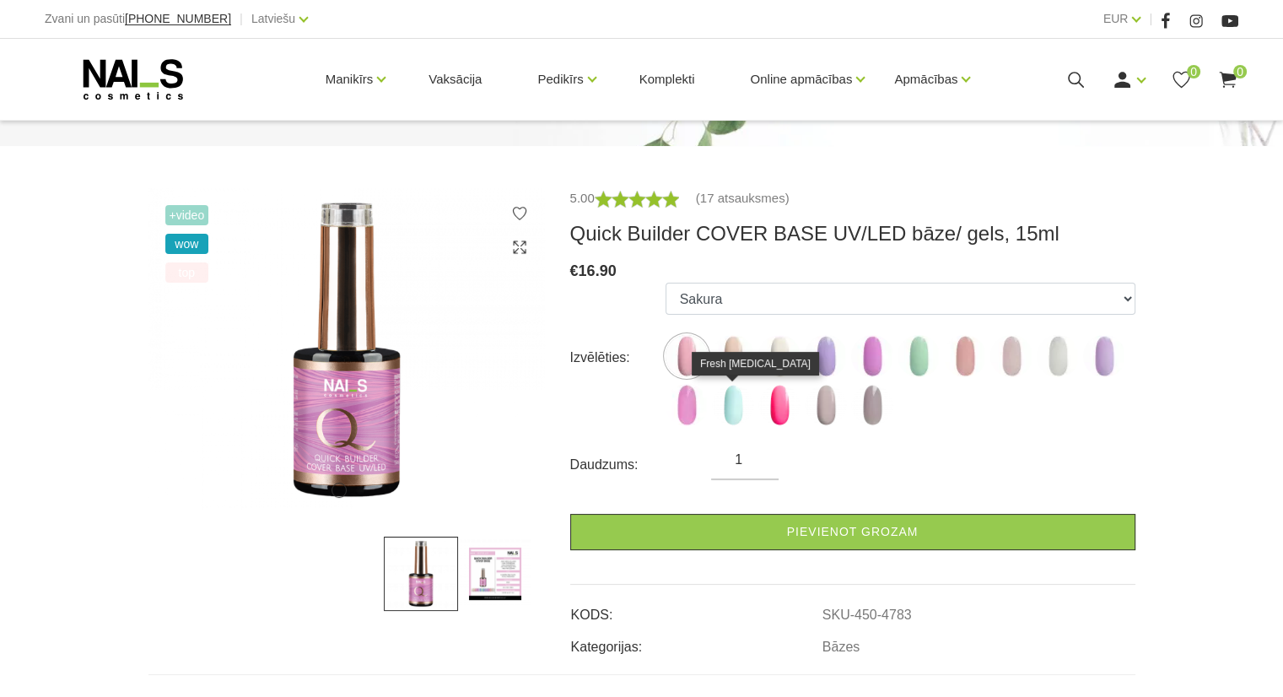
click at [742, 388] on img at bounding box center [733, 405] width 42 height 42
click at [737, 410] on img at bounding box center [733, 405] width 42 height 42
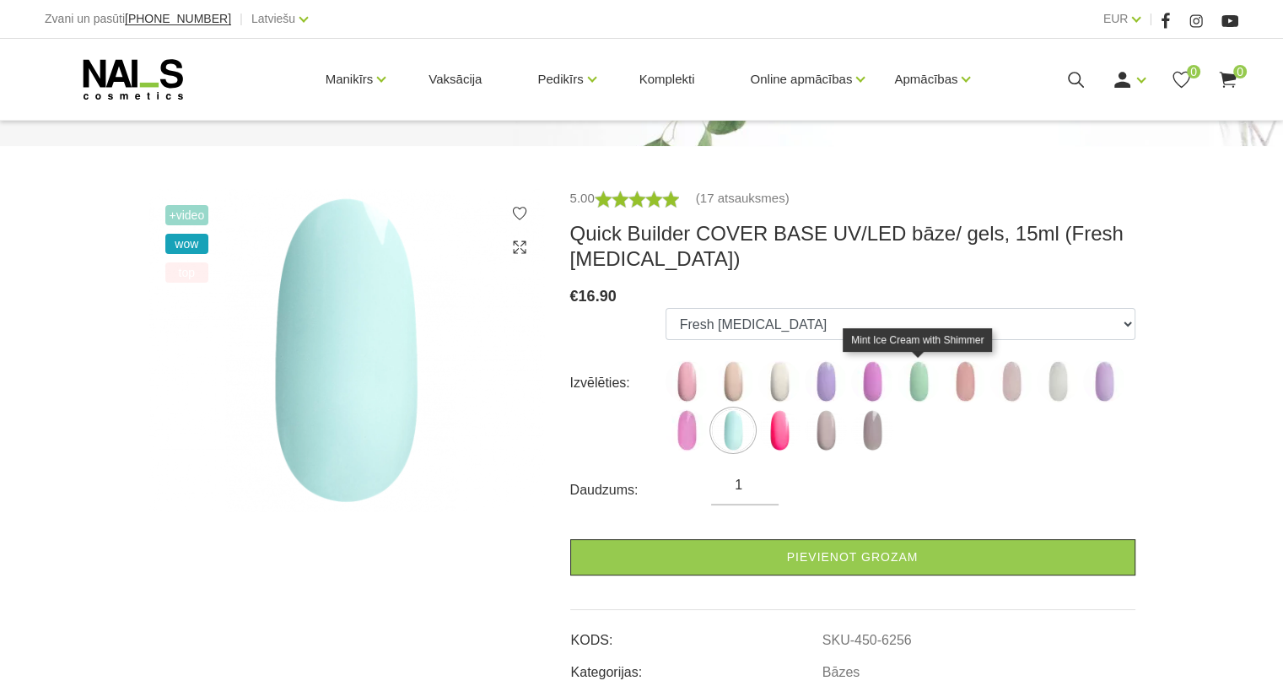
click at [917, 382] on img at bounding box center [918, 381] width 42 height 42
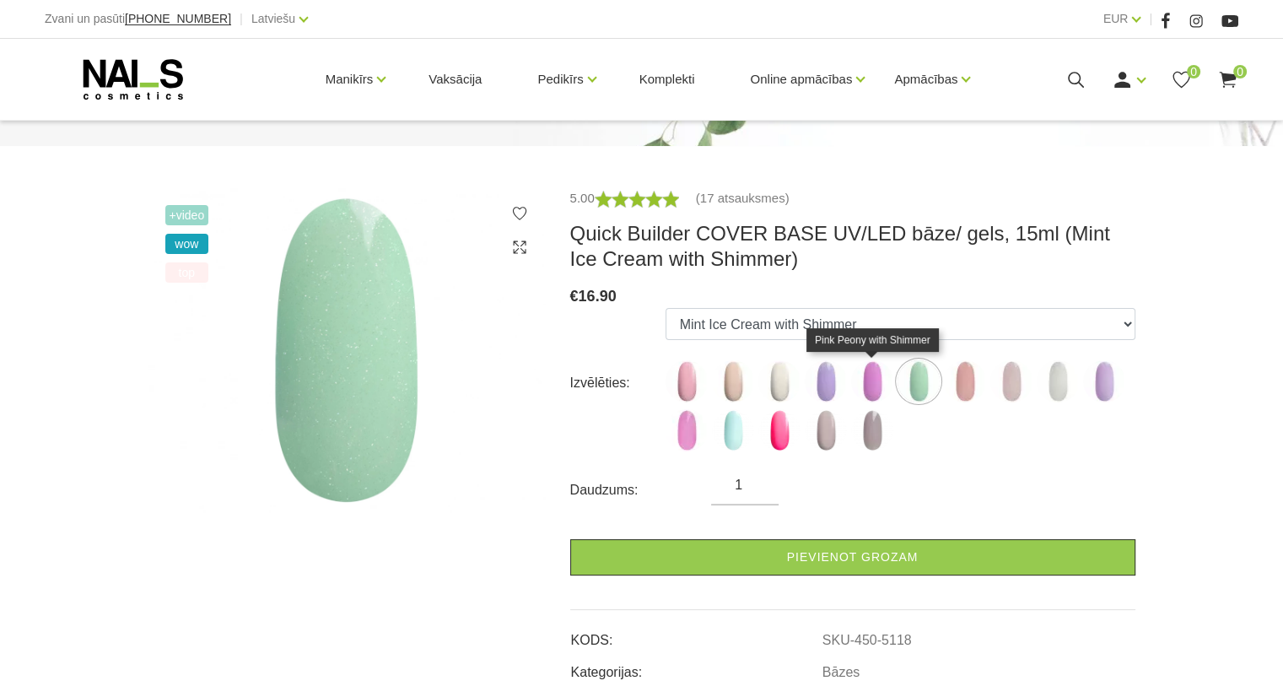
click at [877, 385] on img at bounding box center [872, 381] width 42 height 42
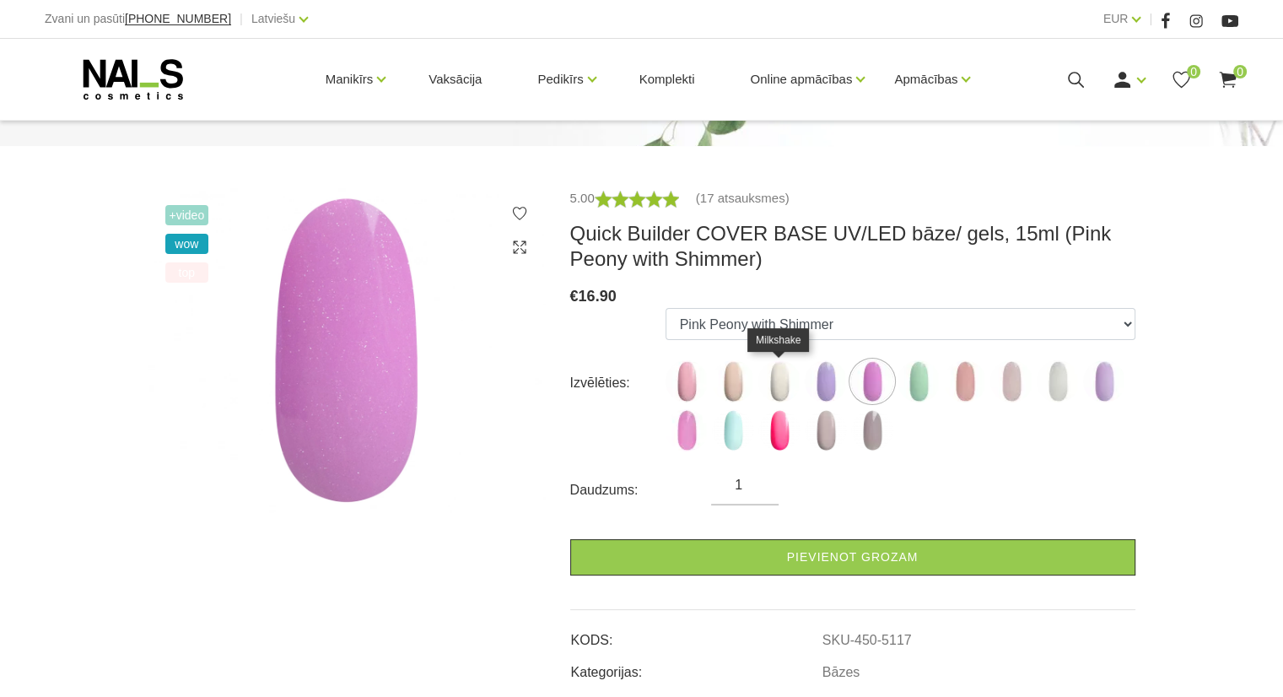
click at [759, 385] on img at bounding box center [779, 381] width 42 height 42
click at [772, 385] on img at bounding box center [779, 381] width 42 height 42
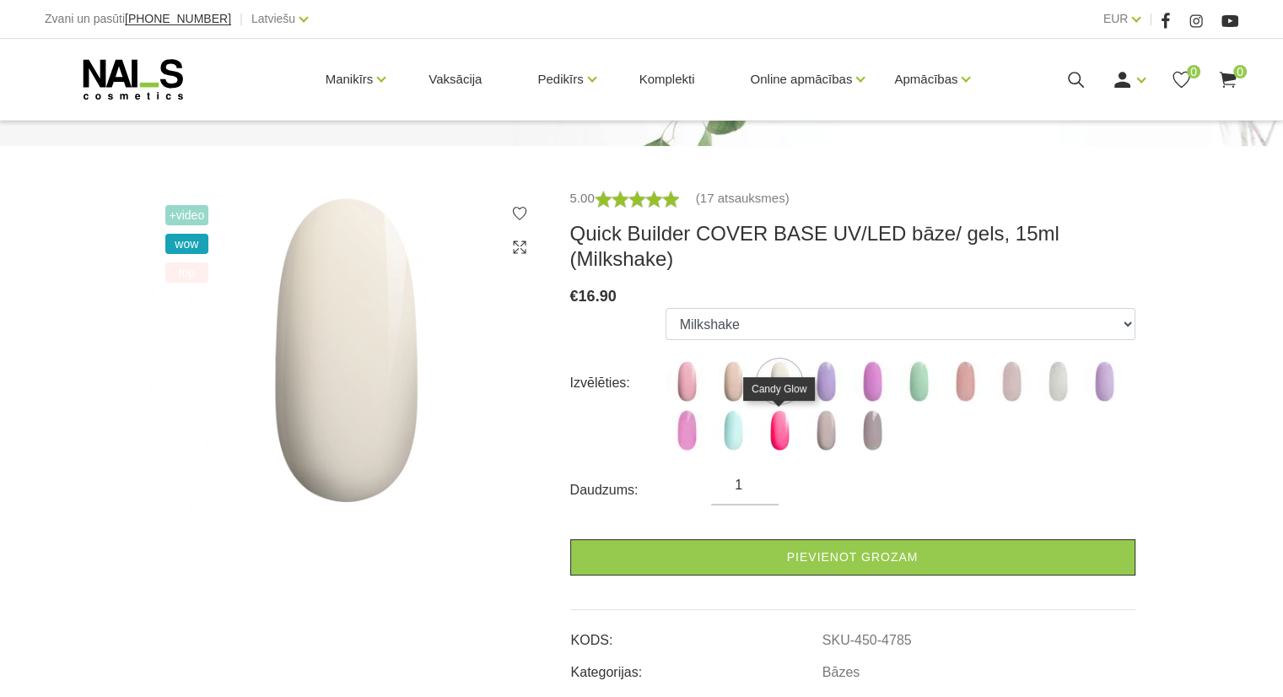
click at [777, 446] on img at bounding box center [779, 430] width 42 height 42
select select "6257"
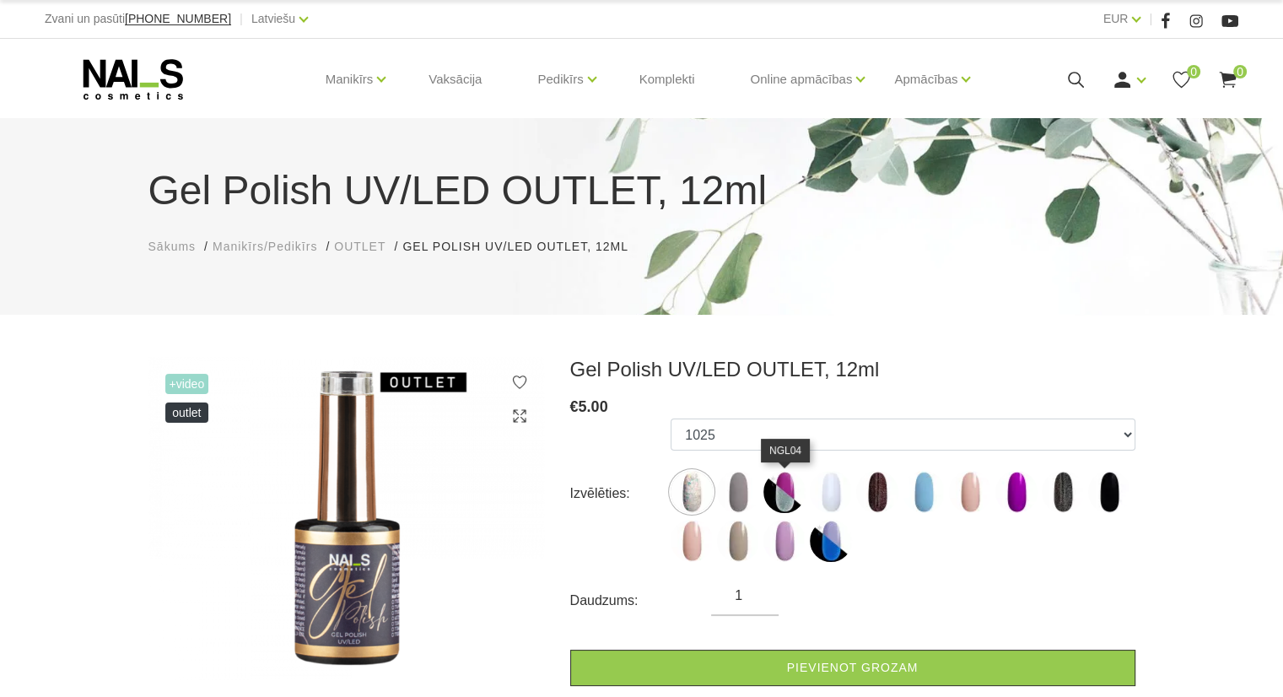
click at [792, 496] on img at bounding box center [784, 492] width 42 height 42
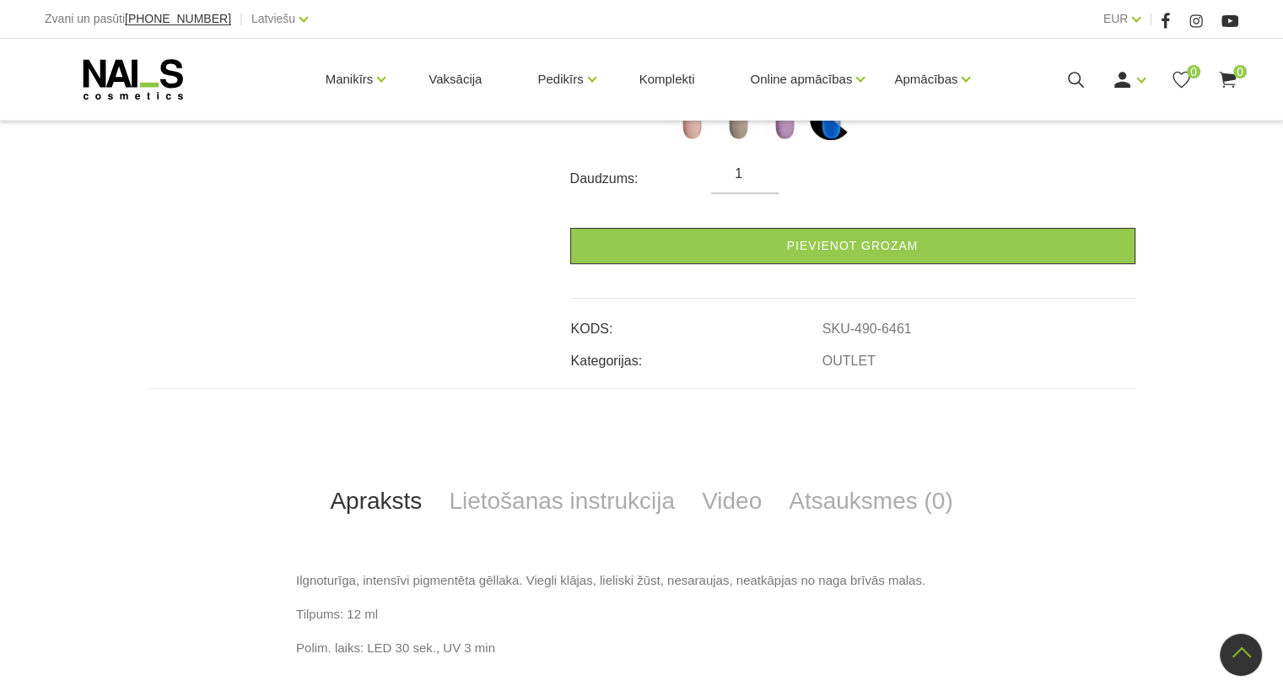
scroll to position [84, 0]
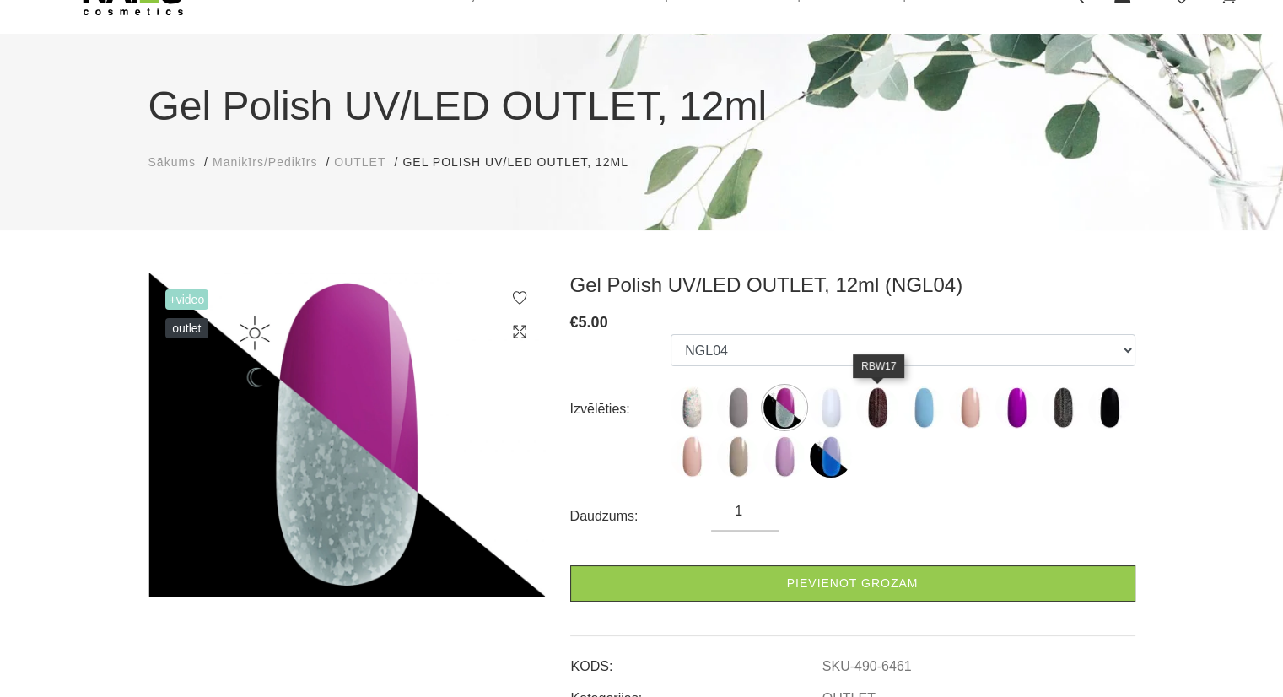
click at [873, 409] on img at bounding box center [877, 407] width 42 height 42
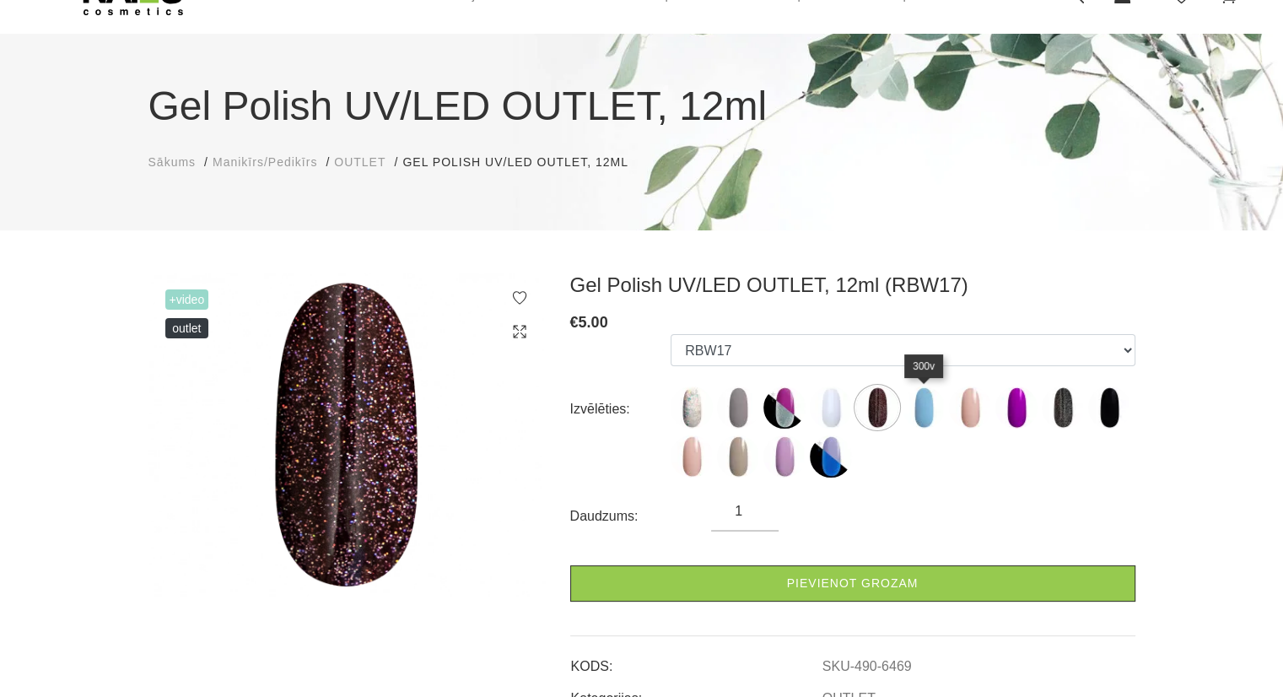
click at [927, 412] on img at bounding box center [923, 407] width 42 height 42
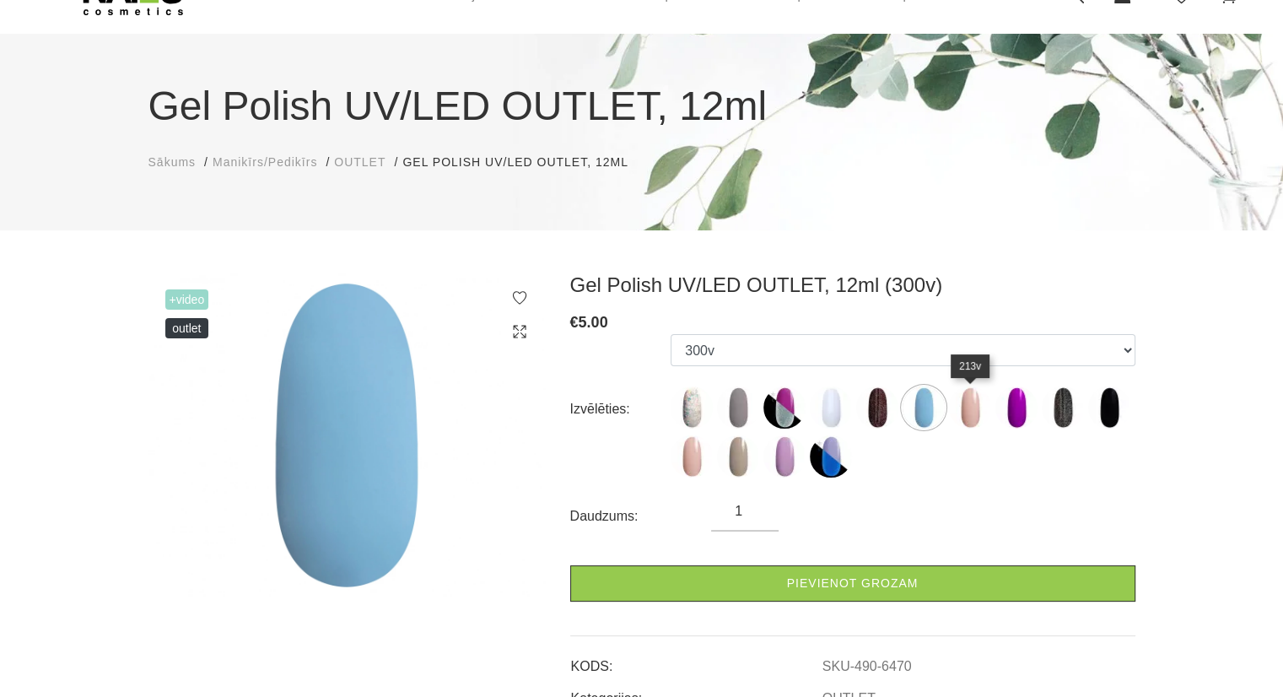
click at [978, 410] on img at bounding box center [970, 407] width 42 height 42
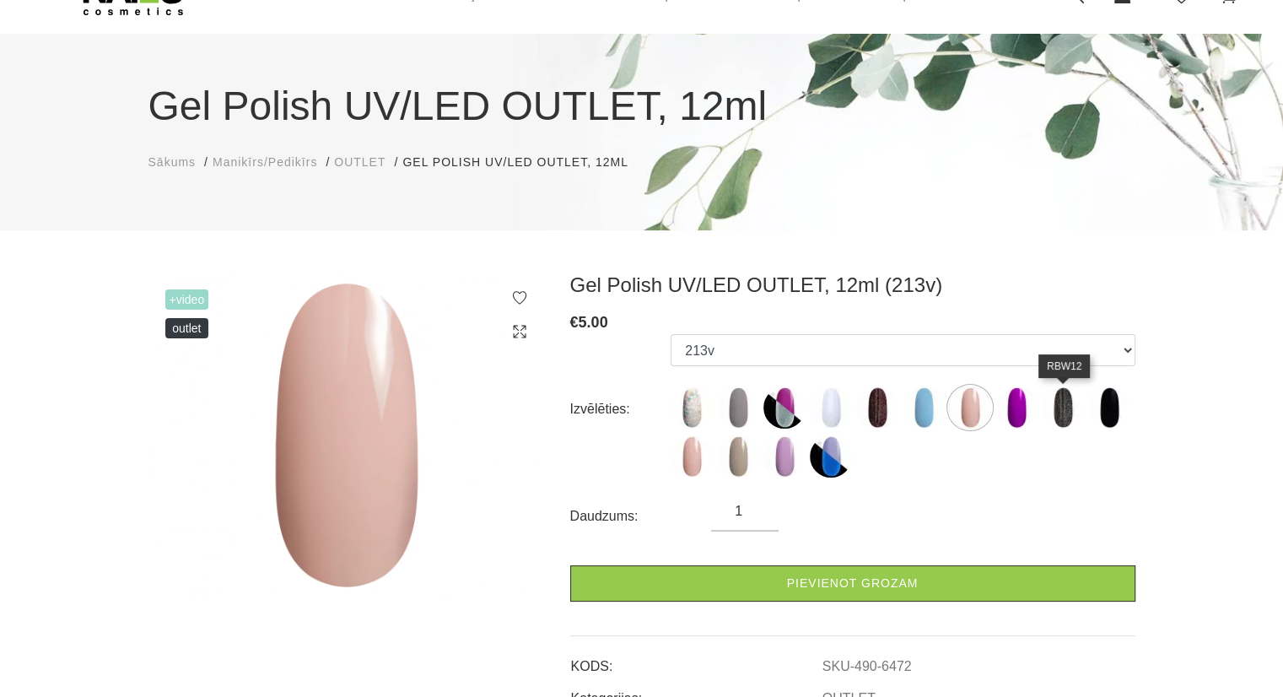
click at [1063, 415] on img at bounding box center [1062, 407] width 42 height 42
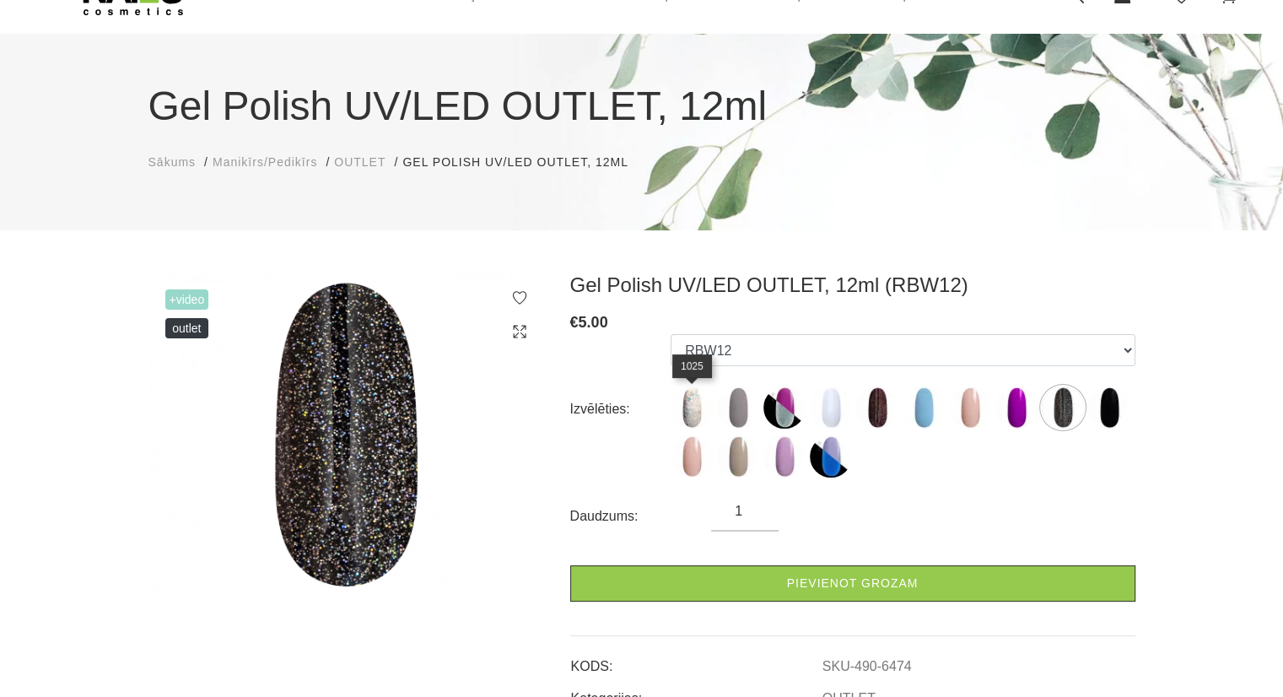
click at [686, 416] on img at bounding box center [691, 407] width 42 height 42
select select "5923"
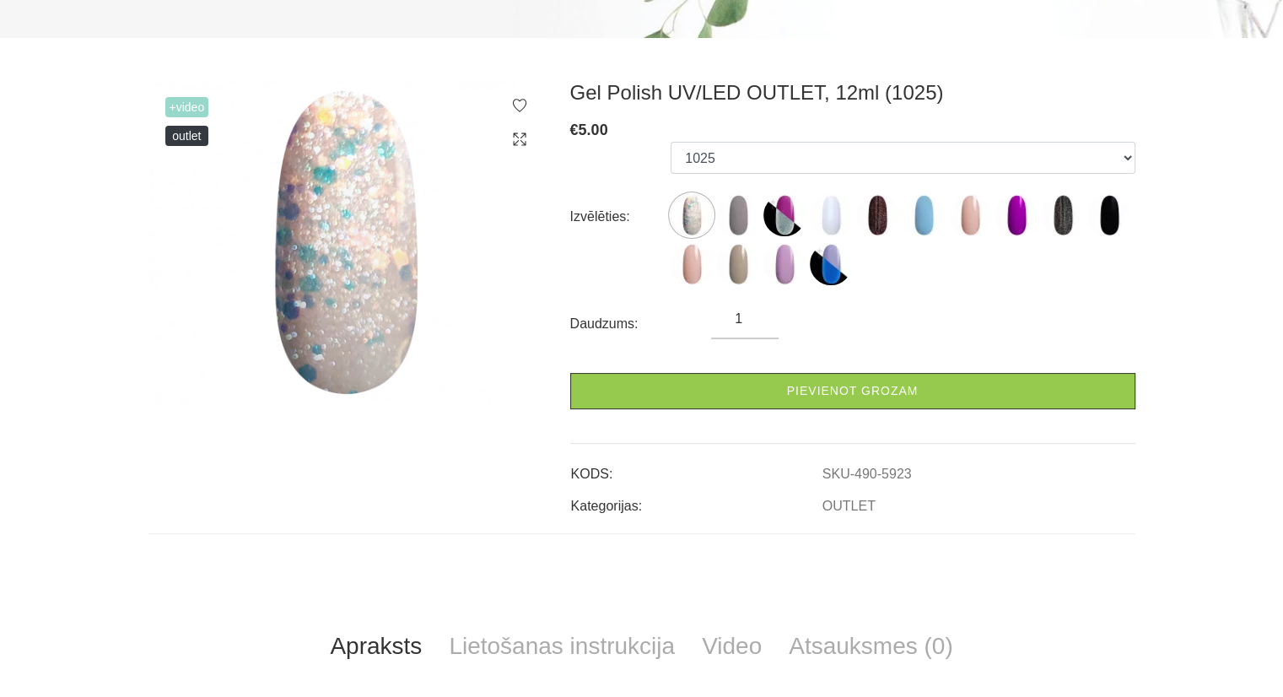
scroll to position [0, 0]
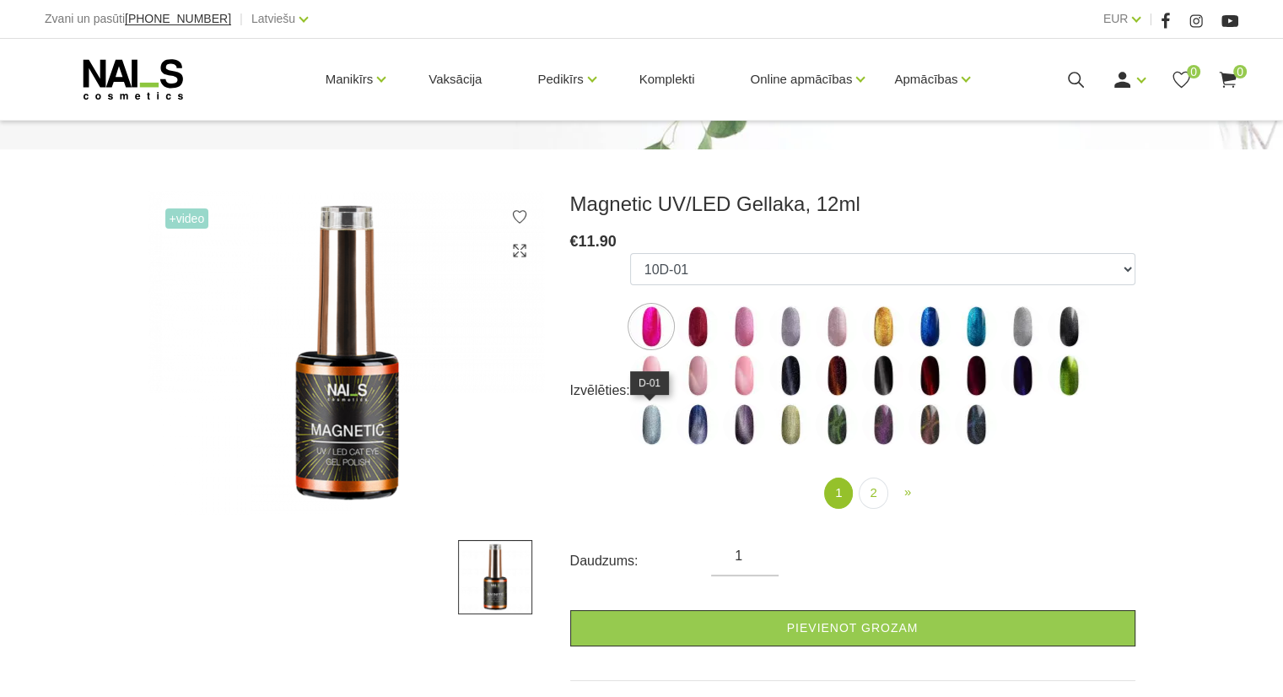
scroll to position [169, 0]
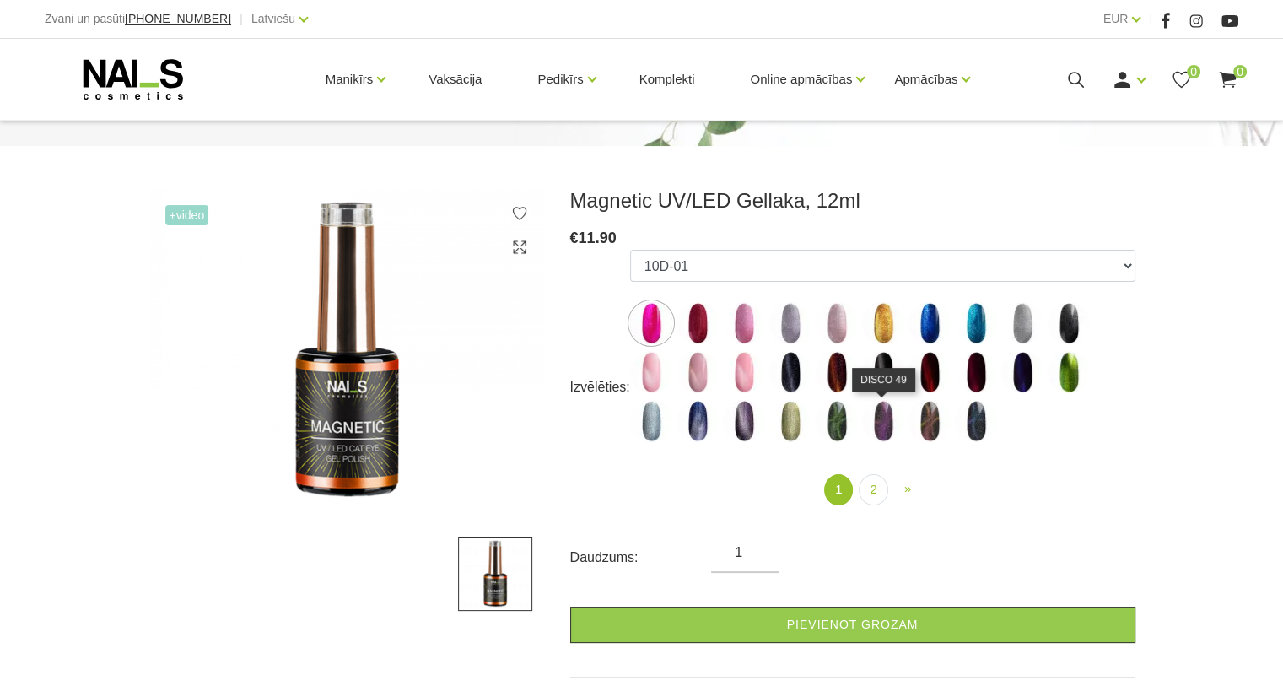
click at [883, 419] on img at bounding box center [883, 421] width 42 height 42
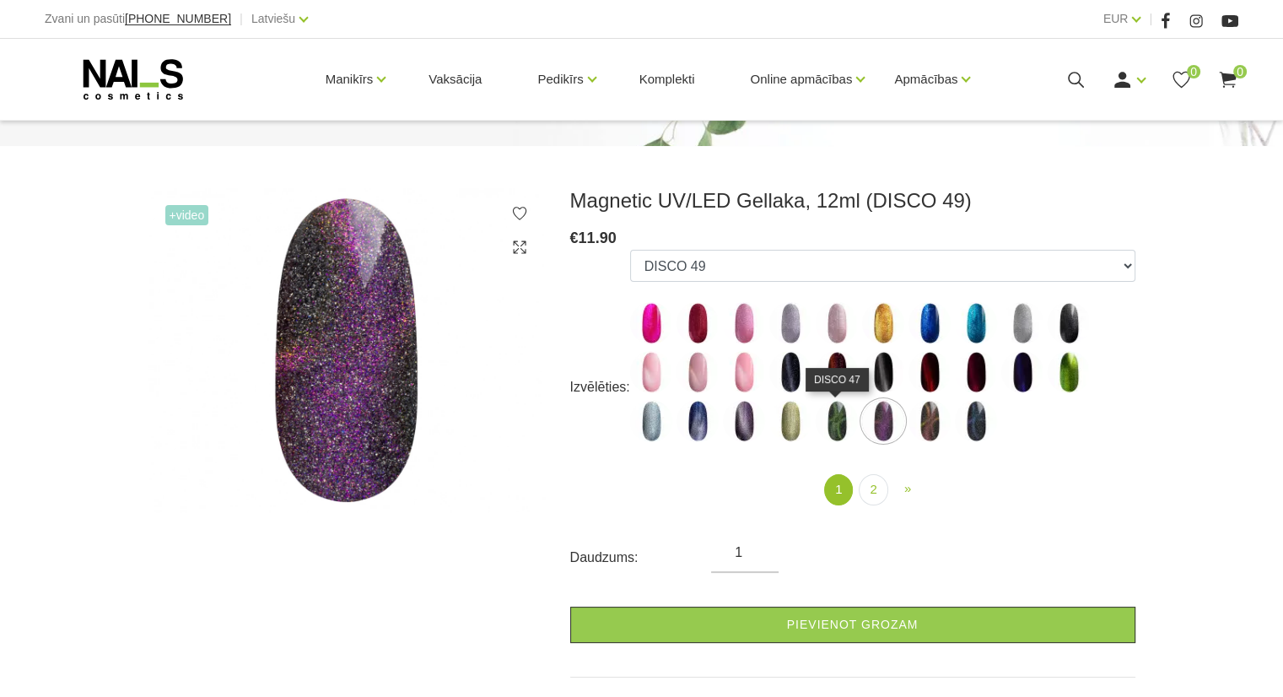
click at [834, 426] on img at bounding box center [836, 421] width 42 height 42
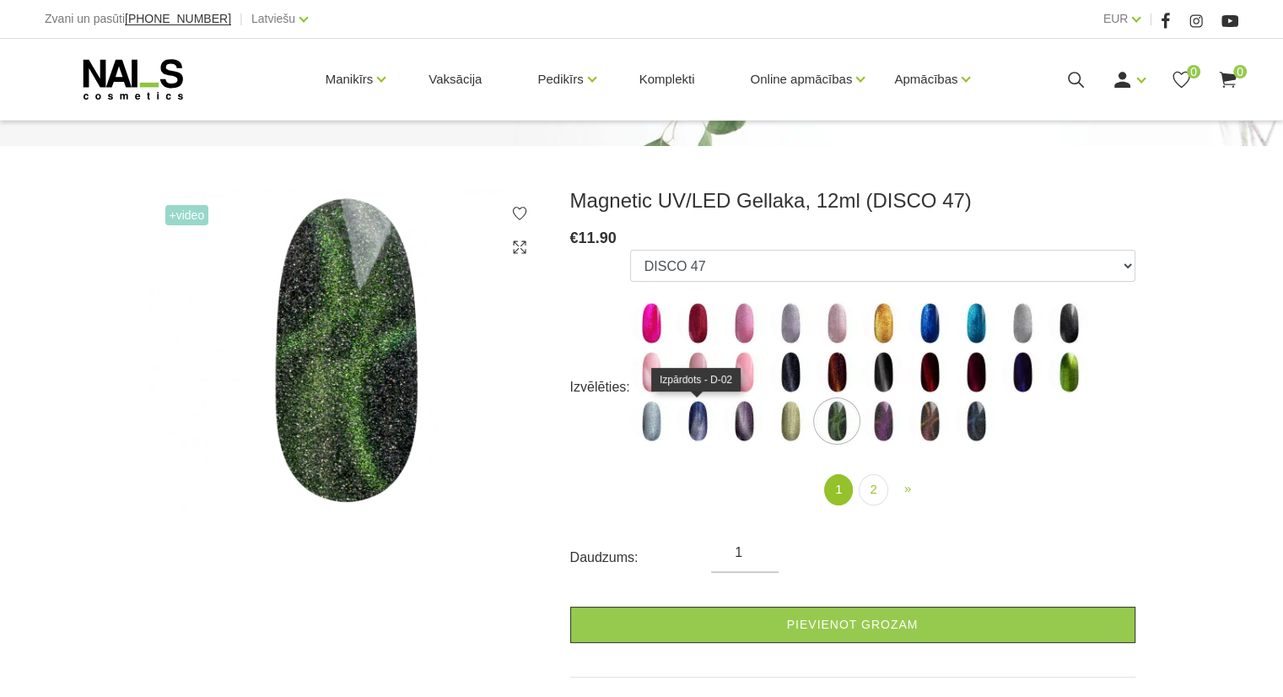
click at [691, 422] on img at bounding box center [697, 421] width 42 height 42
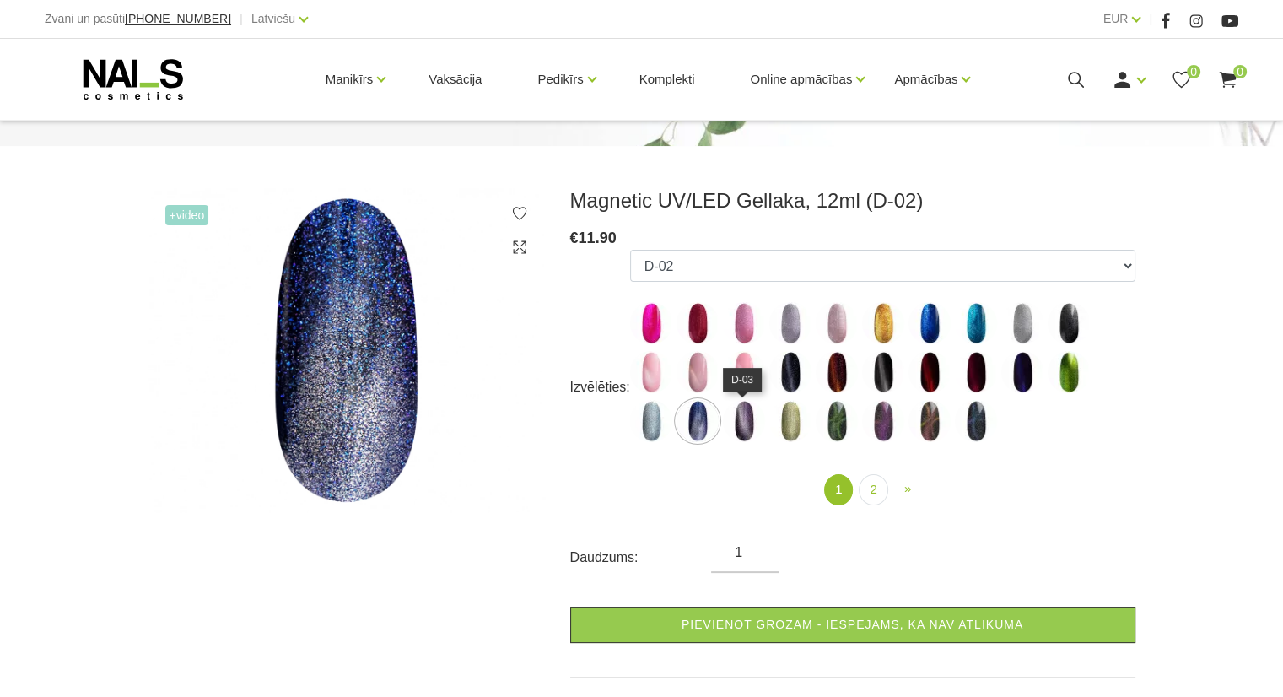
click at [739, 427] on img at bounding box center [744, 421] width 42 height 42
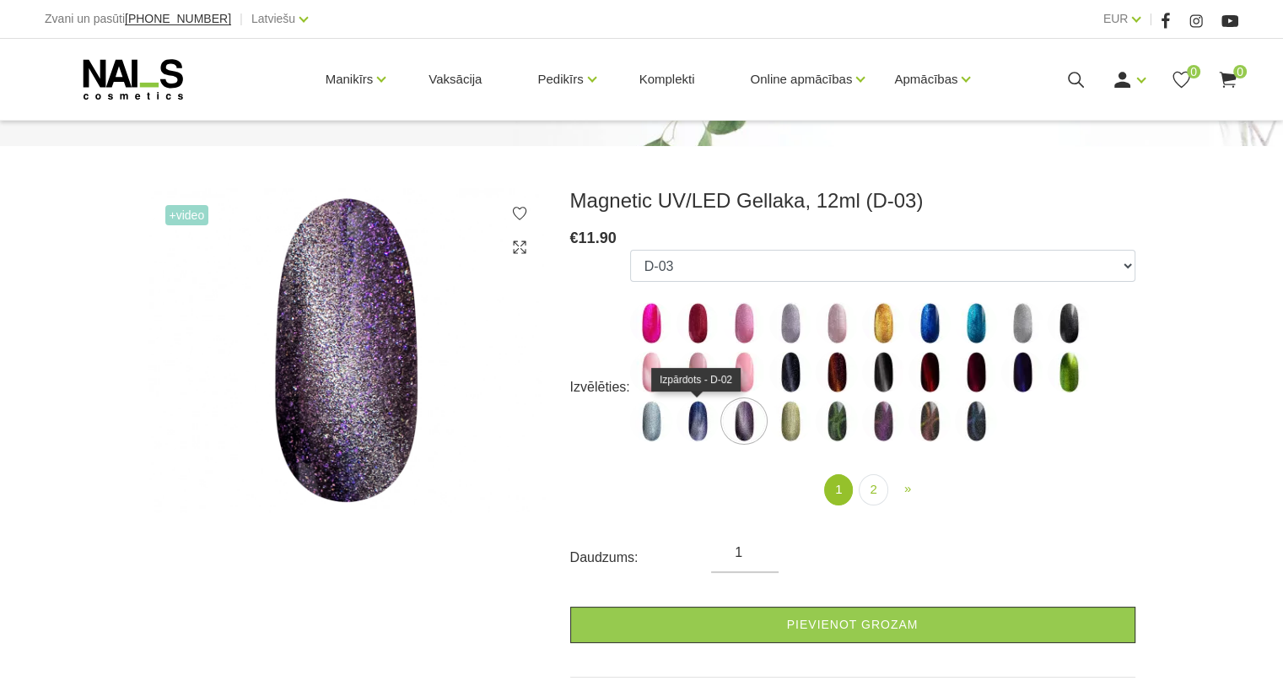
click at [700, 428] on img at bounding box center [697, 421] width 42 height 42
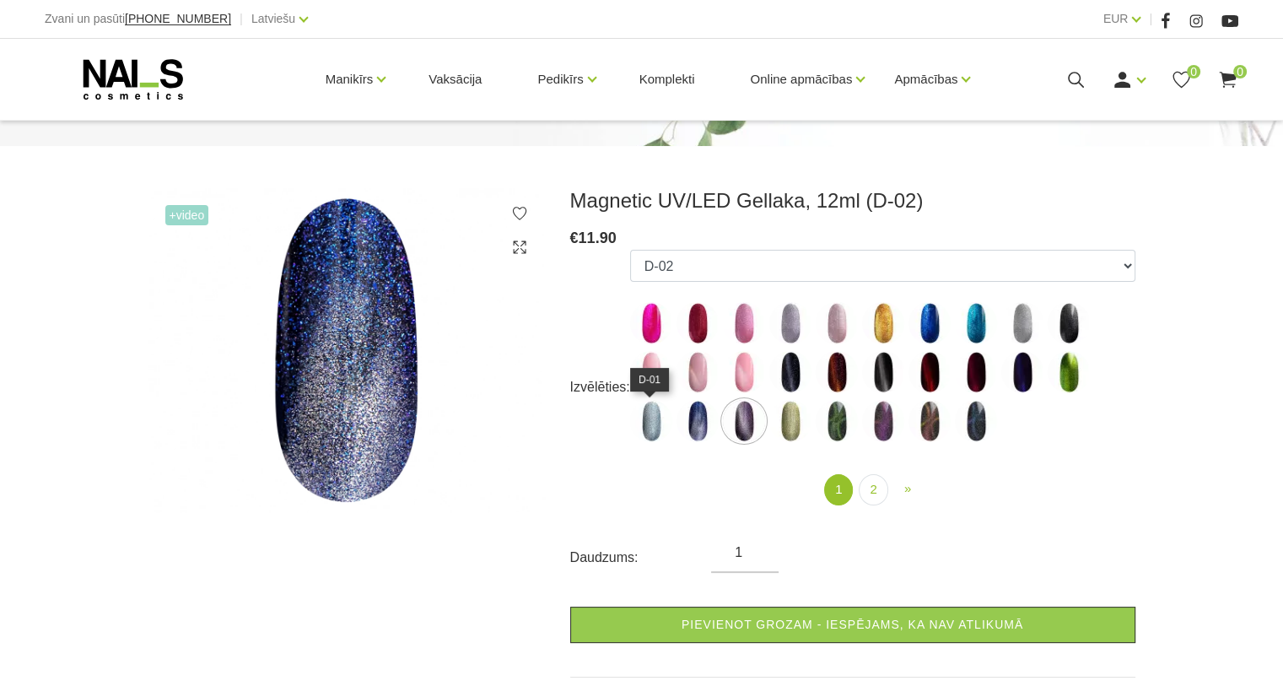
click at [644, 426] on img at bounding box center [651, 421] width 42 height 42
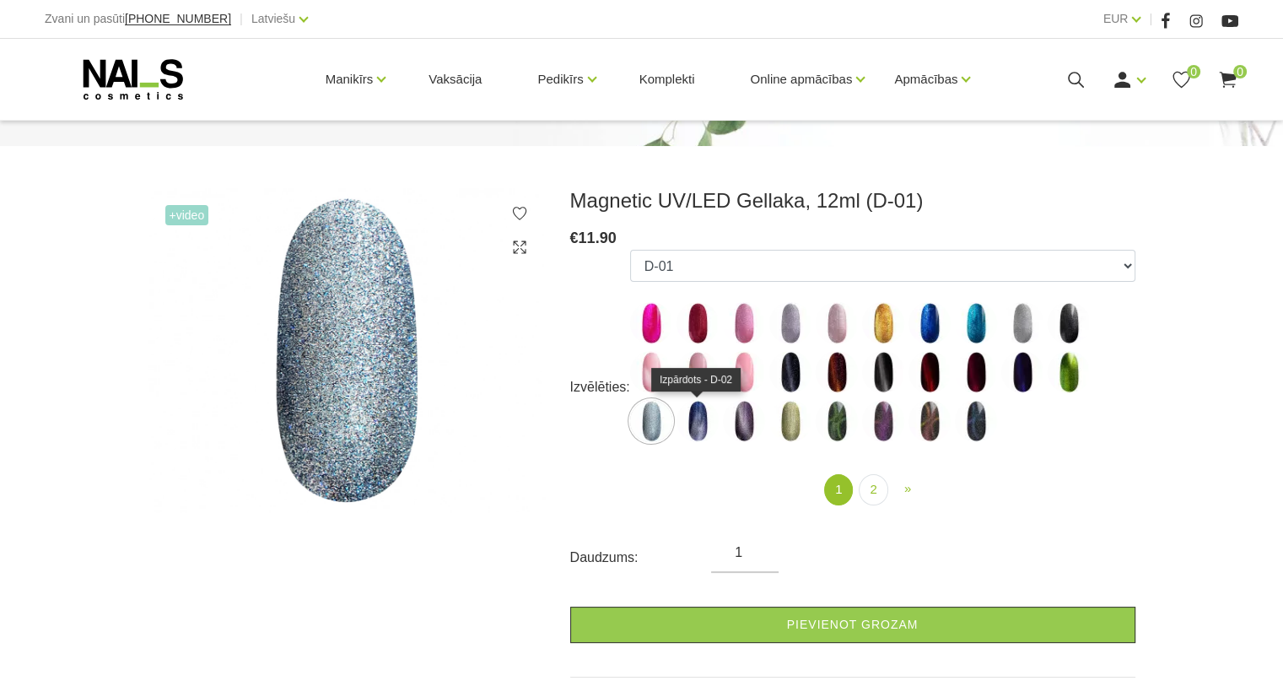
click at [690, 427] on img at bounding box center [697, 421] width 42 height 42
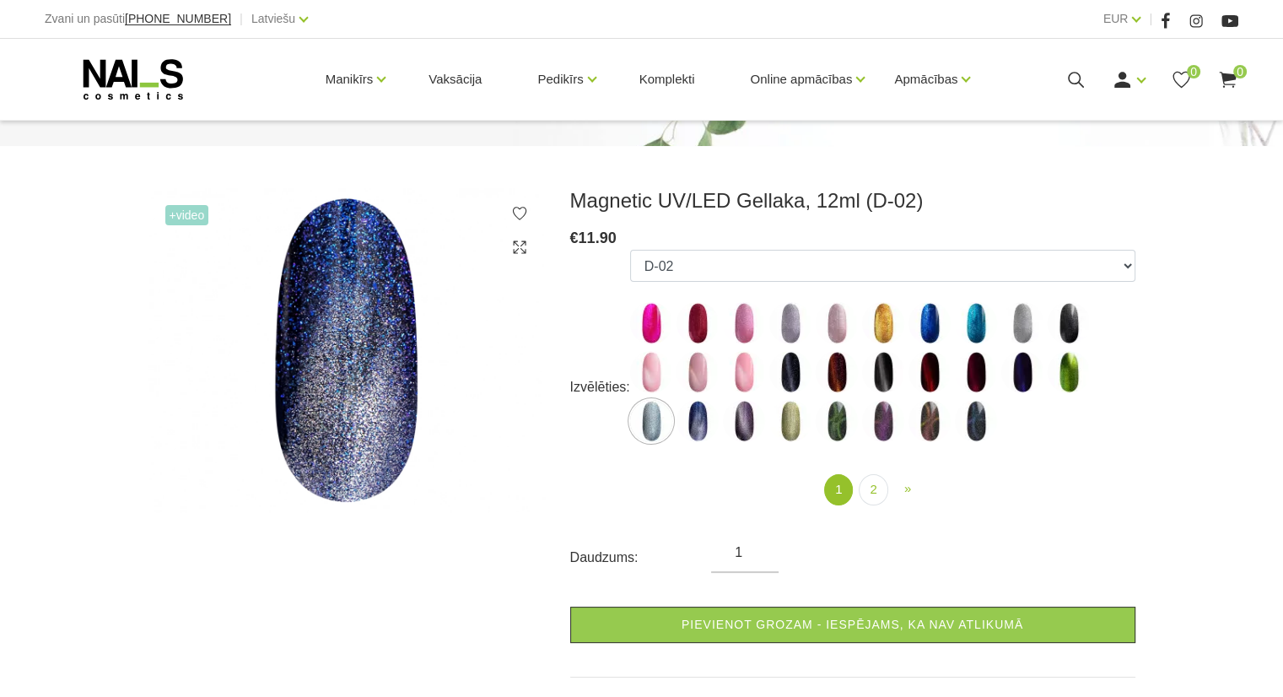
click at [980, 337] on img at bounding box center [976, 323] width 42 height 42
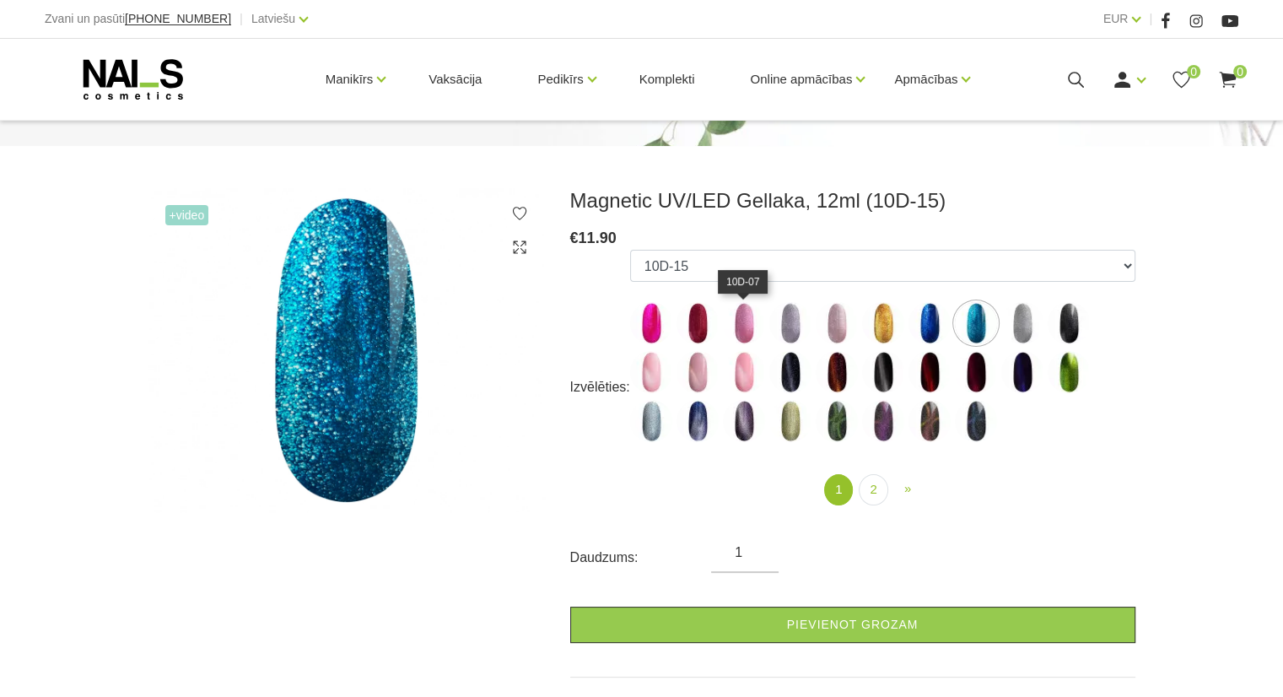
click at [740, 327] on img at bounding box center [744, 323] width 42 height 42
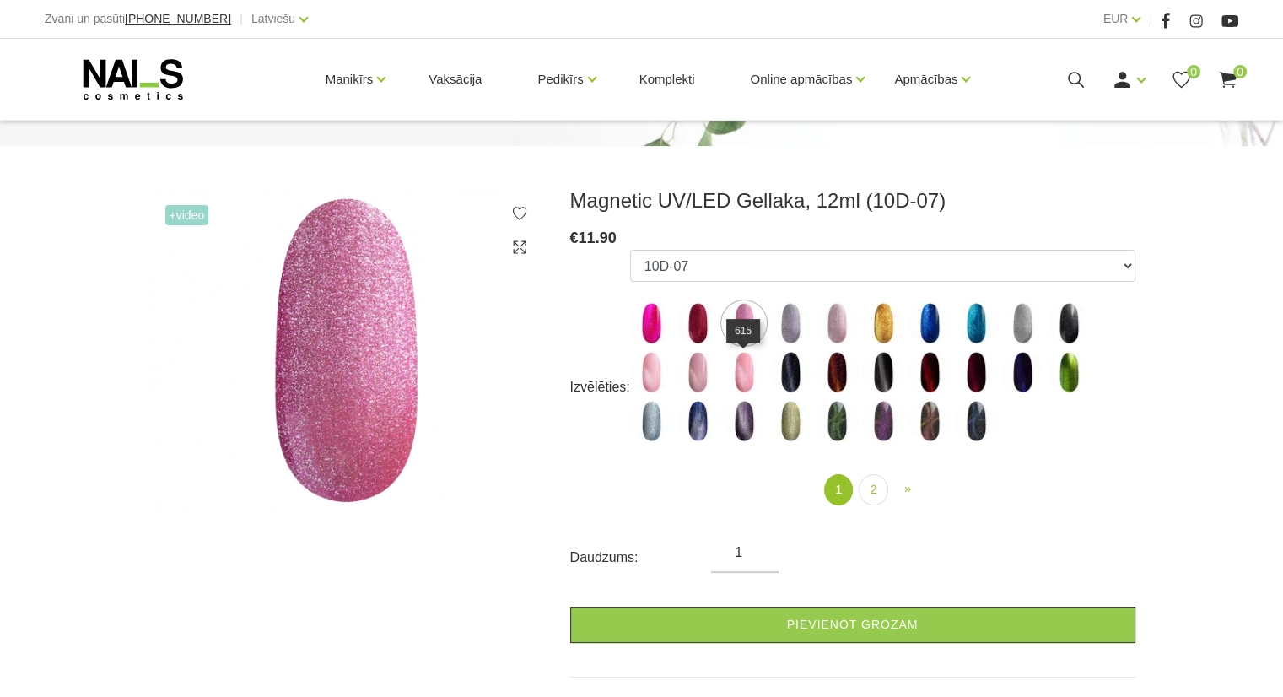
click at [735, 385] on img at bounding box center [744, 372] width 42 height 42
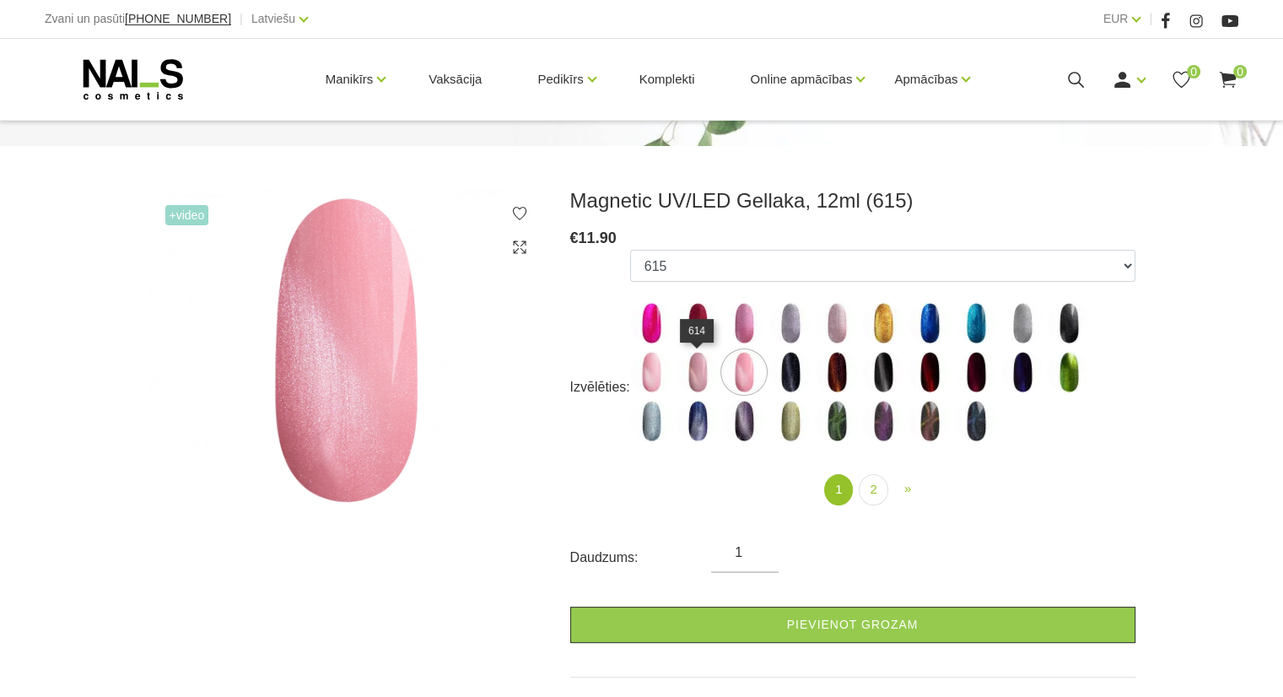
click at [695, 382] on img at bounding box center [697, 372] width 42 height 42
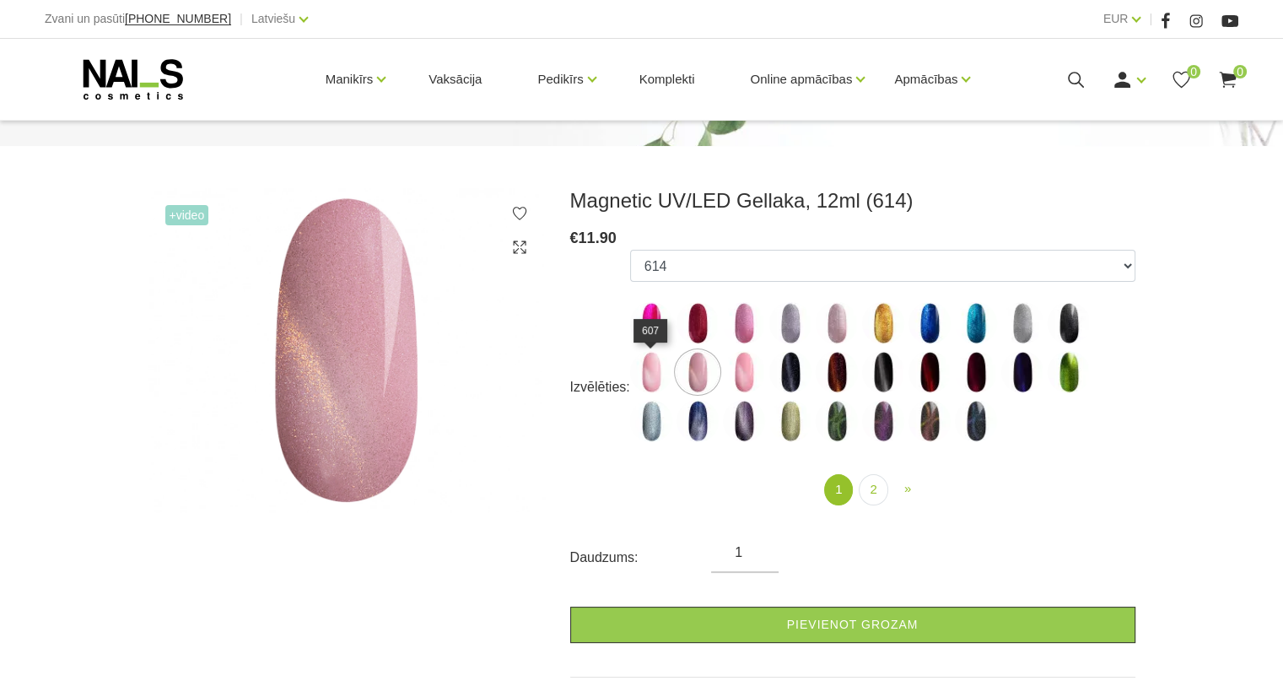
click at [657, 382] on img at bounding box center [651, 372] width 42 height 42
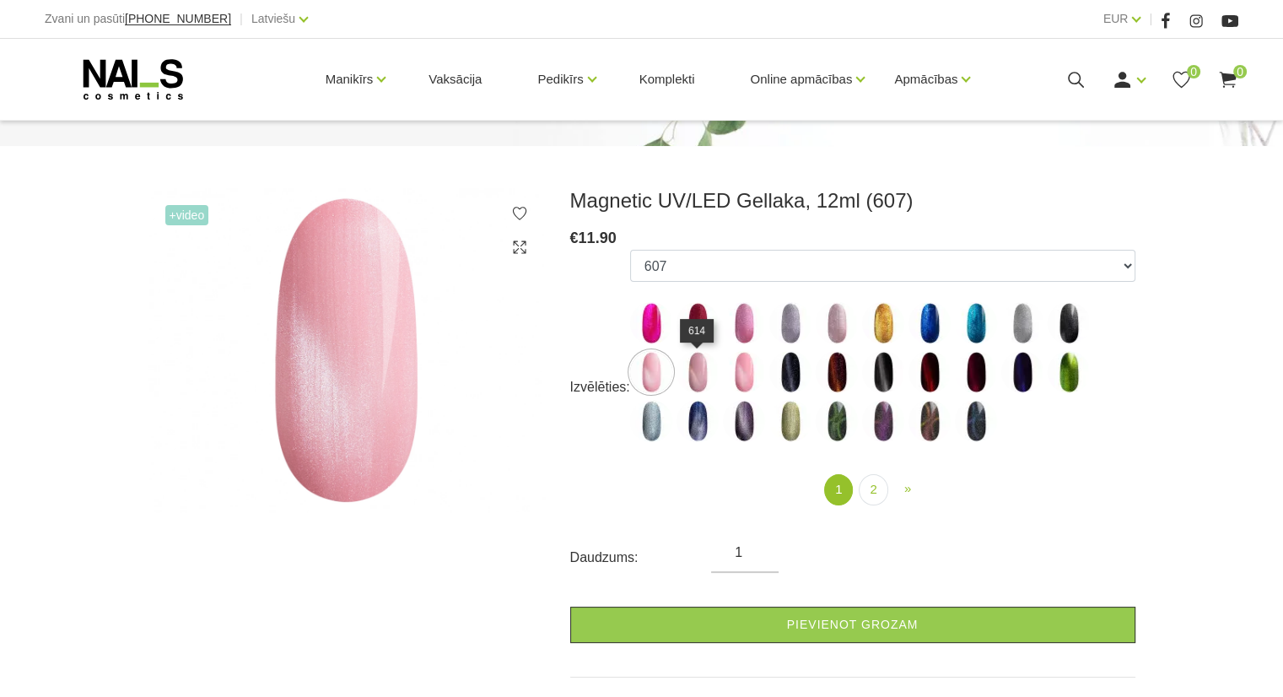
click at [691, 379] on img at bounding box center [697, 372] width 42 height 42
select select "4637"
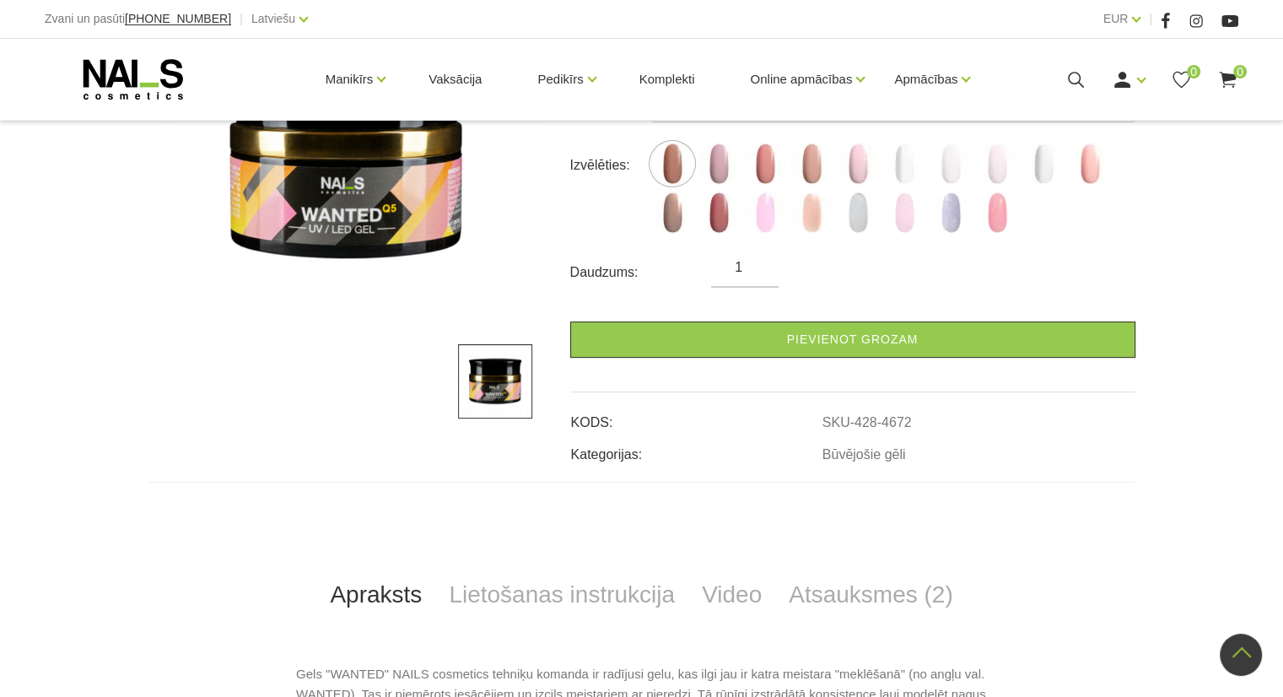
scroll to position [169, 0]
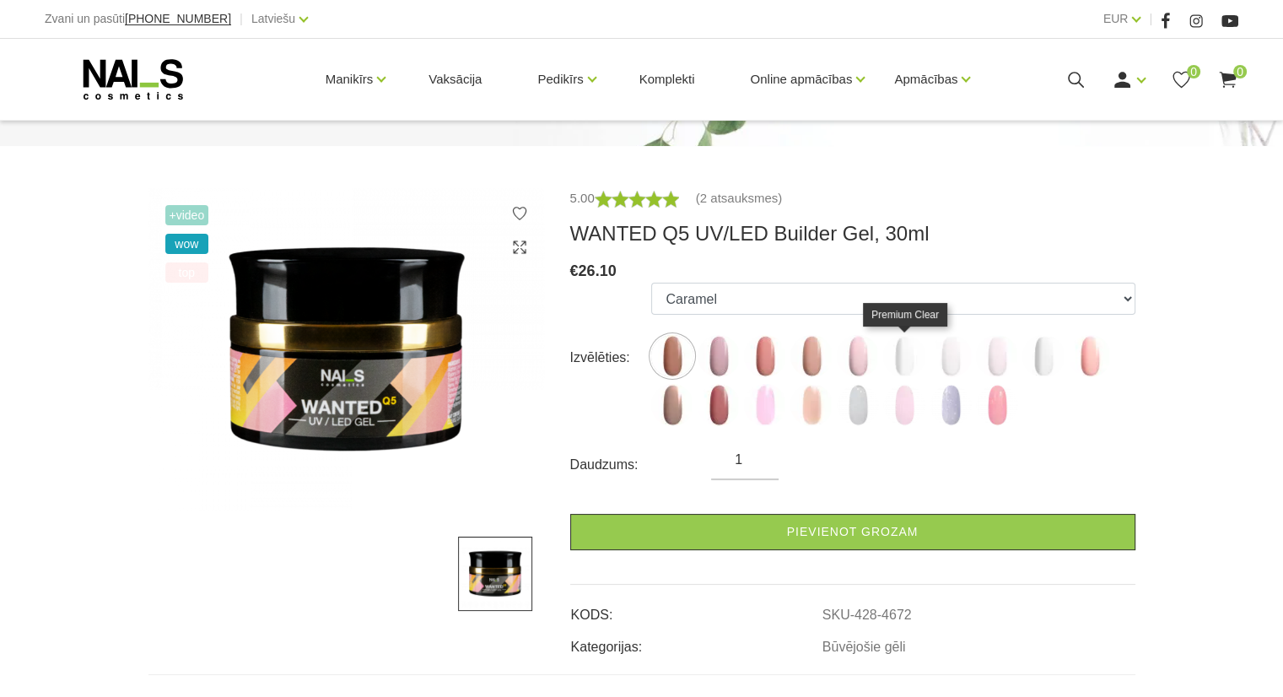
click at [902, 363] on img at bounding box center [904, 356] width 42 height 42
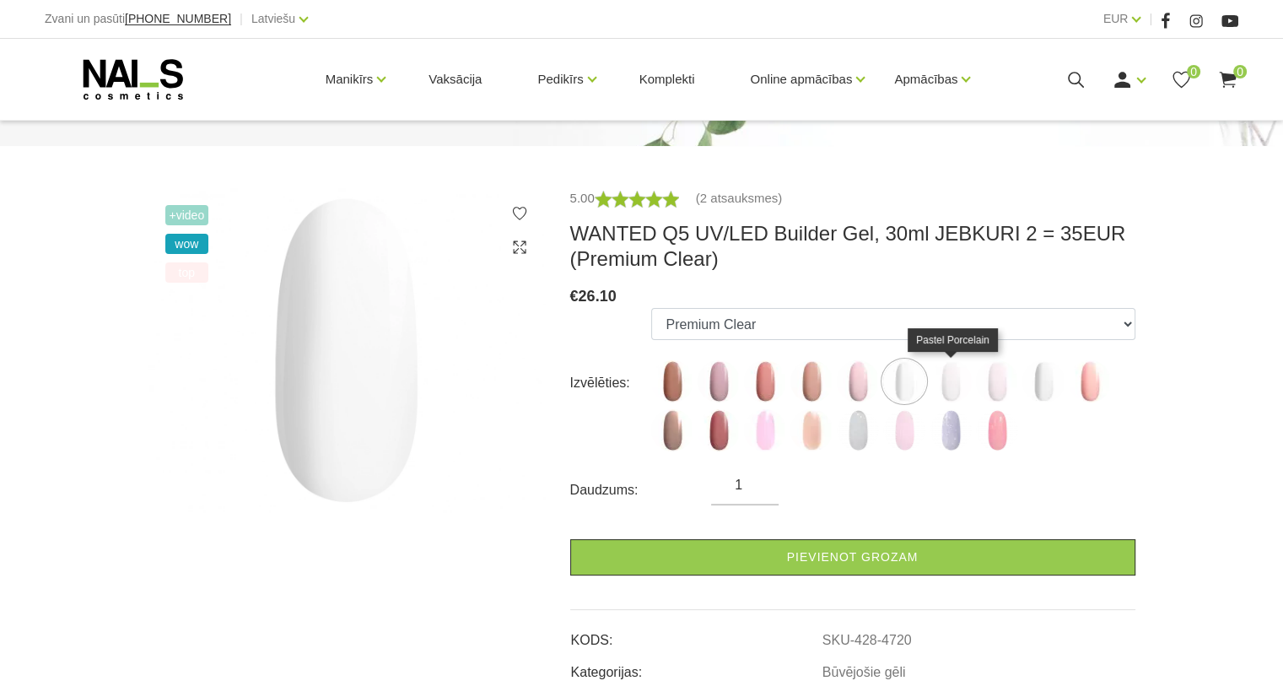
click at [943, 371] on img at bounding box center [950, 381] width 42 height 42
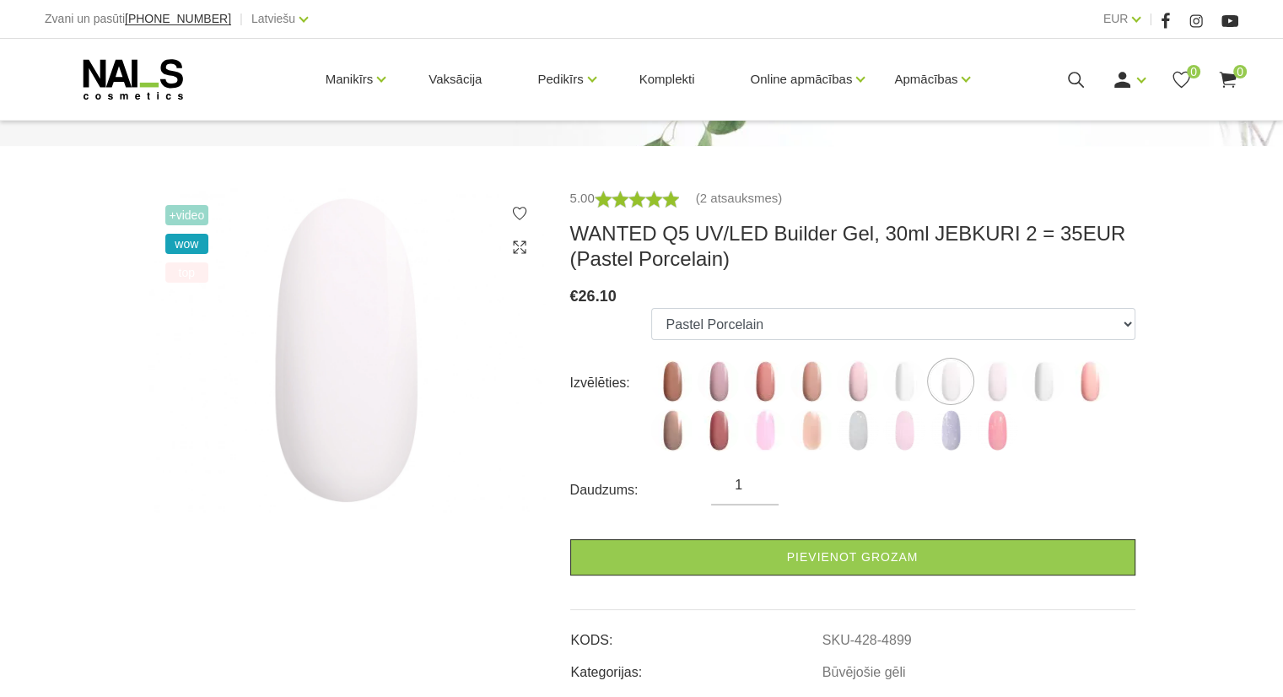
click at [722, 392] on img at bounding box center [718, 381] width 42 height 42
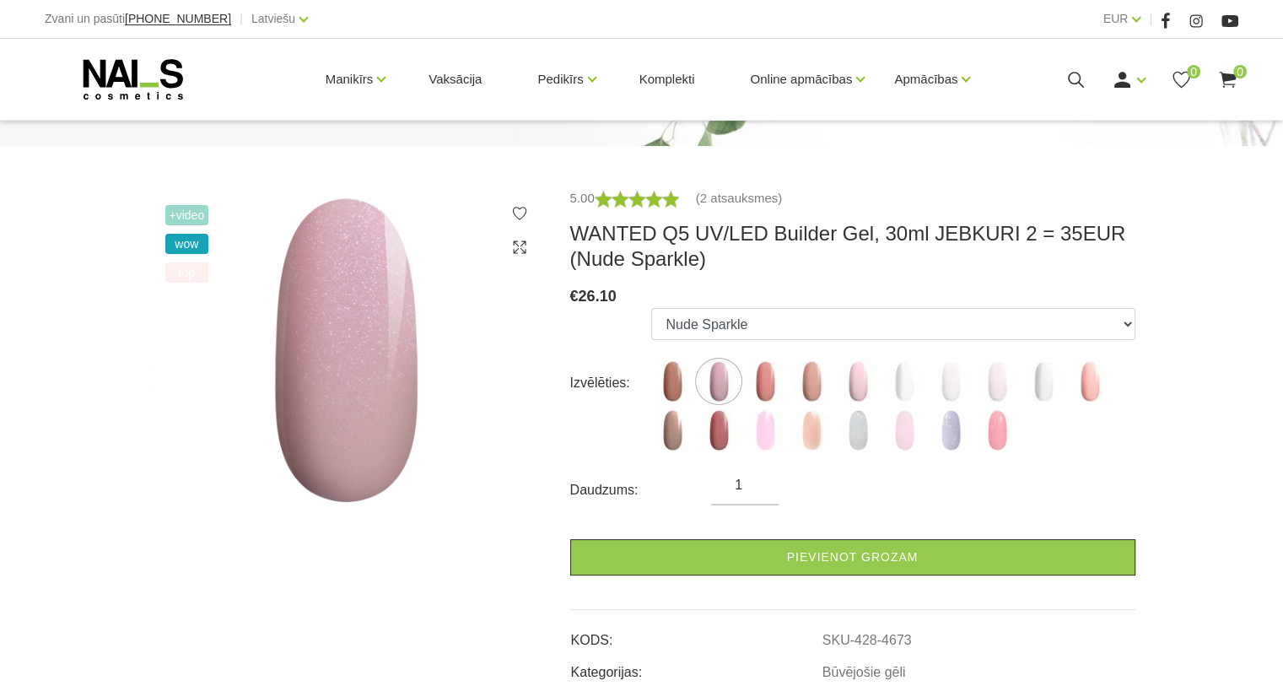
click at [1098, 395] on img at bounding box center [1089, 381] width 42 height 42
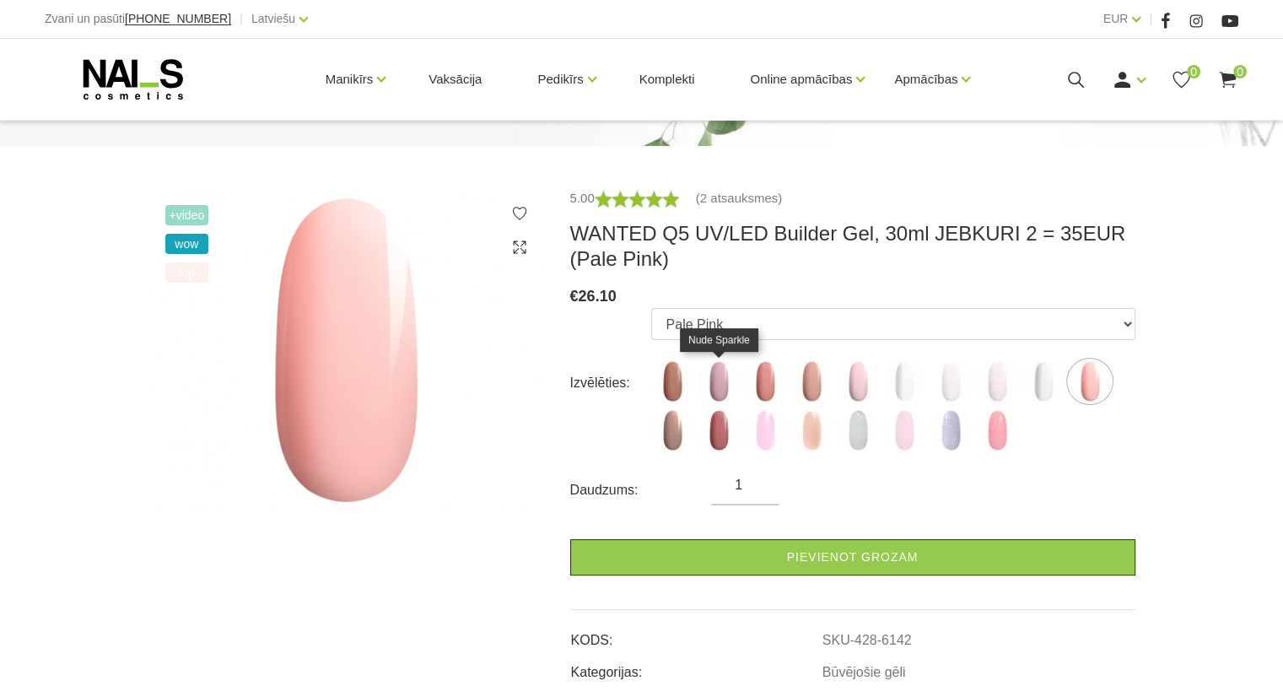
click at [709, 370] on img at bounding box center [718, 381] width 42 height 42
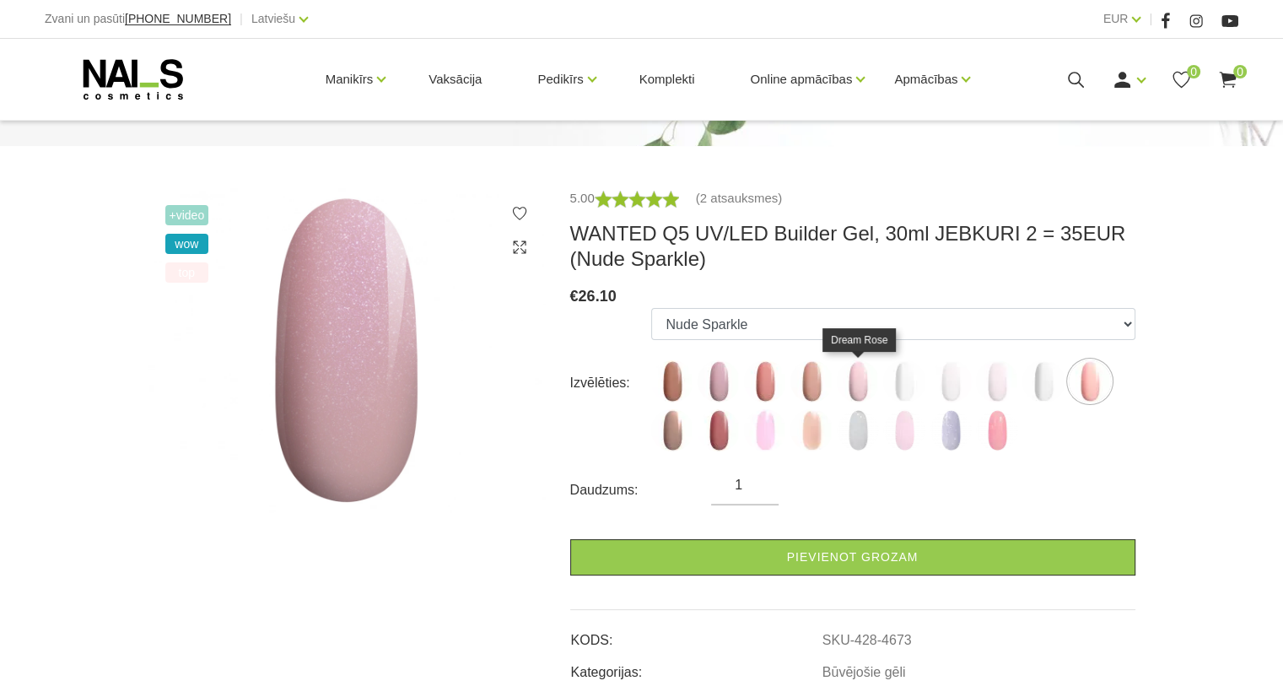
click at [860, 382] on img at bounding box center [858, 381] width 42 height 42
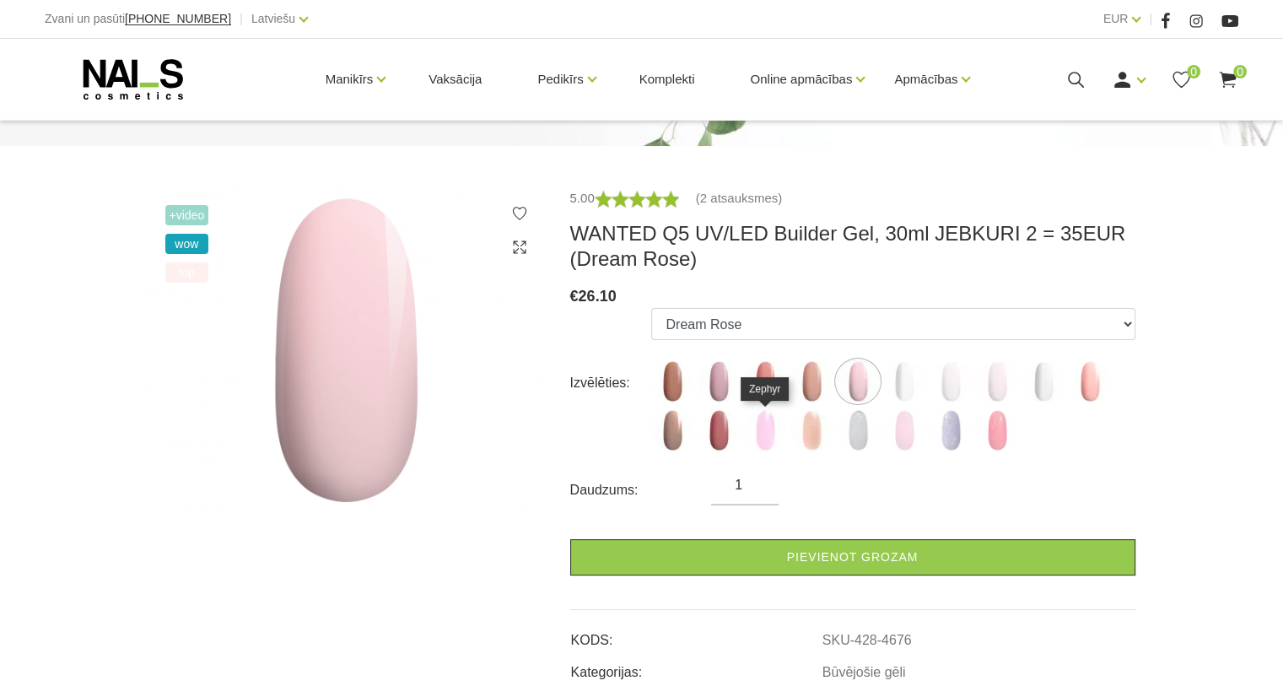
click at [767, 432] on img at bounding box center [765, 430] width 42 height 42
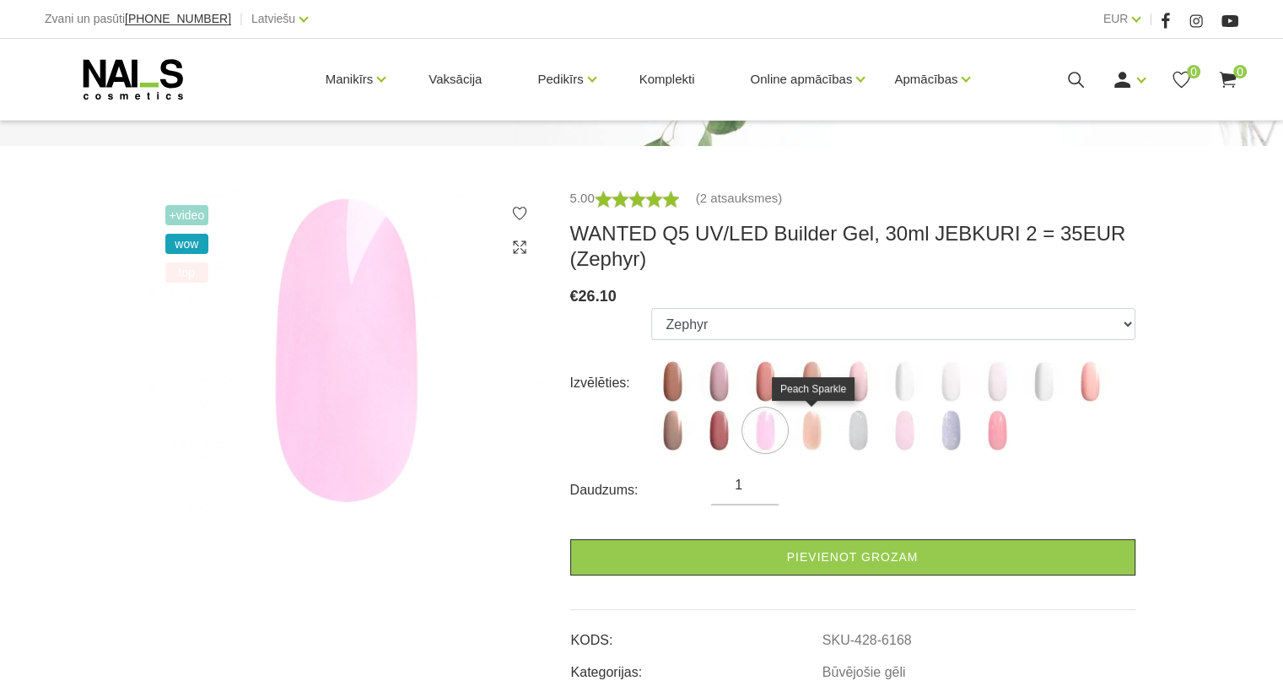
click at [823, 435] on img at bounding box center [811, 430] width 42 height 42
select select "6169"
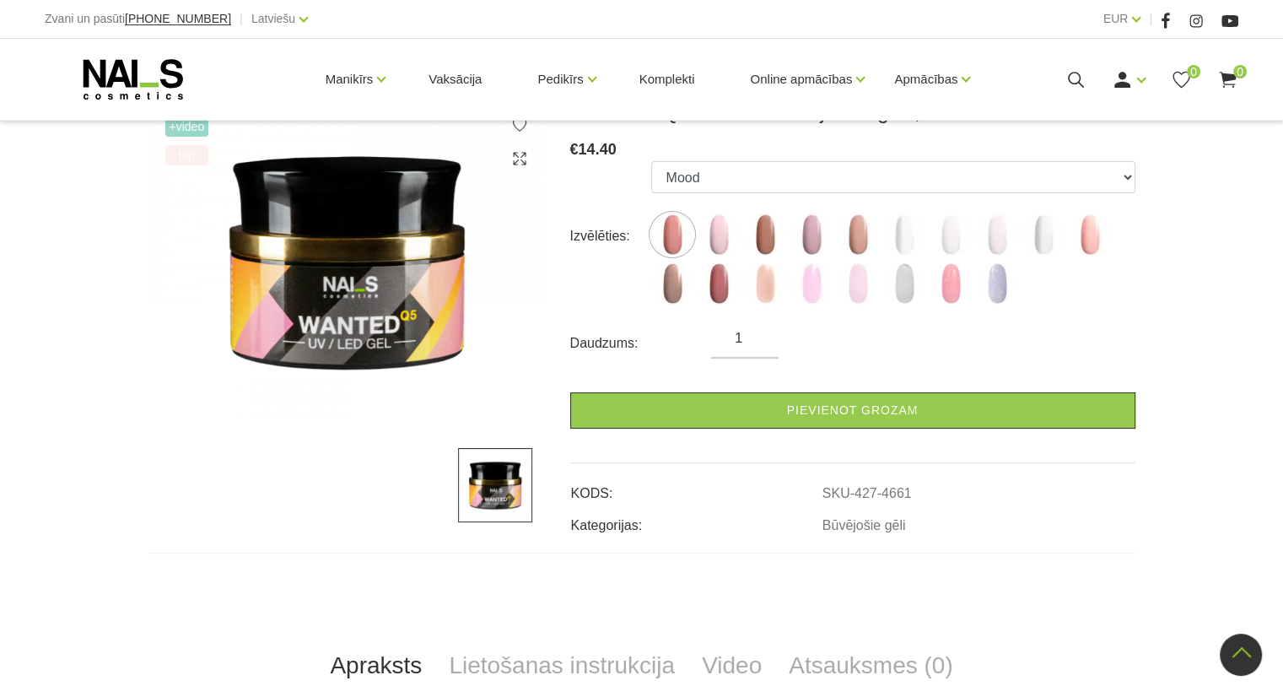
scroll to position [84, 0]
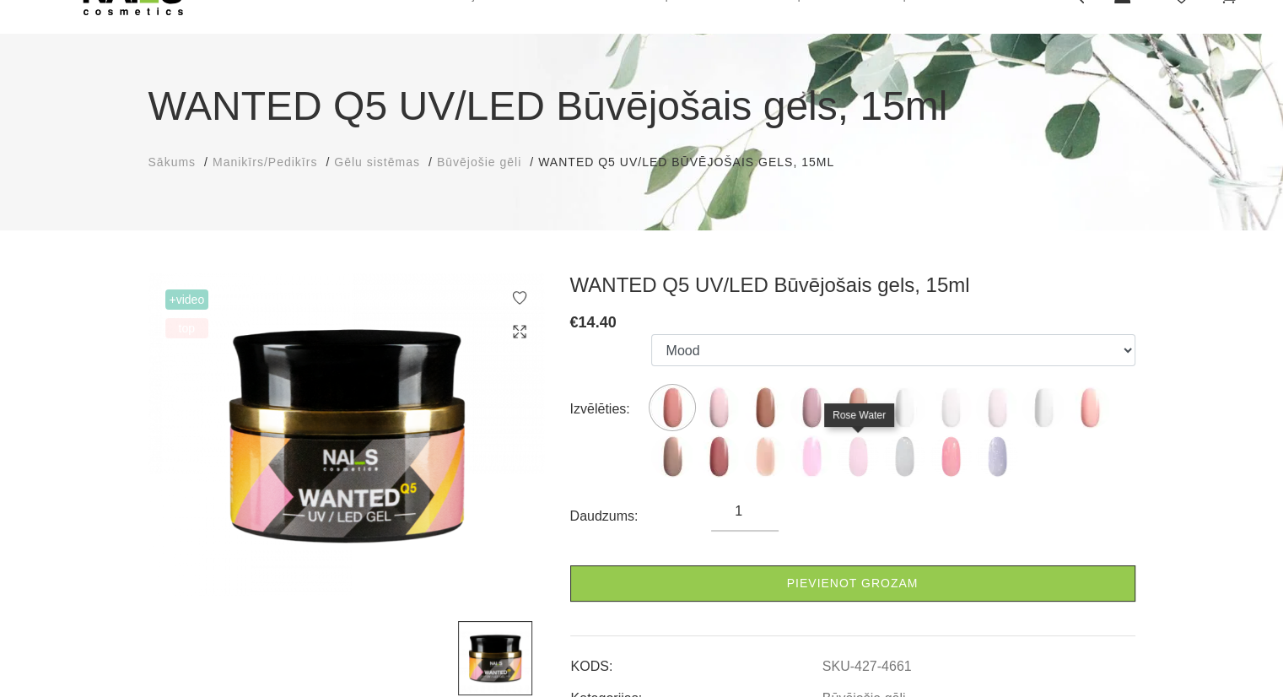
click at [878, 462] on label at bounding box center [858, 456] width 42 height 42
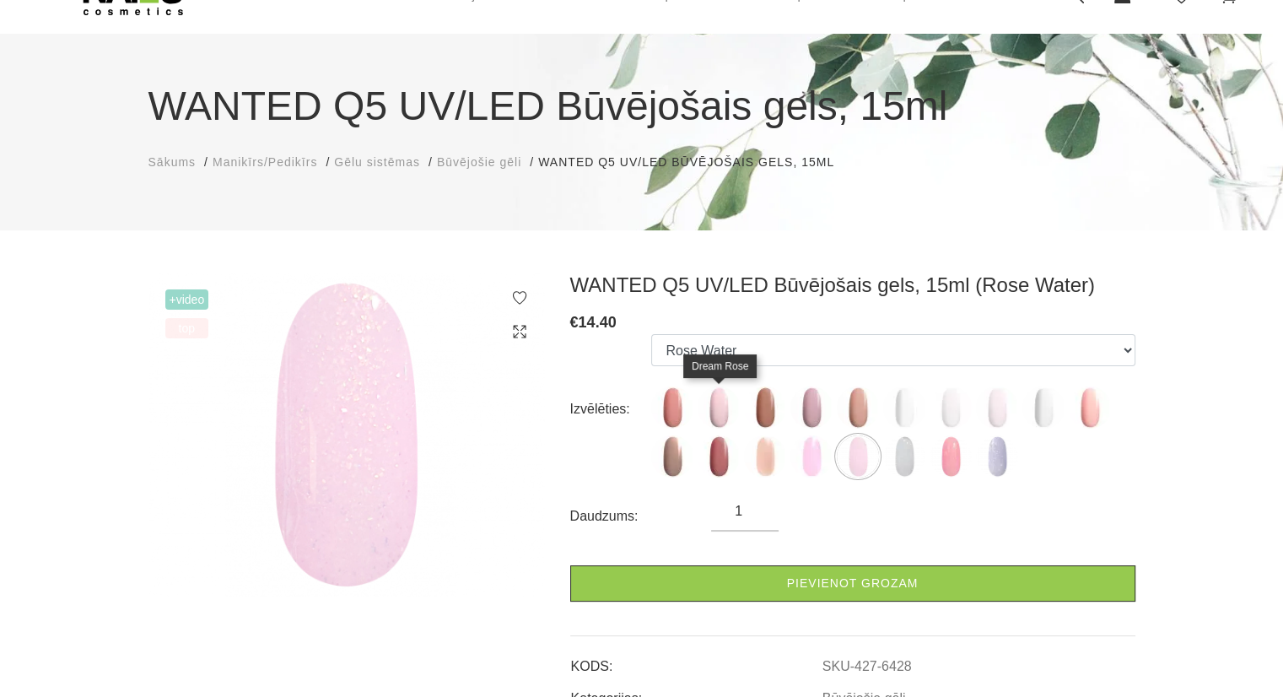
click at [732, 399] on img at bounding box center [718, 407] width 42 height 42
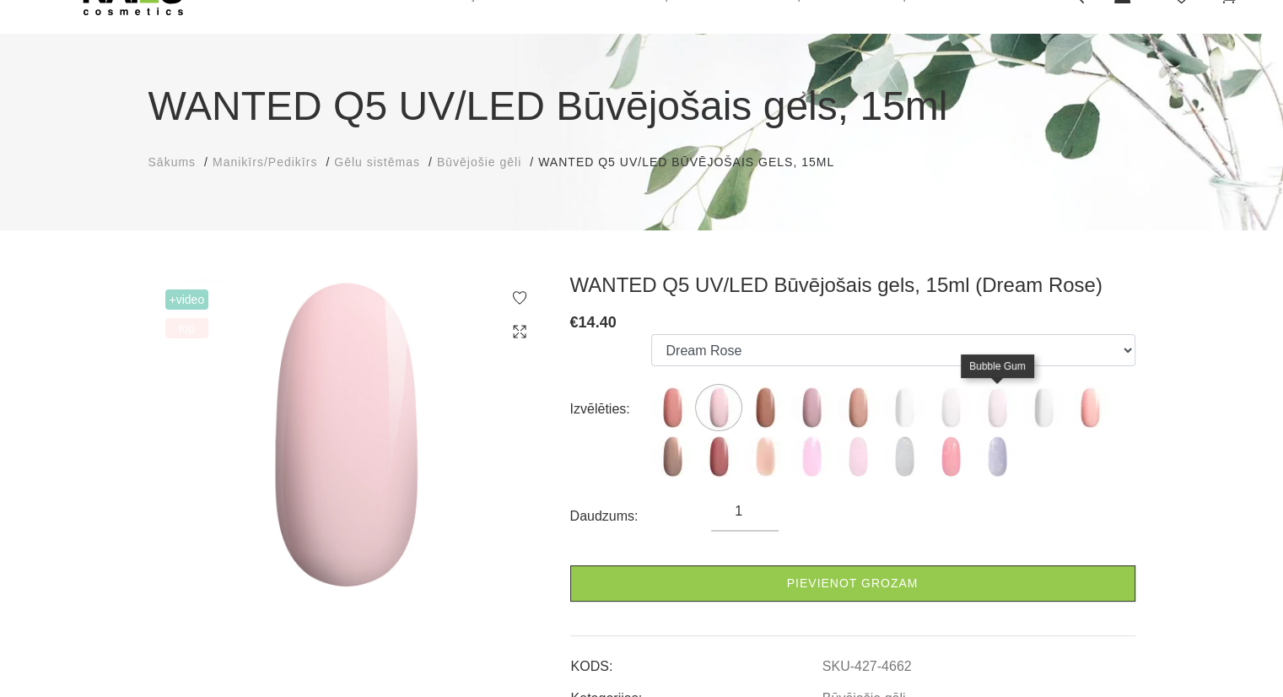
click at [1007, 409] on img at bounding box center [997, 407] width 42 height 42
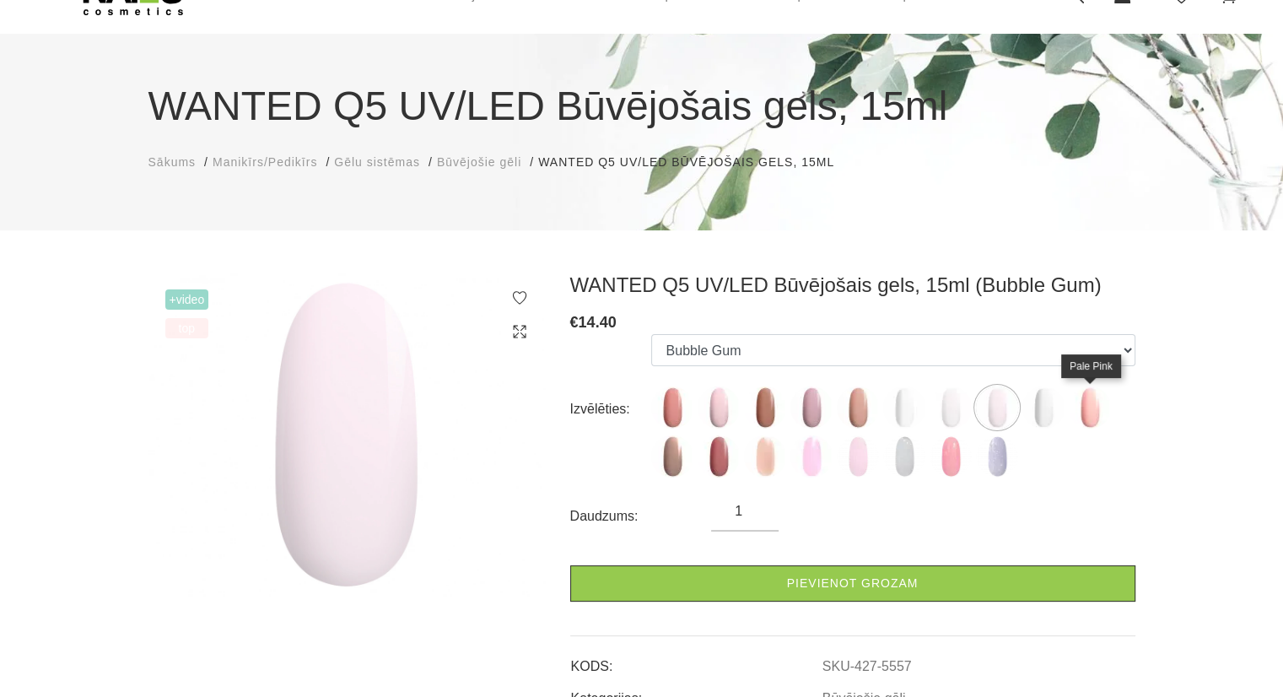
click at [1097, 413] on img at bounding box center [1089, 407] width 42 height 42
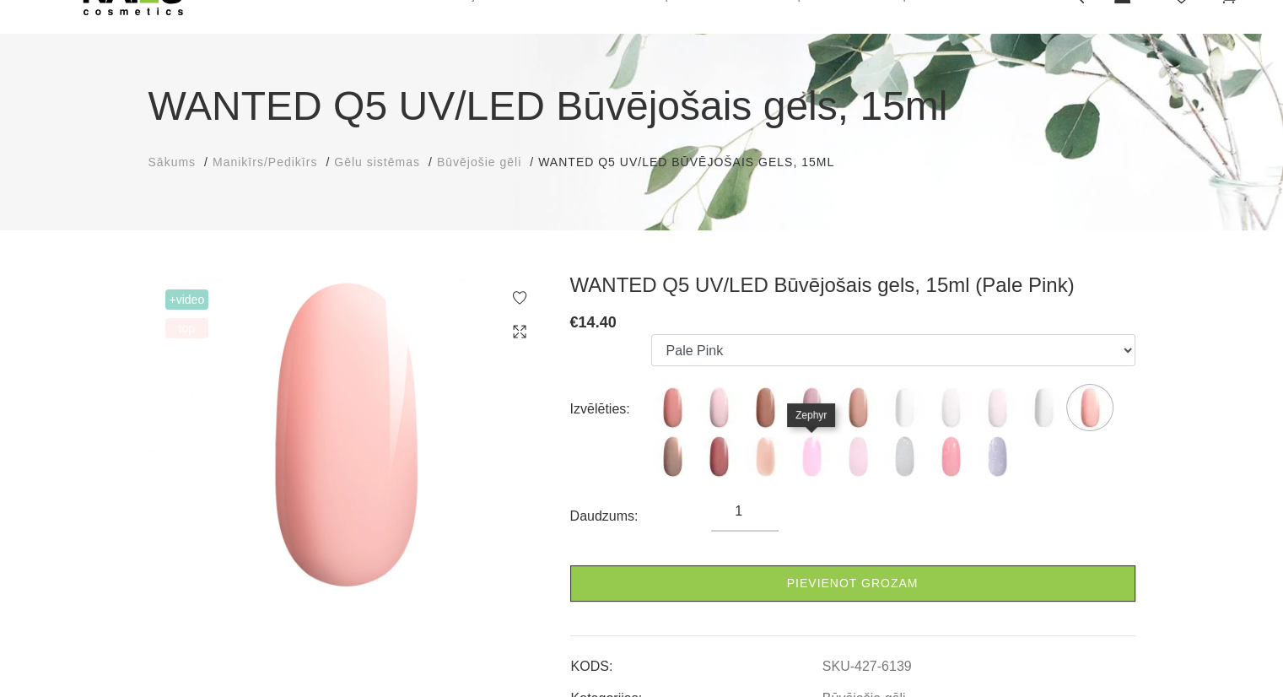
click at [816, 463] on img at bounding box center [811, 456] width 42 height 42
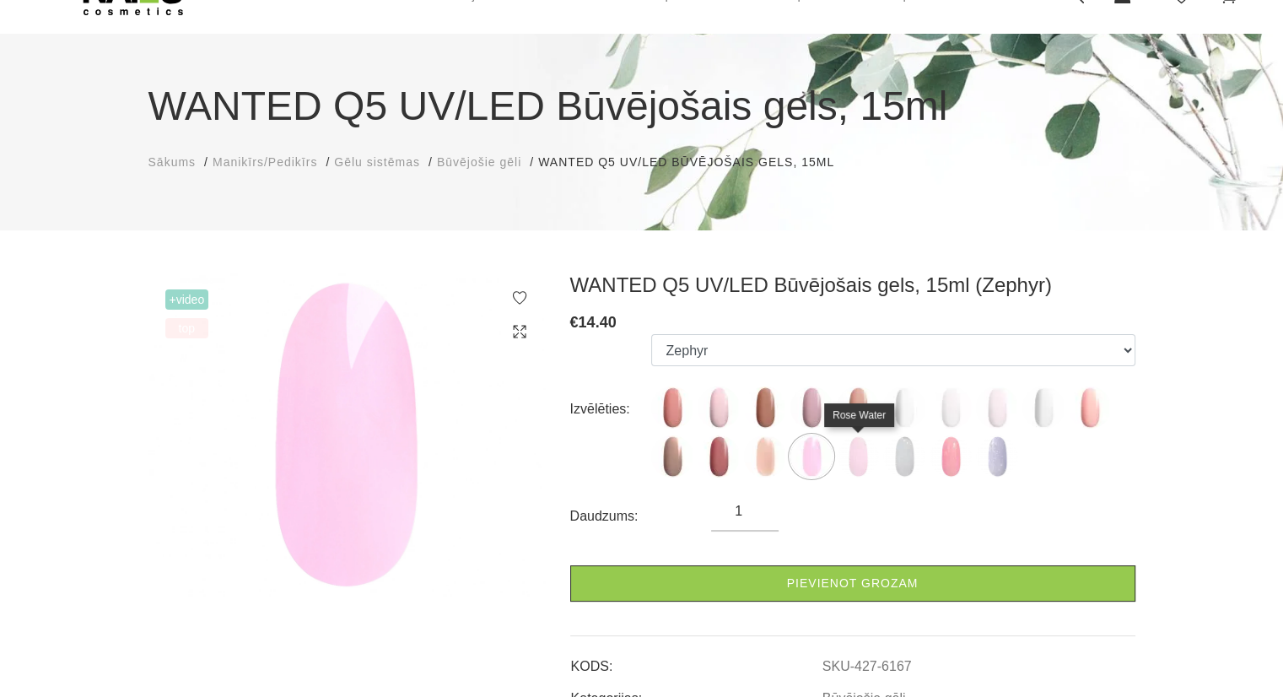
click at [864, 462] on img at bounding box center [858, 456] width 42 height 42
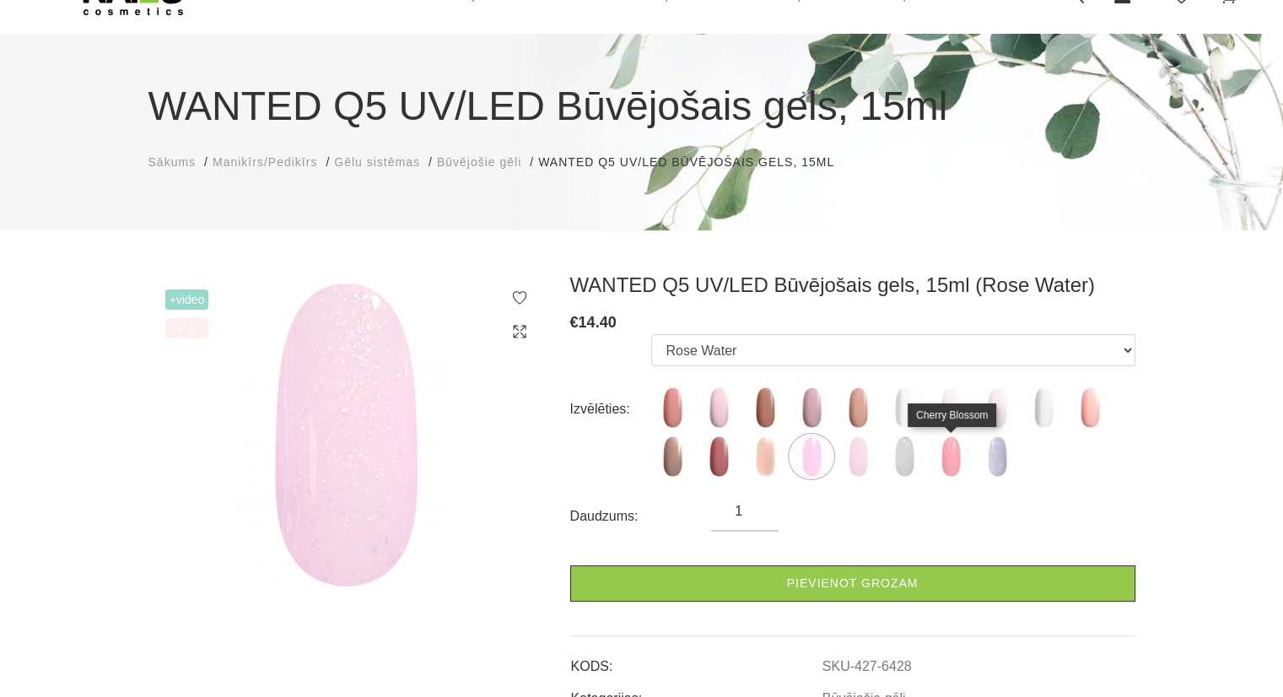
click at [936, 455] on img at bounding box center [950, 456] width 42 height 42
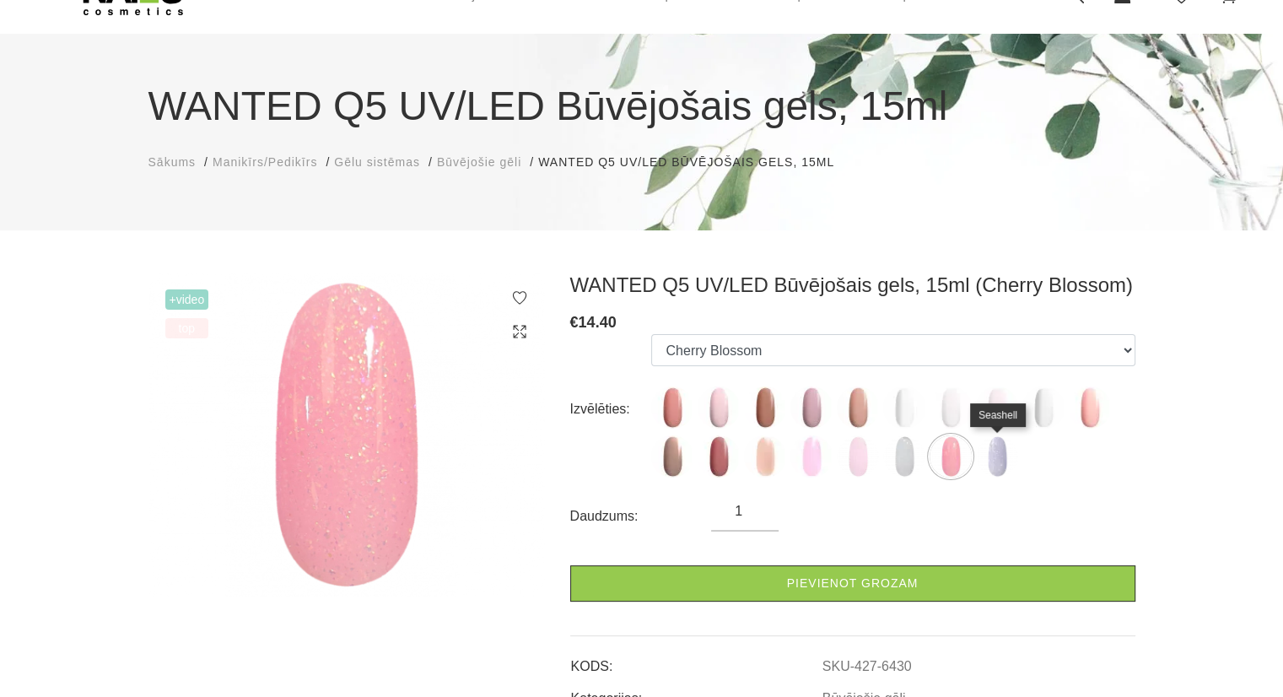
click at [995, 457] on img at bounding box center [997, 456] width 42 height 42
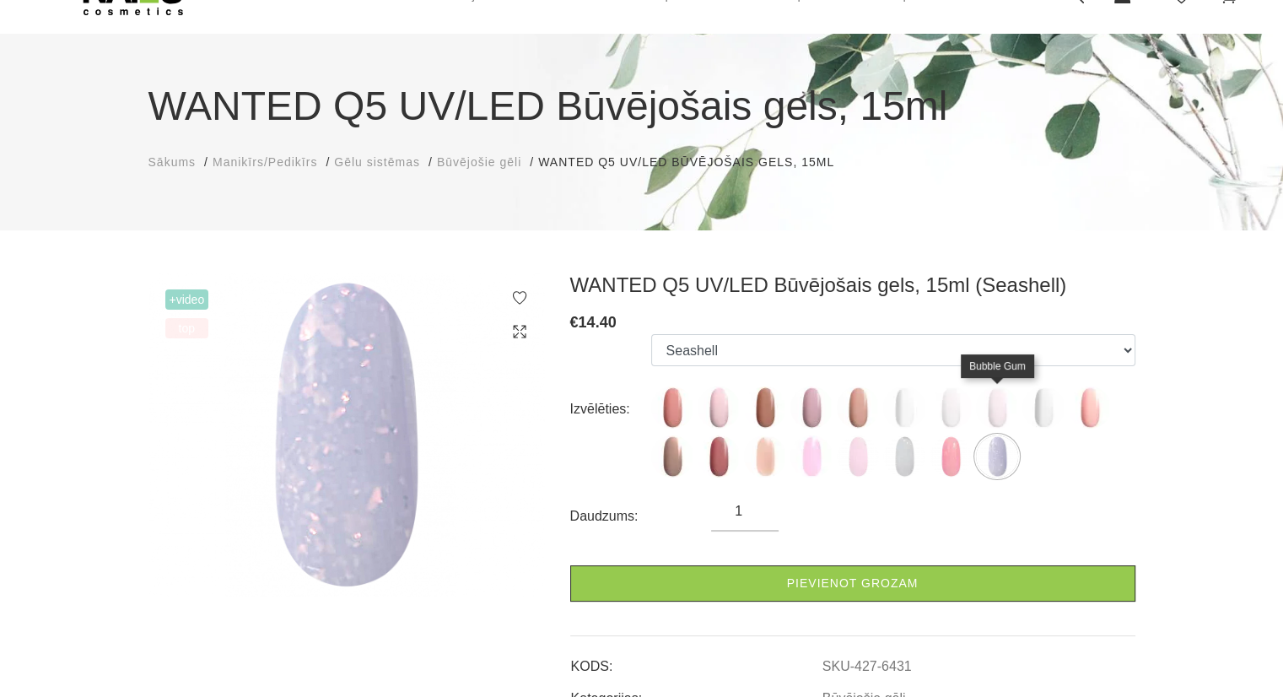
click at [996, 409] on img at bounding box center [997, 407] width 42 height 42
select select "5557"
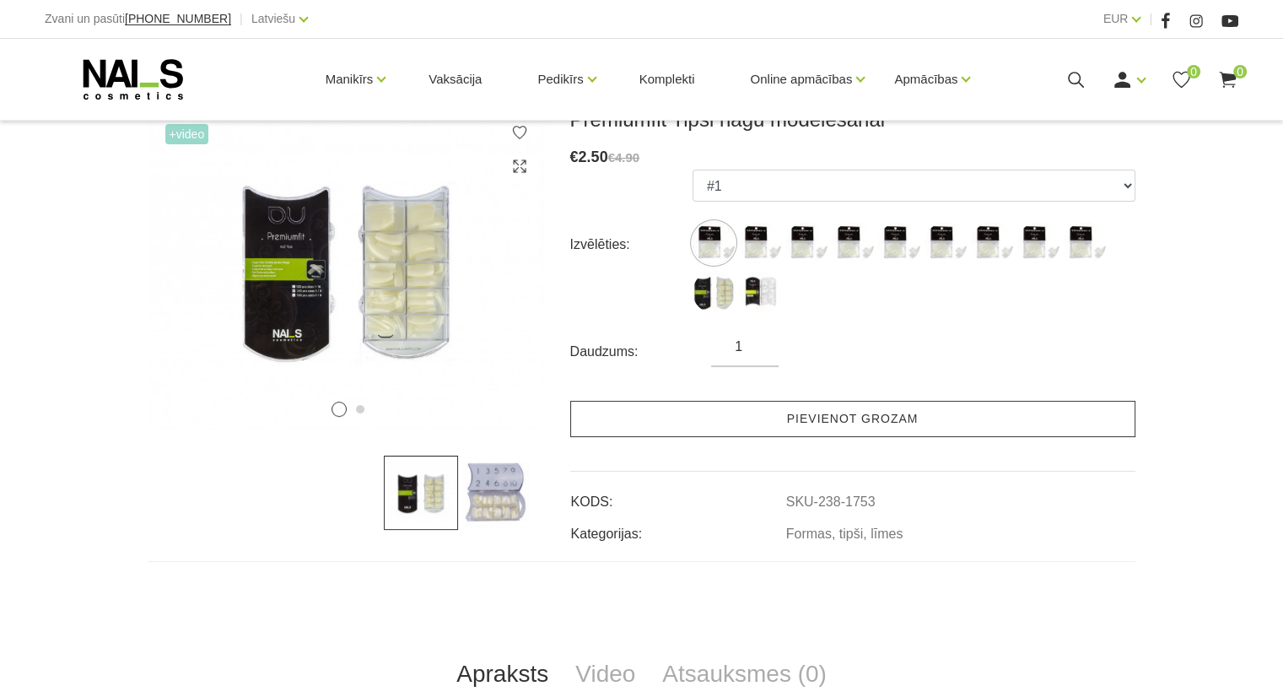
scroll to position [253, 0]
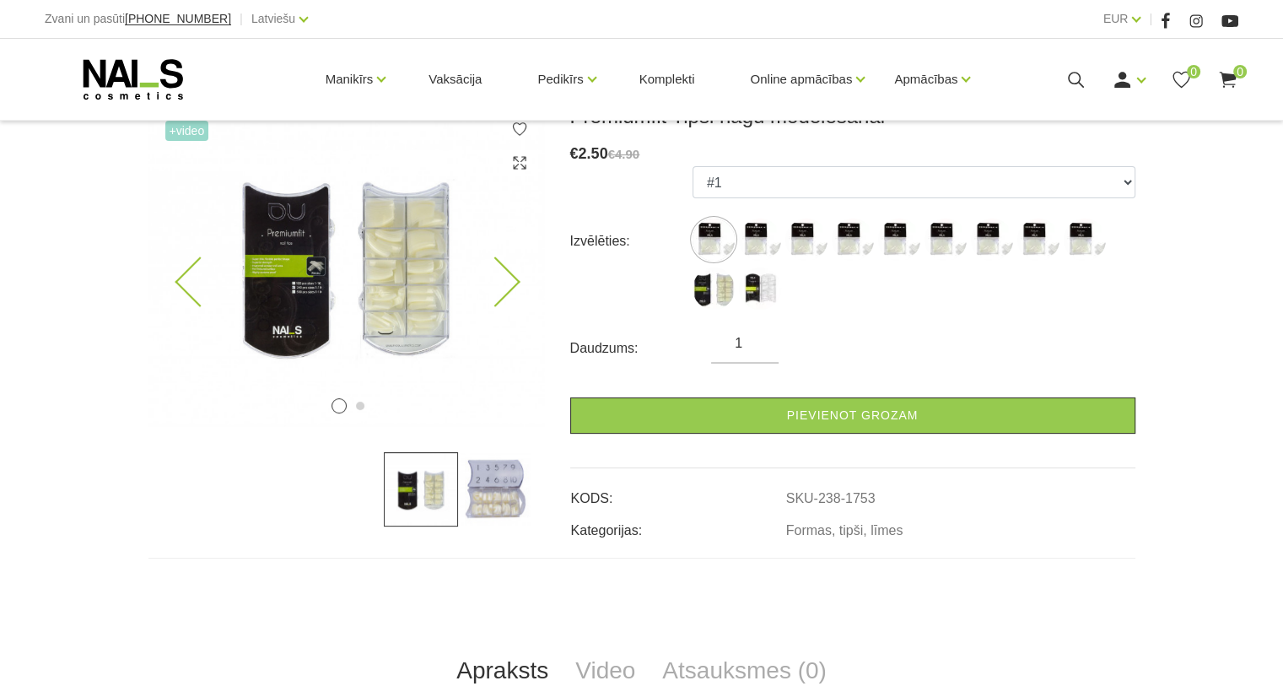
click at [384, 274] on img at bounding box center [346, 265] width 396 height 323
click at [759, 240] on img at bounding box center [760, 239] width 42 height 42
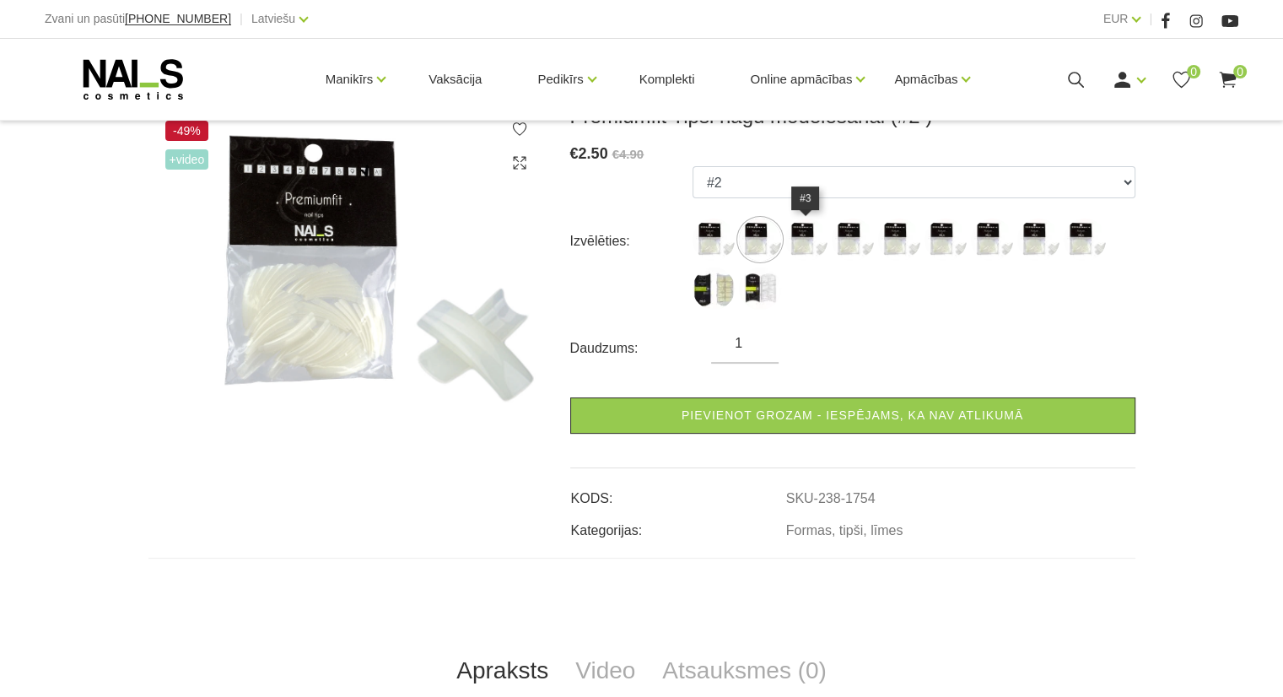
click at [798, 254] on img at bounding box center [806, 239] width 42 height 42
click at [861, 259] on label at bounding box center [852, 239] width 42 height 42
click at [880, 246] on img at bounding box center [899, 239] width 42 height 42
click at [934, 242] on img at bounding box center [945, 239] width 42 height 42
click at [977, 251] on img at bounding box center [992, 239] width 42 height 42
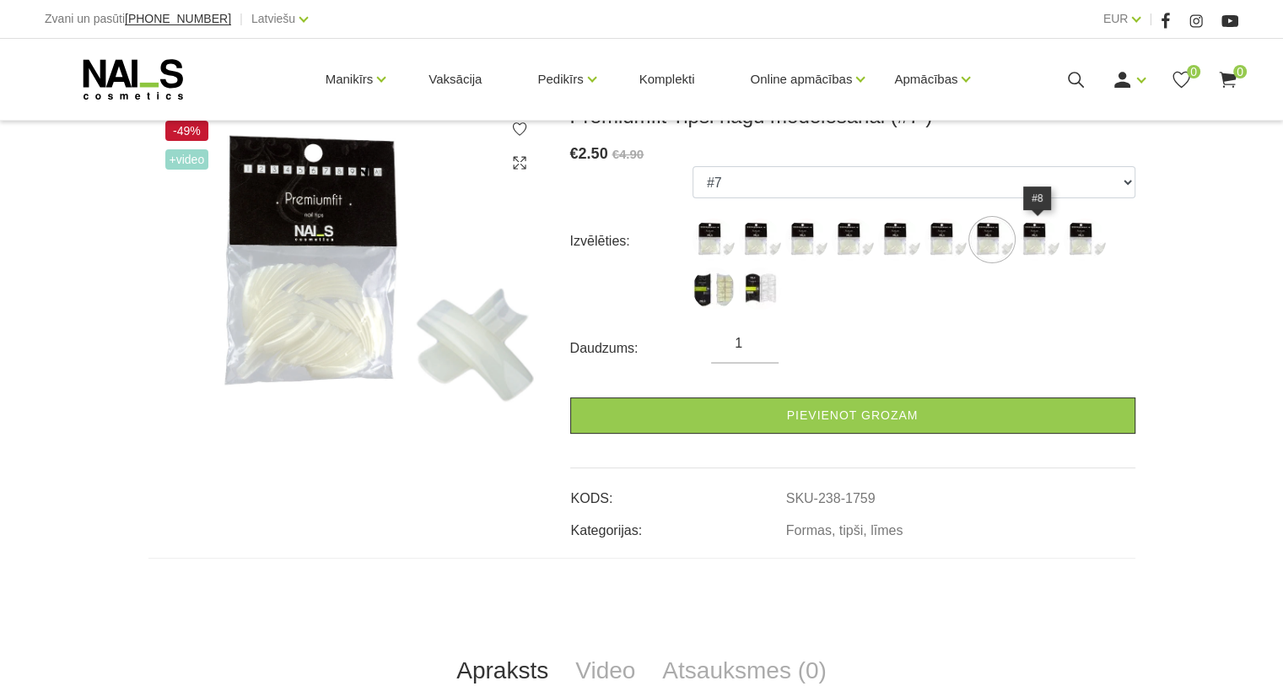
click at [1029, 238] on img at bounding box center [1038, 239] width 42 height 42
click at [1089, 239] on img at bounding box center [1084, 239] width 42 height 42
click at [720, 291] on img at bounding box center [713, 288] width 42 height 42
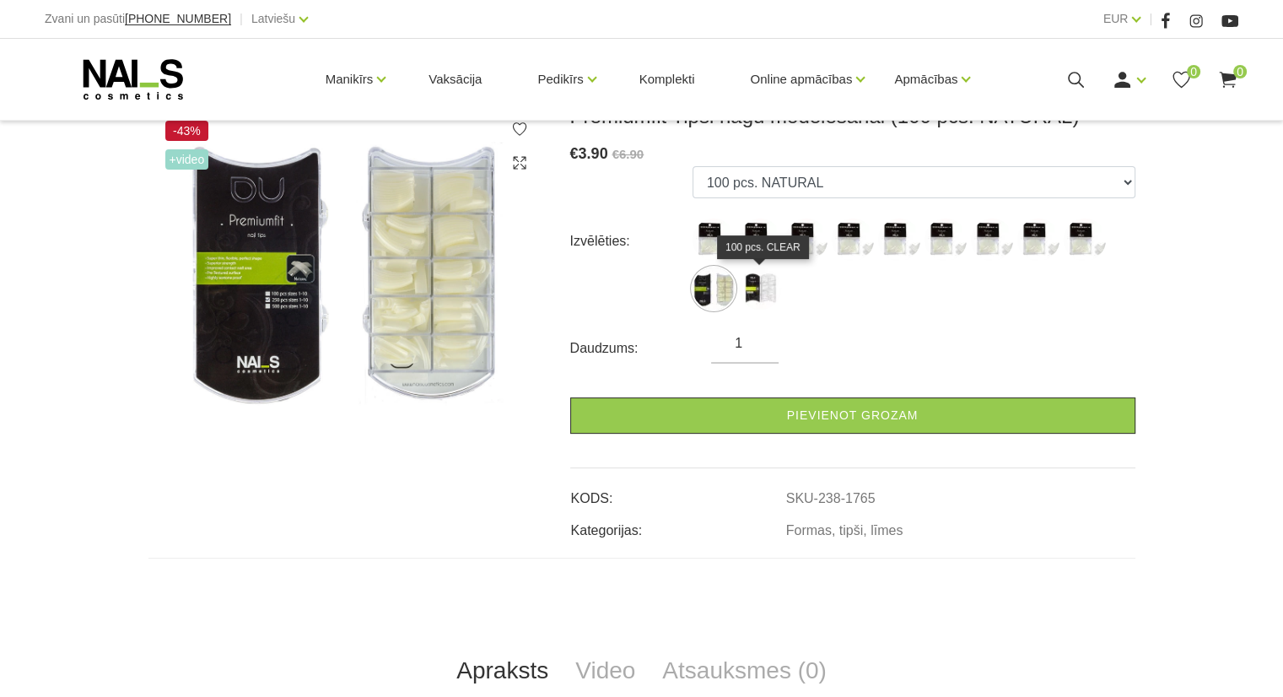
click at [758, 290] on img at bounding box center [760, 288] width 42 height 42
select select "5634"
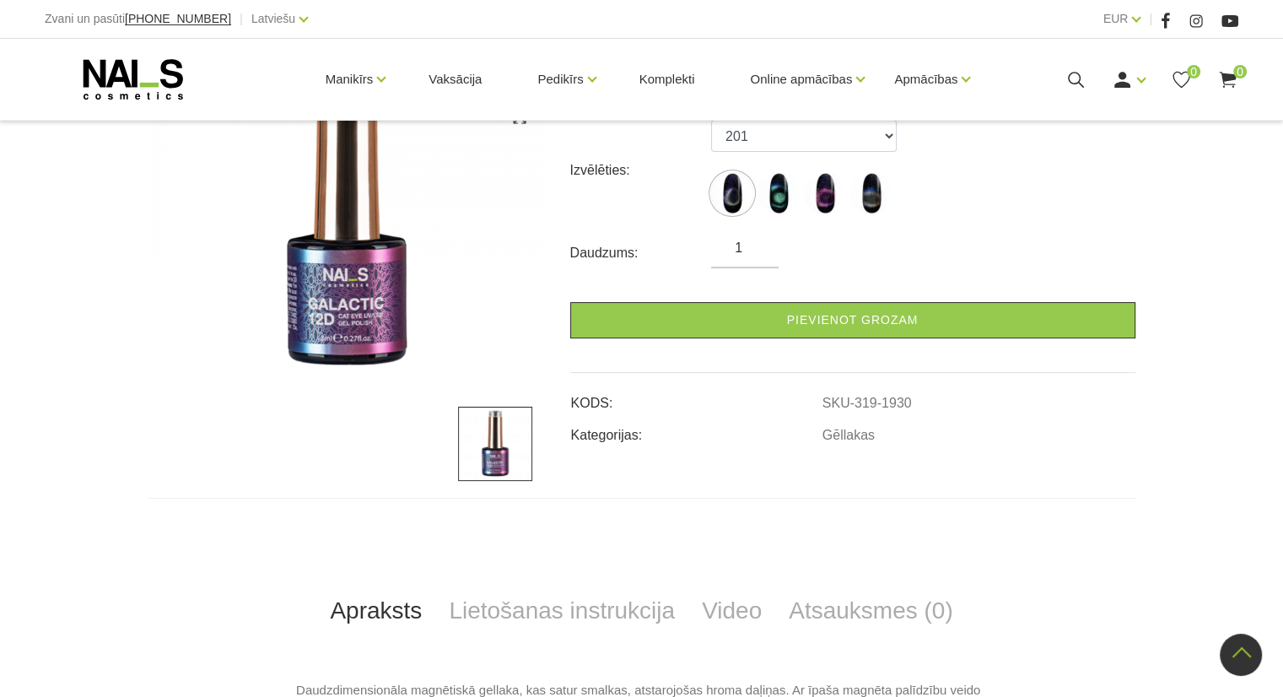
scroll to position [84, 0]
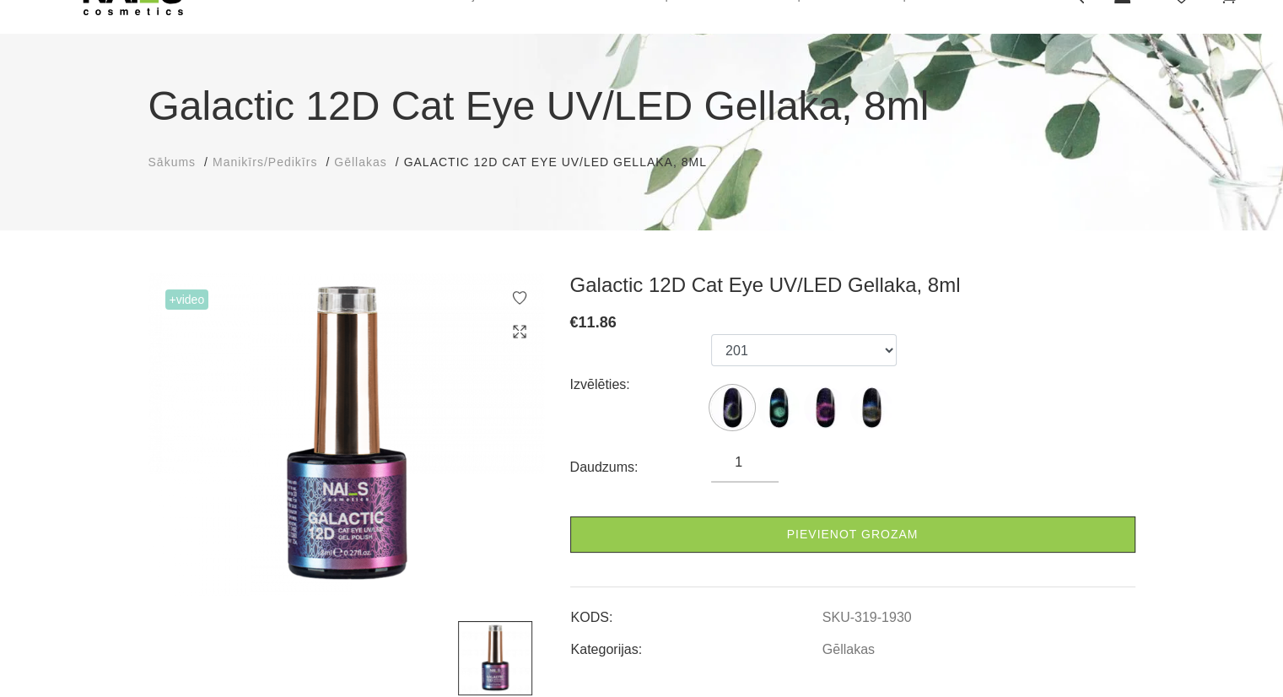
click at [787, 399] on img at bounding box center [778, 407] width 42 height 42
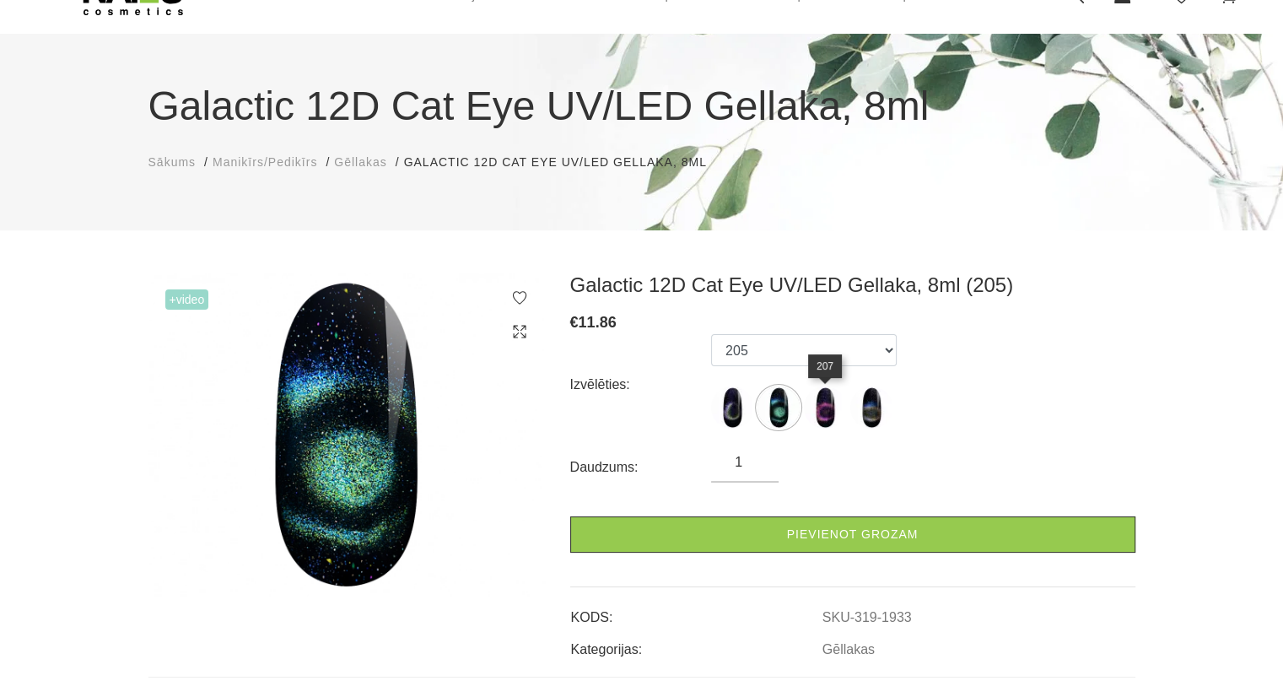
click at [833, 416] on img at bounding box center [825, 407] width 42 height 42
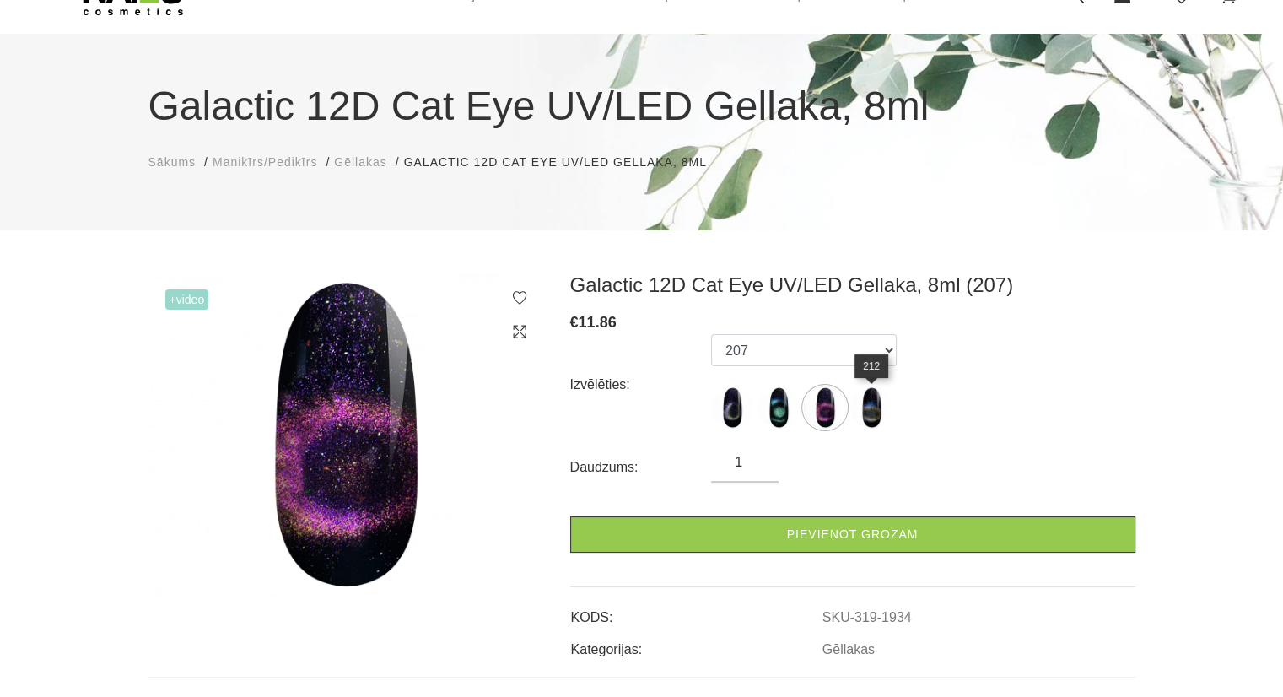
click at [864, 412] on img at bounding box center [871, 407] width 42 height 42
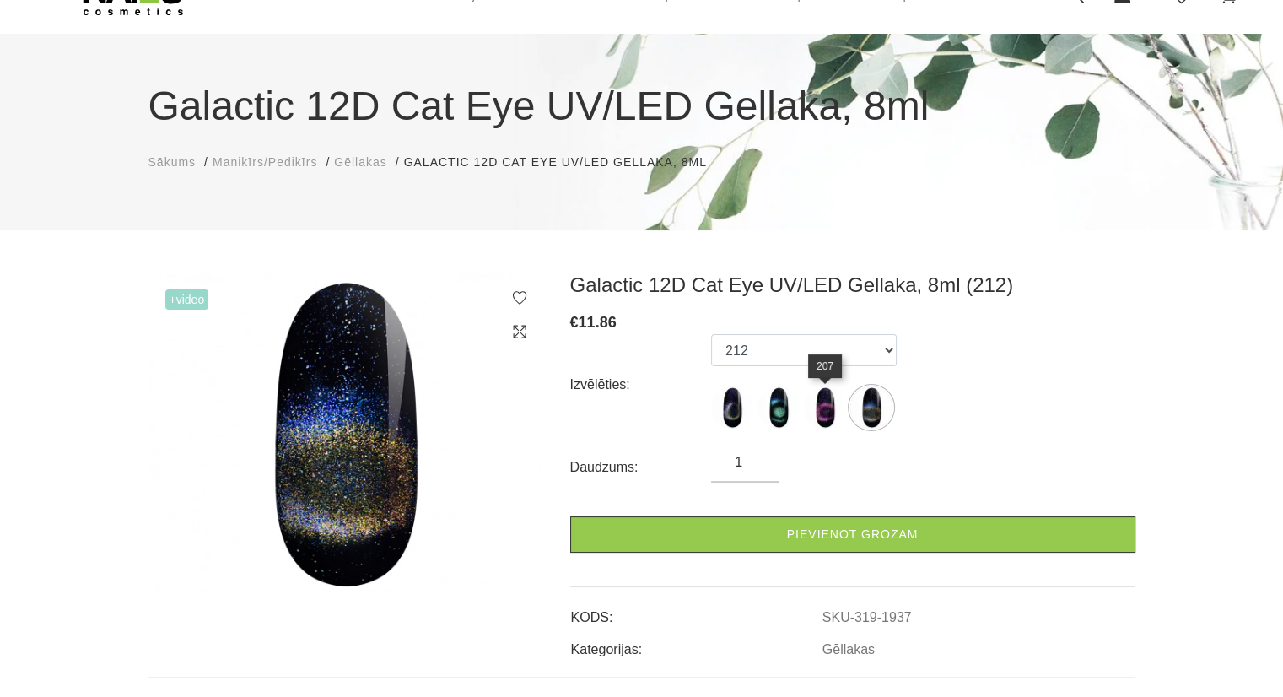
click at [826, 412] on img at bounding box center [825, 407] width 42 height 42
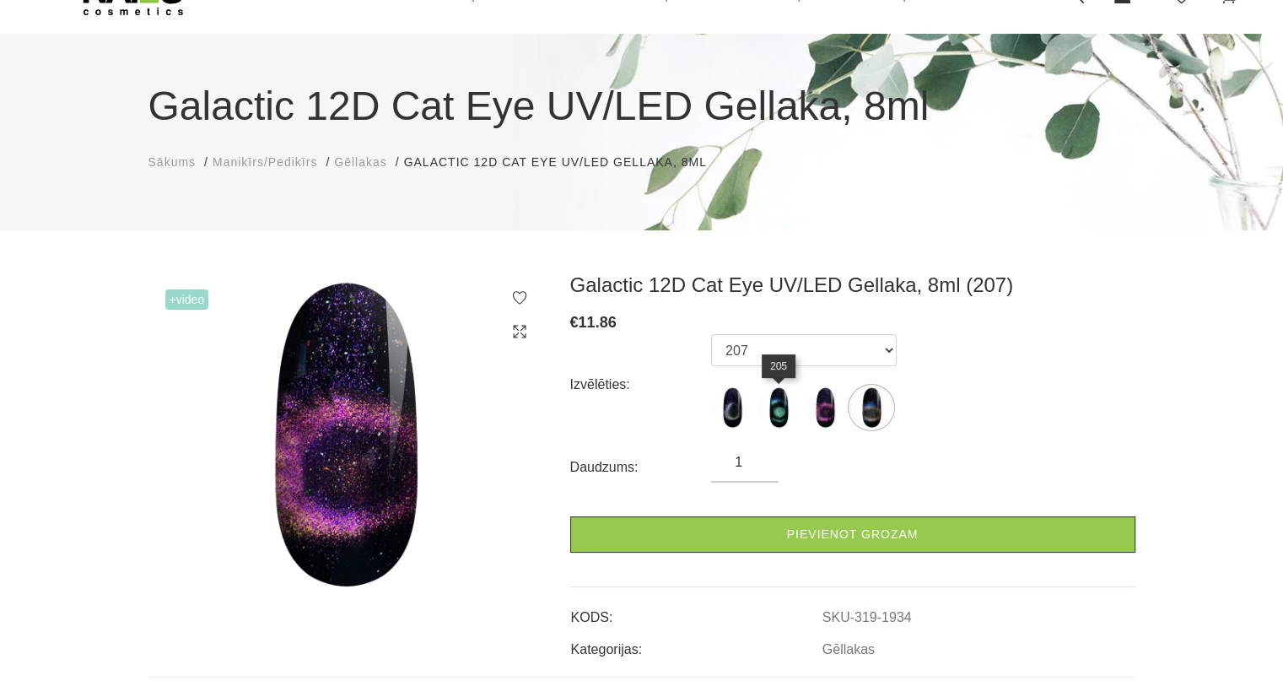
click at [783, 412] on img at bounding box center [778, 407] width 42 height 42
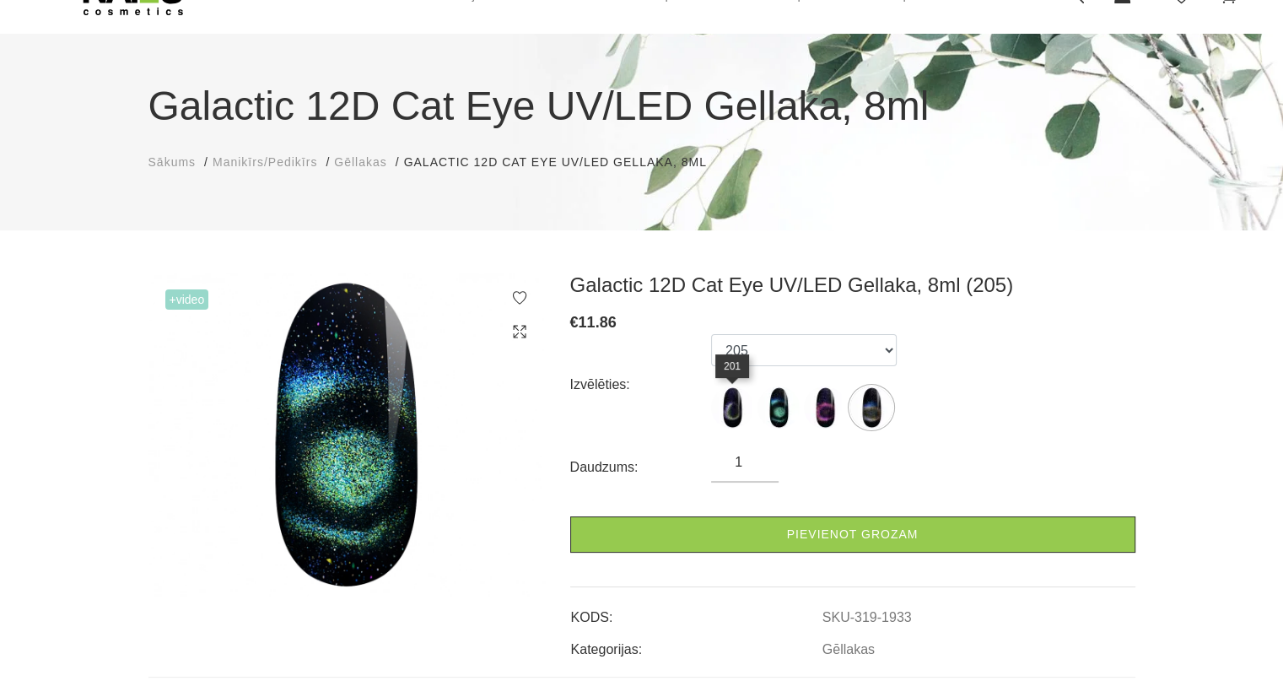
click at [732, 405] on img at bounding box center [732, 407] width 42 height 42
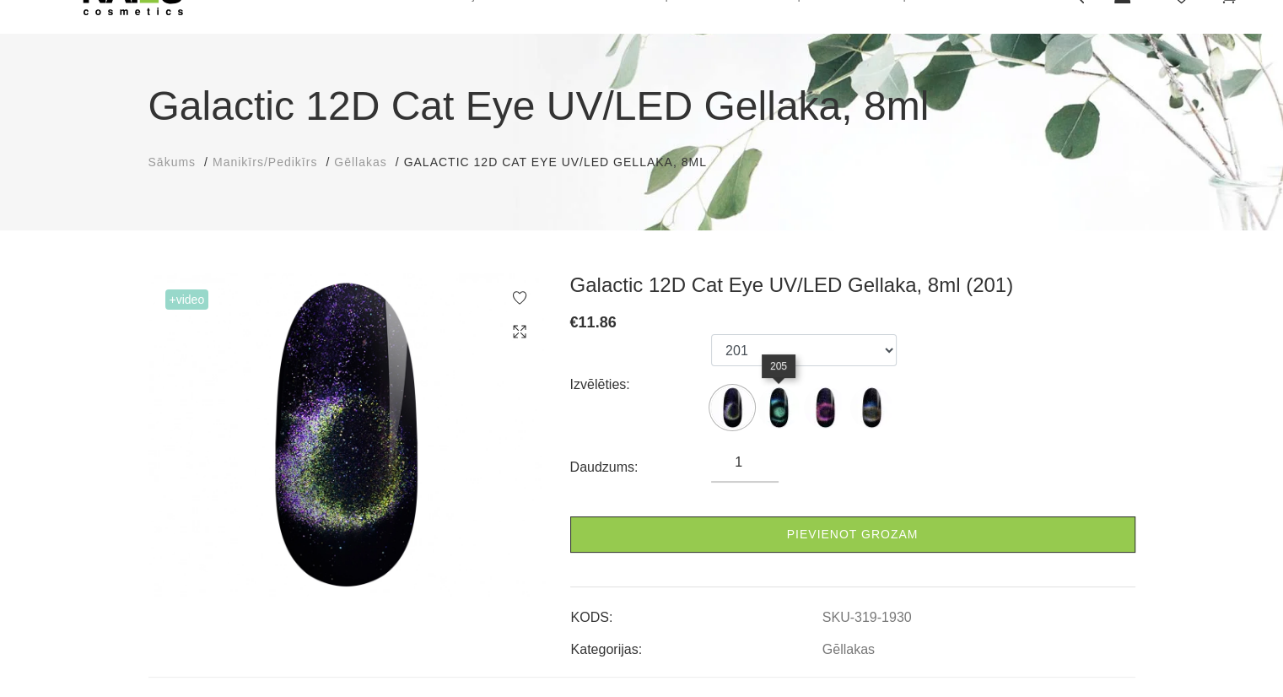
click at [779, 409] on img at bounding box center [778, 407] width 42 height 42
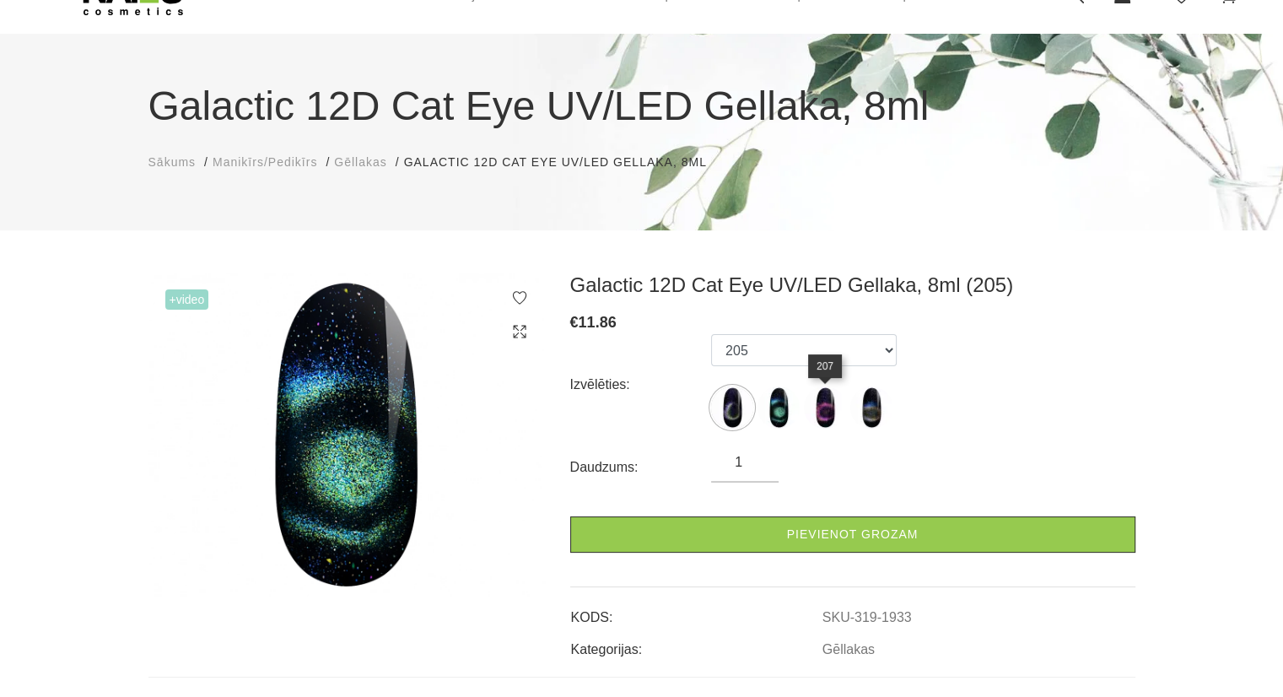
click at [820, 410] on img at bounding box center [825, 407] width 42 height 42
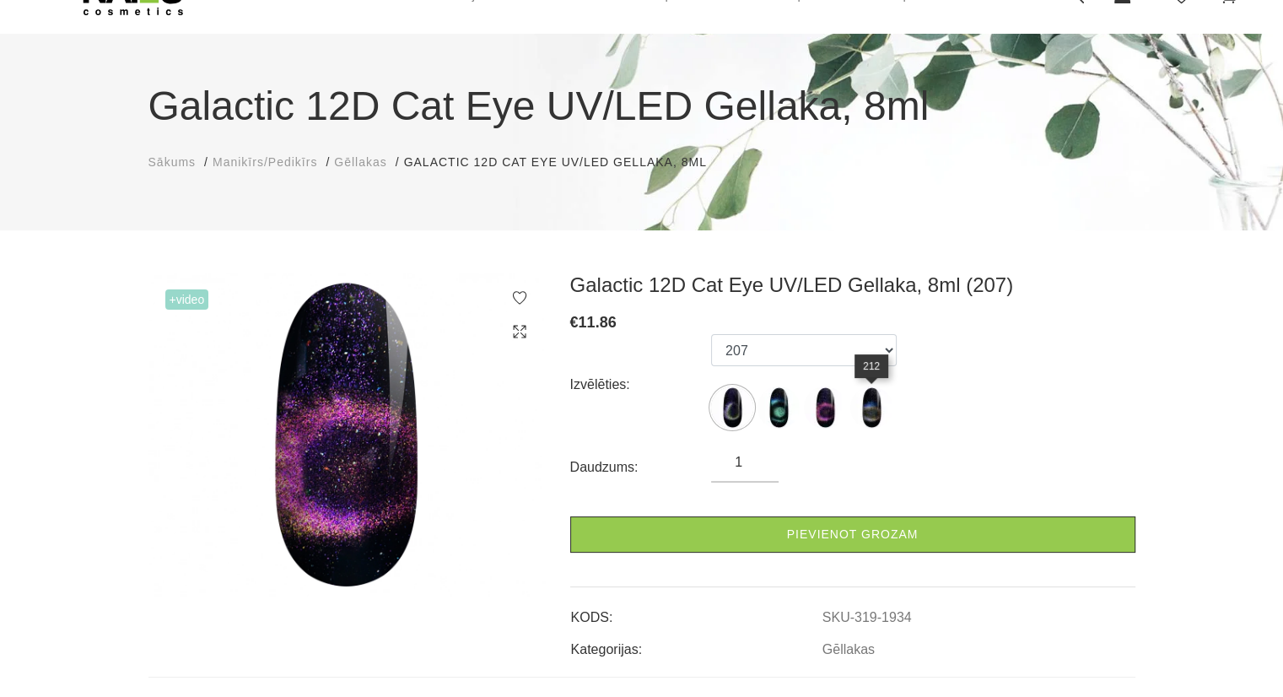
click at [855, 410] on img at bounding box center [871, 407] width 42 height 42
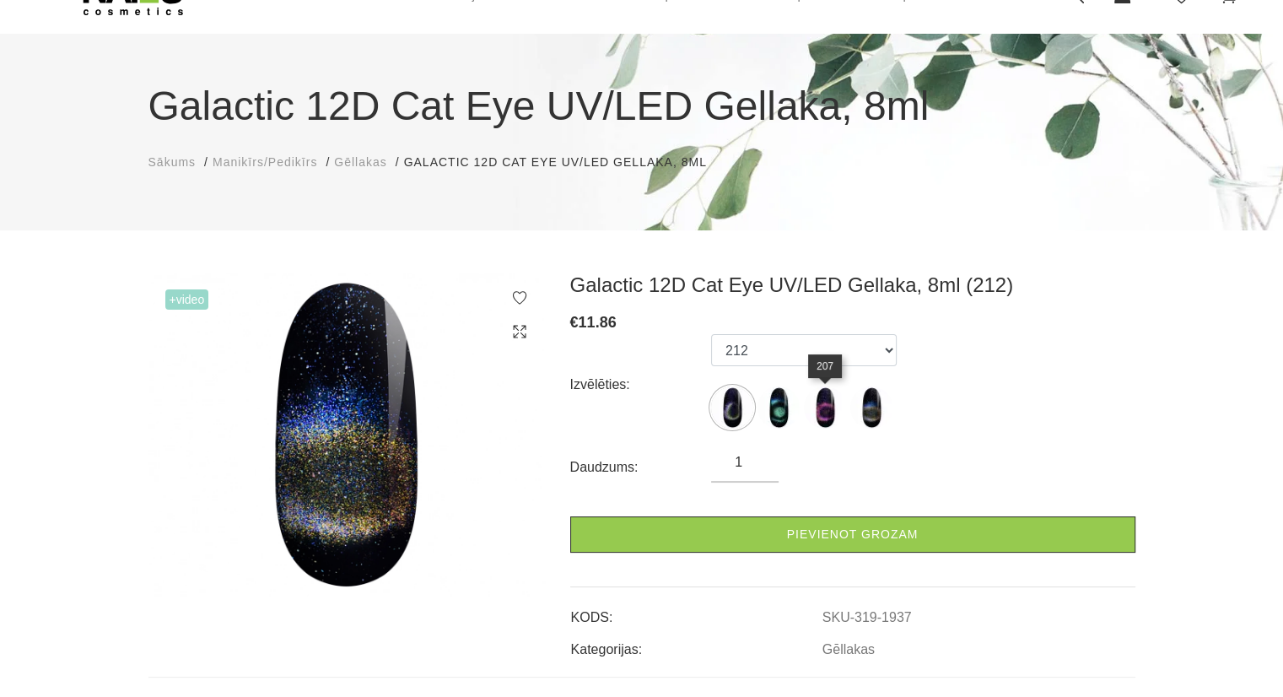
click at [823, 399] on img at bounding box center [825, 407] width 42 height 42
select select "1934"
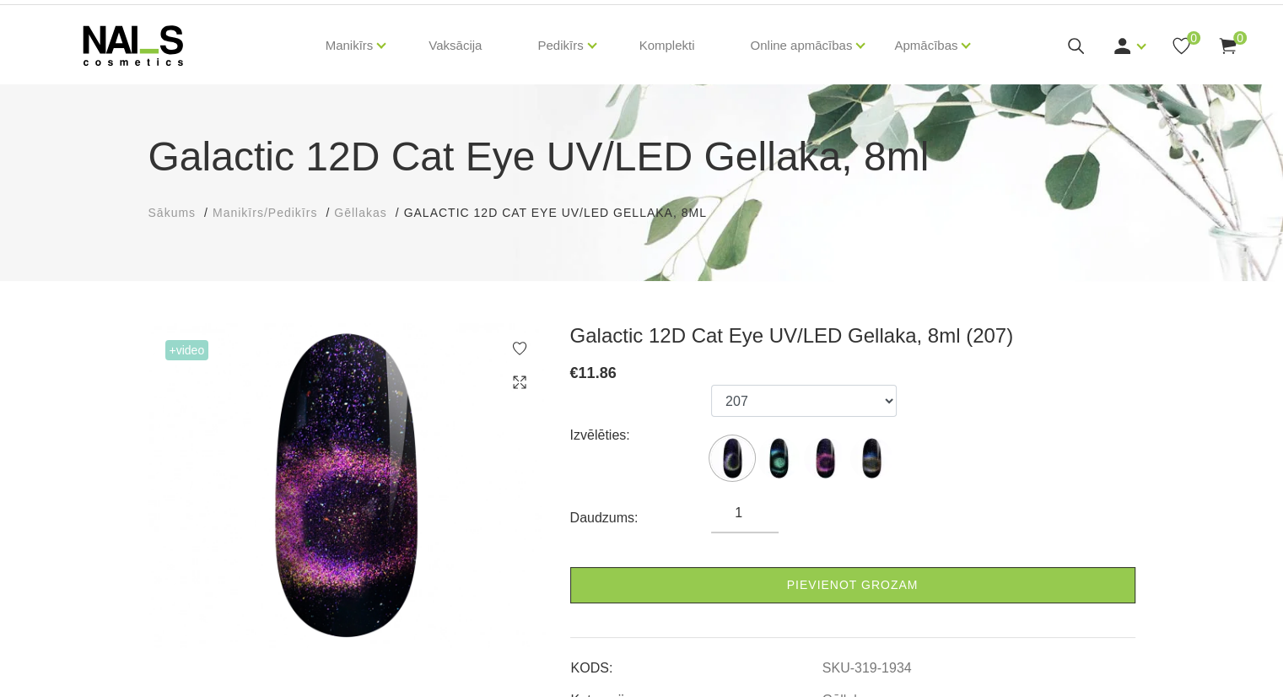
scroll to position [0, 0]
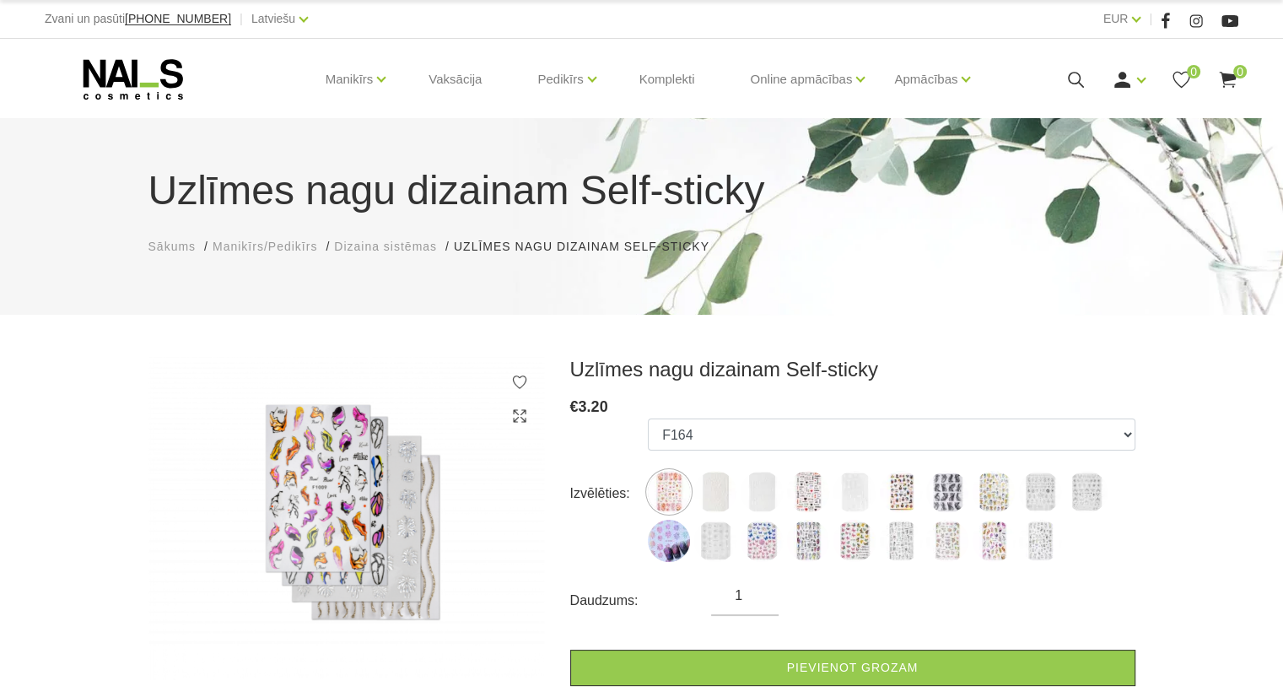
click at [265, 447] on img at bounding box center [346, 518] width 396 height 323
click at [337, 465] on img at bounding box center [346, 518] width 396 height 323
click at [672, 490] on img at bounding box center [669, 492] width 42 height 42
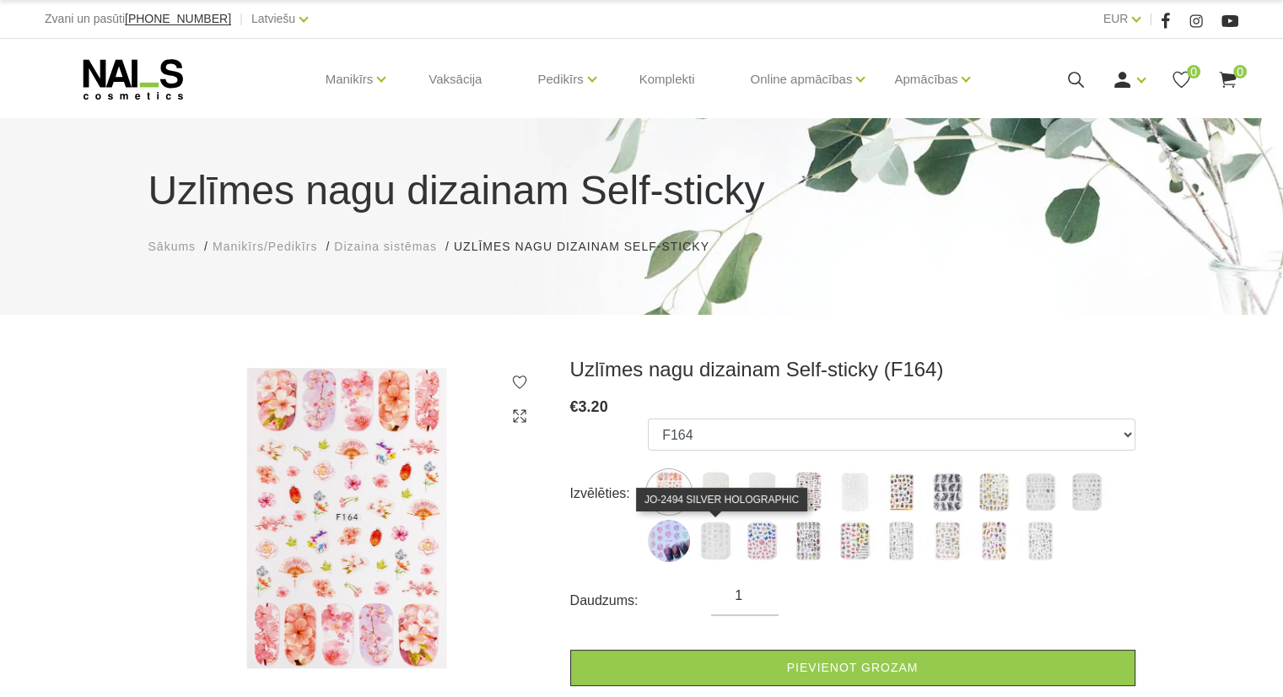
click at [722, 532] on img at bounding box center [715, 540] width 42 height 42
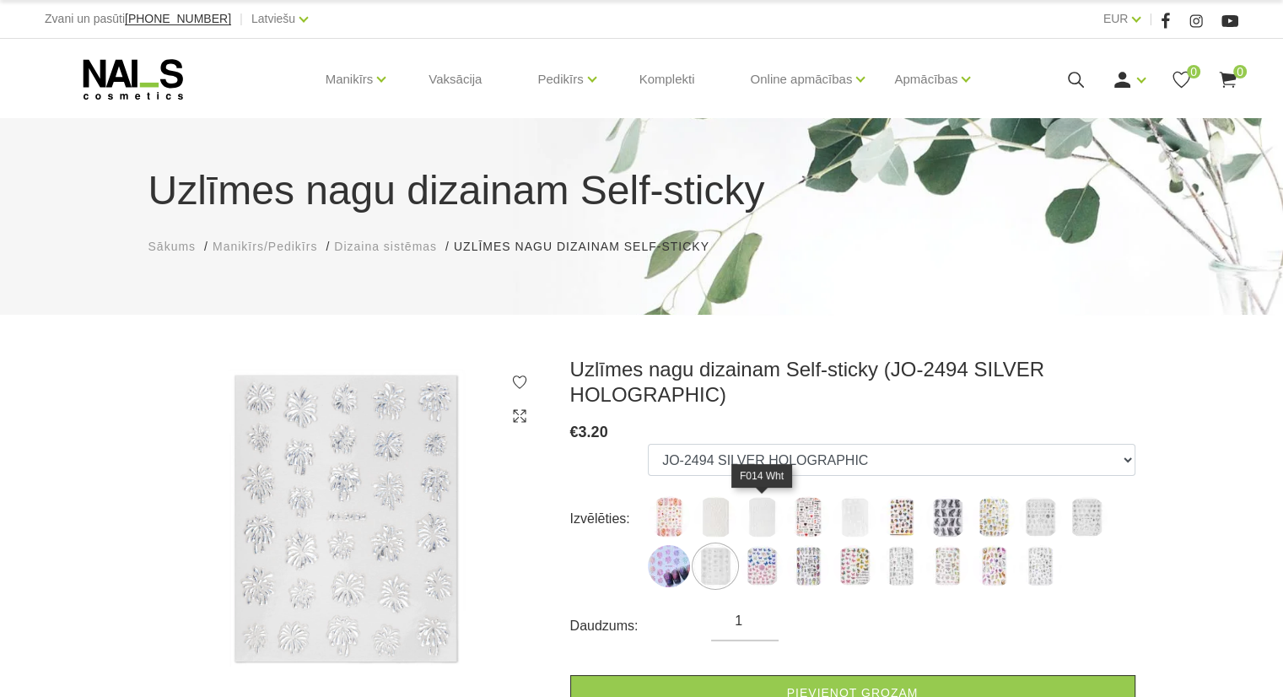
click at [752, 534] on img at bounding box center [761, 517] width 42 height 42
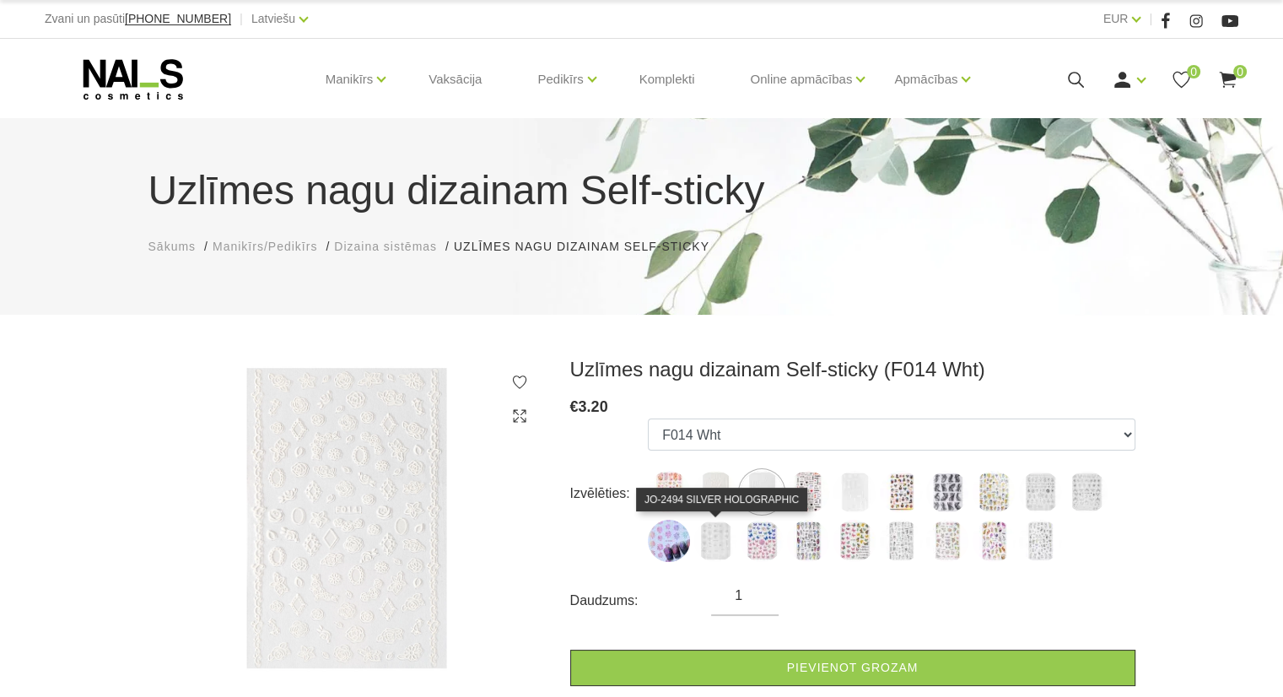
click at [711, 537] on img at bounding box center [715, 540] width 42 height 42
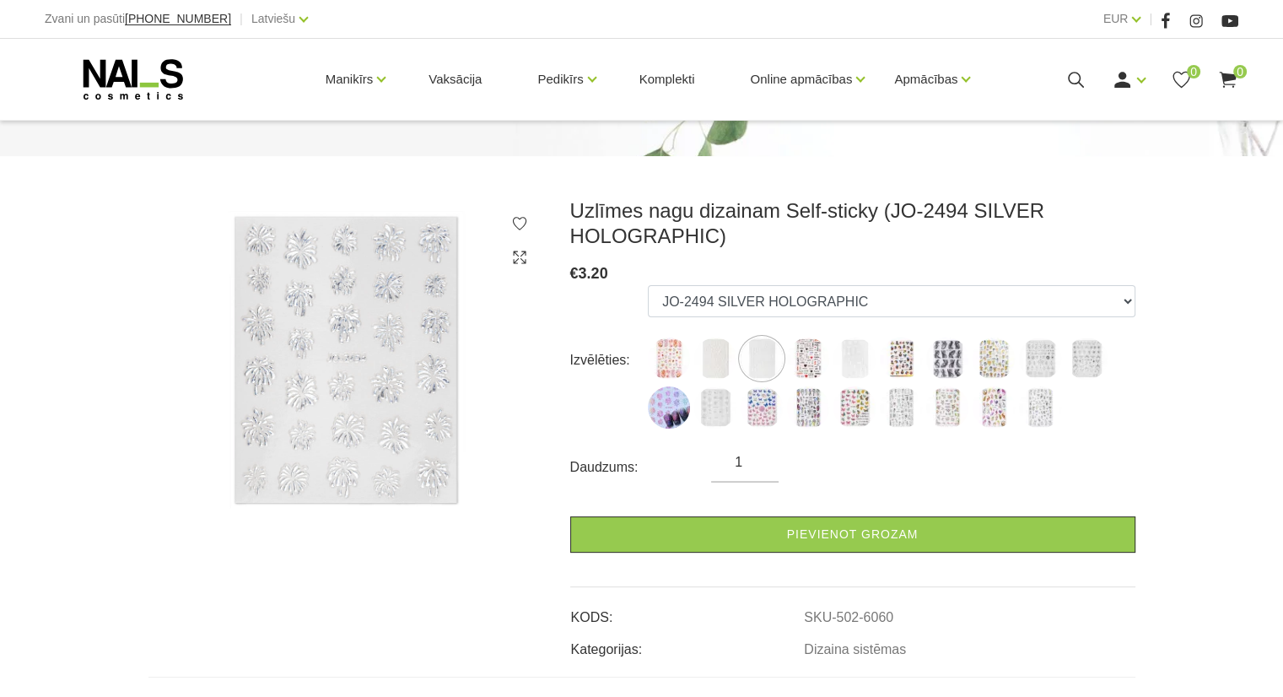
scroll to position [253, 0]
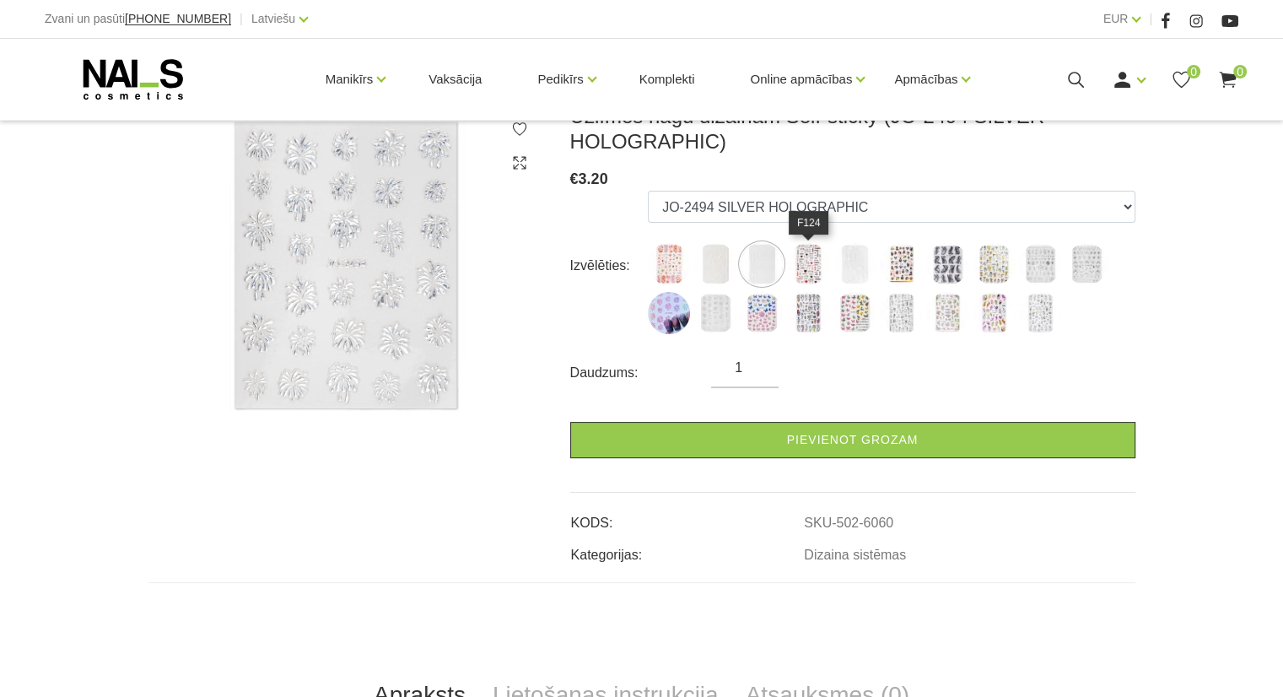
click at [802, 259] on img at bounding box center [808, 264] width 42 height 42
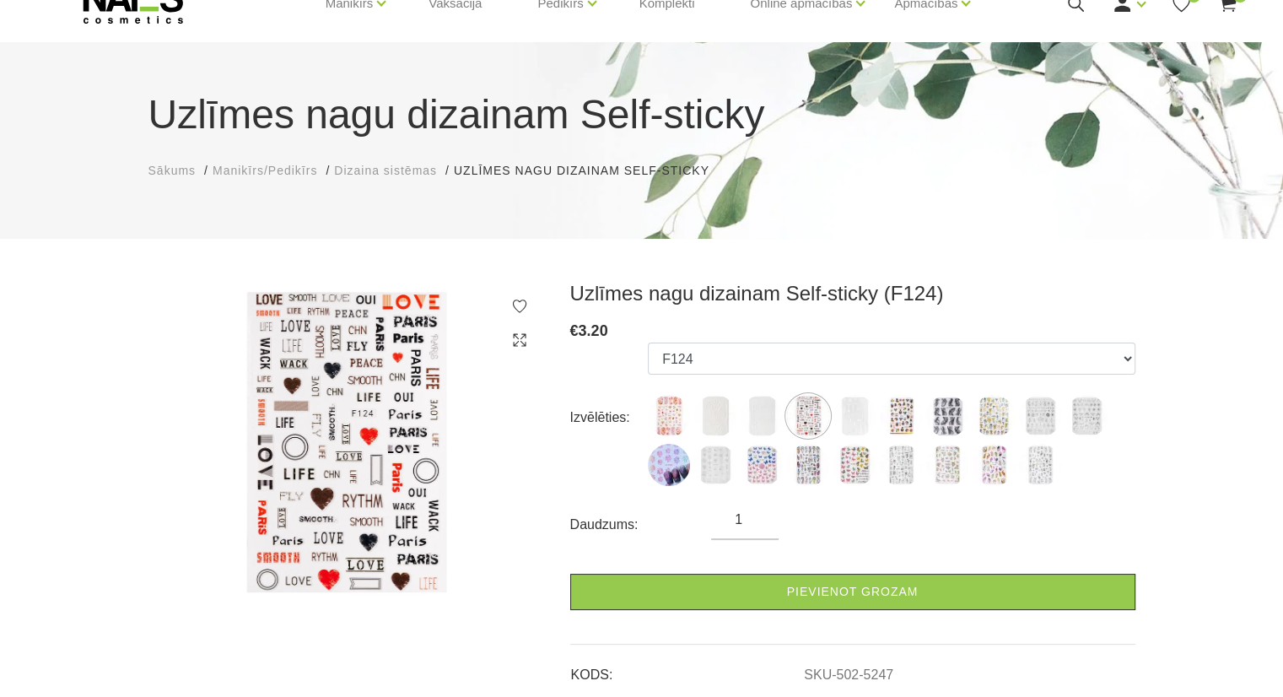
scroll to position [0, 0]
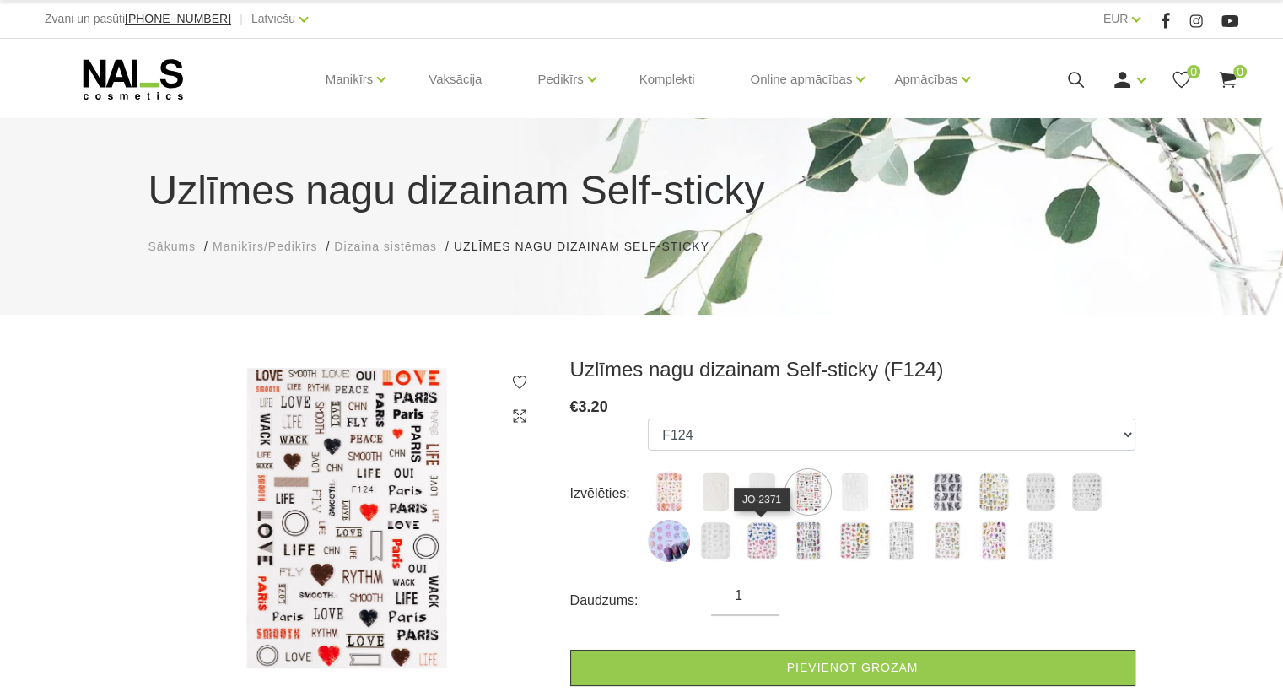
click at [772, 554] on img at bounding box center [761, 540] width 42 height 42
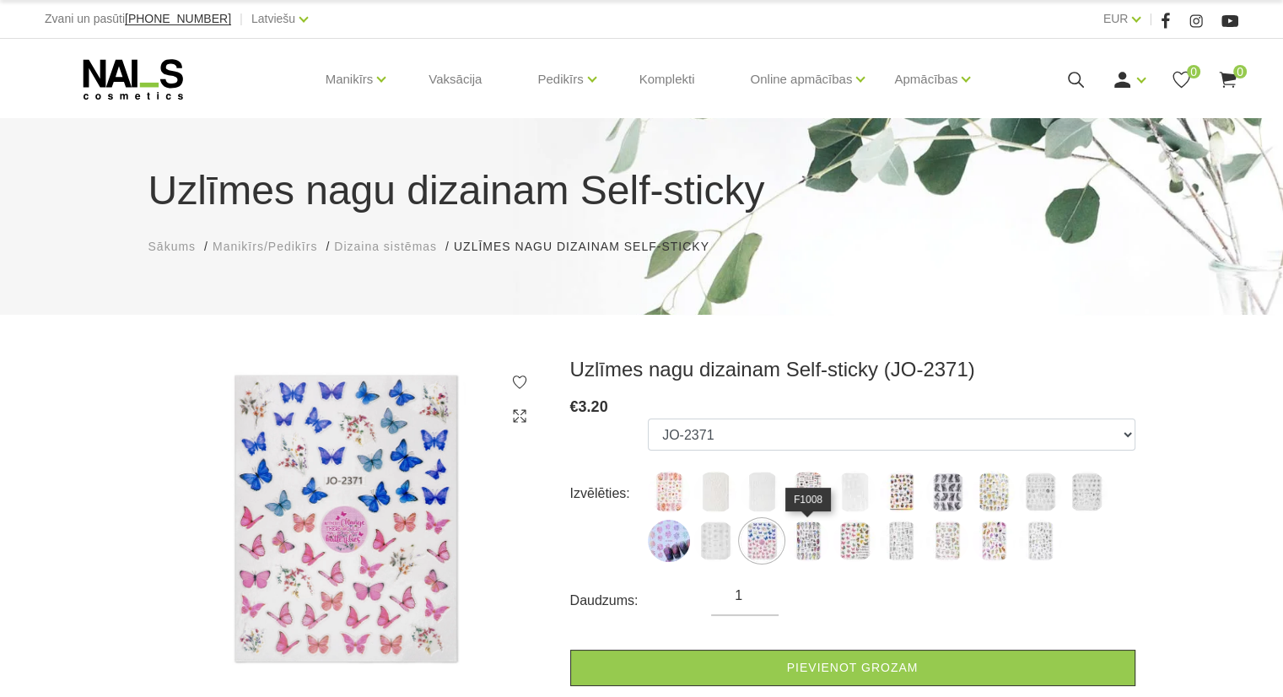
click at [808, 545] on img at bounding box center [808, 540] width 42 height 42
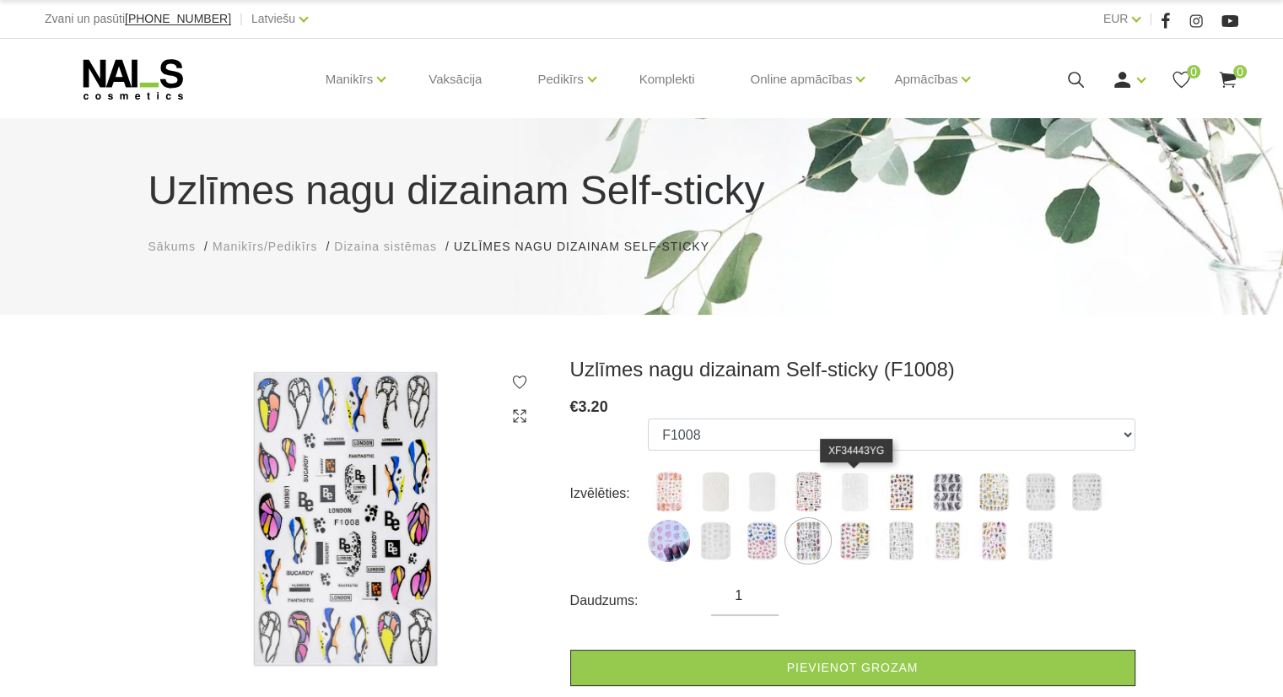
click at [858, 489] on img at bounding box center [854, 492] width 42 height 42
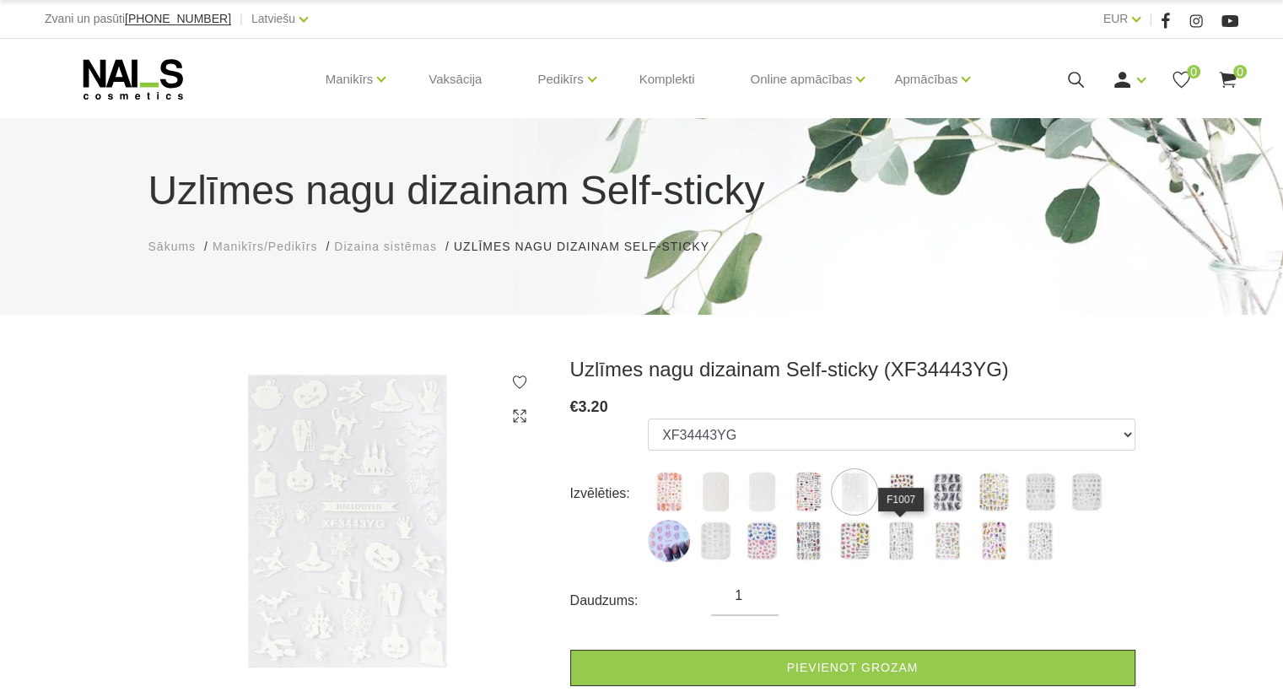
click at [901, 544] on img at bounding box center [901, 540] width 42 height 42
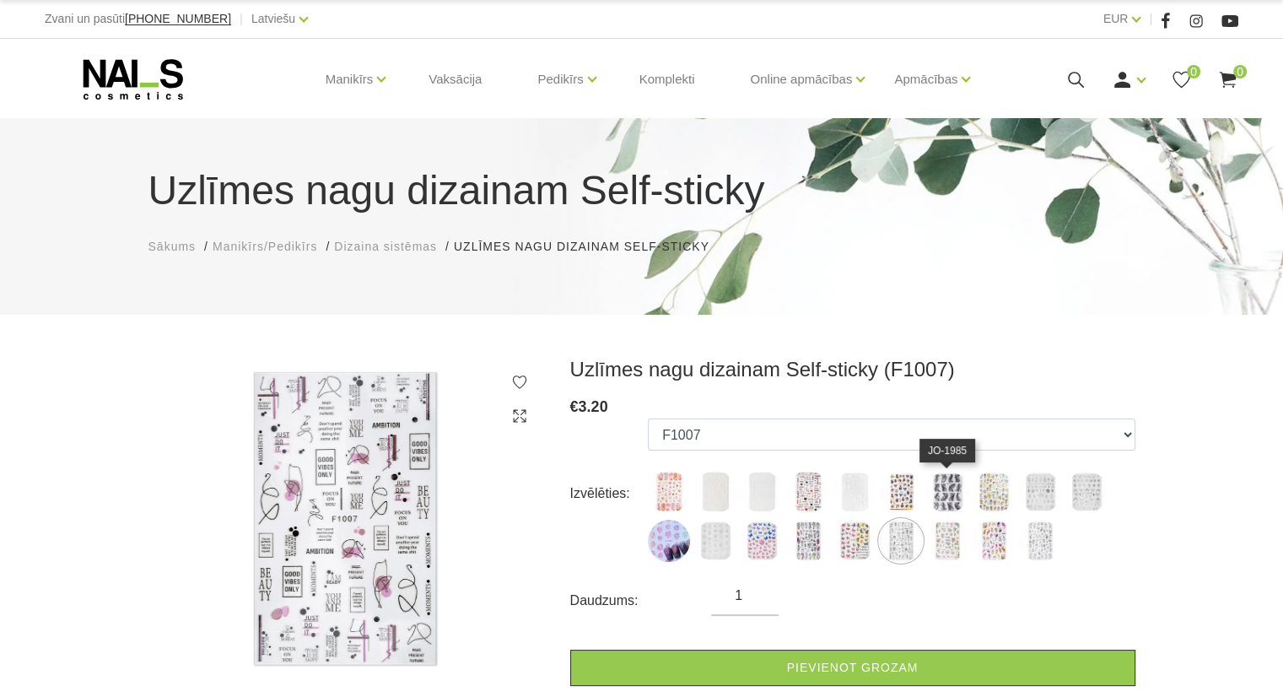
click at [958, 502] on img at bounding box center [947, 492] width 42 height 42
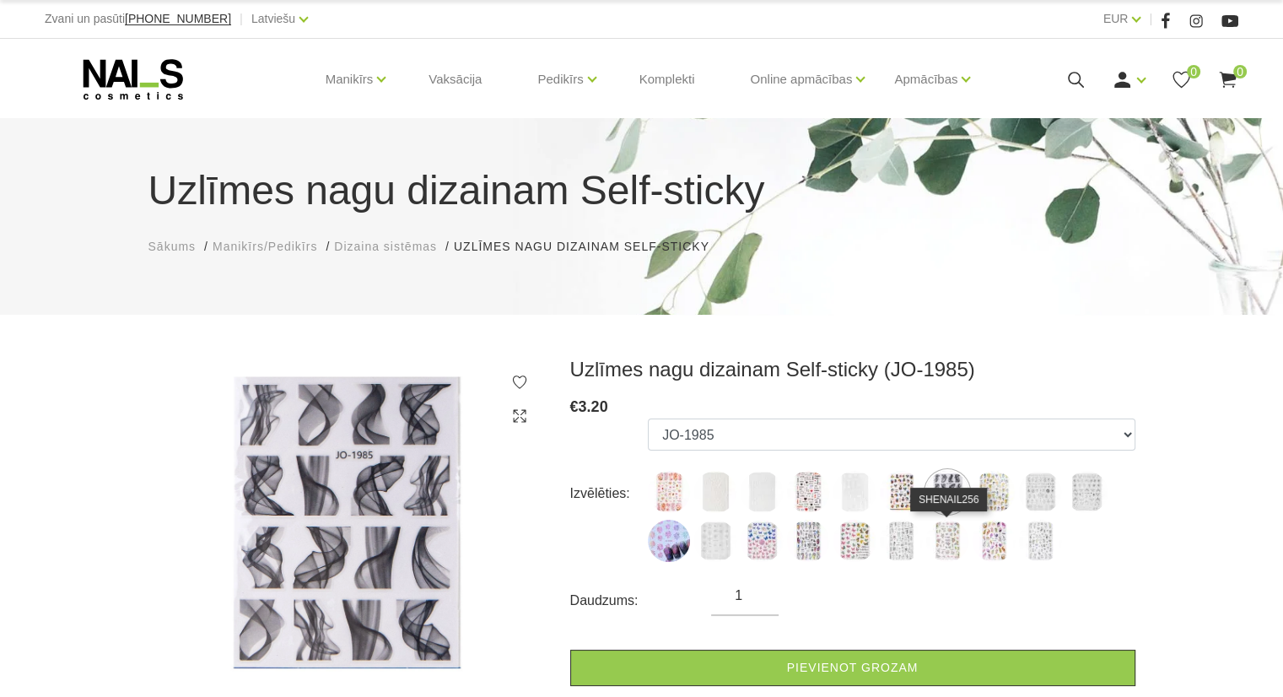
click at [943, 541] on img at bounding box center [947, 540] width 42 height 42
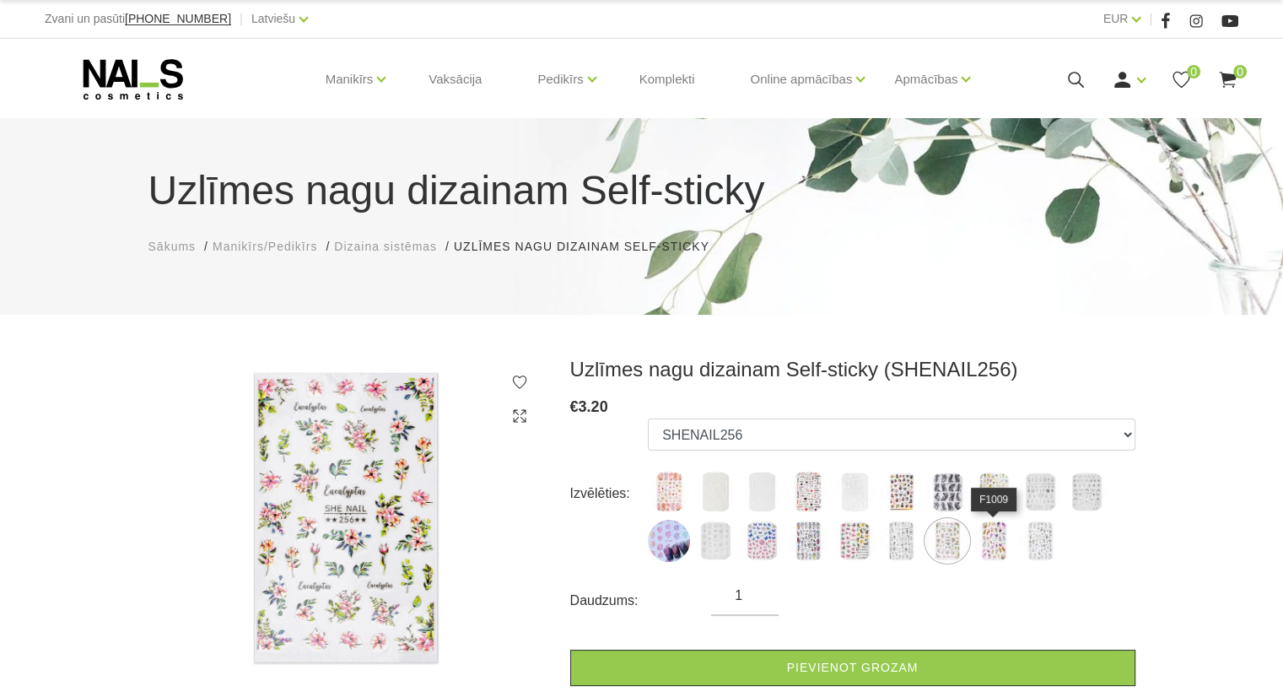
click at [1002, 551] on img at bounding box center [993, 540] width 42 height 42
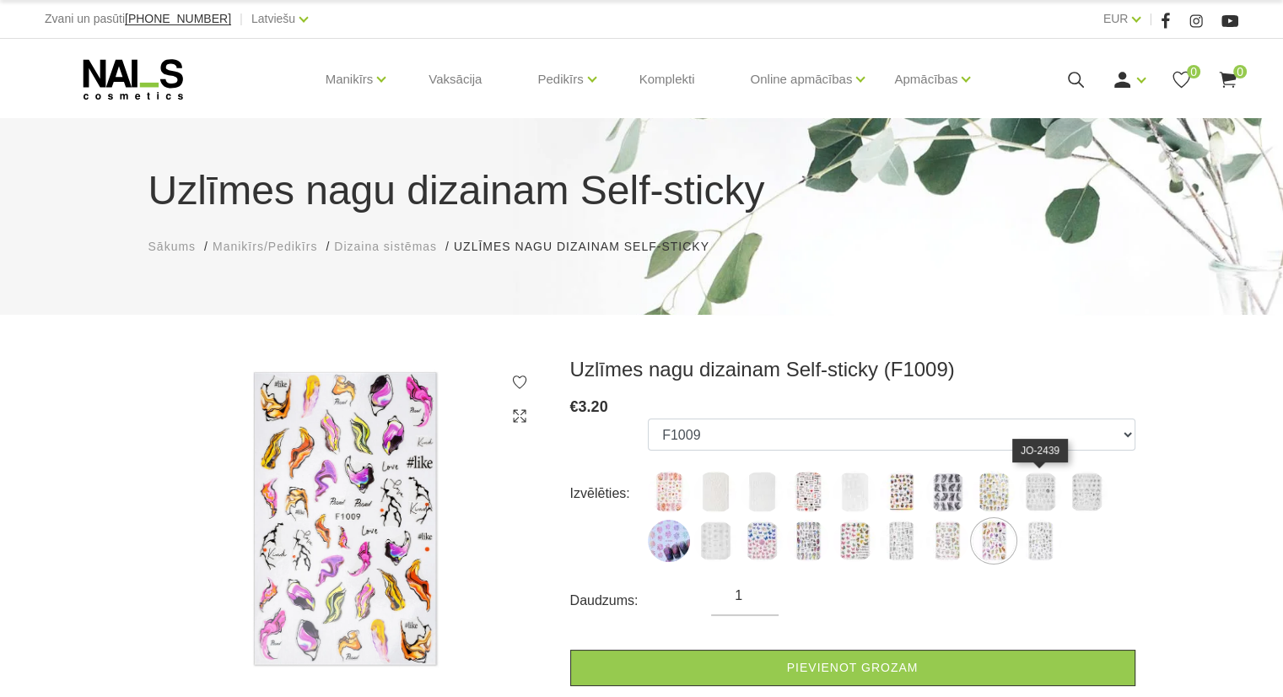
click at [1040, 493] on img at bounding box center [1040, 492] width 42 height 42
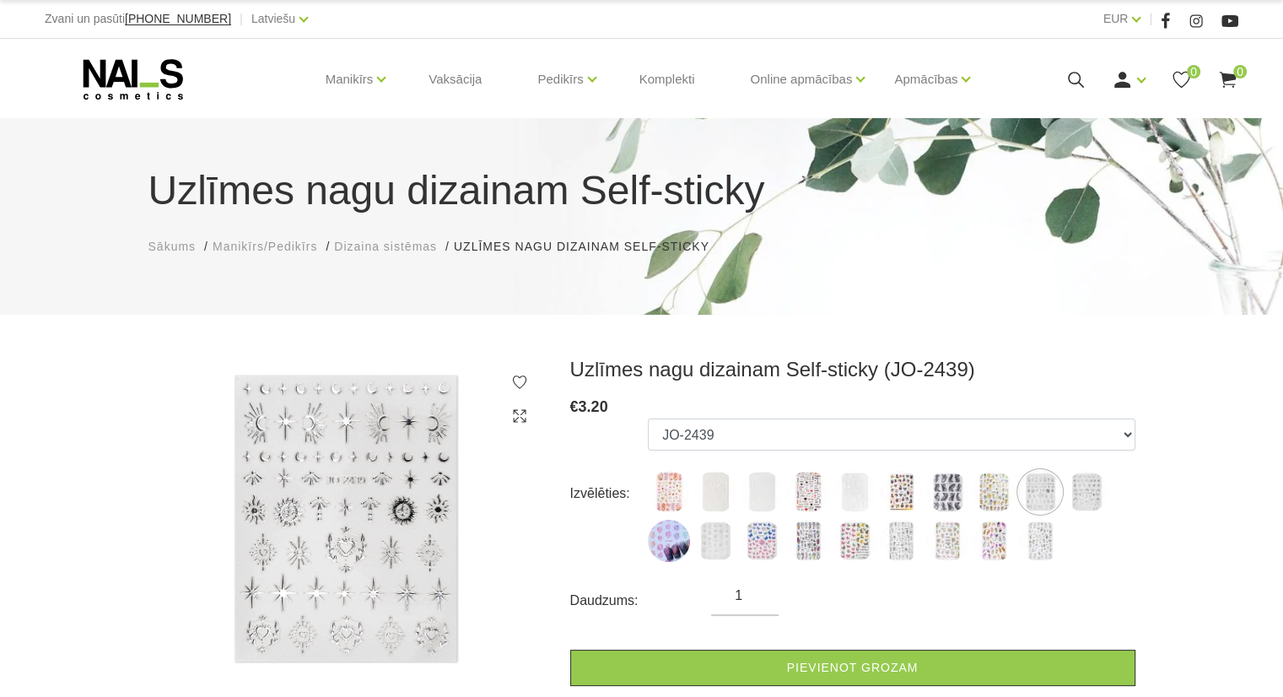
click at [1059, 534] on img at bounding box center [1040, 540] width 42 height 42
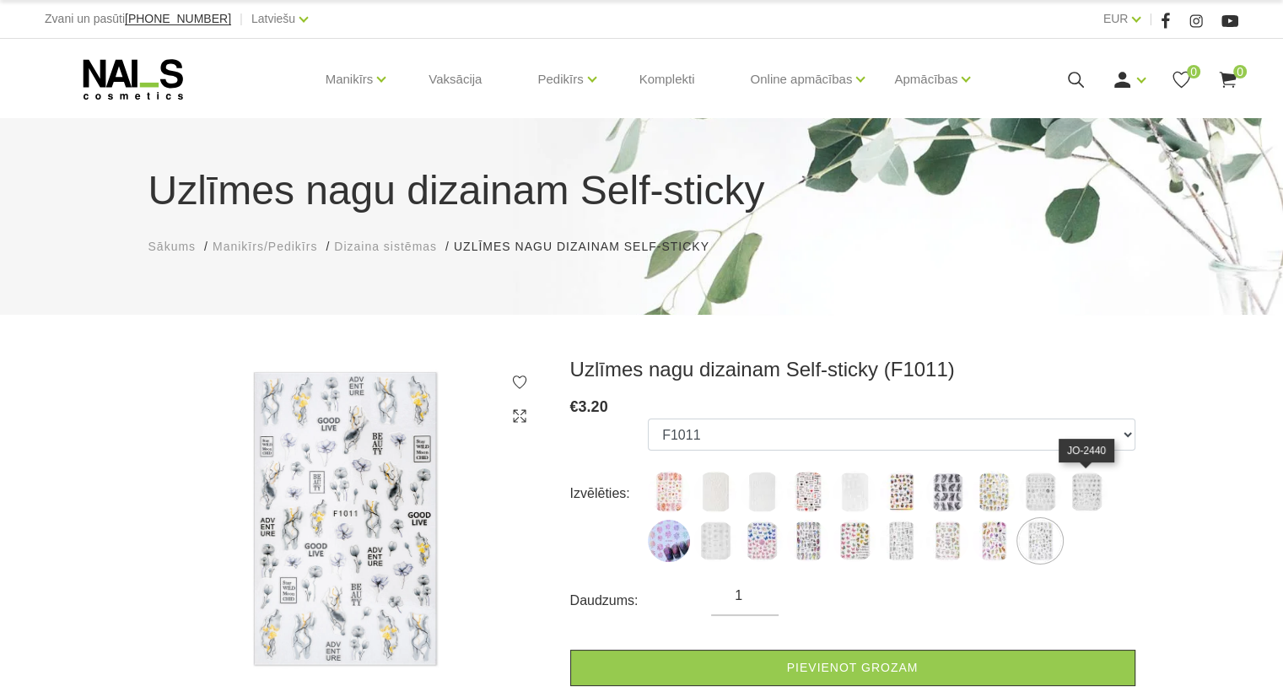
click at [1076, 487] on img at bounding box center [1086, 492] width 42 height 42
select select "6050"
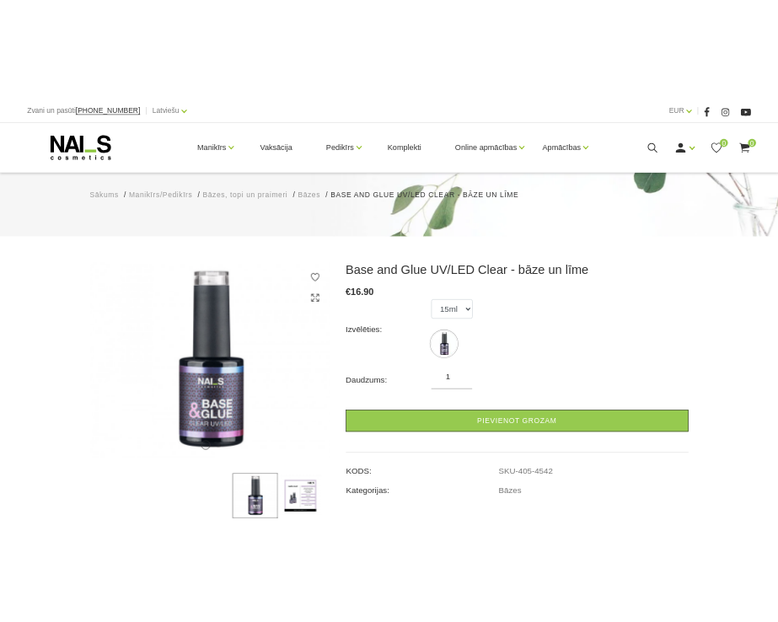
scroll to position [84, 0]
